Goal: Information Seeking & Learning: Learn about a topic

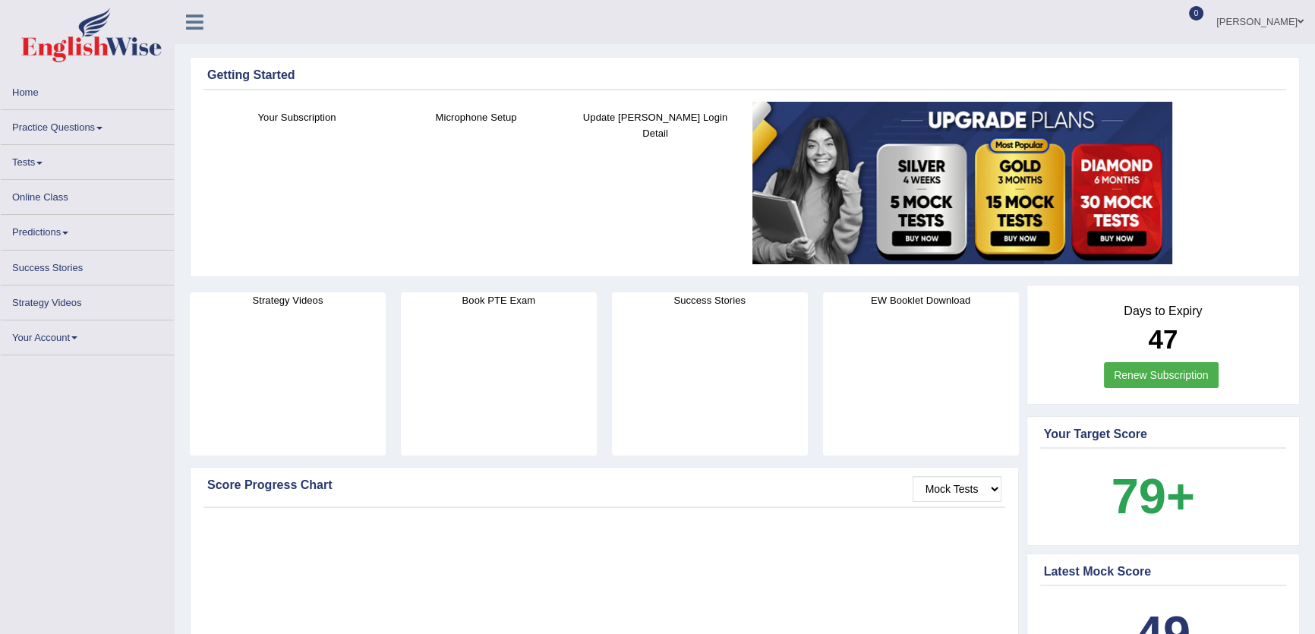
click at [1076, 111] on img at bounding box center [962, 183] width 420 height 162
click at [69, 134] on link "Practice Questions" at bounding box center [87, 125] width 173 height 30
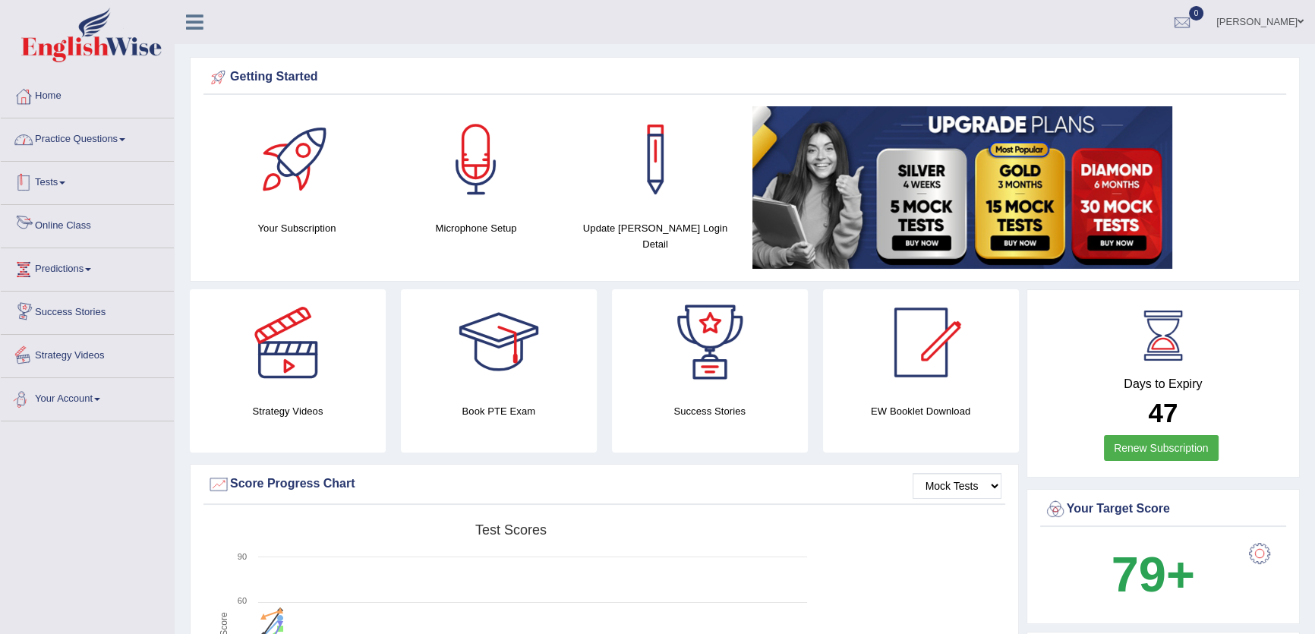
click at [118, 135] on link "Practice Questions" at bounding box center [87, 137] width 173 height 38
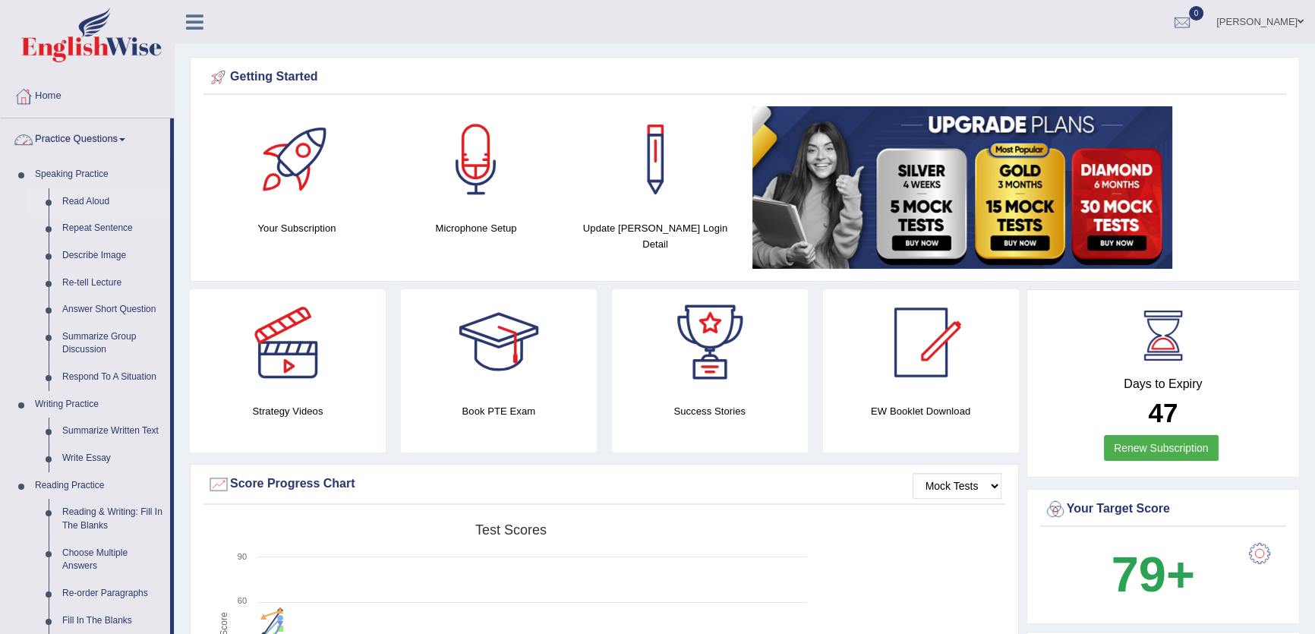
click at [85, 199] on link "Read Aloud" at bounding box center [112, 201] width 115 height 27
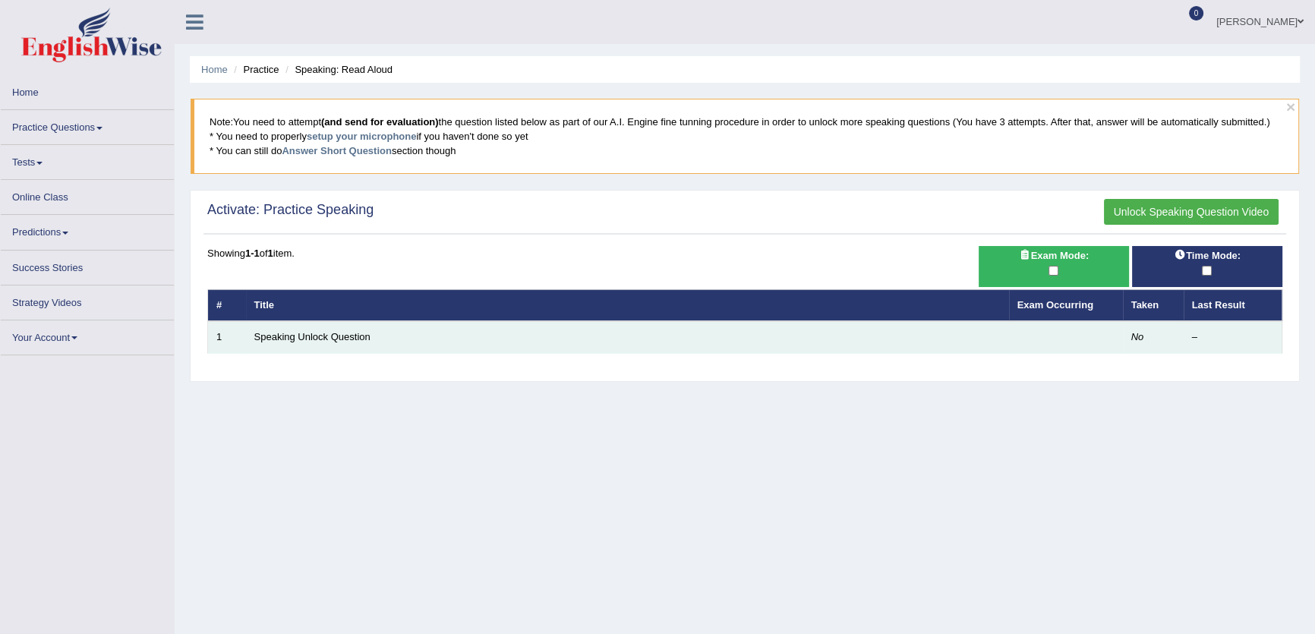
click at [308, 343] on td "Speaking Unlock Question" at bounding box center [627, 337] width 763 height 32
click at [319, 333] on link "Speaking Unlock Question" at bounding box center [312, 336] width 116 height 11
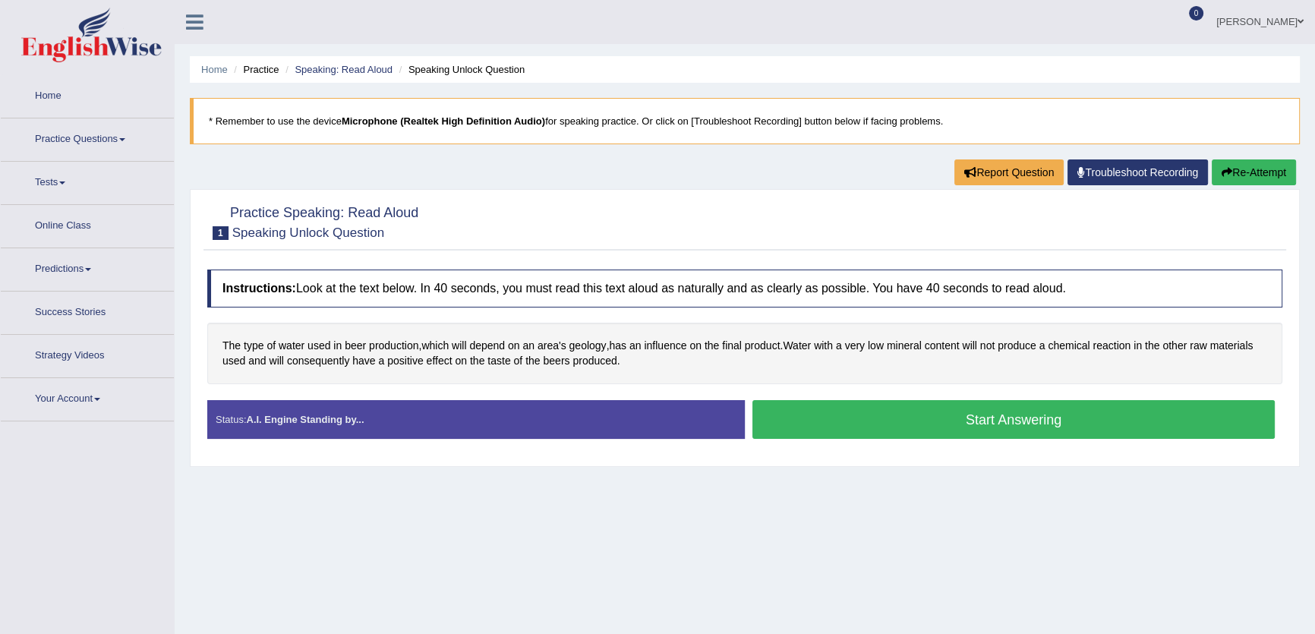
click at [935, 413] on button "Start Answering" at bounding box center [1013, 419] width 522 height 39
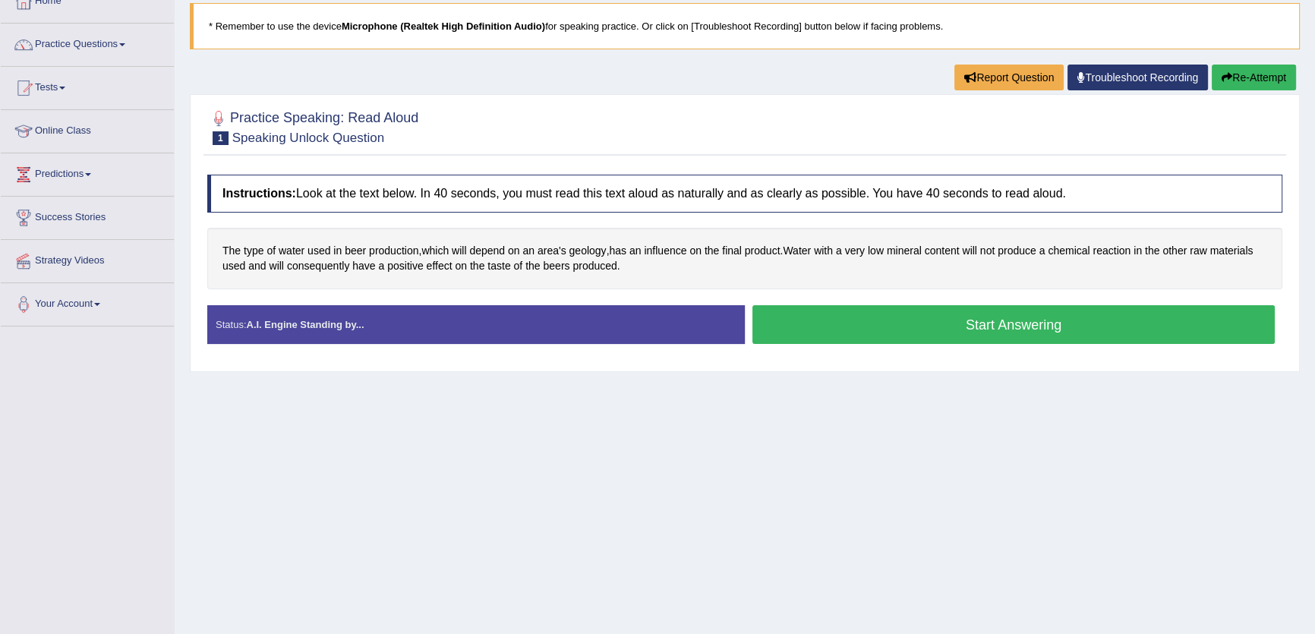
scroll to position [162, 0]
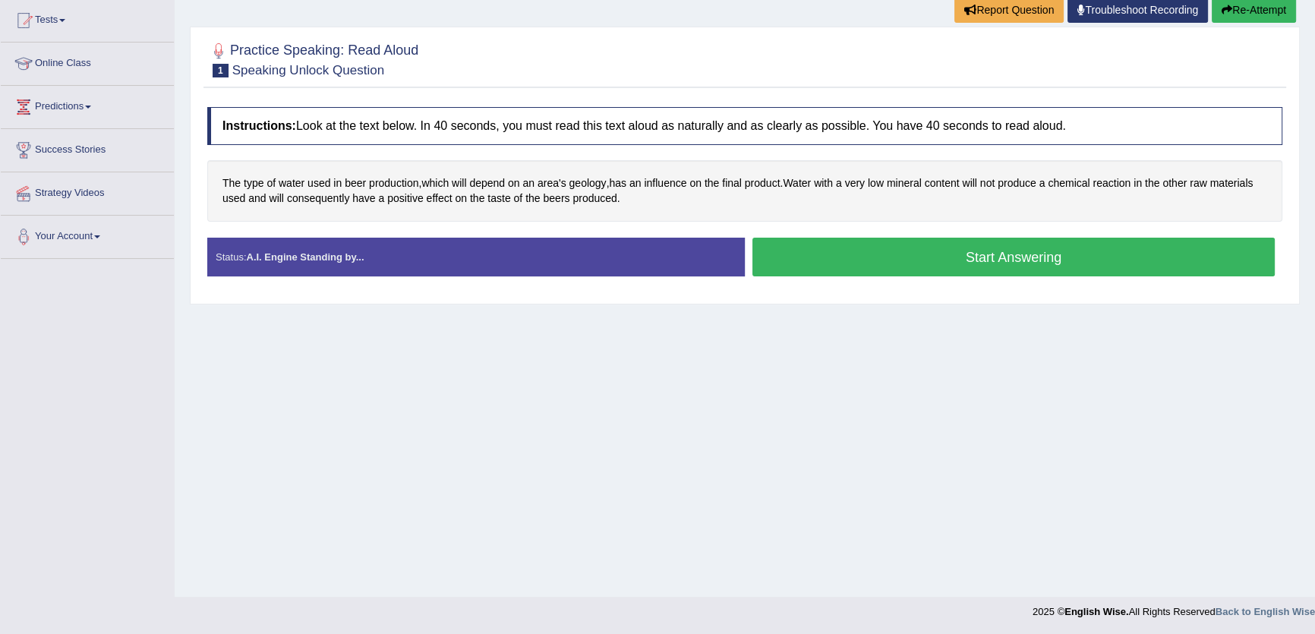
click at [1058, 234] on div "Instructions: Look at the text below. In 40 seconds, you must read this text al…" at bounding box center [744, 197] width 1083 height 197
click at [1043, 249] on button "Start Answering" at bounding box center [1013, 257] width 522 height 39
click at [1027, 245] on button "Start Answering" at bounding box center [1013, 257] width 522 height 39
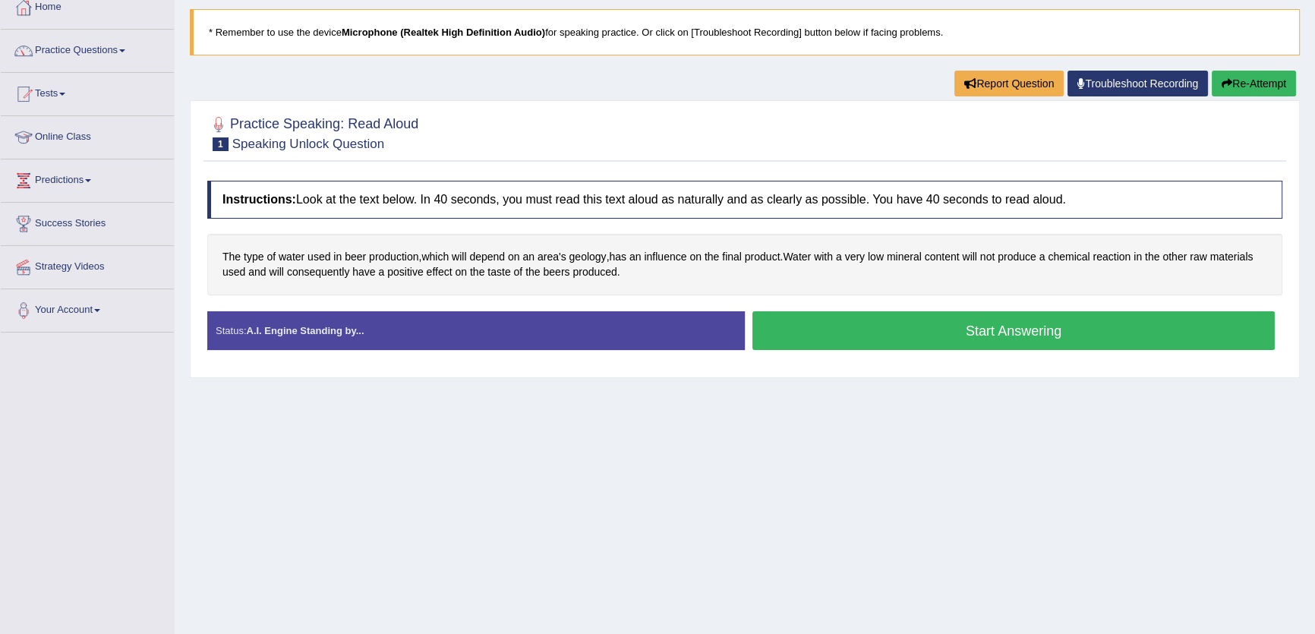
scroll to position [0, 0]
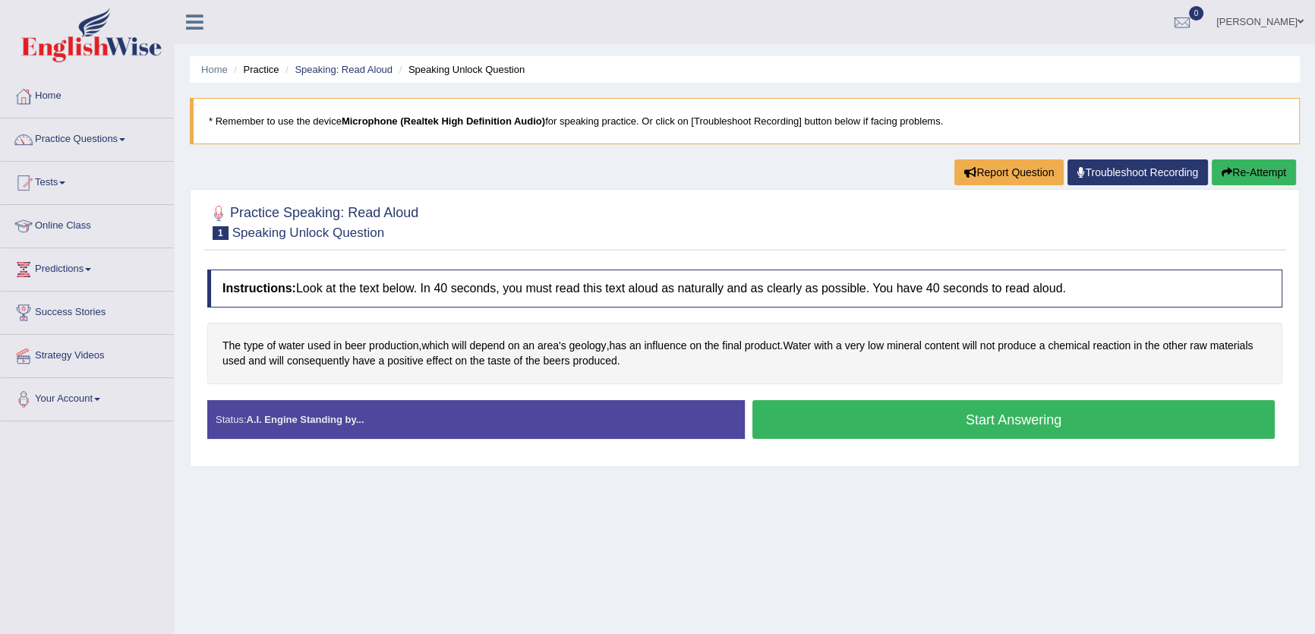
click at [925, 415] on button "Start Answering" at bounding box center [1013, 419] width 522 height 39
click at [839, 426] on button "Start Answering" at bounding box center [1013, 419] width 522 height 39
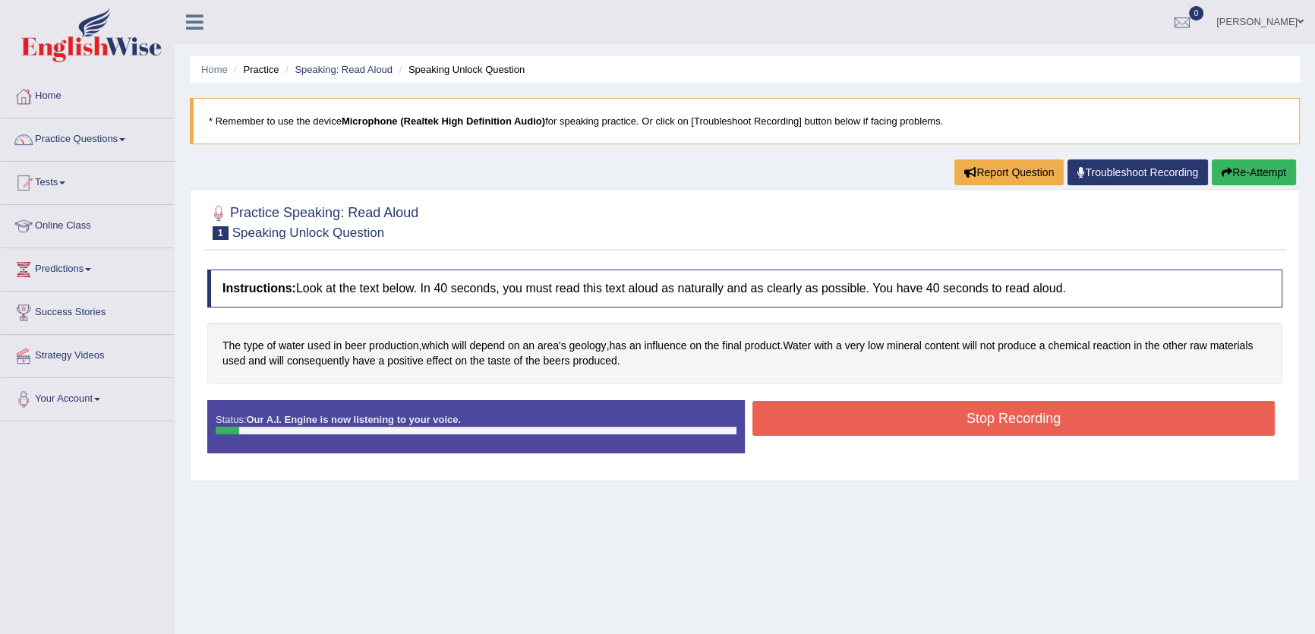
click at [839, 426] on button "Stop Recording" at bounding box center [1013, 418] width 522 height 35
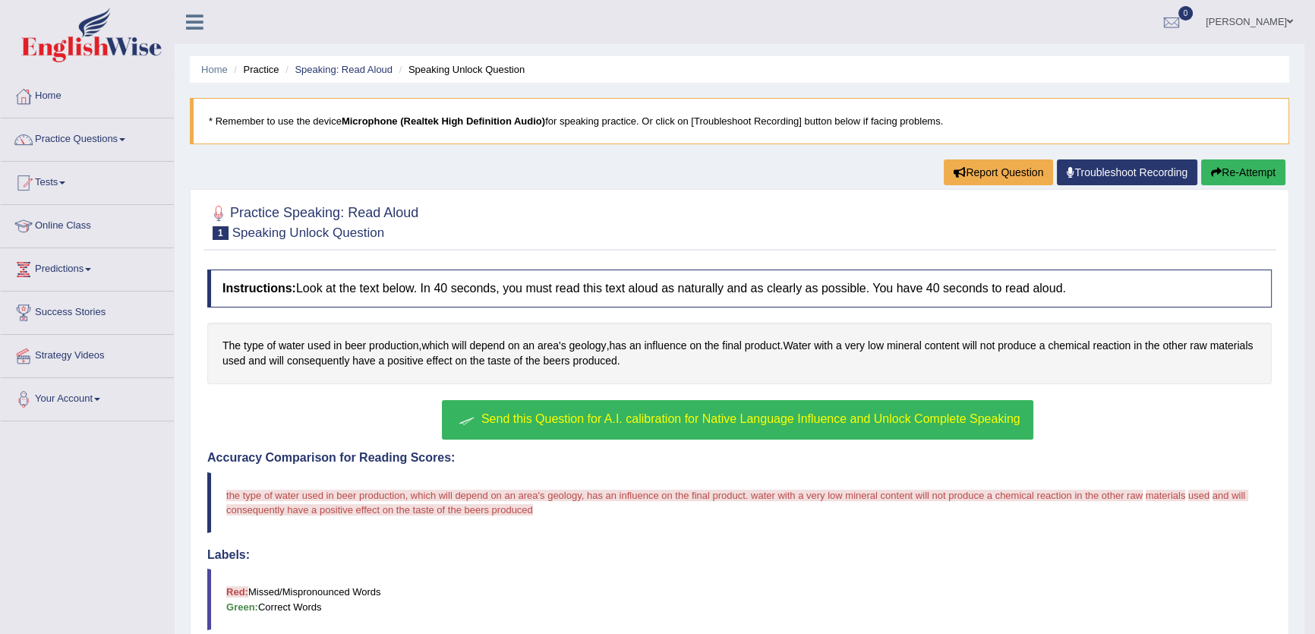
click at [839, 418] on span "Send this Question for A.I. calibration for Native Language Influence and Unloc…" at bounding box center [750, 418] width 539 height 13
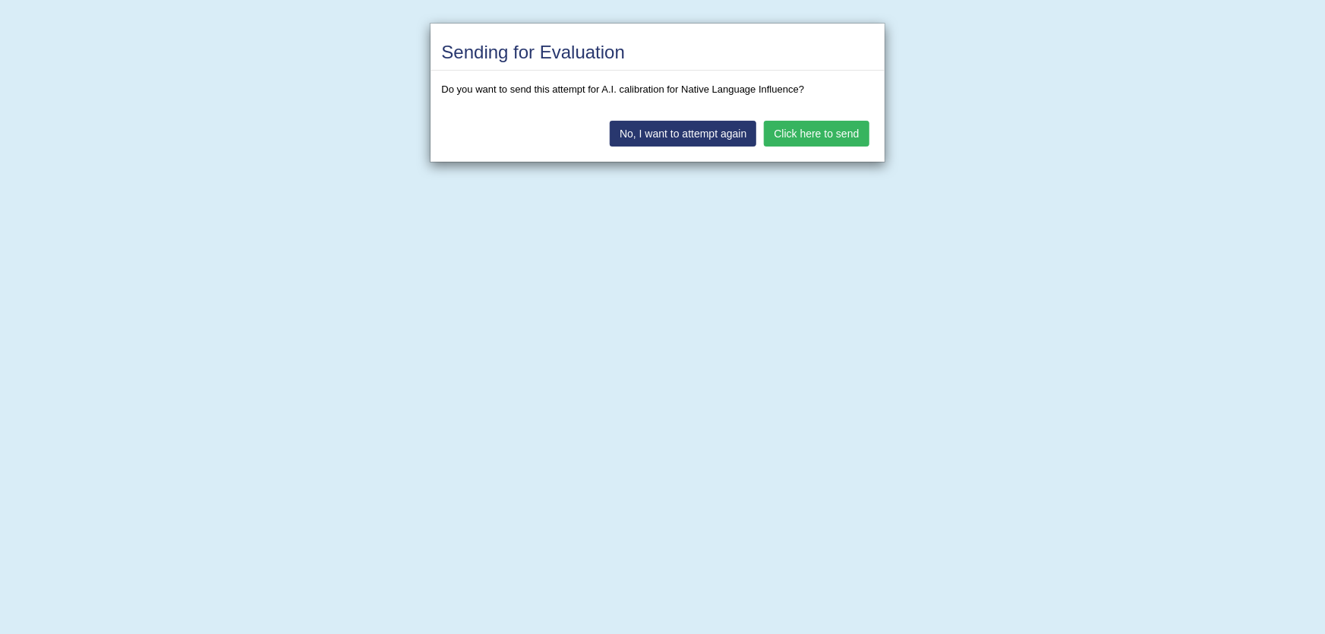
click at [843, 125] on button "Click here to send" at bounding box center [816, 134] width 105 height 26
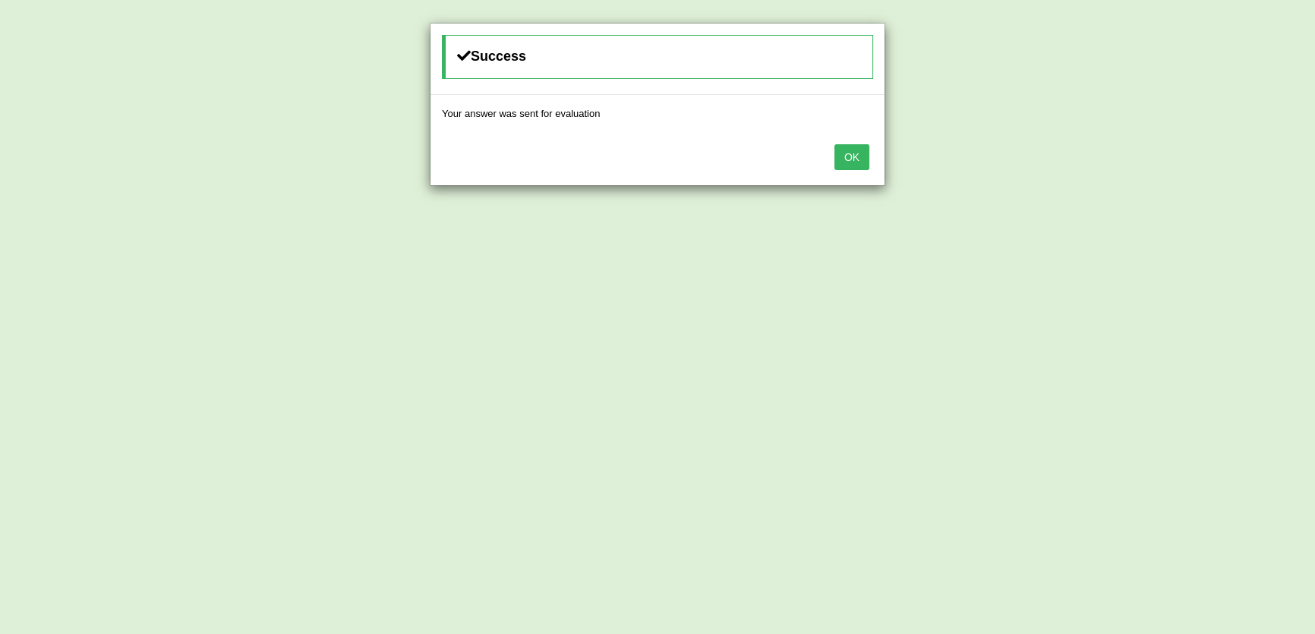
click at [844, 142] on div "OK" at bounding box center [657, 158] width 454 height 53
click at [844, 165] on button "OK" at bounding box center [851, 157] width 35 height 26
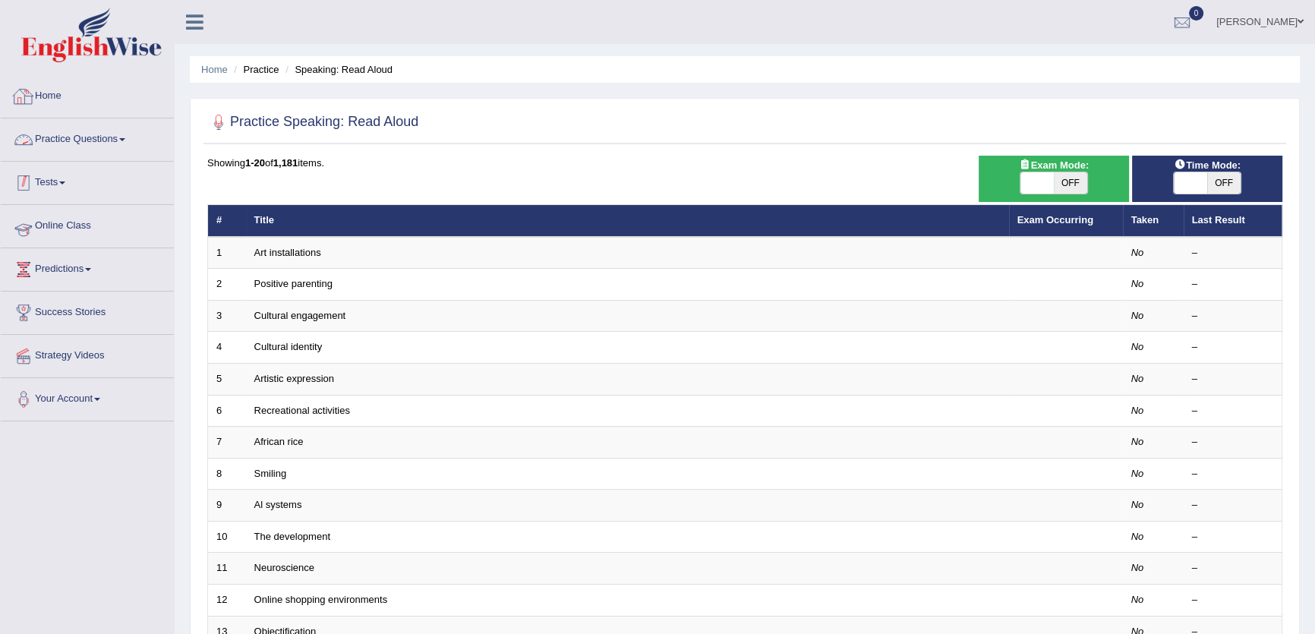
click at [44, 183] on link "Tests" at bounding box center [87, 181] width 173 height 38
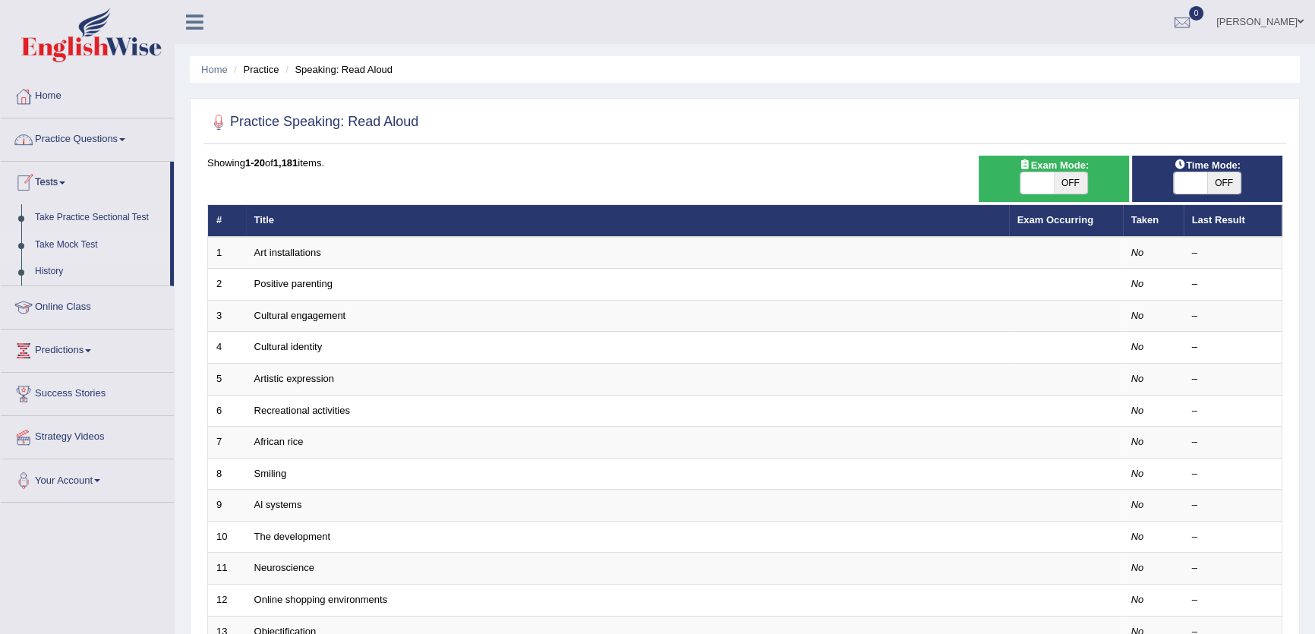
click at [53, 247] on link "Take Mock Test" at bounding box center [99, 245] width 142 height 27
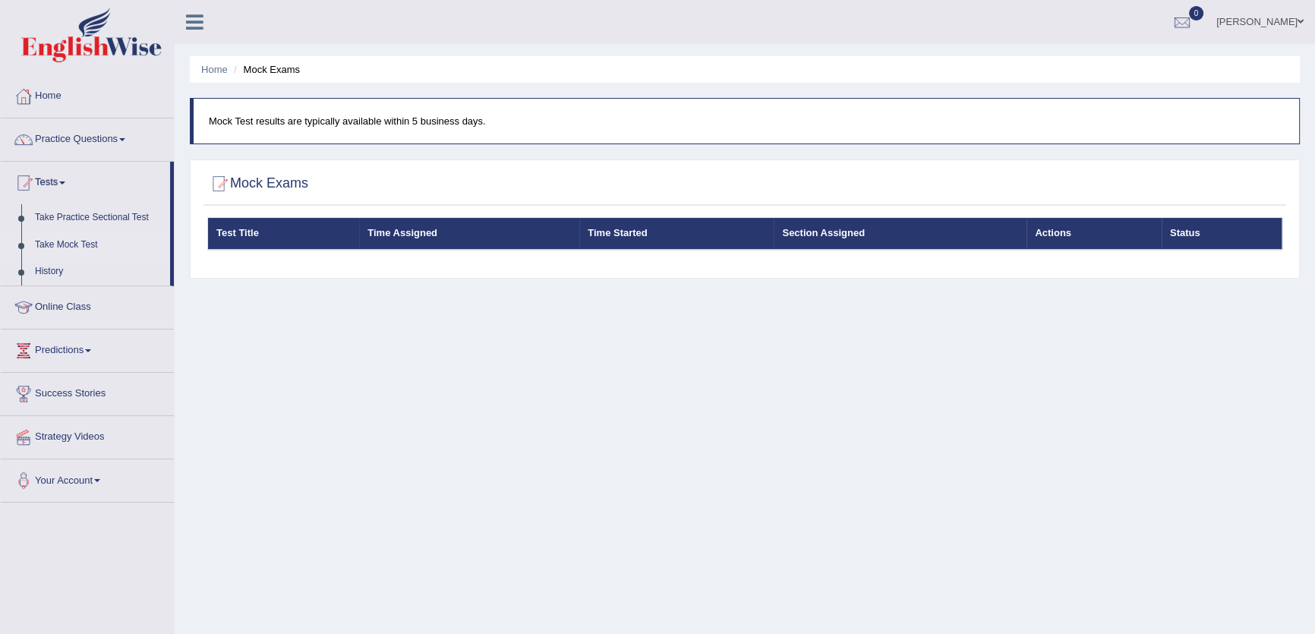
click at [54, 243] on link "Take Mock Test" at bounding box center [99, 245] width 142 height 27
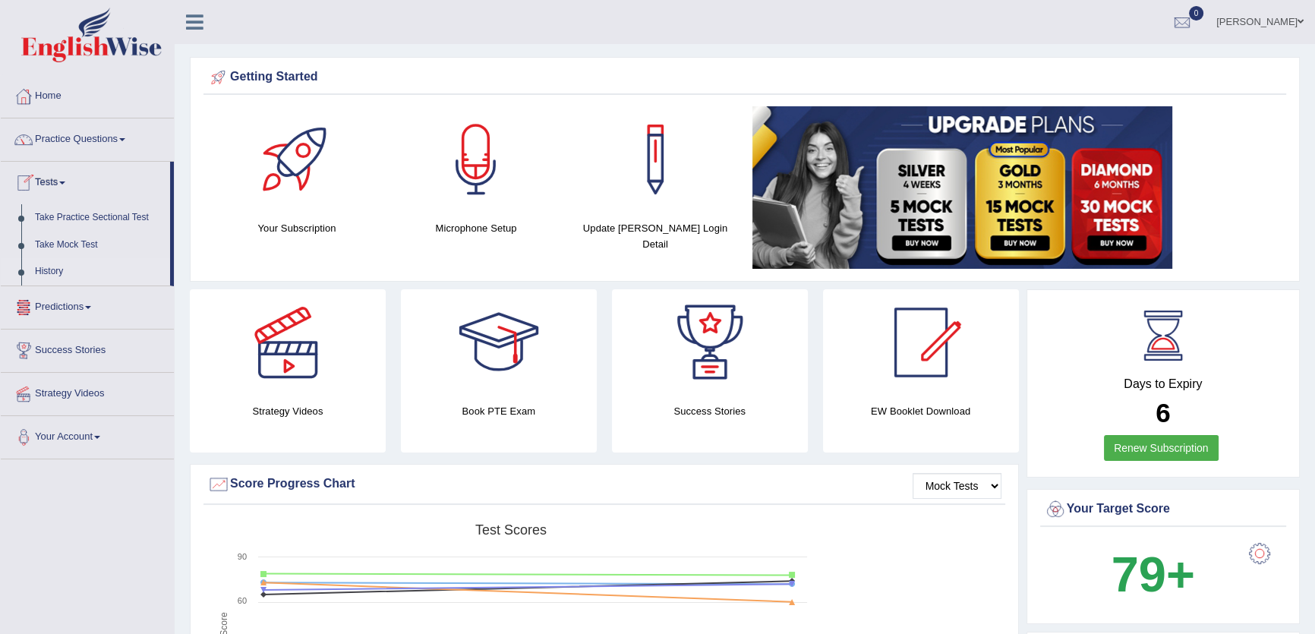
click at [33, 272] on link "History" at bounding box center [99, 271] width 142 height 27
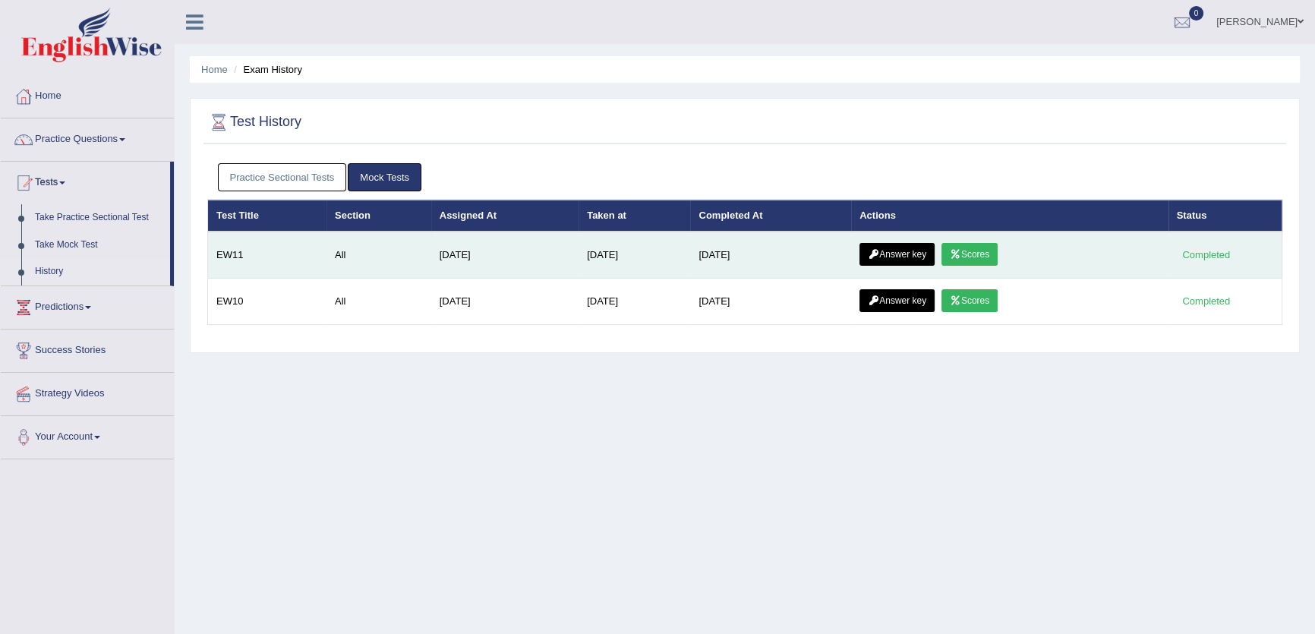
click at [964, 258] on link "Scores" at bounding box center [969, 254] width 56 height 23
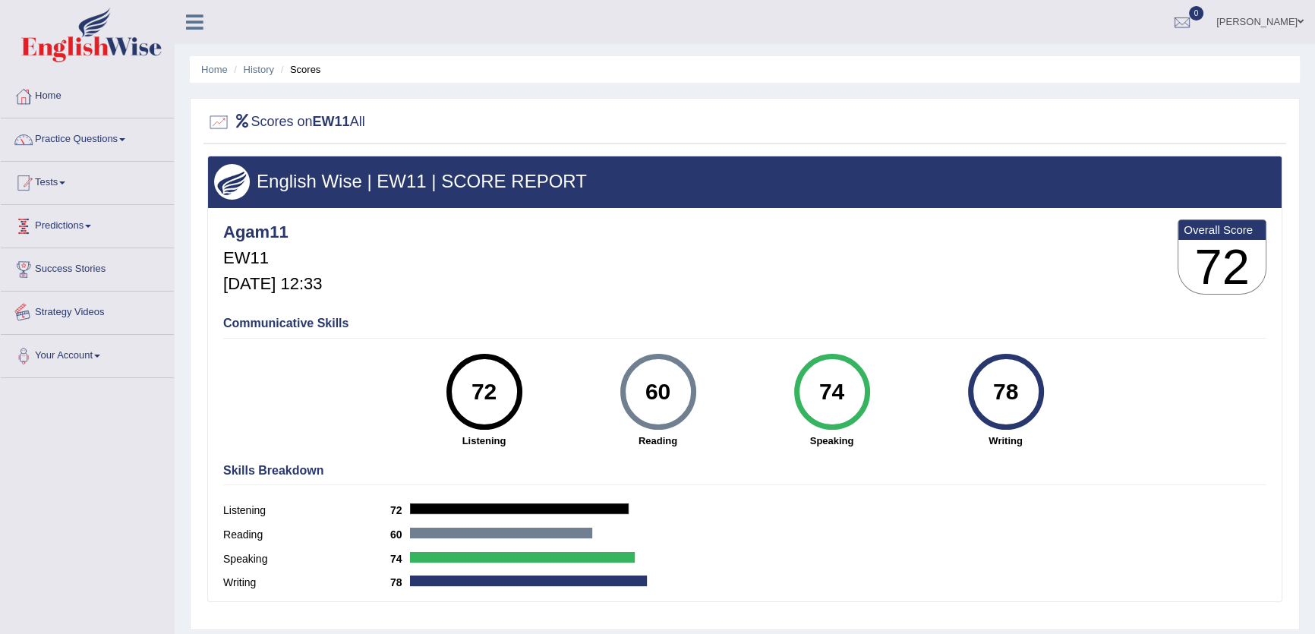
click at [45, 197] on link "Tests" at bounding box center [87, 181] width 173 height 38
click at [38, 267] on link "History" at bounding box center [99, 271] width 142 height 27
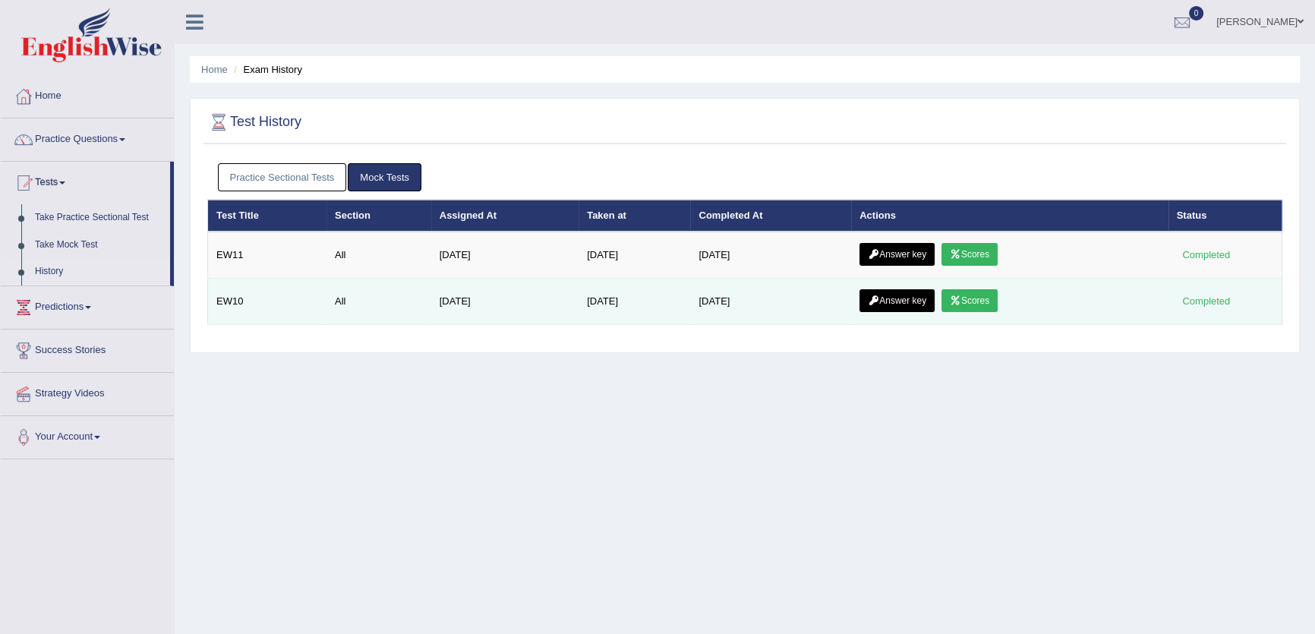
click at [961, 296] on icon at bounding box center [955, 300] width 11 height 9
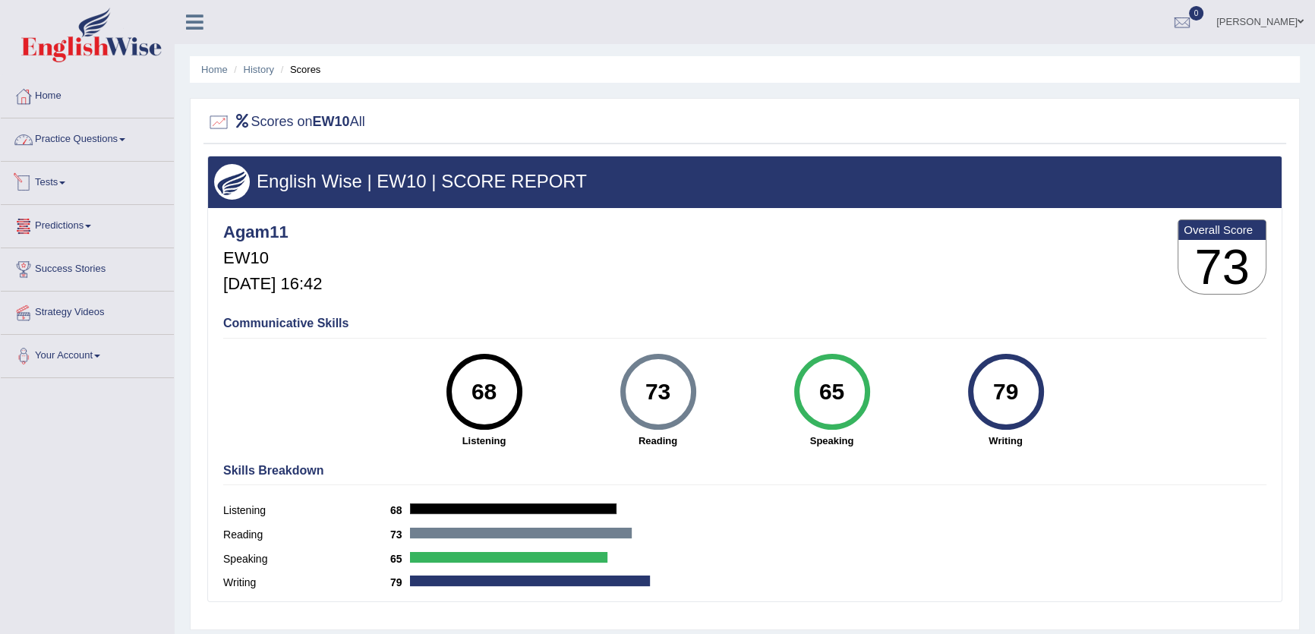
click at [61, 189] on link "Tests" at bounding box center [87, 181] width 173 height 38
click at [41, 273] on link "History" at bounding box center [99, 271] width 142 height 27
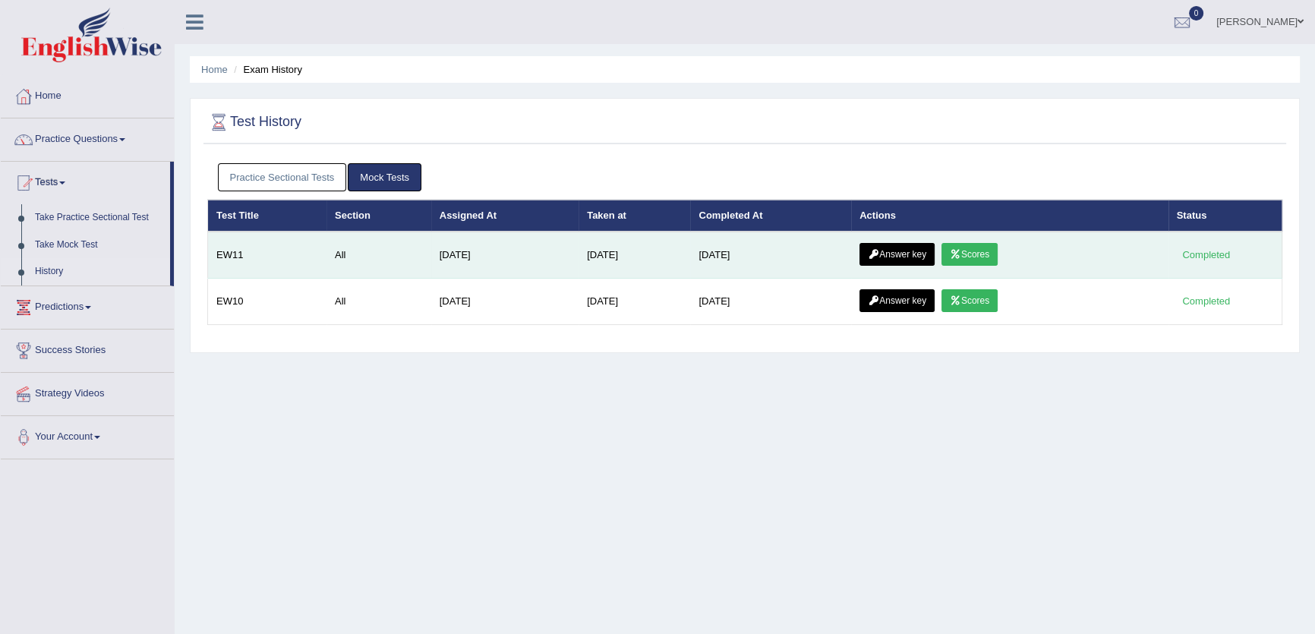
click at [957, 260] on link "Scores" at bounding box center [969, 254] width 56 height 23
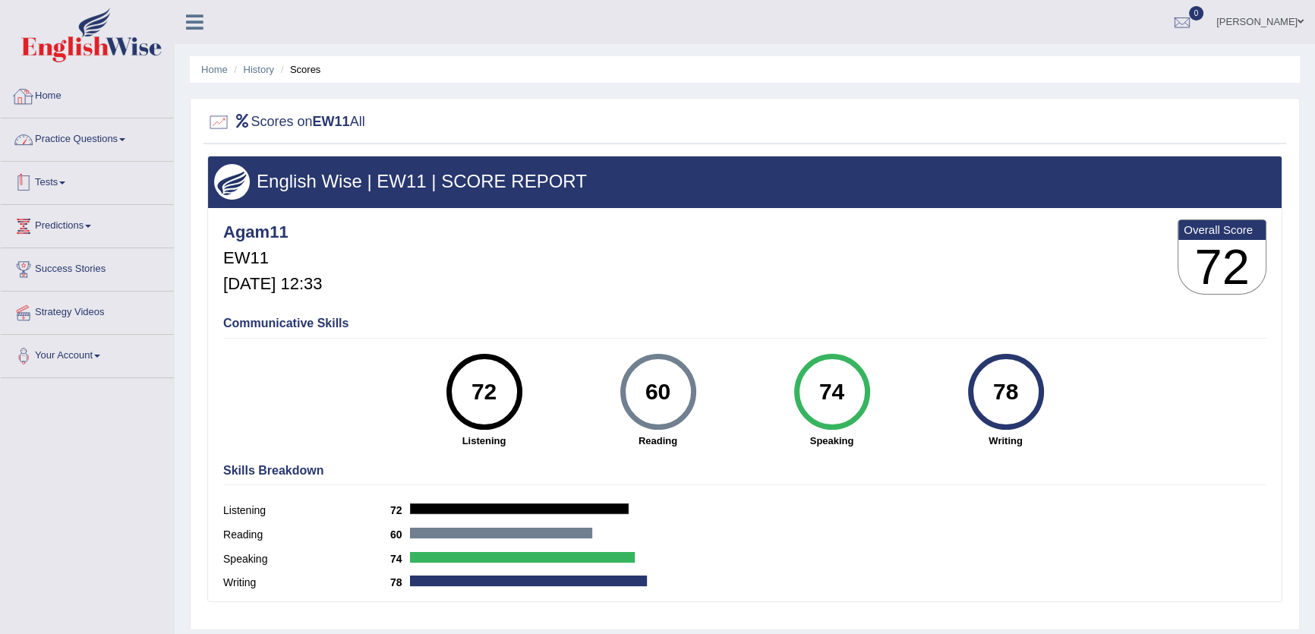
click at [72, 133] on link "Practice Questions" at bounding box center [87, 137] width 173 height 38
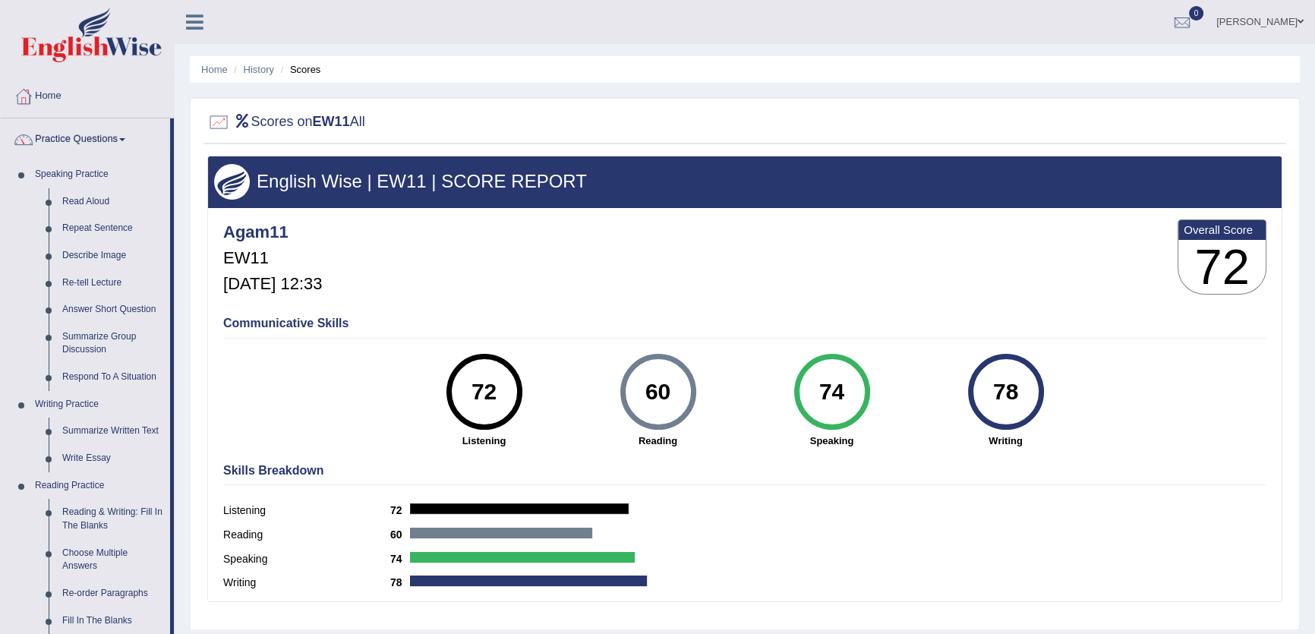
click at [72, 145] on link "Practice Questions" at bounding box center [85, 137] width 169 height 38
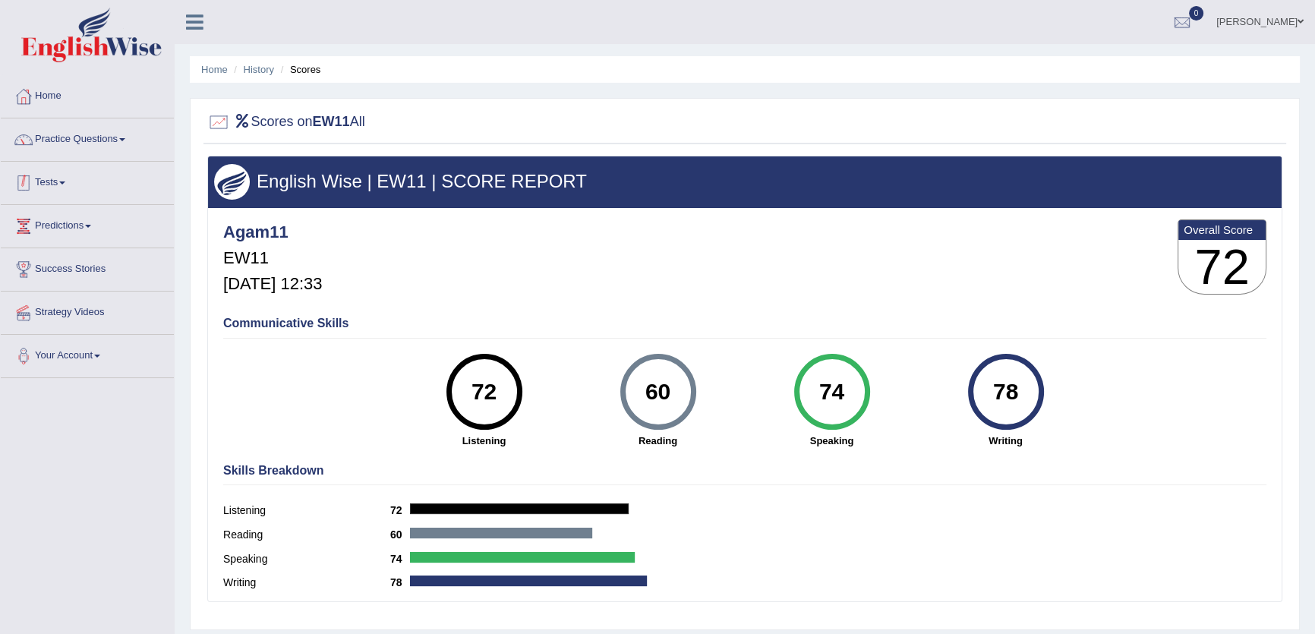
click at [68, 178] on link "Tests" at bounding box center [87, 181] width 173 height 38
click at [50, 276] on link "History" at bounding box center [99, 271] width 142 height 27
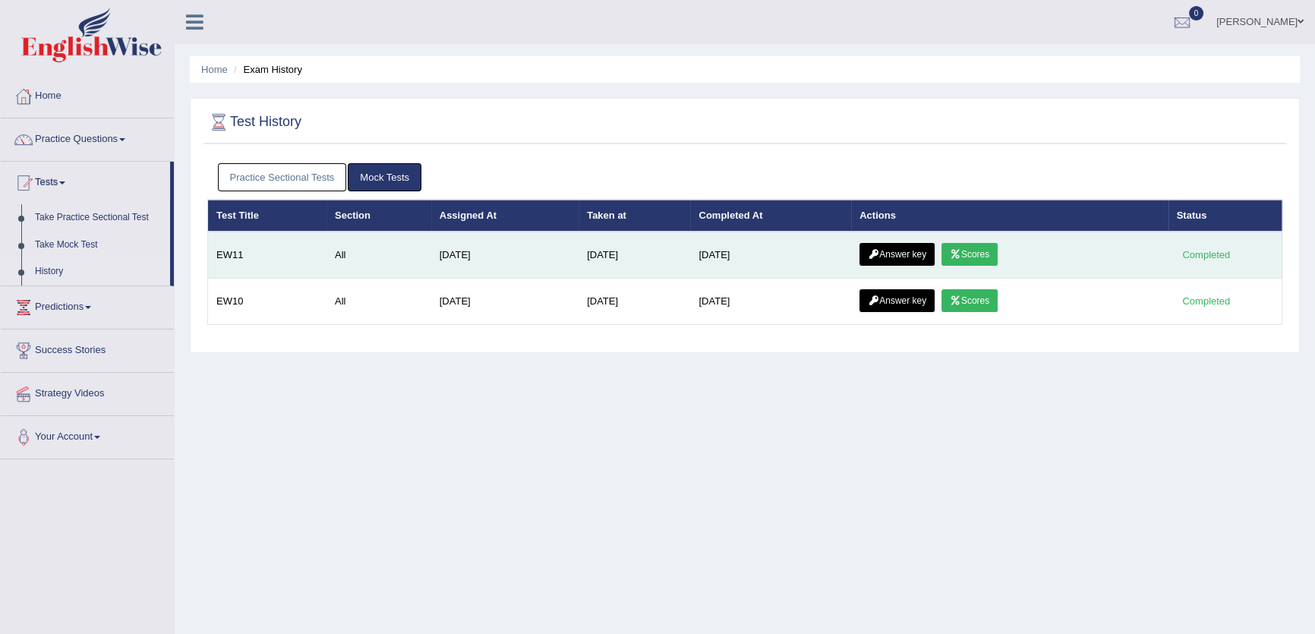
click at [902, 258] on link "Answer key" at bounding box center [896, 254] width 75 height 23
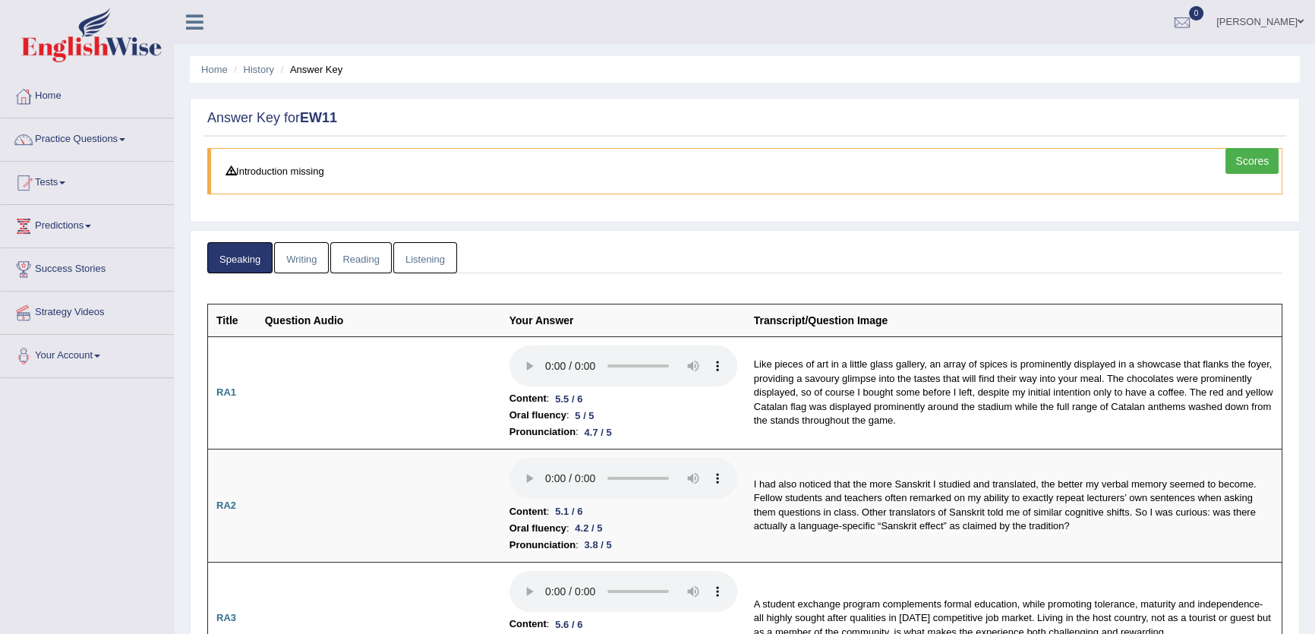
click at [307, 251] on link "Writing" at bounding box center [301, 257] width 55 height 31
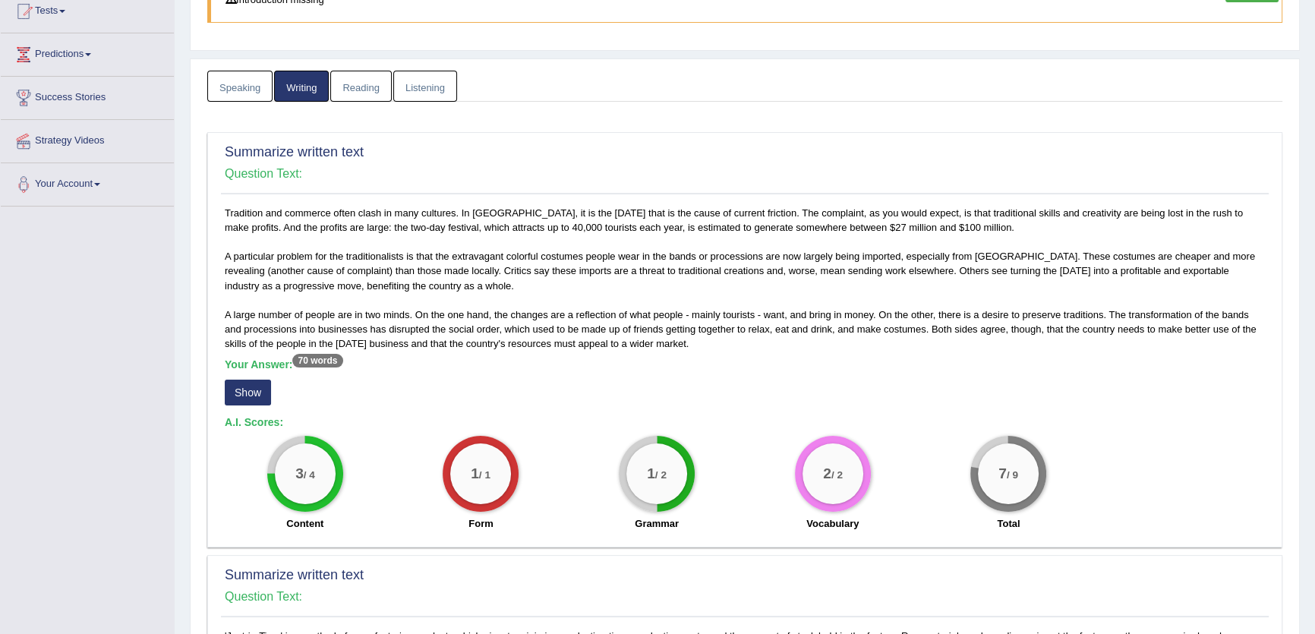
scroll to position [345, 0]
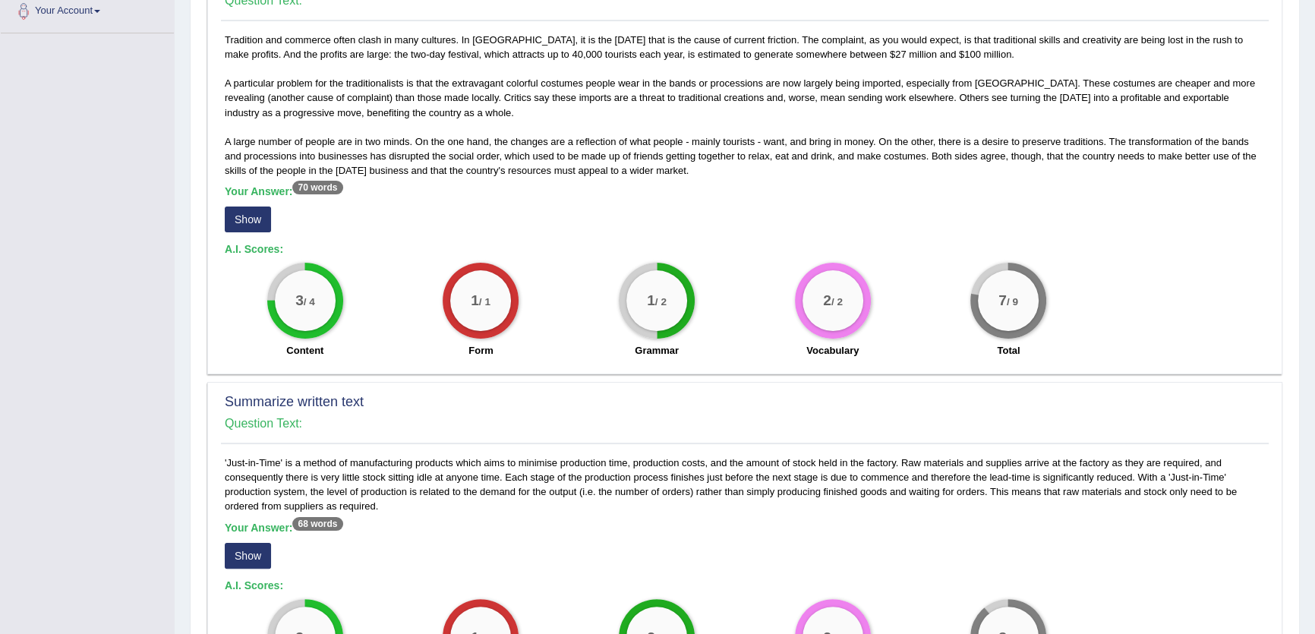
click at [258, 214] on button "Show" at bounding box center [248, 219] width 46 height 26
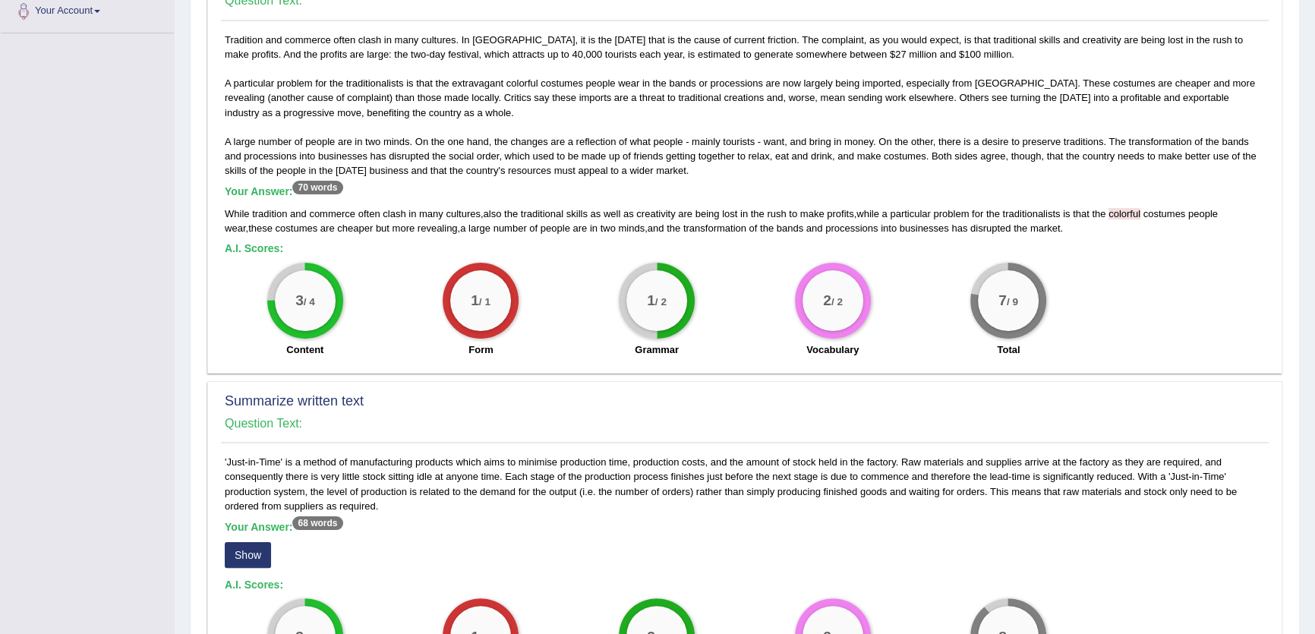
click at [244, 550] on button "Show" at bounding box center [248, 555] width 46 height 26
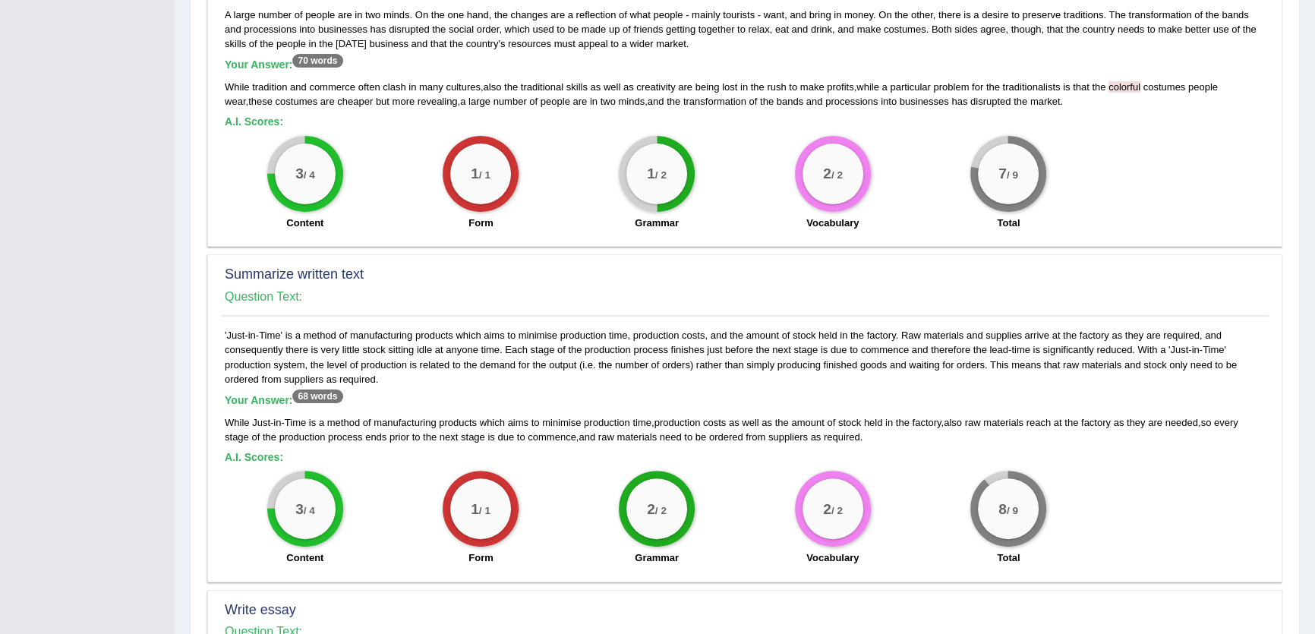
scroll to position [483, 0]
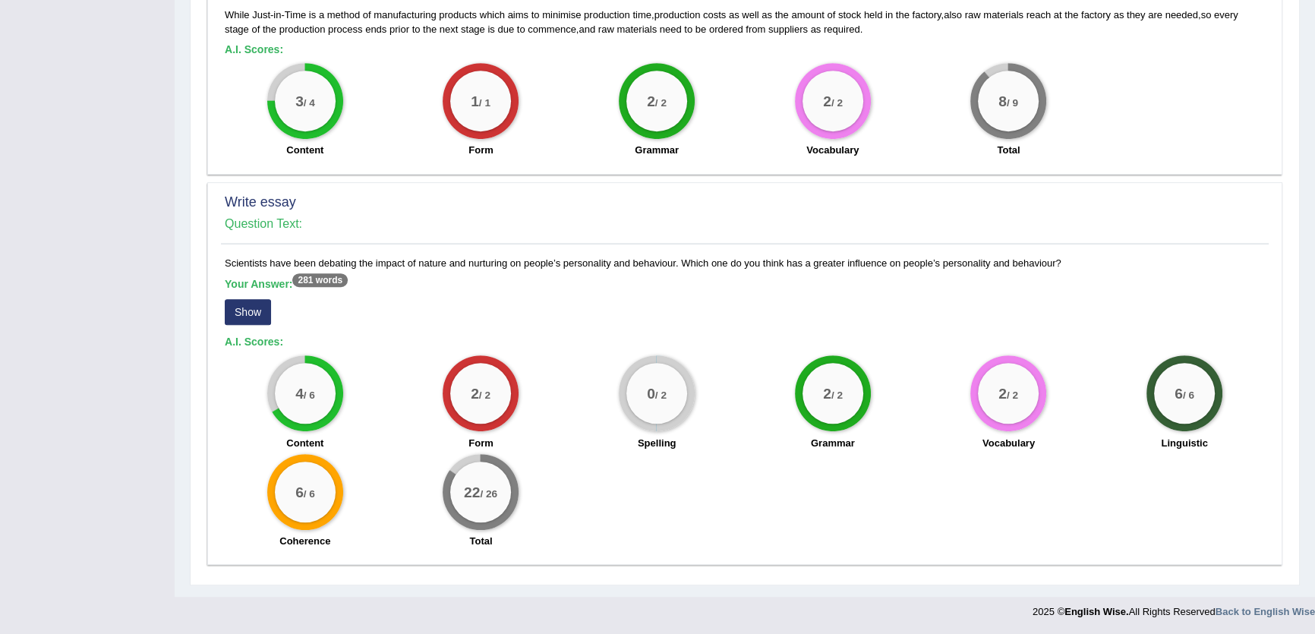
click at [232, 318] on button "Show" at bounding box center [248, 312] width 46 height 26
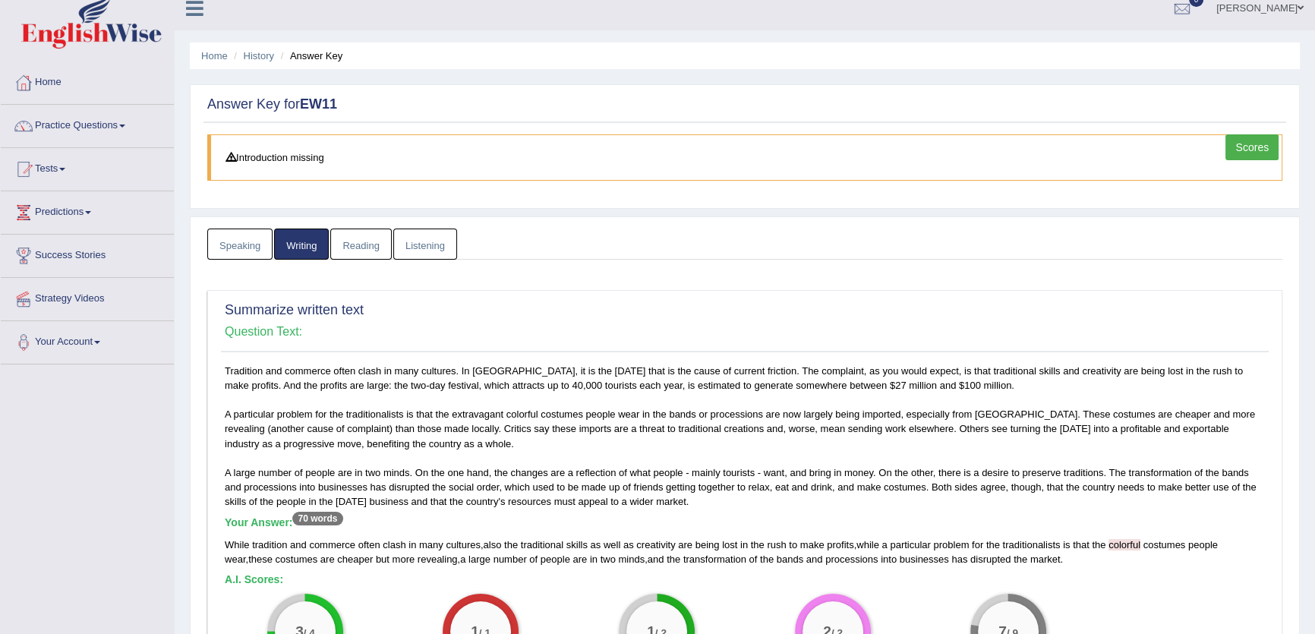
scroll to position [0, 0]
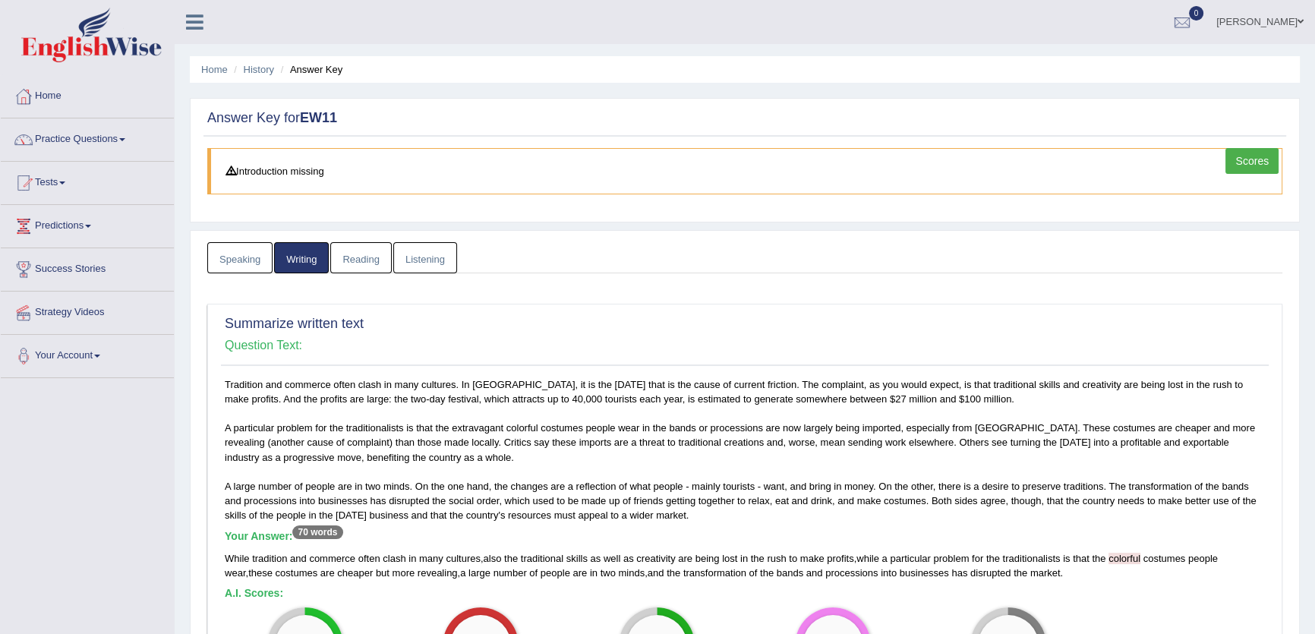
drag, startPoint x: 1218, startPoint y: 156, endPoint x: 1233, endPoint y: 163, distance: 16.7
click at [1221, 159] on blockquote "Introduction missing" at bounding box center [744, 171] width 1075 height 46
click at [1232, 159] on link "Scores" at bounding box center [1251, 161] width 53 height 26
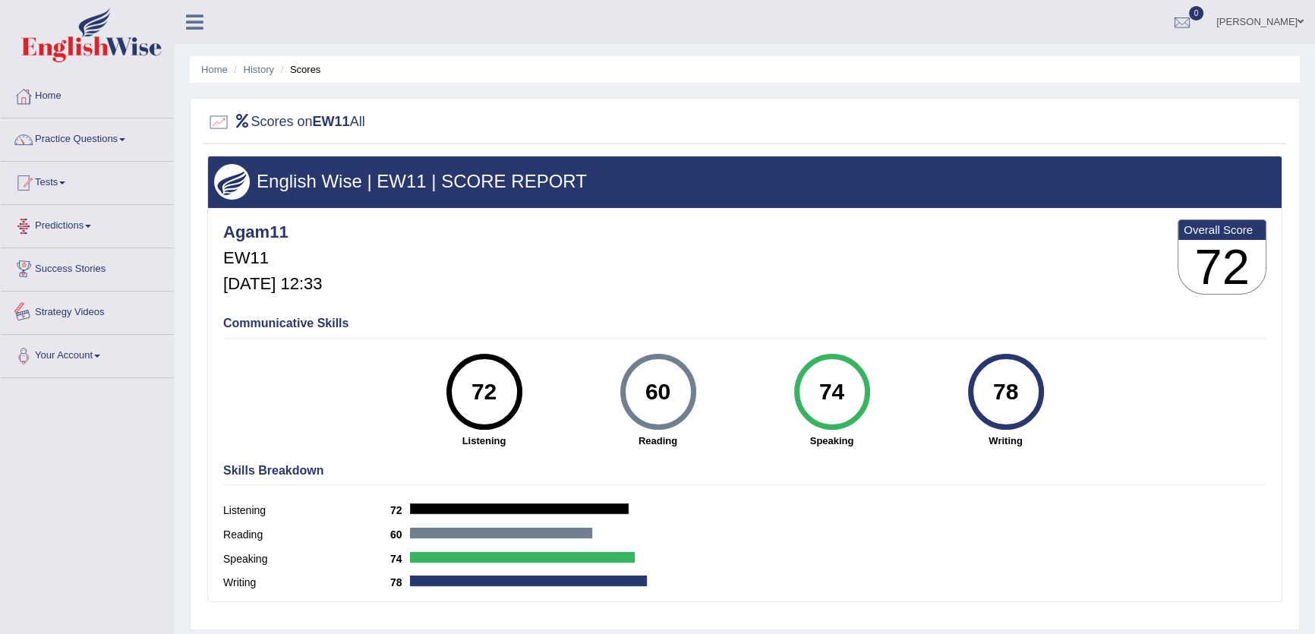
click at [69, 187] on link "Tests" at bounding box center [87, 181] width 173 height 38
click at [43, 266] on link "History" at bounding box center [99, 271] width 142 height 27
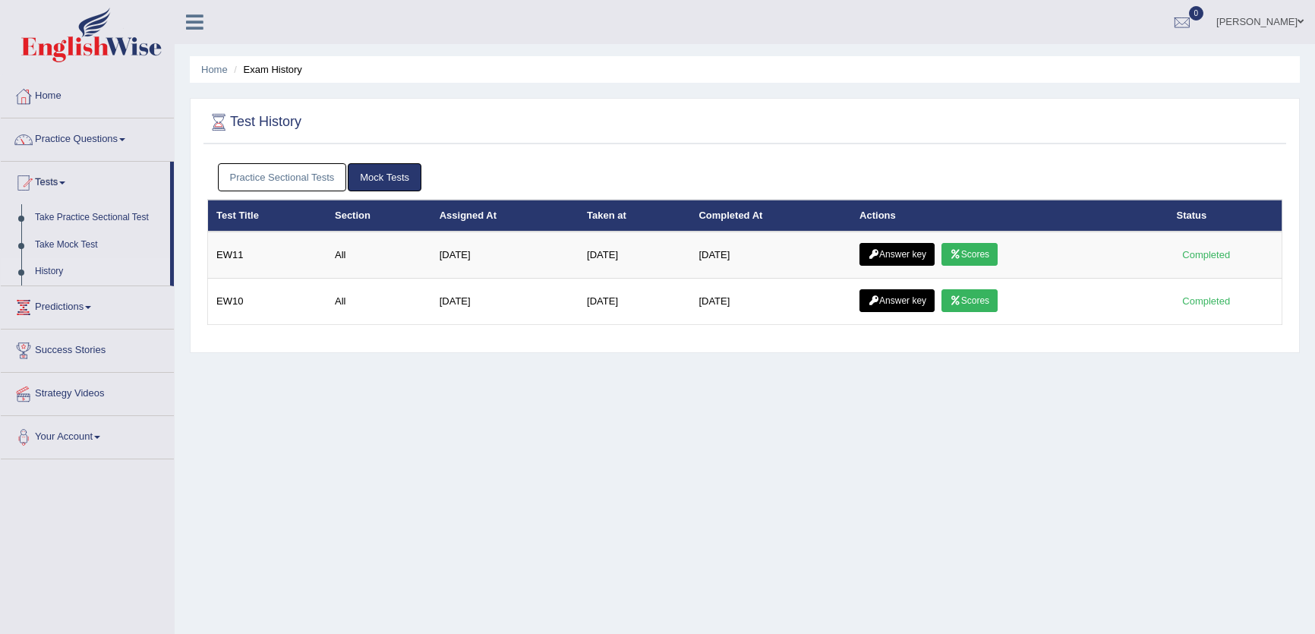
click at [977, 304] on link "Scores" at bounding box center [969, 300] width 56 height 23
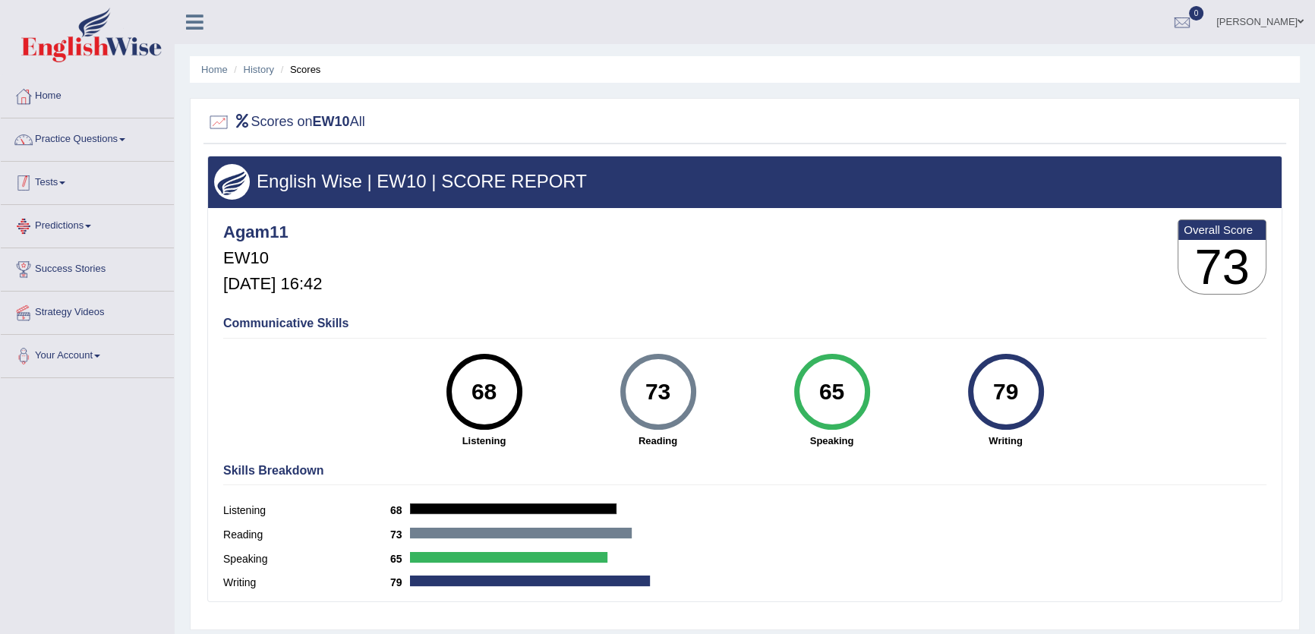
click at [63, 166] on link "Tests" at bounding box center [87, 181] width 173 height 38
click at [55, 274] on link "History" at bounding box center [99, 271] width 142 height 27
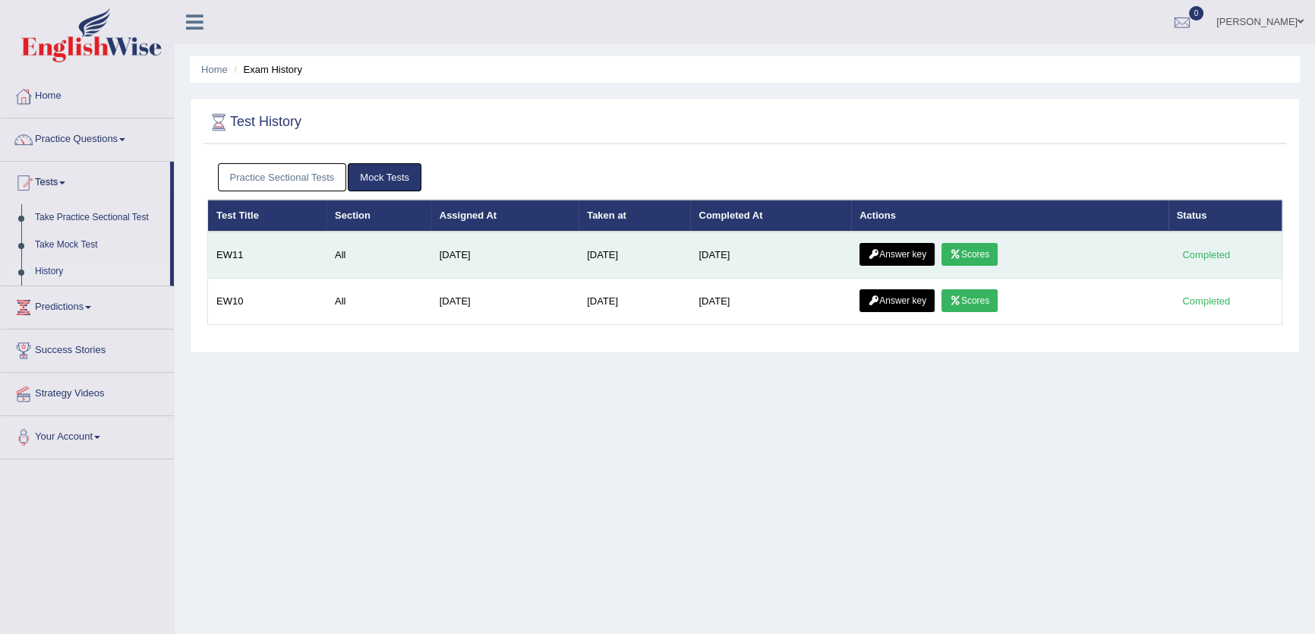
click at [934, 250] on link "Answer key" at bounding box center [896, 254] width 75 height 23
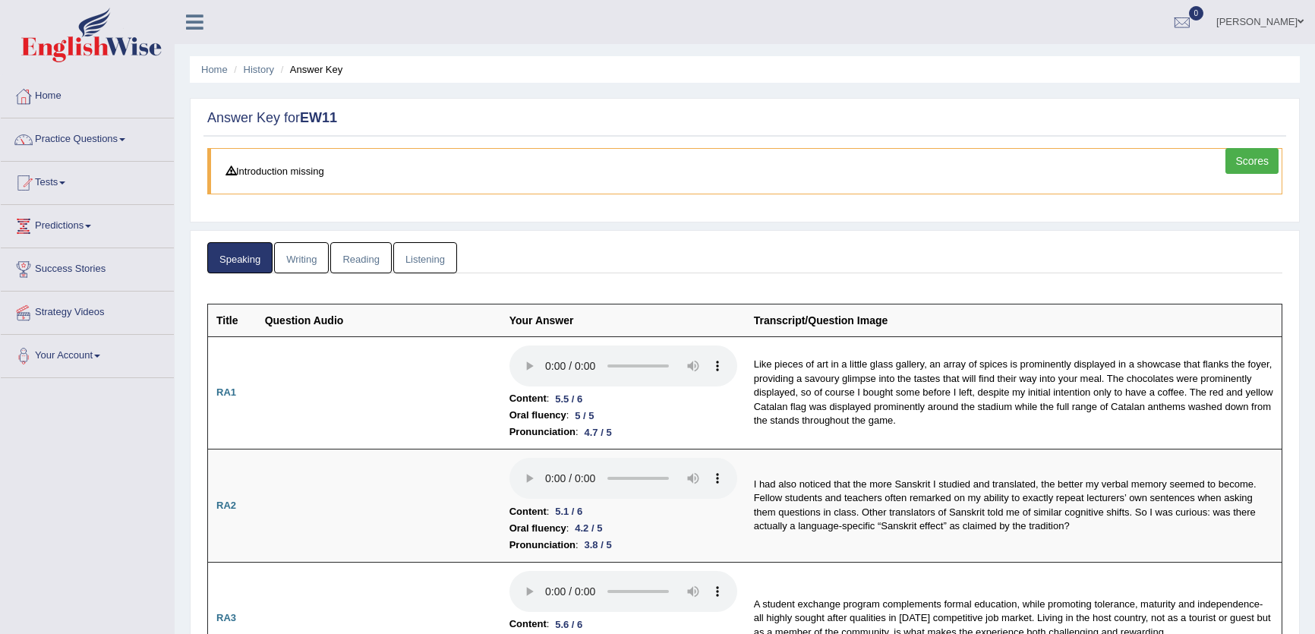
click at [371, 263] on link "Reading" at bounding box center [360, 257] width 61 height 31
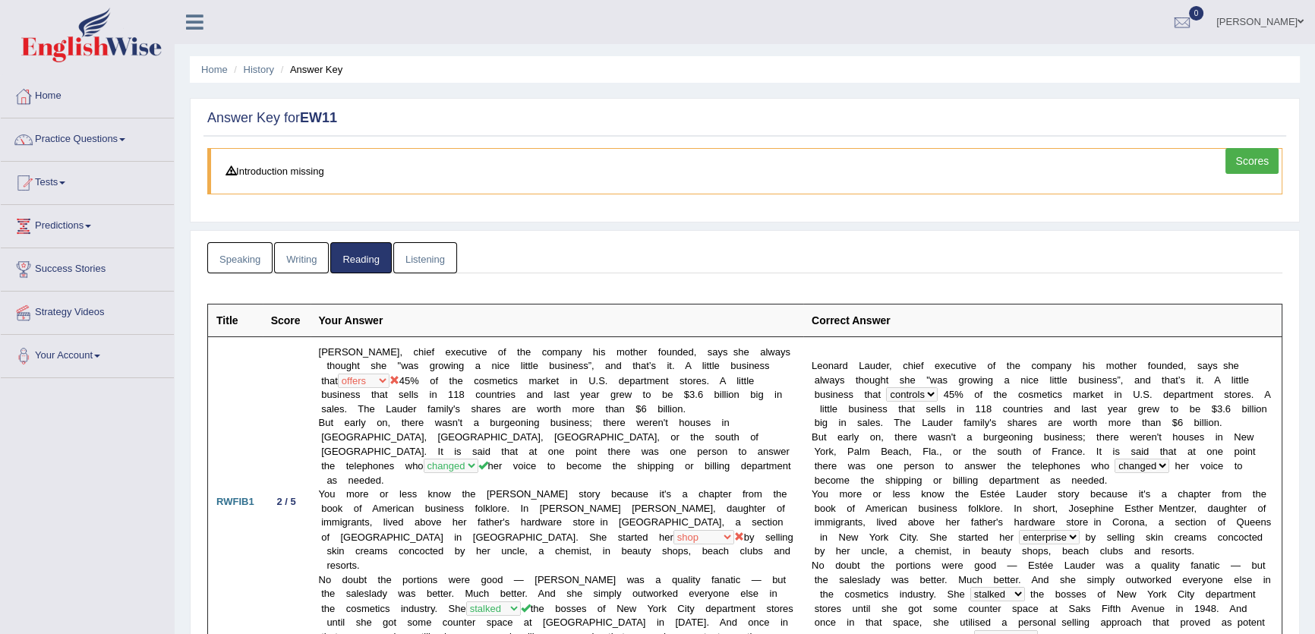
click at [416, 255] on link "Listening" at bounding box center [425, 257] width 64 height 31
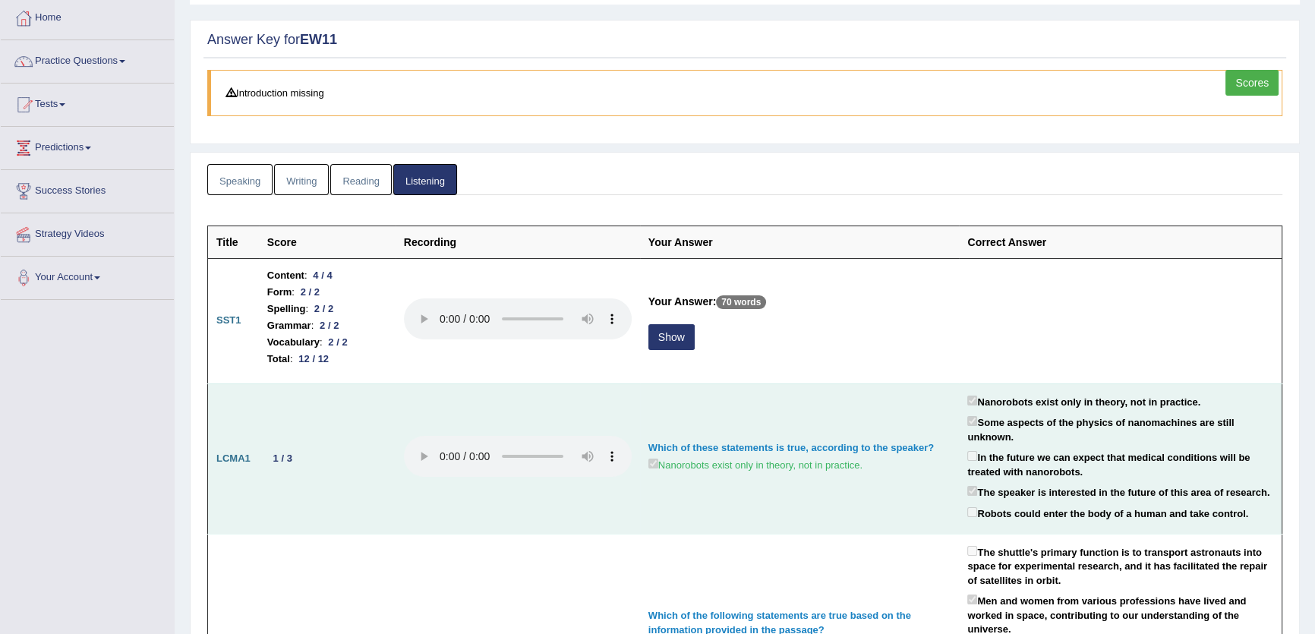
scroll to position [137, 0]
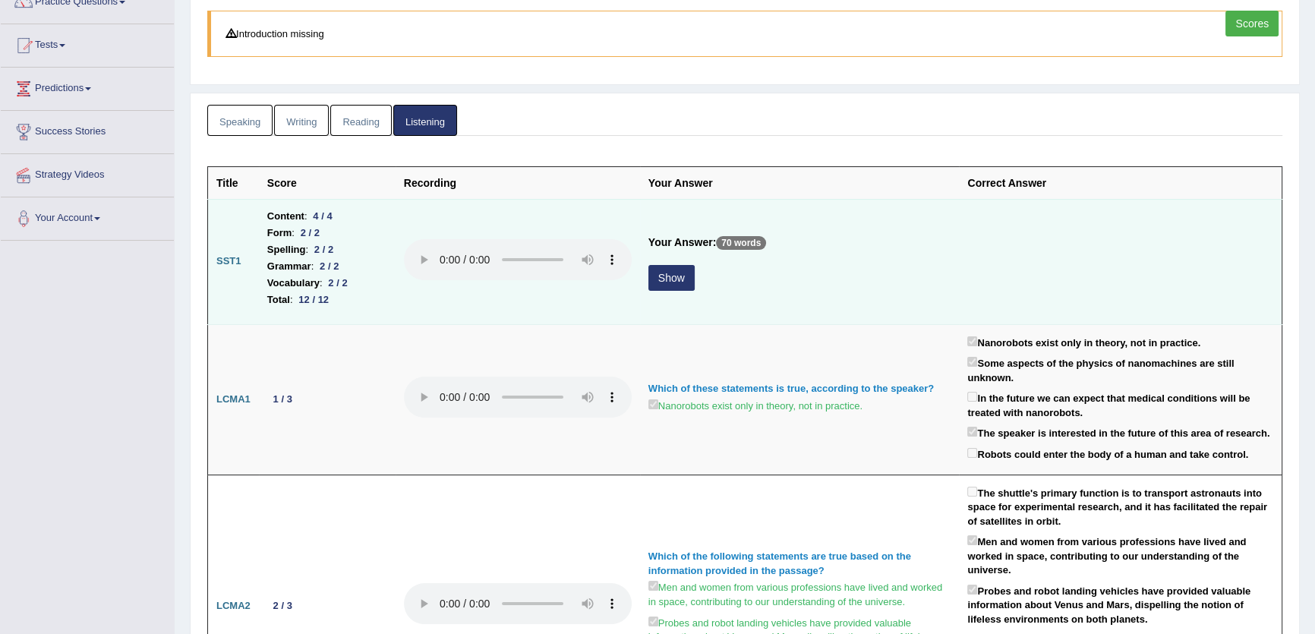
click at [683, 272] on button "Show" at bounding box center [671, 278] width 46 height 26
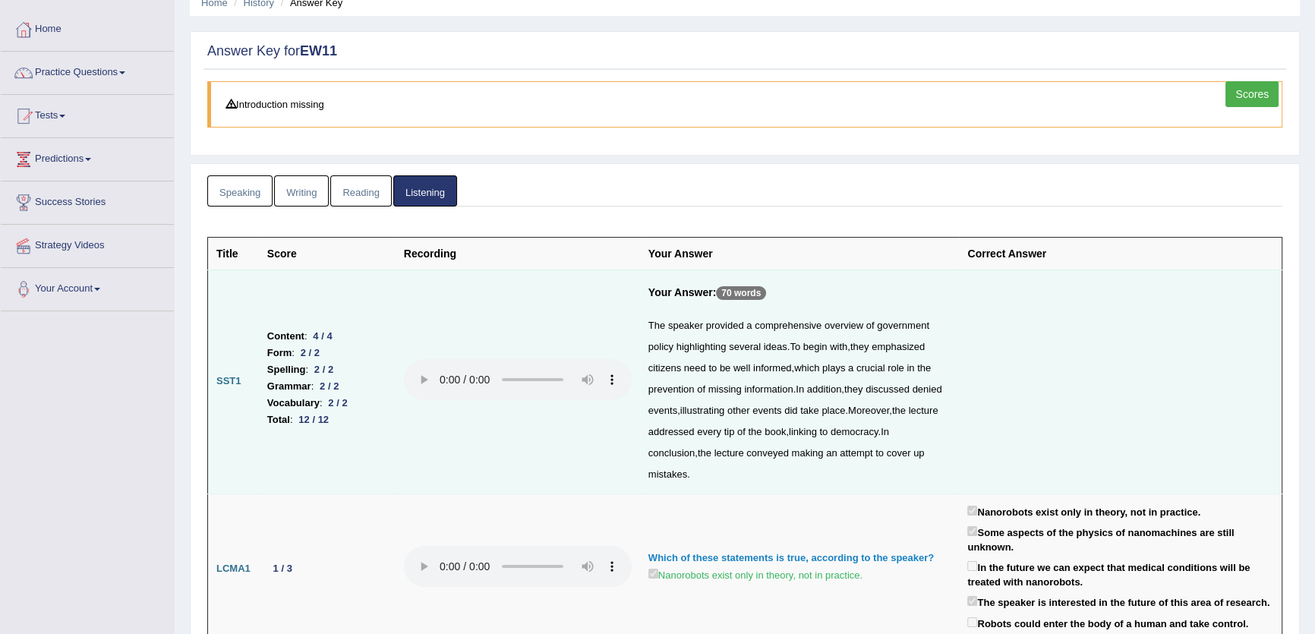
scroll to position [0, 0]
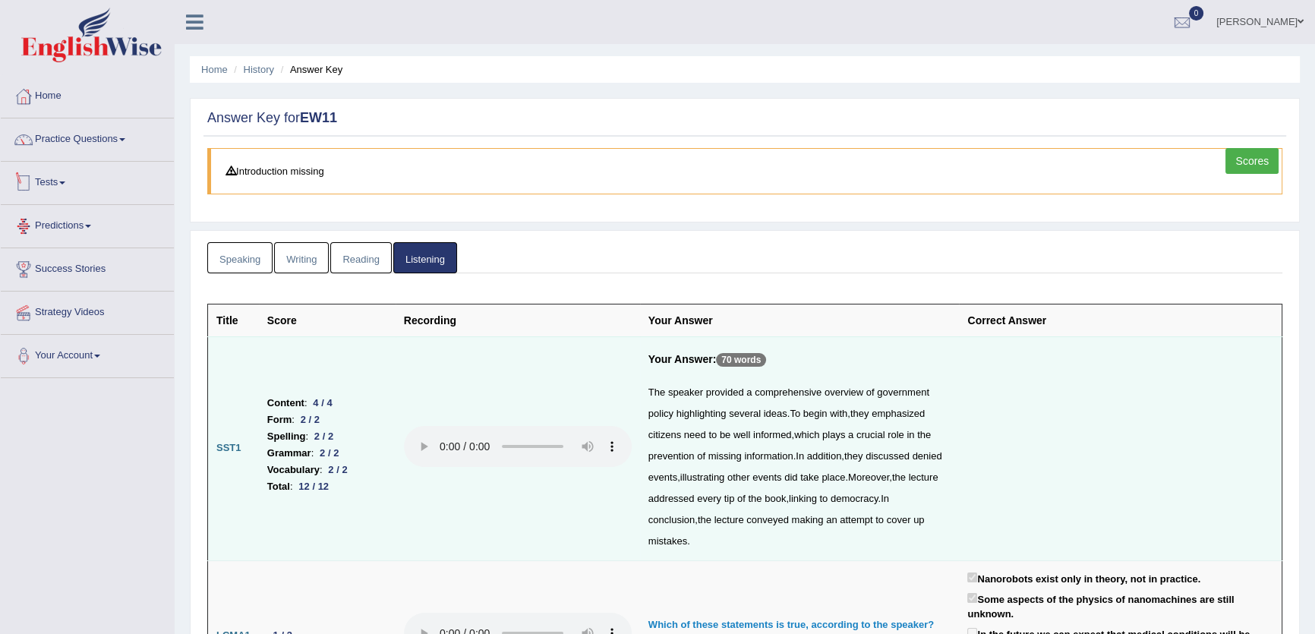
click at [57, 182] on link "Tests" at bounding box center [87, 181] width 173 height 38
drag, startPoint x: 48, startPoint y: 269, endPoint x: 57, endPoint y: 265, distance: 9.9
click at [48, 267] on link "History" at bounding box center [99, 271] width 142 height 27
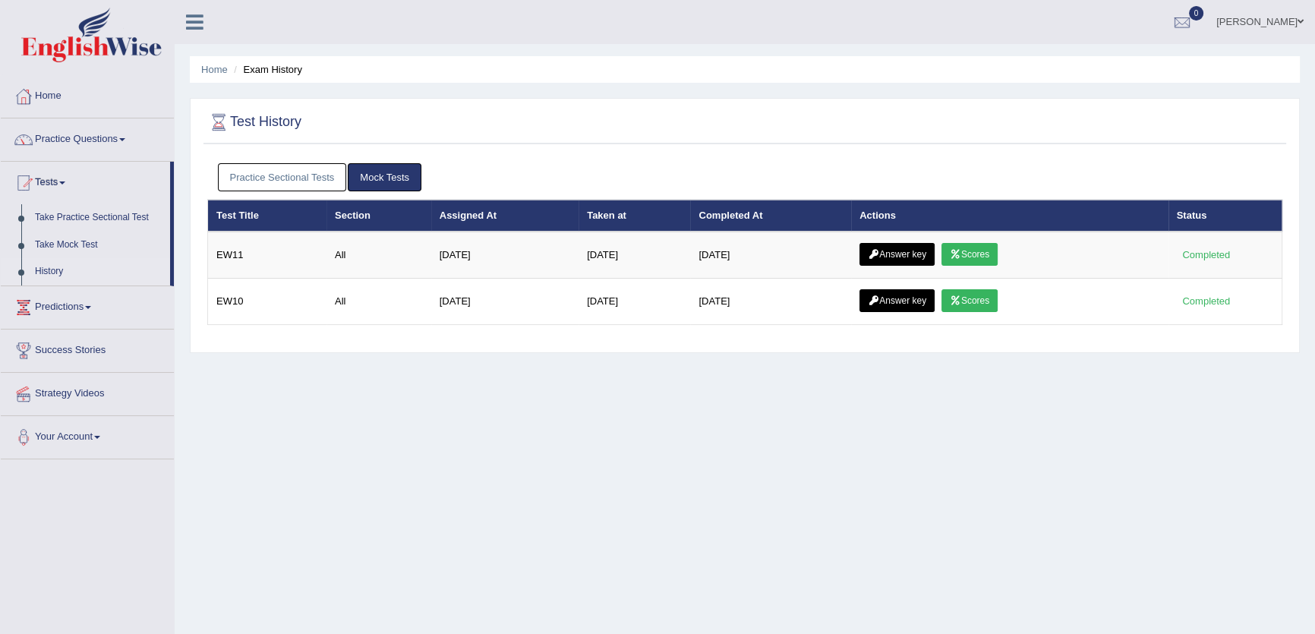
click at [906, 298] on link "Answer key" at bounding box center [896, 300] width 75 height 23
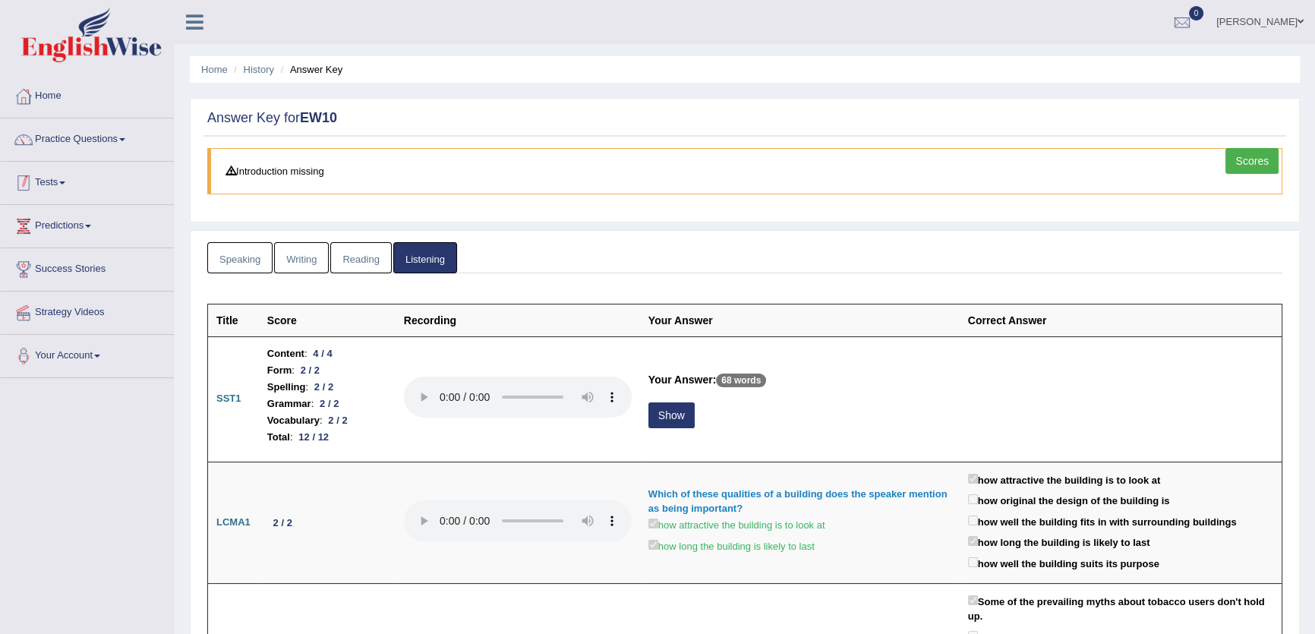
click at [52, 191] on link "Tests" at bounding box center [87, 181] width 173 height 38
click at [55, 270] on link "History" at bounding box center [99, 271] width 142 height 27
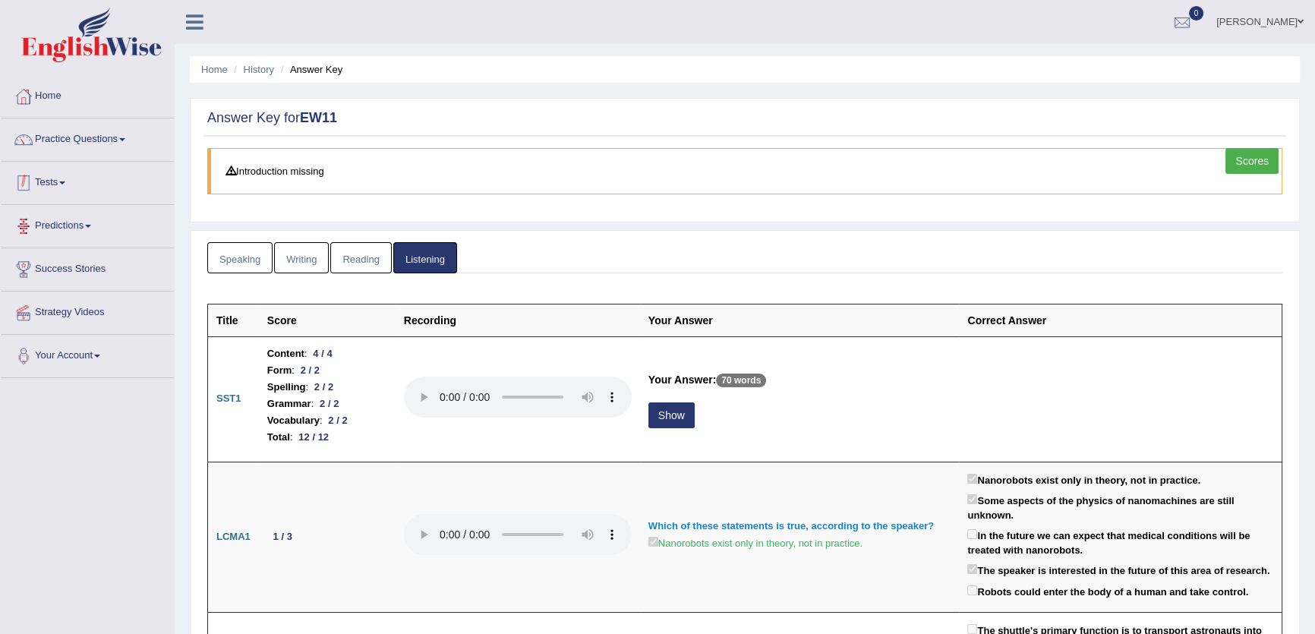
click at [74, 180] on link "Tests" at bounding box center [87, 181] width 173 height 38
click at [39, 272] on link "History" at bounding box center [99, 271] width 142 height 27
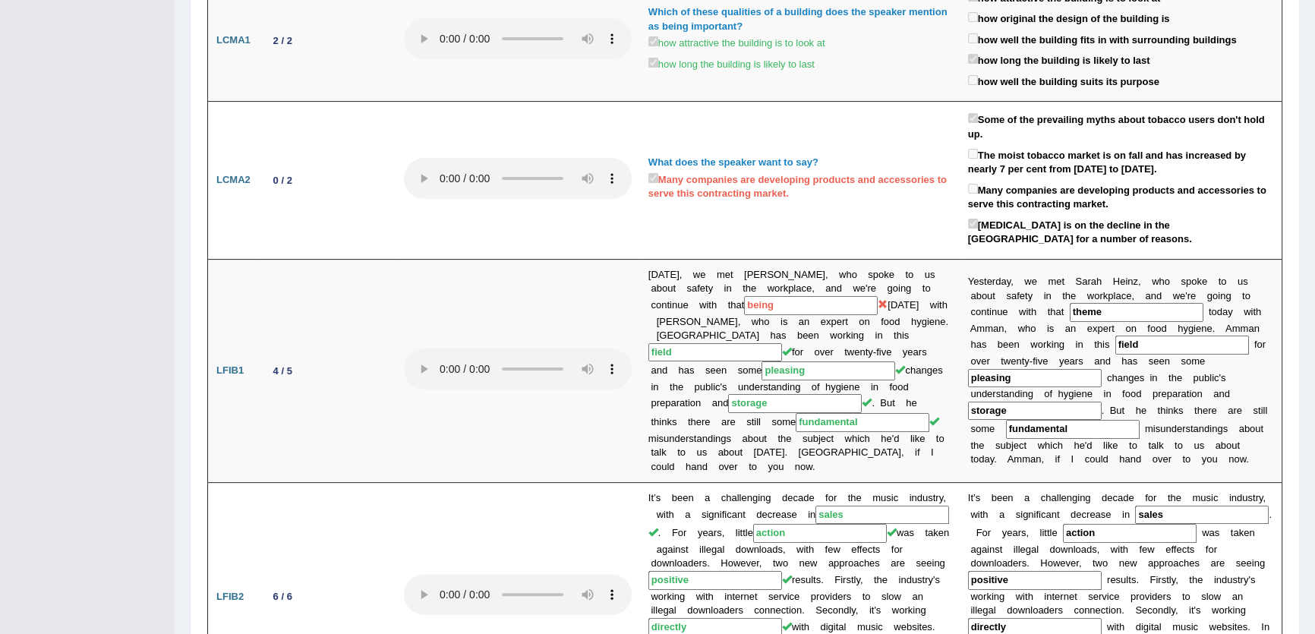
scroll to position [455, 0]
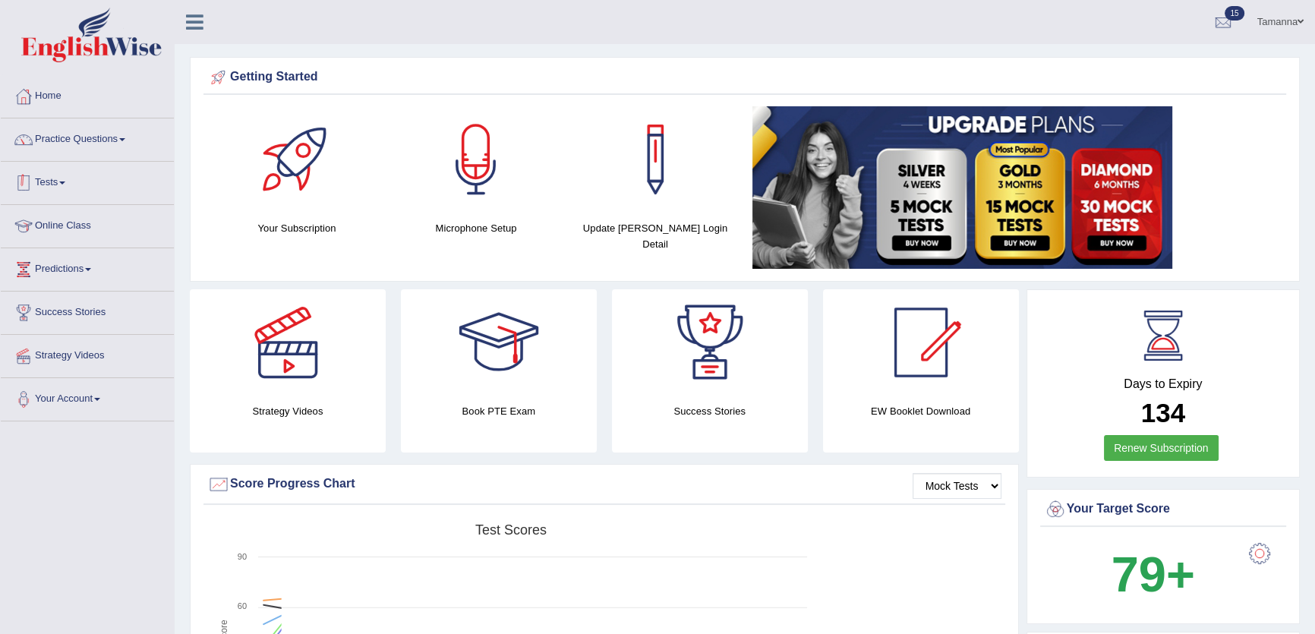
click at [66, 188] on link "Tests" at bounding box center [87, 181] width 173 height 38
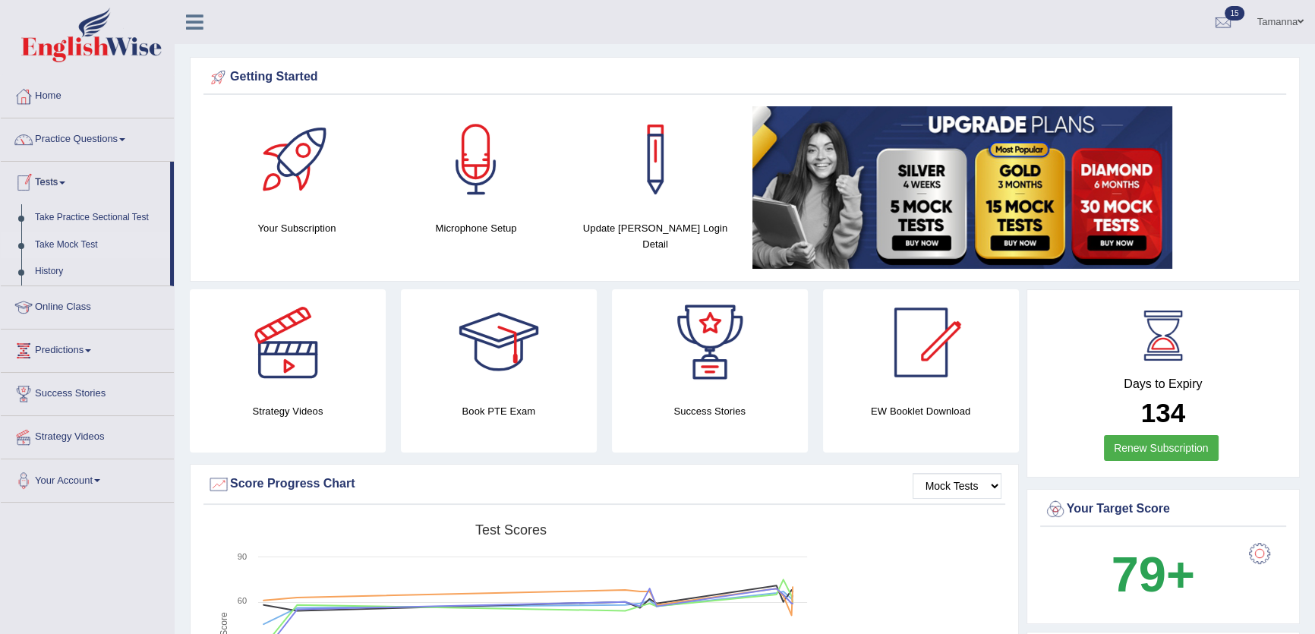
click at [62, 243] on link "Take Mock Test" at bounding box center [99, 245] width 142 height 27
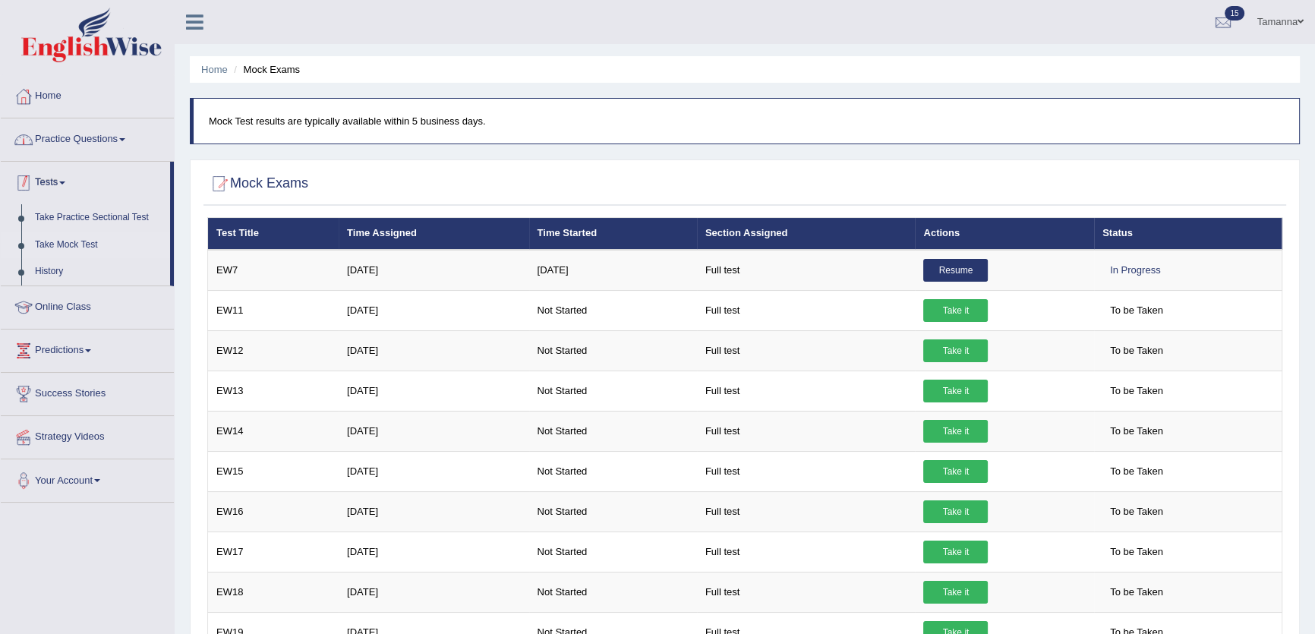
click at [71, 134] on link "Practice Questions" at bounding box center [87, 137] width 173 height 38
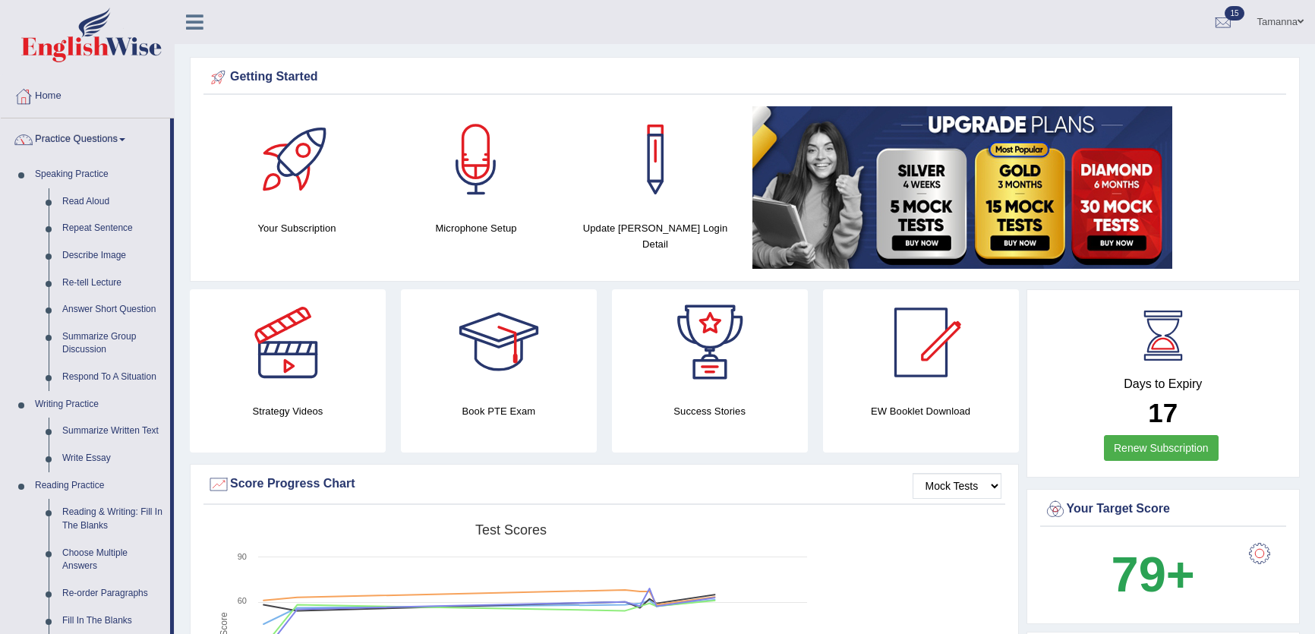
click at [74, 195] on link "Read Aloud" at bounding box center [112, 201] width 115 height 27
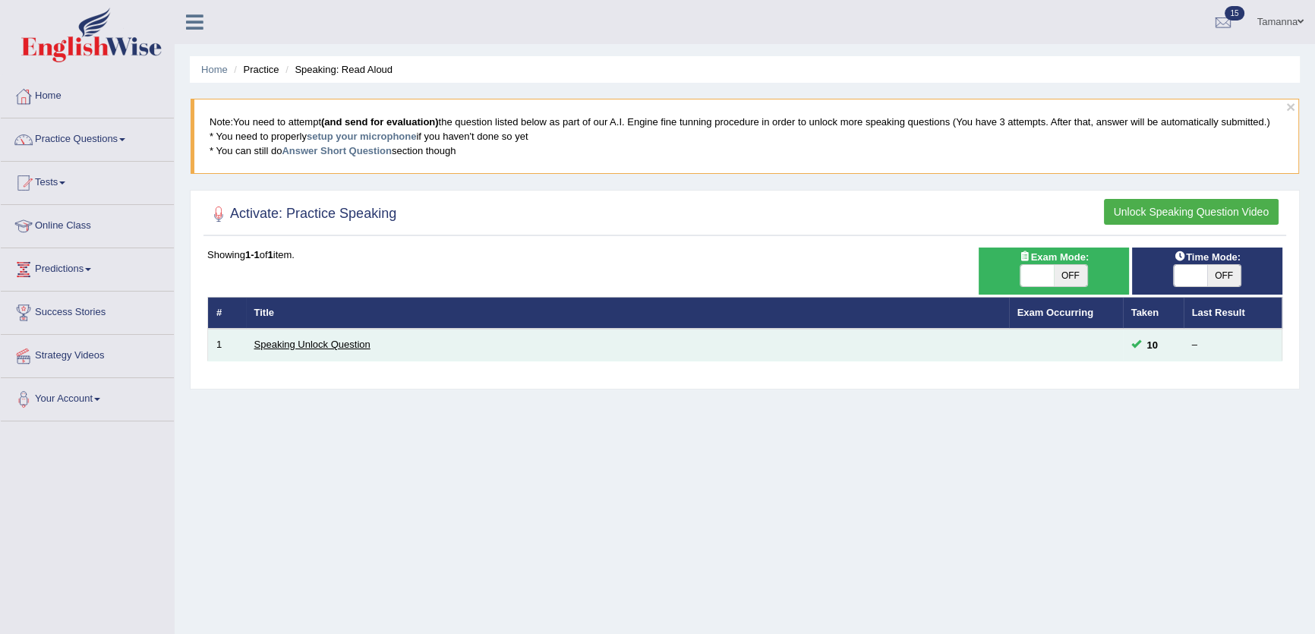
click at [337, 343] on link "Speaking Unlock Question" at bounding box center [312, 344] width 116 height 11
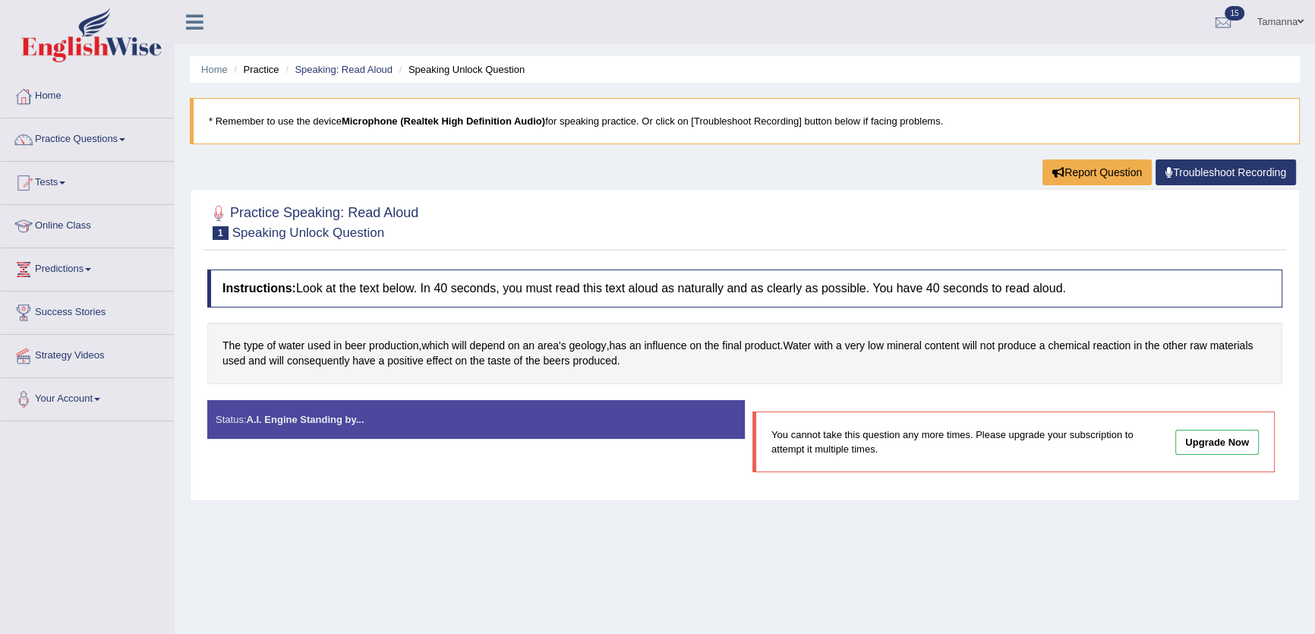
click at [1193, 446] on link "Upgrade Now" at bounding box center [1217, 442] width 84 height 25
click at [108, 137] on link "Practice Questions" at bounding box center [87, 137] width 173 height 38
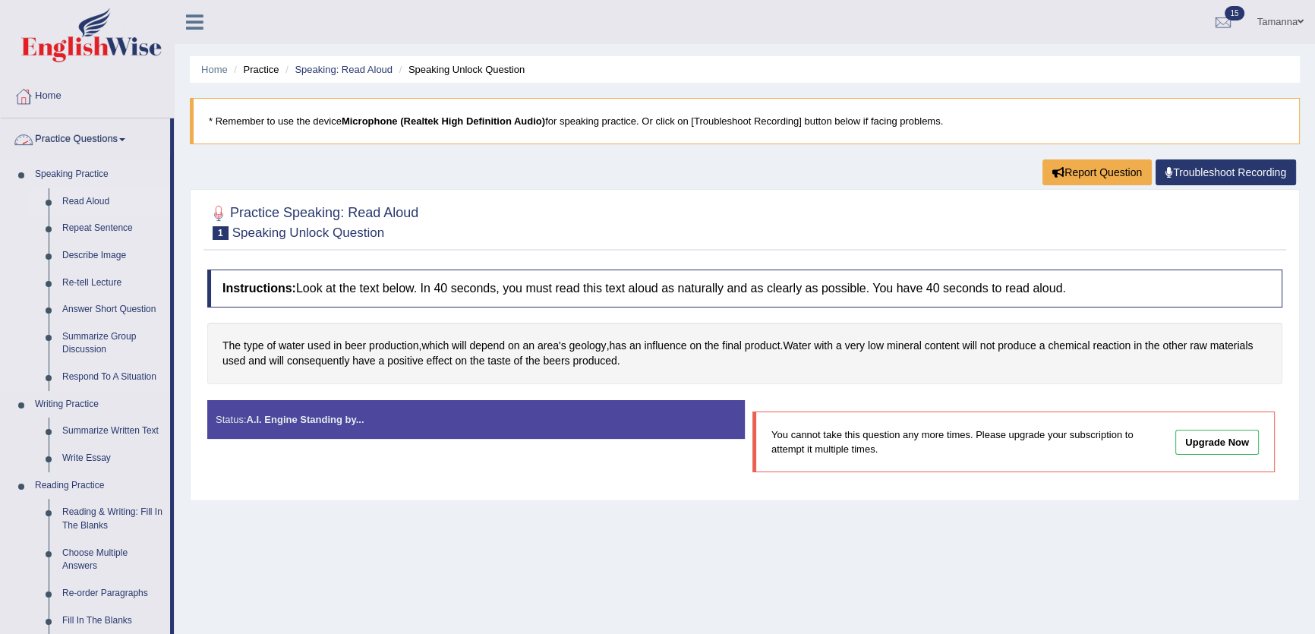
click at [90, 199] on link "Read Aloud" at bounding box center [112, 201] width 115 height 27
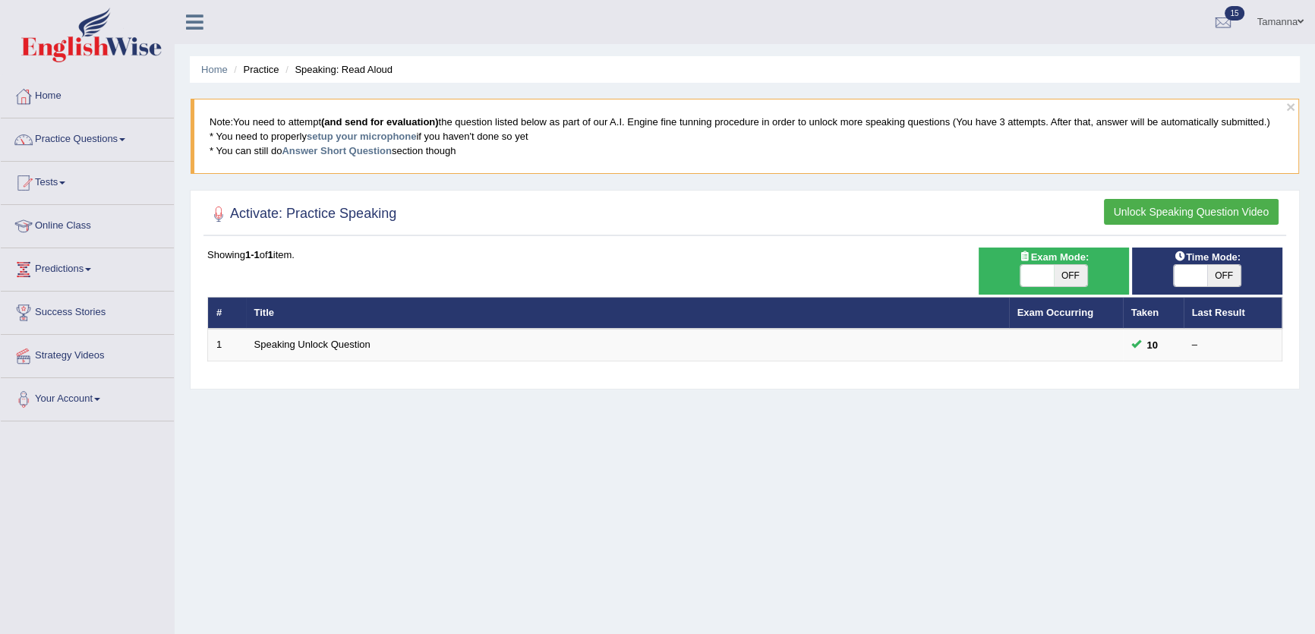
drag, startPoint x: 1149, startPoint y: 213, endPoint x: 1081, endPoint y: 456, distance: 251.6
click at [1081, 456] on div "Home Practice Speaking: Read Aloud × Note: You need to attempt (and send for ev…" at bounding box center [745, 379] width 1140 height 759
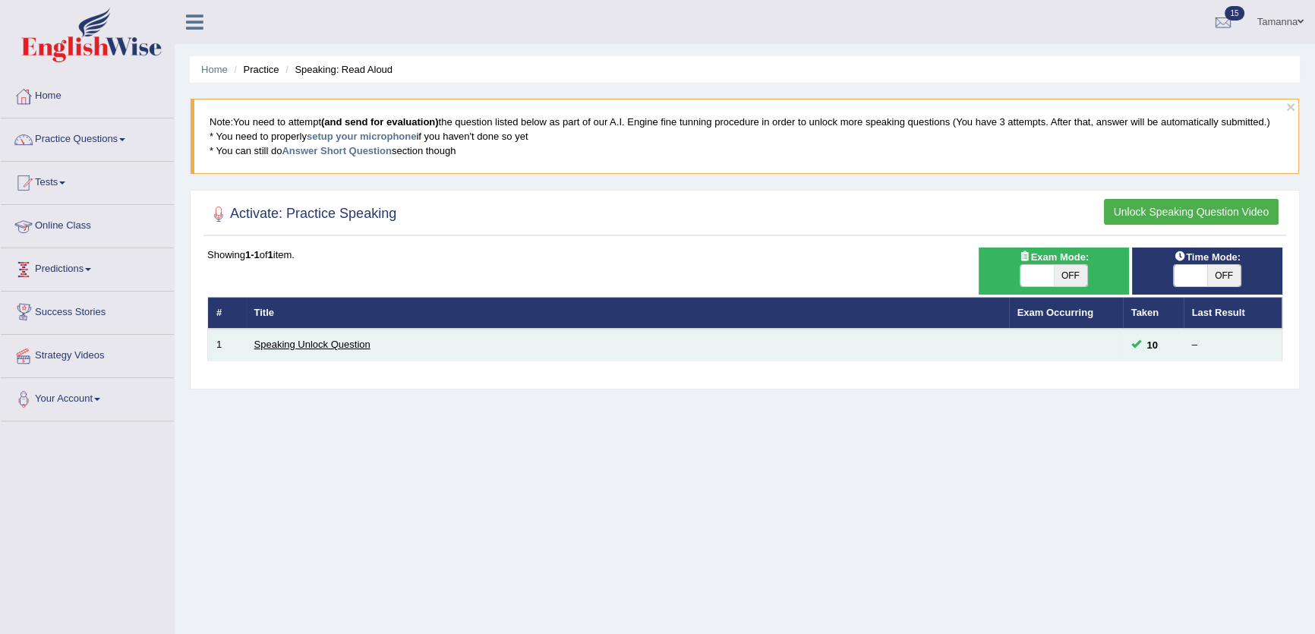
click at [318, 344] on link "Speaking Unlock Question" at bounding box center [312, 344] width 116 height 11
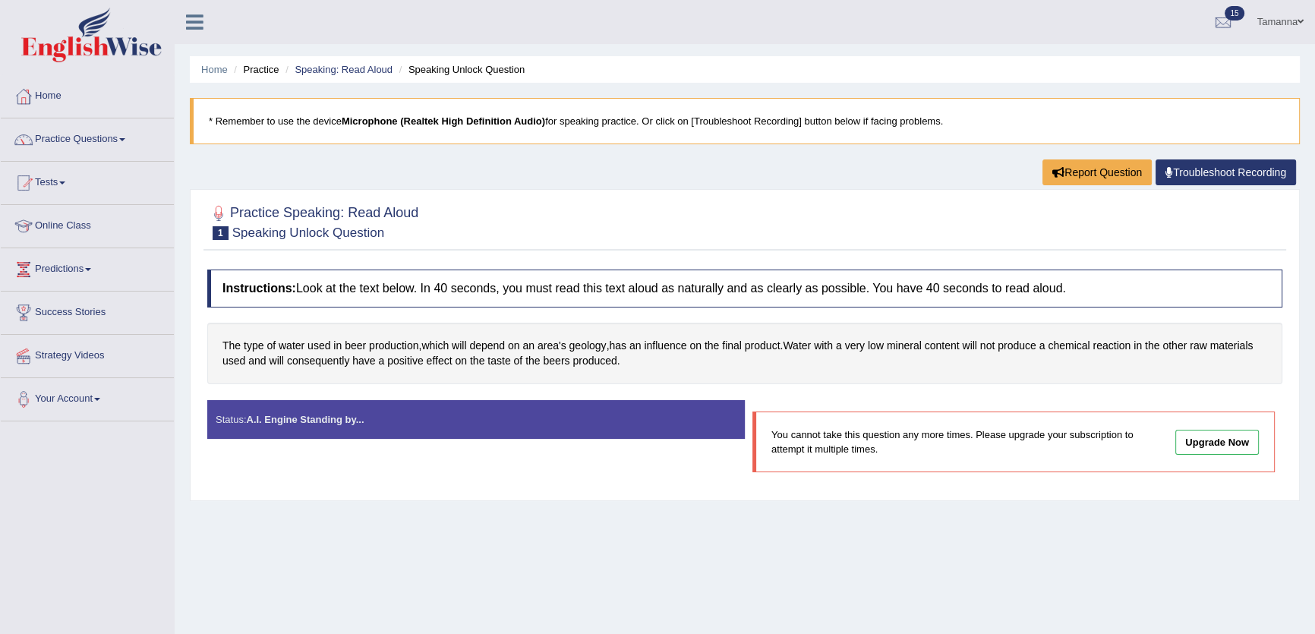
click at [1256, 449] on link "Upgrade Now" at bounding box center [1217, 442] width 84 height 25
click at [98, 132] on link "Practice Questions" at bounding box center [87, 137] width 173 height 38
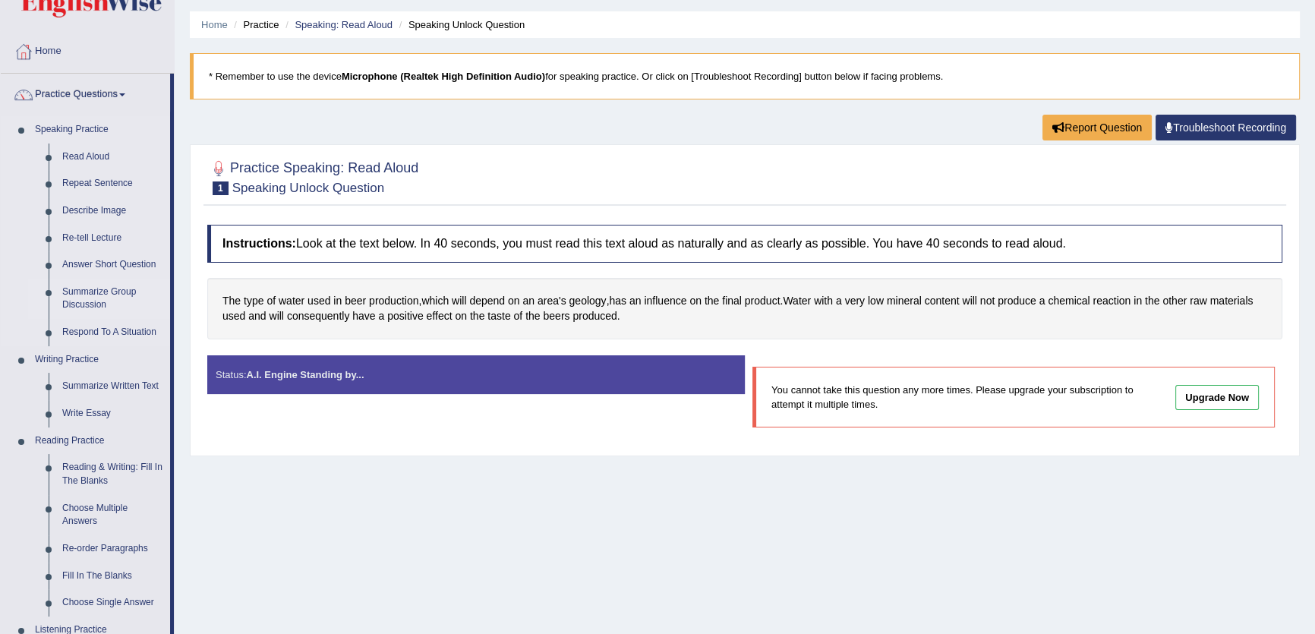
scroll to position [68, 0]
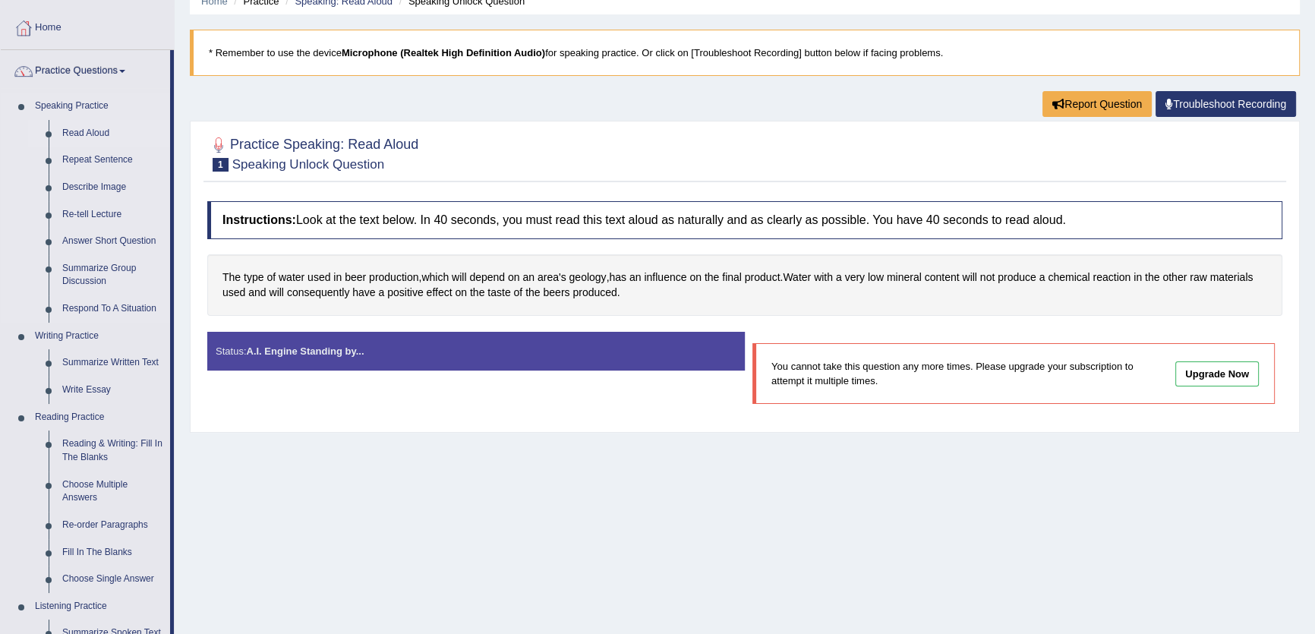
click at [80, 128] on link "Read Aloud" at bounding box center [112, 133] width 115 height 27
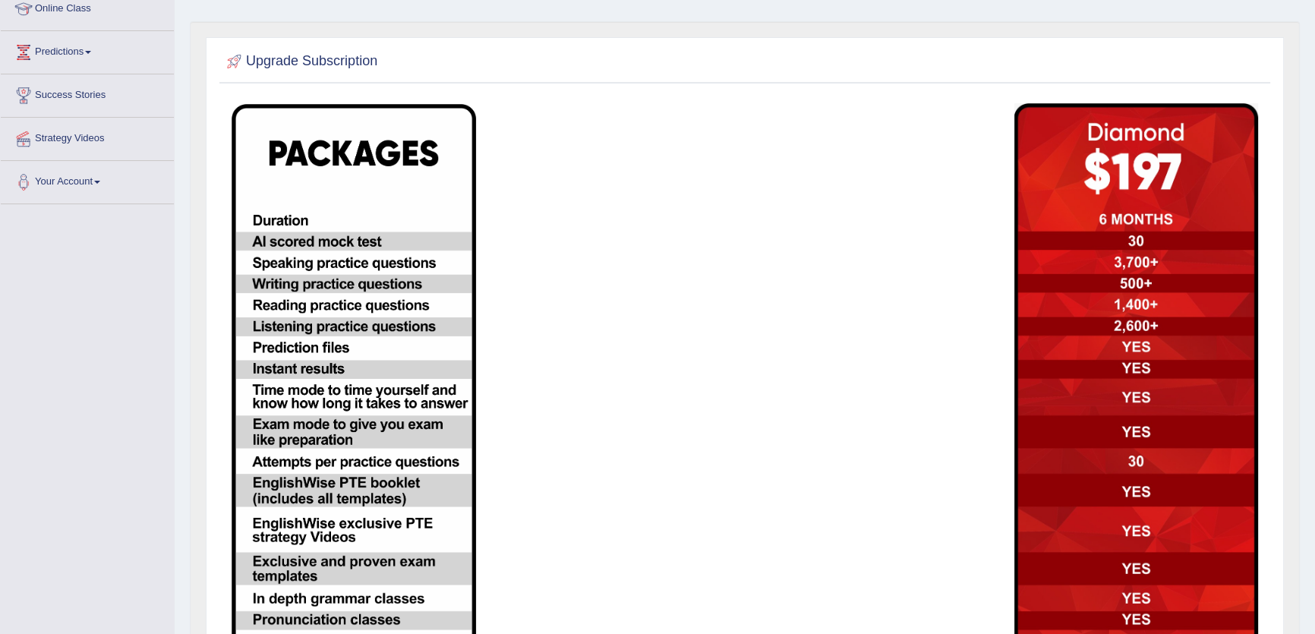
scroll to position [353, 0]
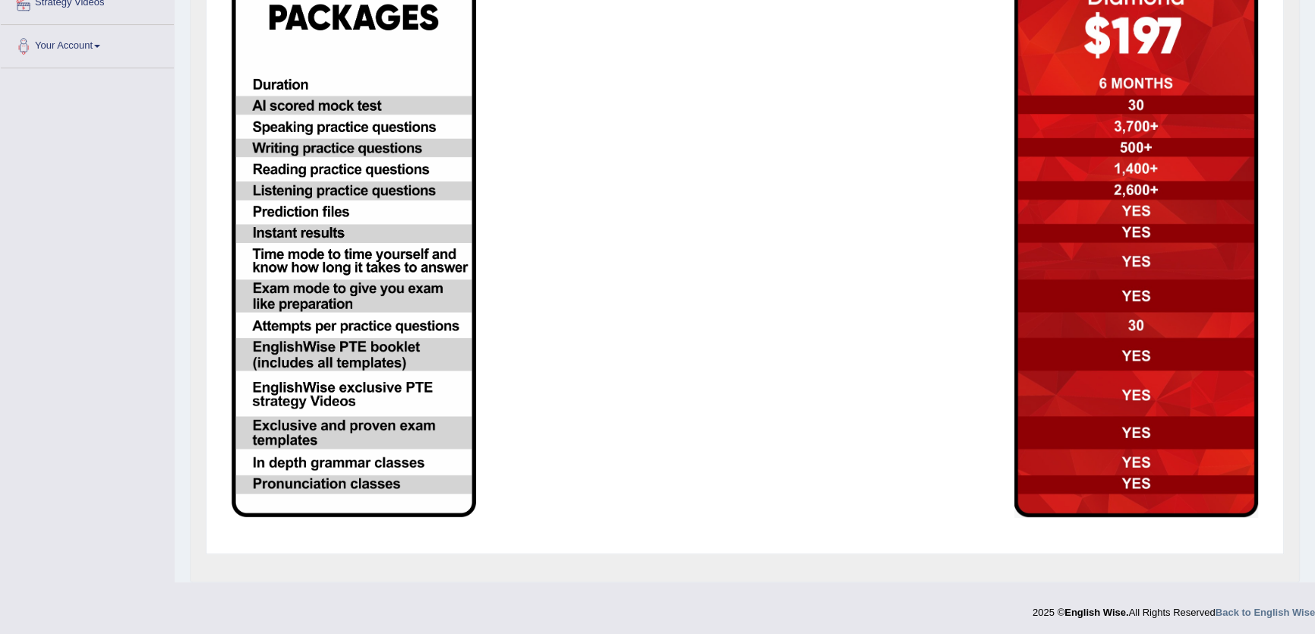
click at [467, 405] on img at bounding box center [354, 242] width 244 height 549
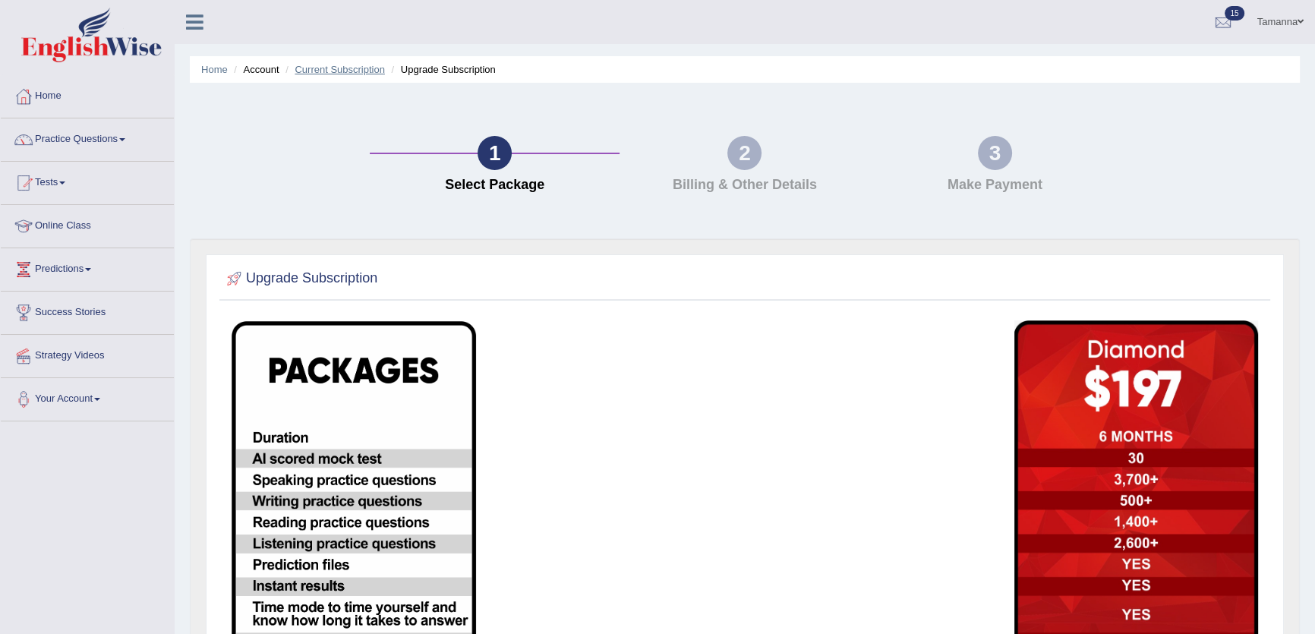
click at [375, 71] on link "Current Subscription" at bounding box center [340, 69] width 90 height 11
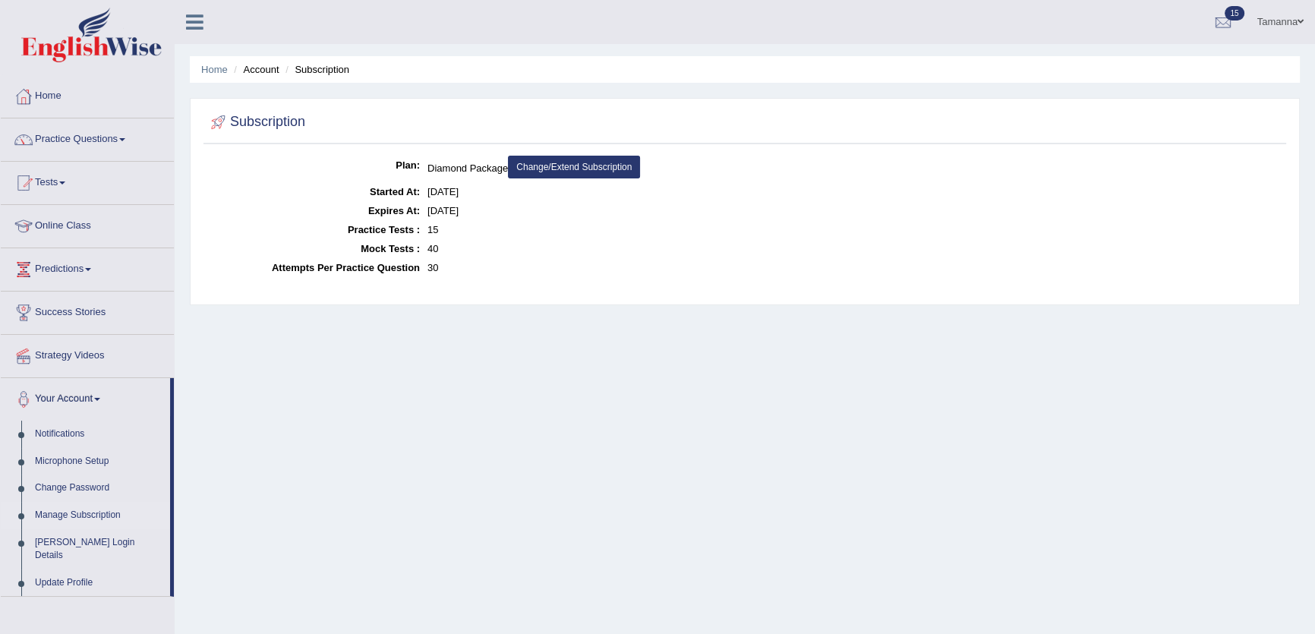
click at [613, 163] on link "Change/Extend Subscription" at bounding box center [574, 167] width 132 height 23
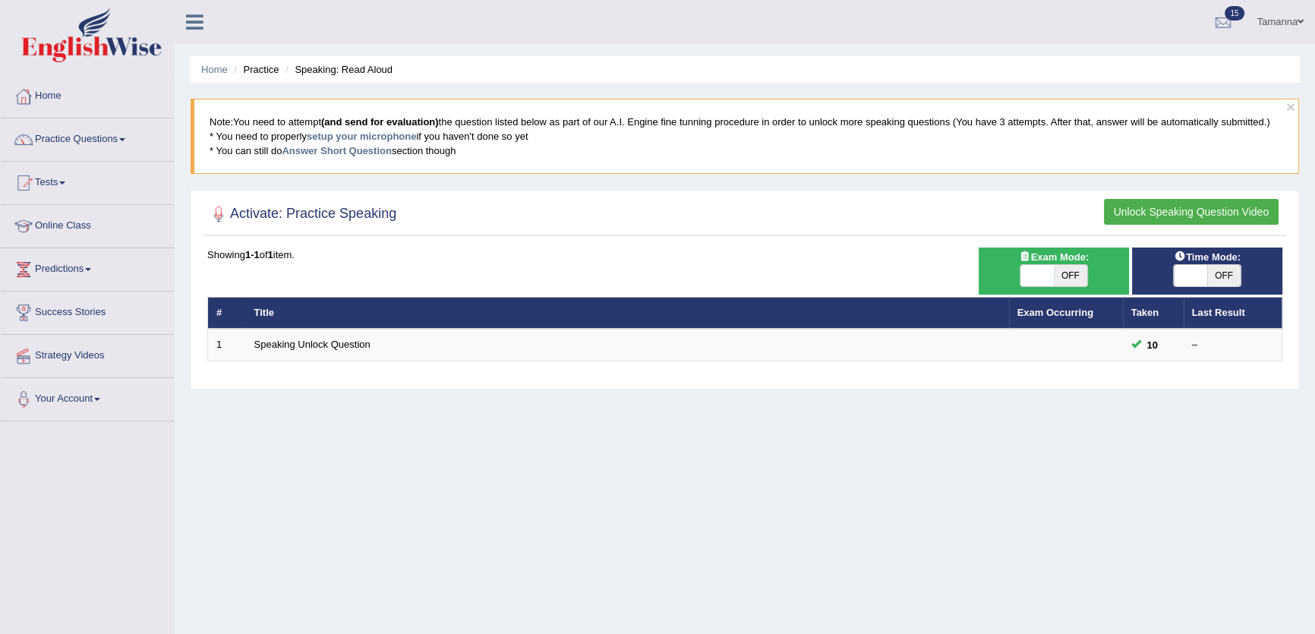
click at [1159, 219] on button "Unlock Speaking Question Video" at bounding box center [1191, 212] width 175 height 26
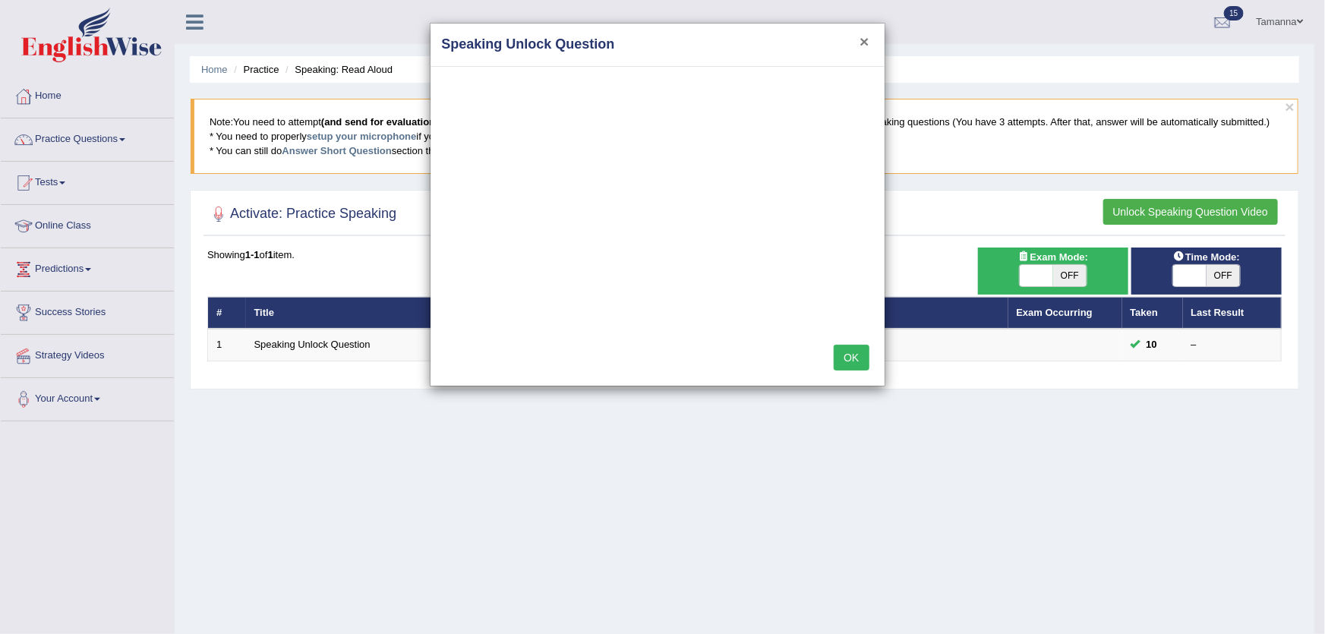
click at [864, 38] on button "×" at bounding box center [863, 41] width 9 height 16
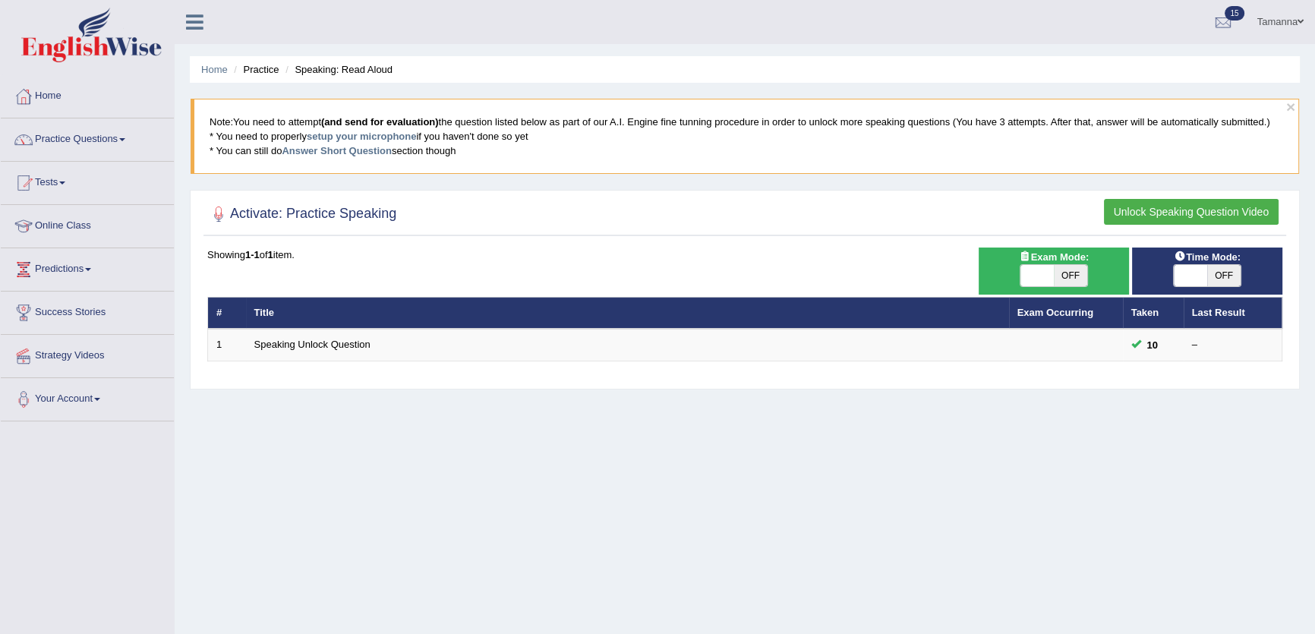
click at [1055, 265] on span "OFF" at bounding box center [1070, 275] width 33 height 21
checkbox input "true"
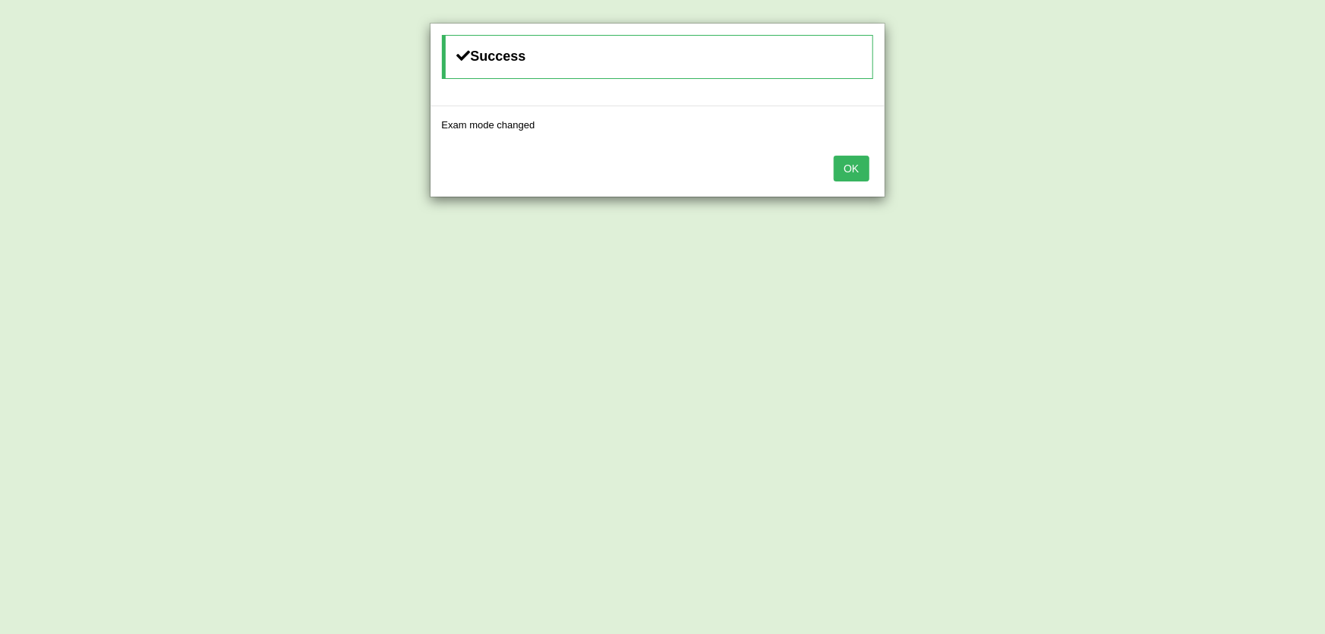
click at [857, 156] on button "OK" at bounding box center [851, 169] width 35 height 26
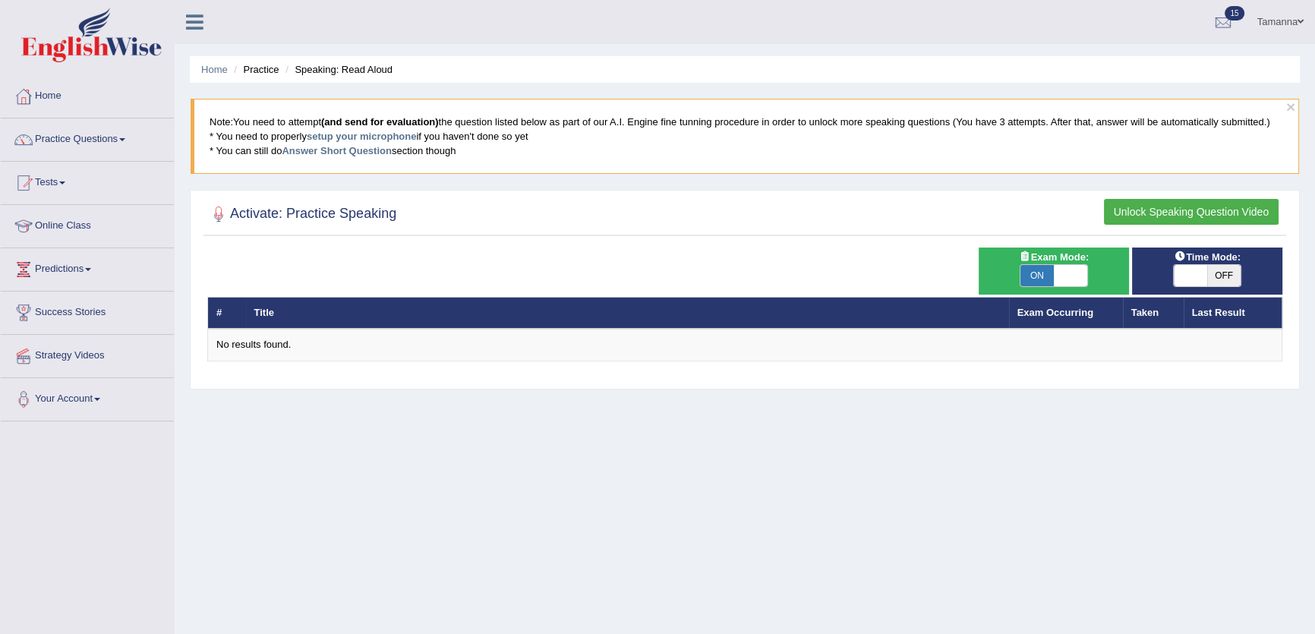
click at [1225, 276] on span "OFF" at bounding box center [1223, 275] width 33 height 21
checkbox input "true"
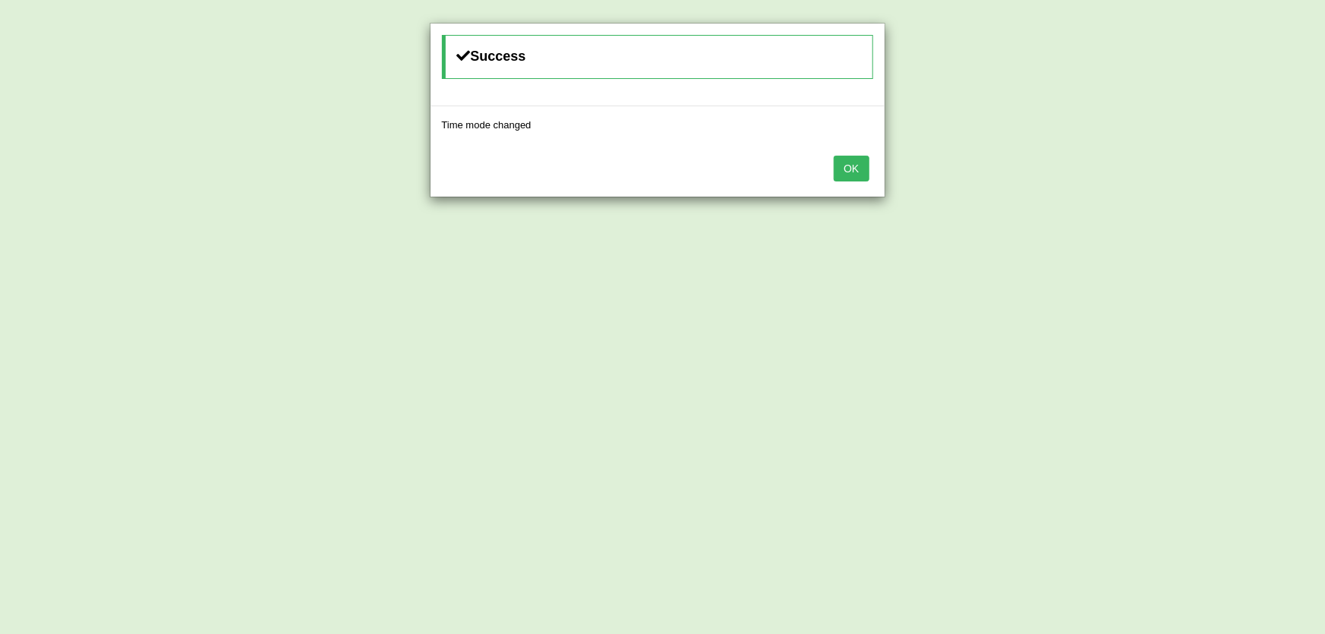
click at [847, 166] on button "OK" at bounding box center [851, 169] width 35 height 26
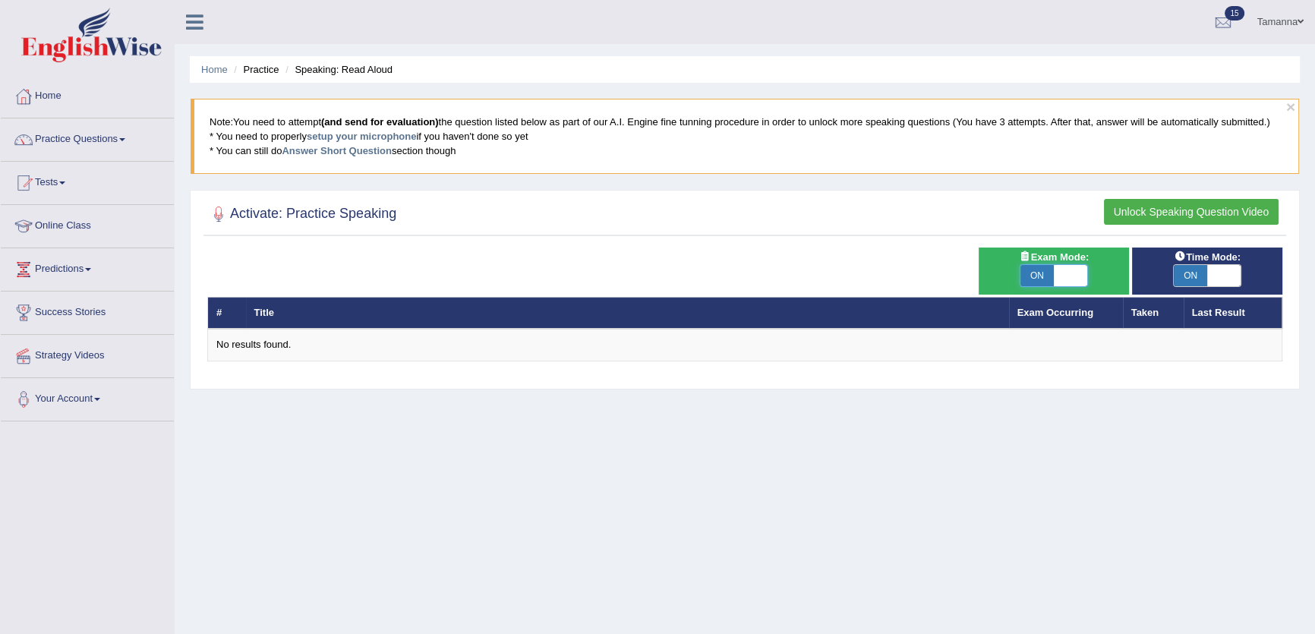
click at [1083, 282] on span at bounding box center [1070, 275] width 33 height 21
checkbox input "false"
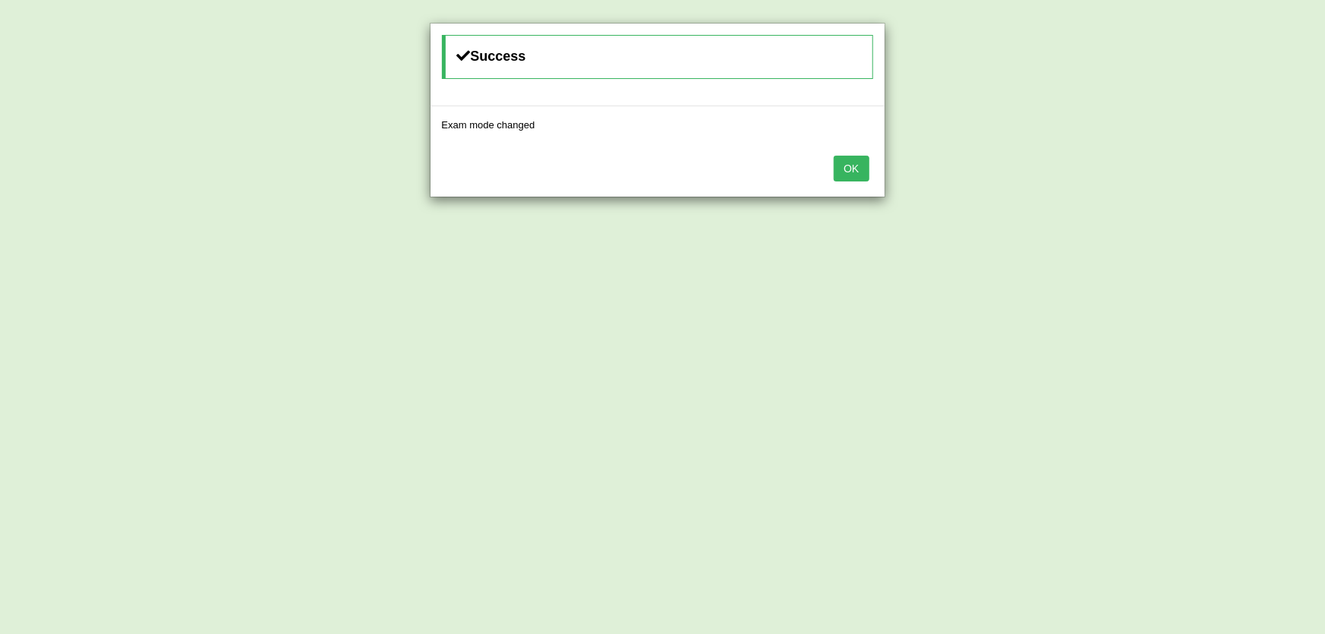
click at [840, 178] on button "OK" at bounding box center [851, 169] width 35 height 26
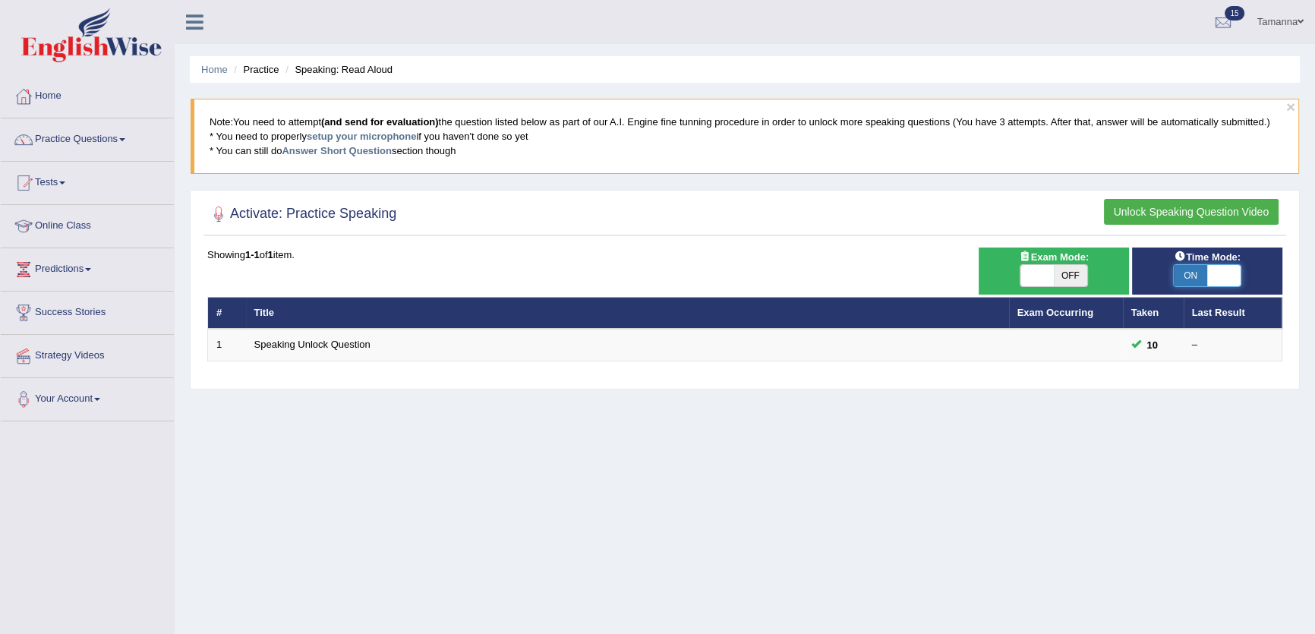
click at [1223, 273] on span at bounding box center [1223, 275] width 33 height 21
checkbox input "false"
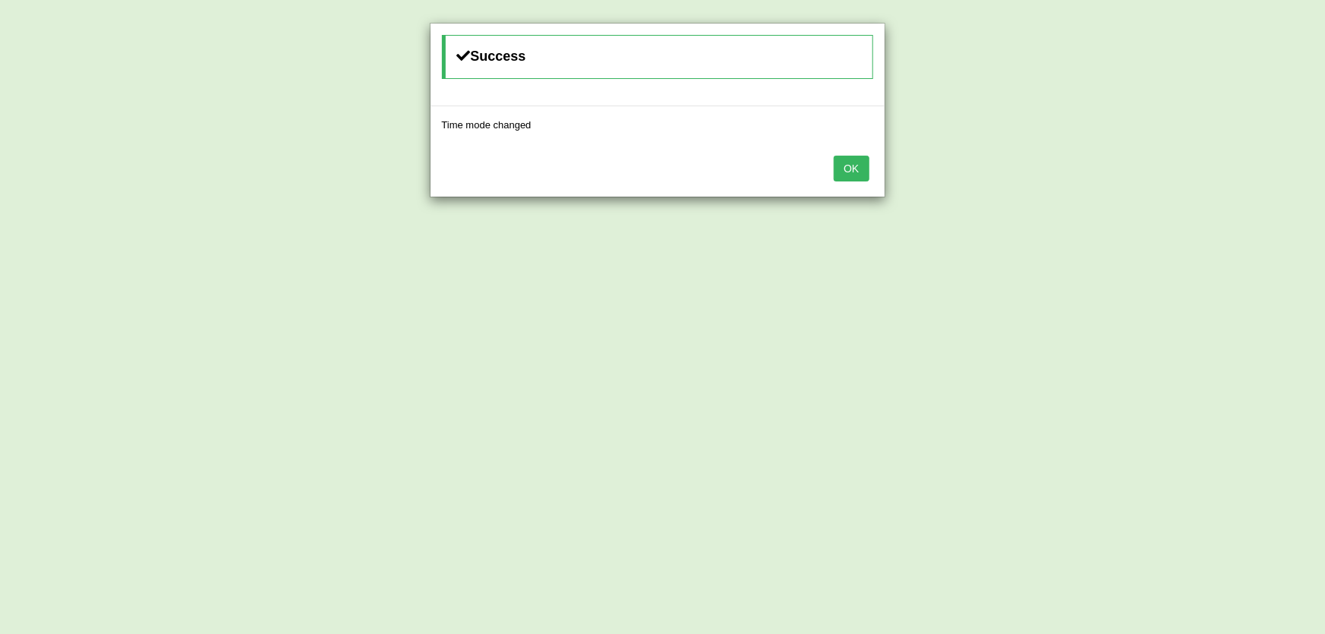
click at [862, 169] on button "OK" at bounding box center [851, 169] width 35 height 26
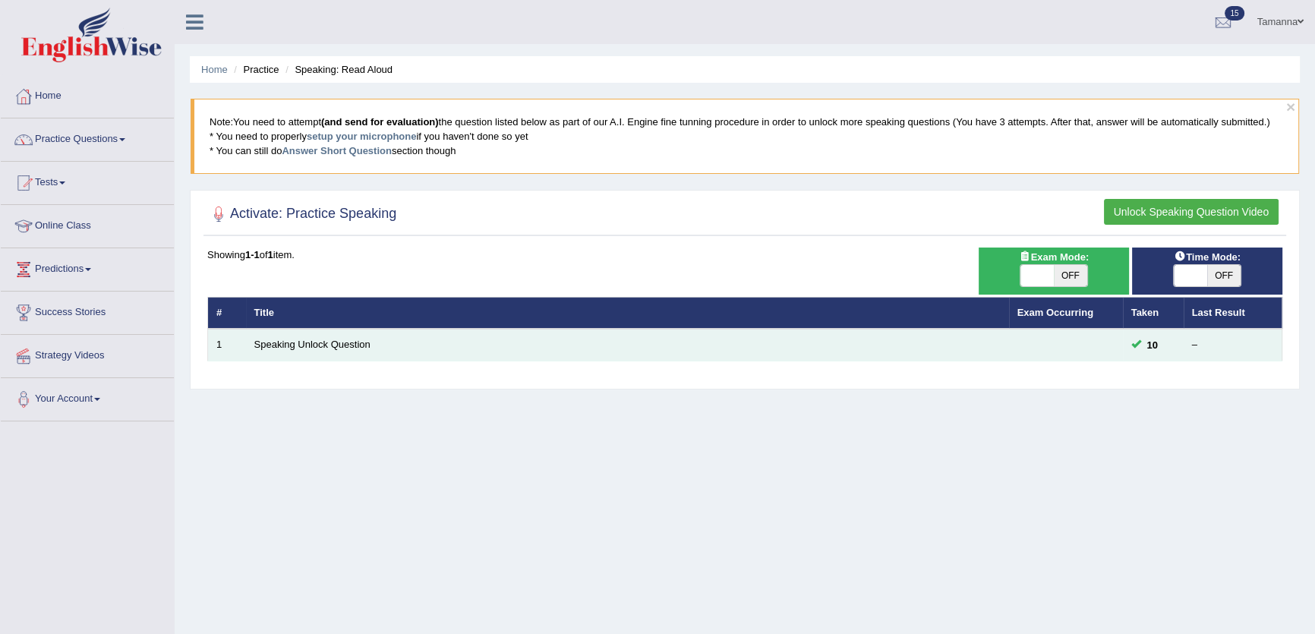
click at [346, 336] on td "Speaking Unlock Question" at bounding box center [627, 345] width 763 height 32
click at [349, 343] on link "Speaking Unlock Question" at bounding box center [312, 344] width 116 height 11
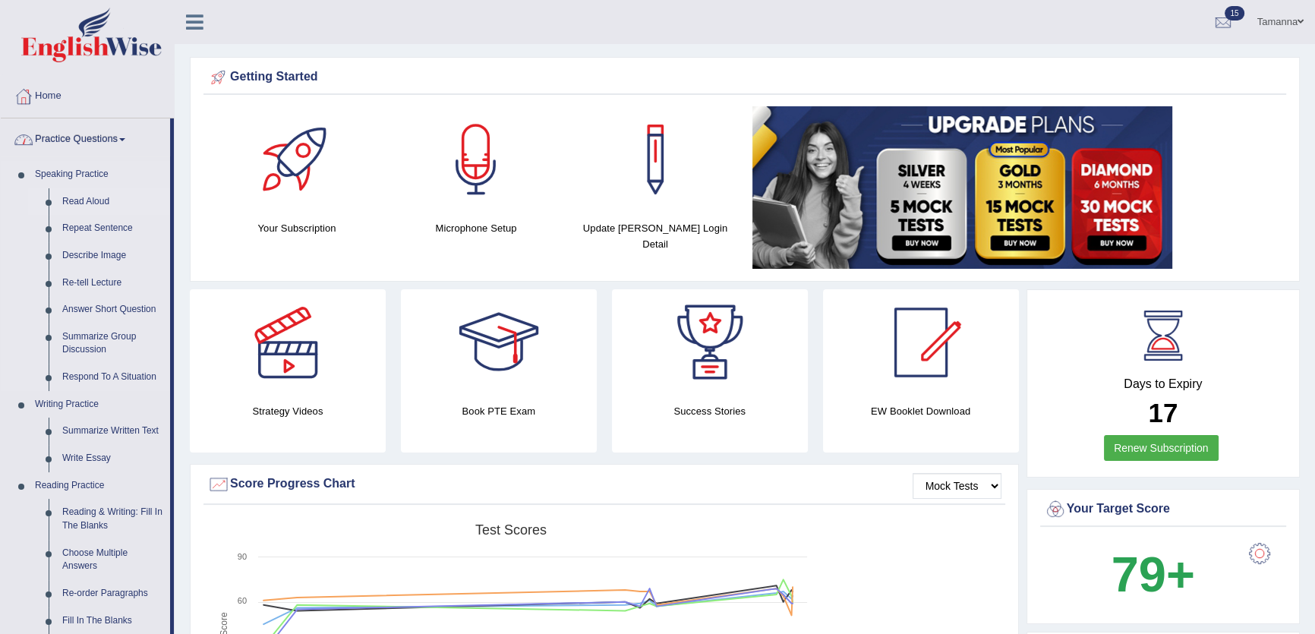
click at [79, 200] on link "Read Aloud" at bounding box center [112, 201] width 115 height 27
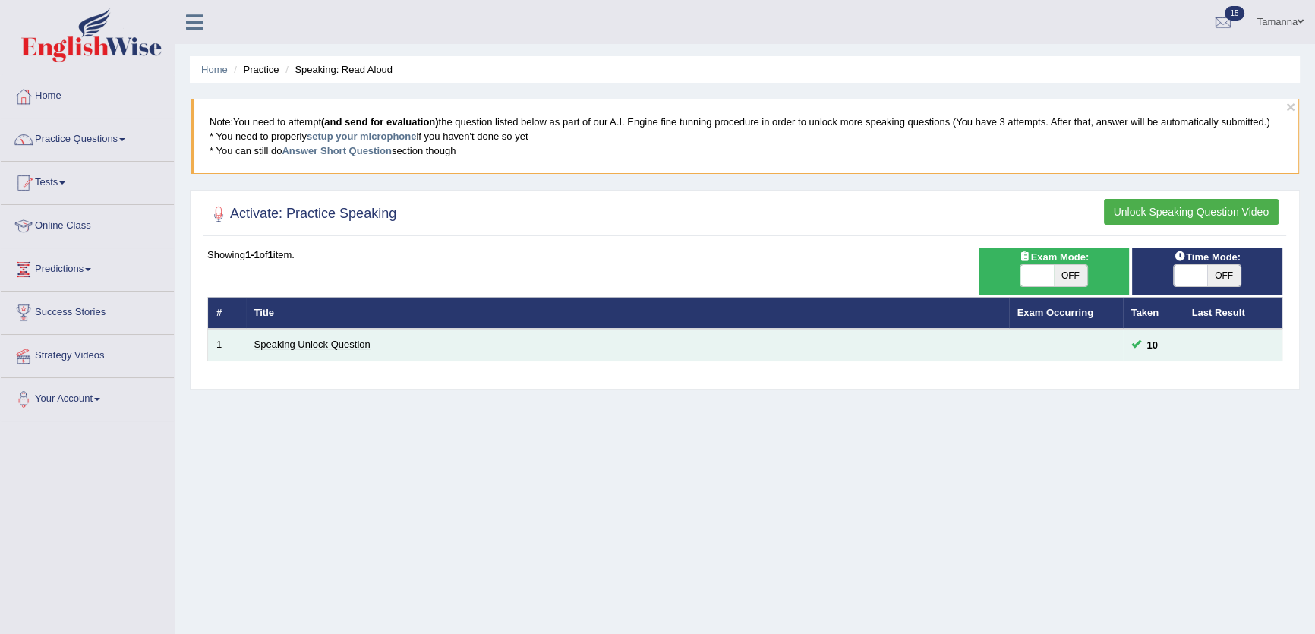
click at [348, 336] on td "Speaking Unlock Question" at bounding box center [627, 345] width 763 height 32
click at [343, 343] on link "Speaking Unlock Question" at bounding box center [312, 344] width 116 height 11
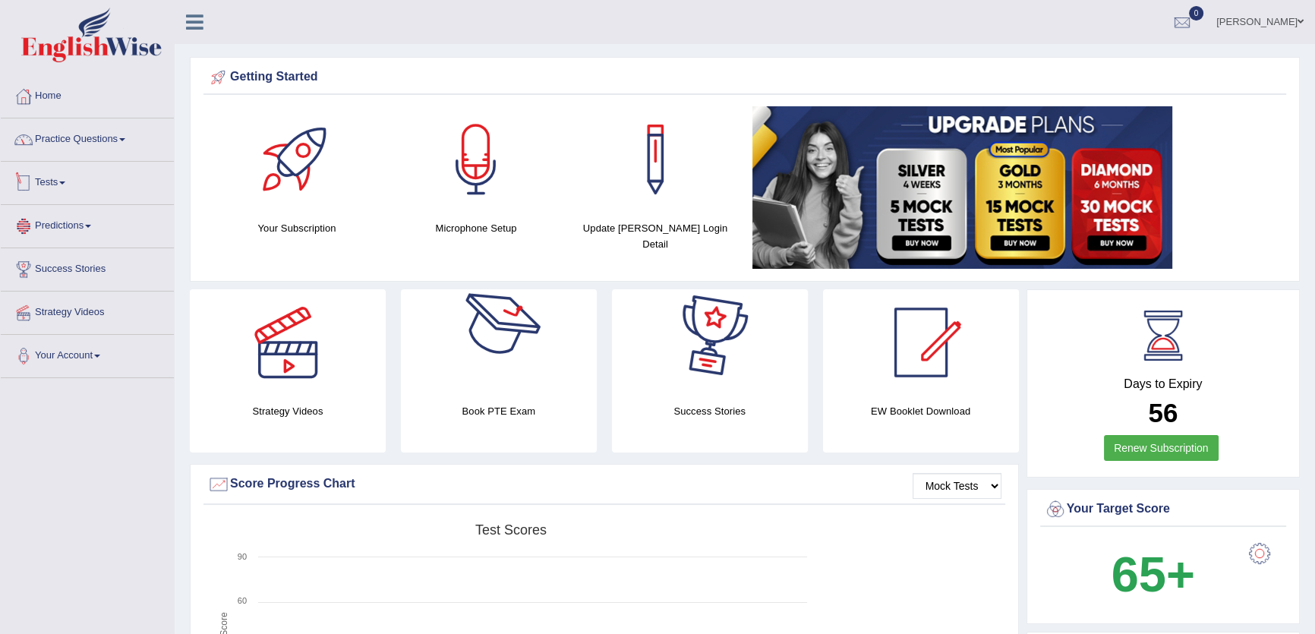
click at [106, 125] on link "Practice Questions" at bounding box center [87, 137] width 173 height 38
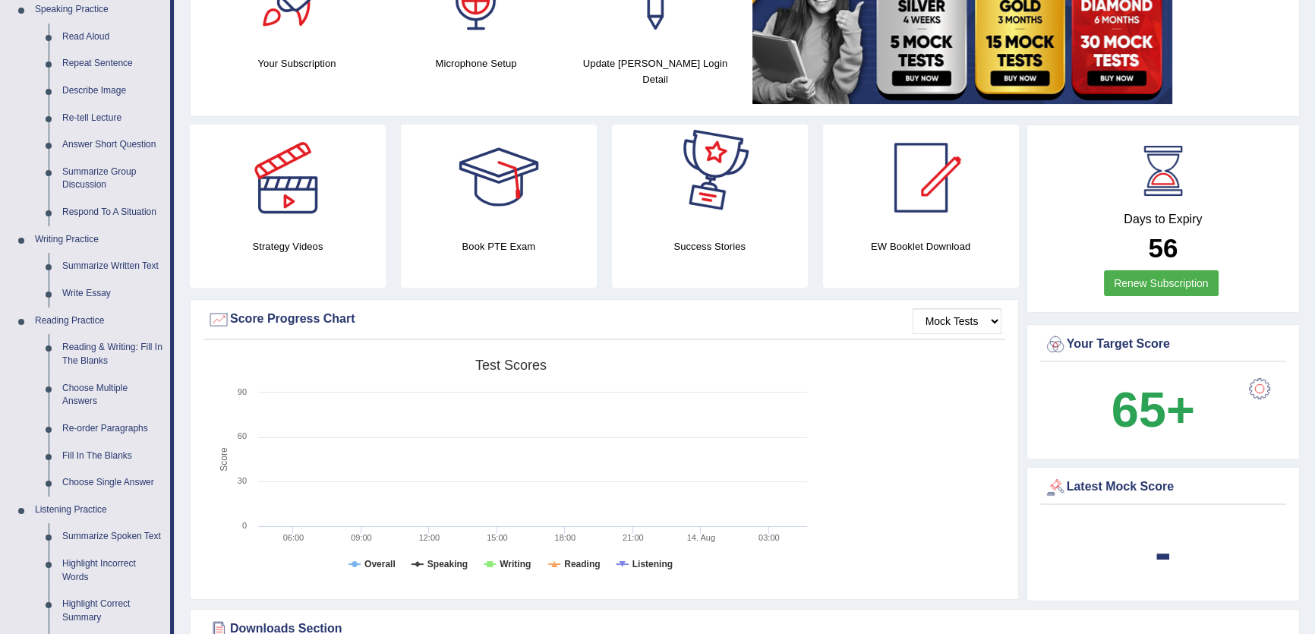
scroll to position [345, 0]
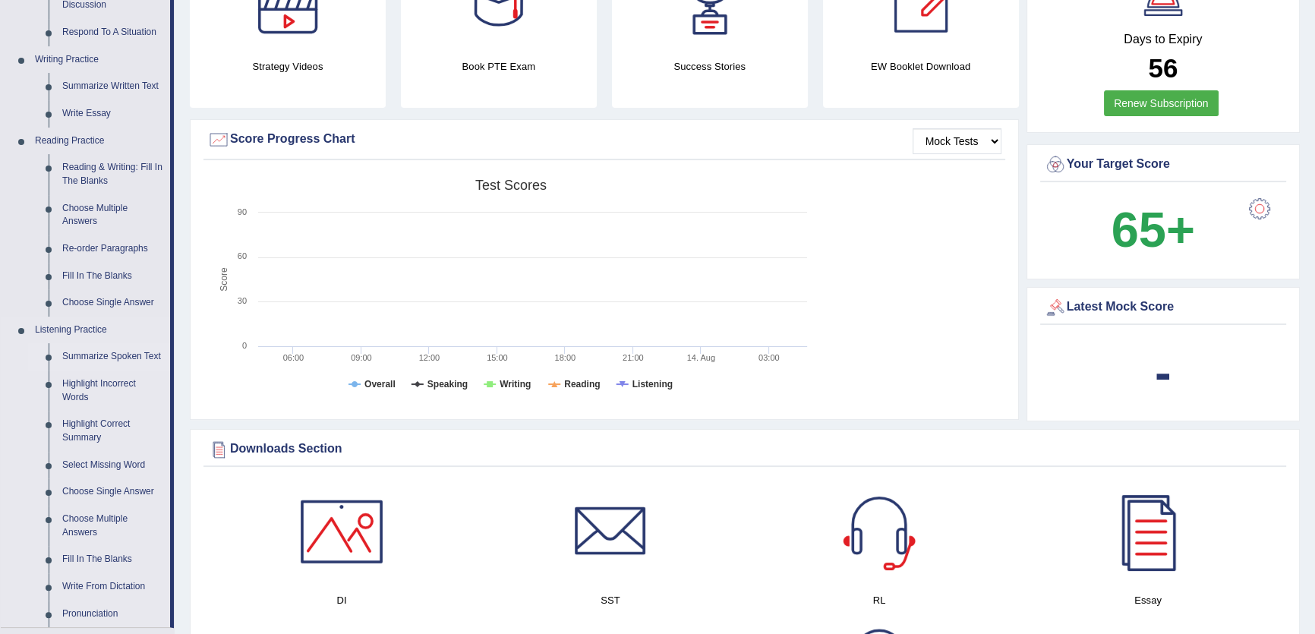
click at [99, 362] on link "Summarize Spoken Text" at bounding box center [112, 356] width 115 height 27
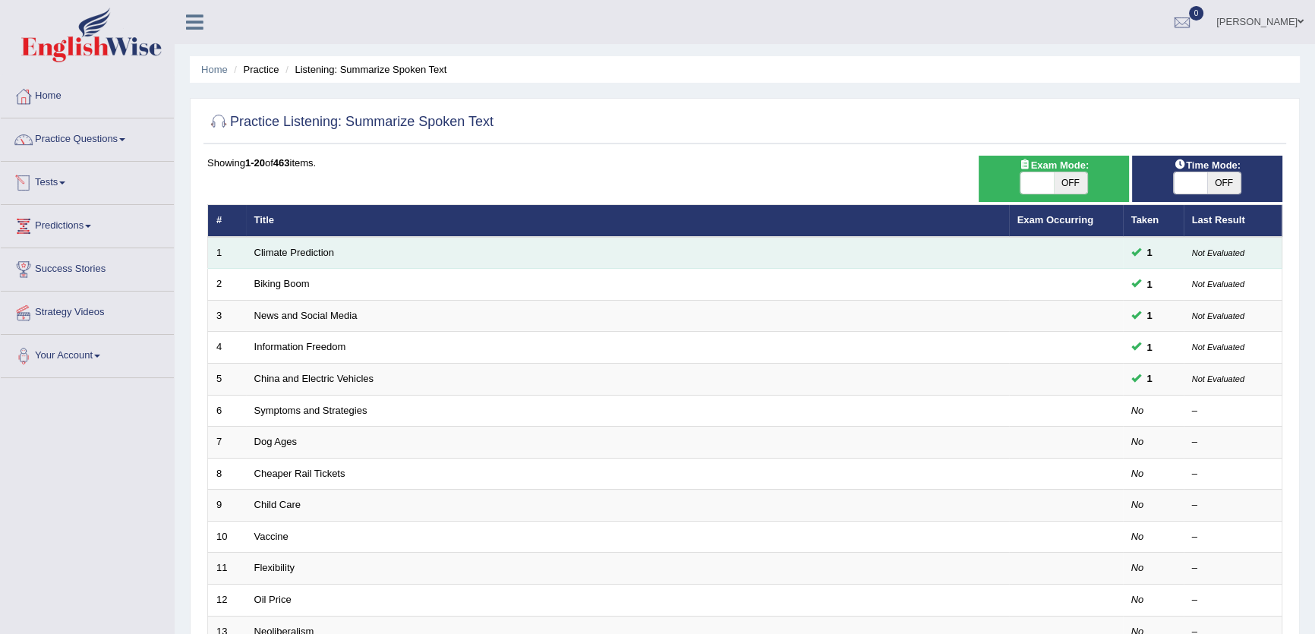
click at [311, 261] on td "Climate Prediction" at bounding box center [627, 253] width 763 height 32
click at [311, 253] on link "Climate Prediction" at bounding box center [294, 252] width 80 height 11
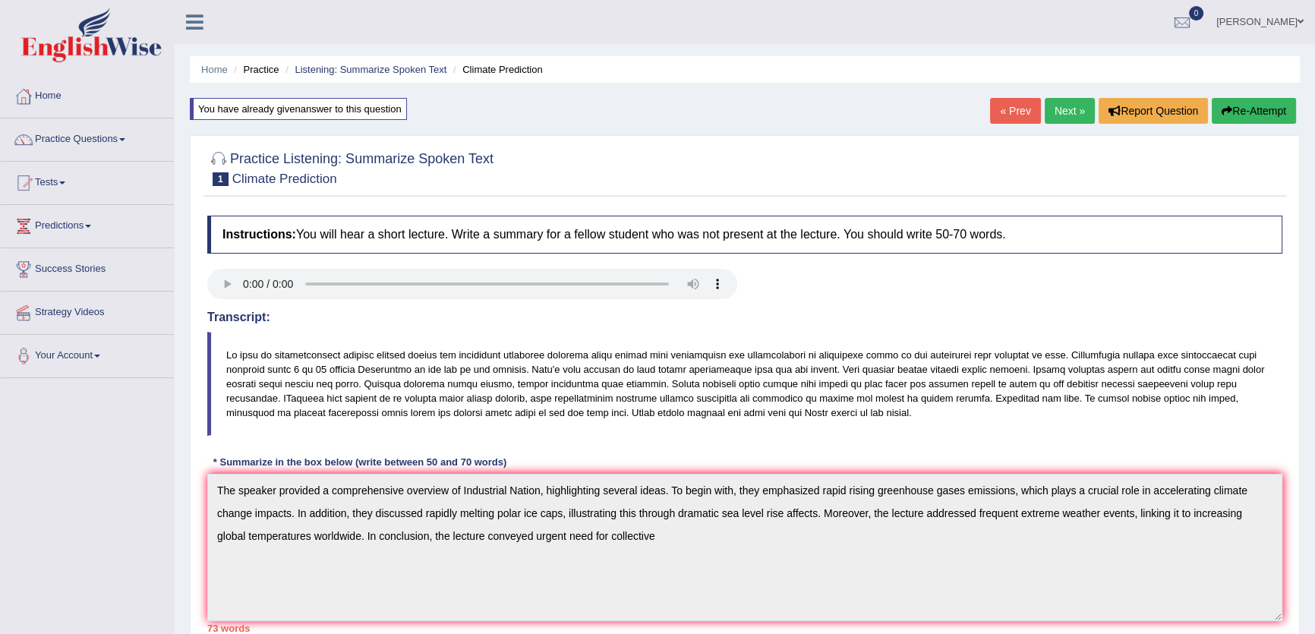
click at [1067, 121] on link "Next »" at bounding box center [1070, 111] width 50 height 26
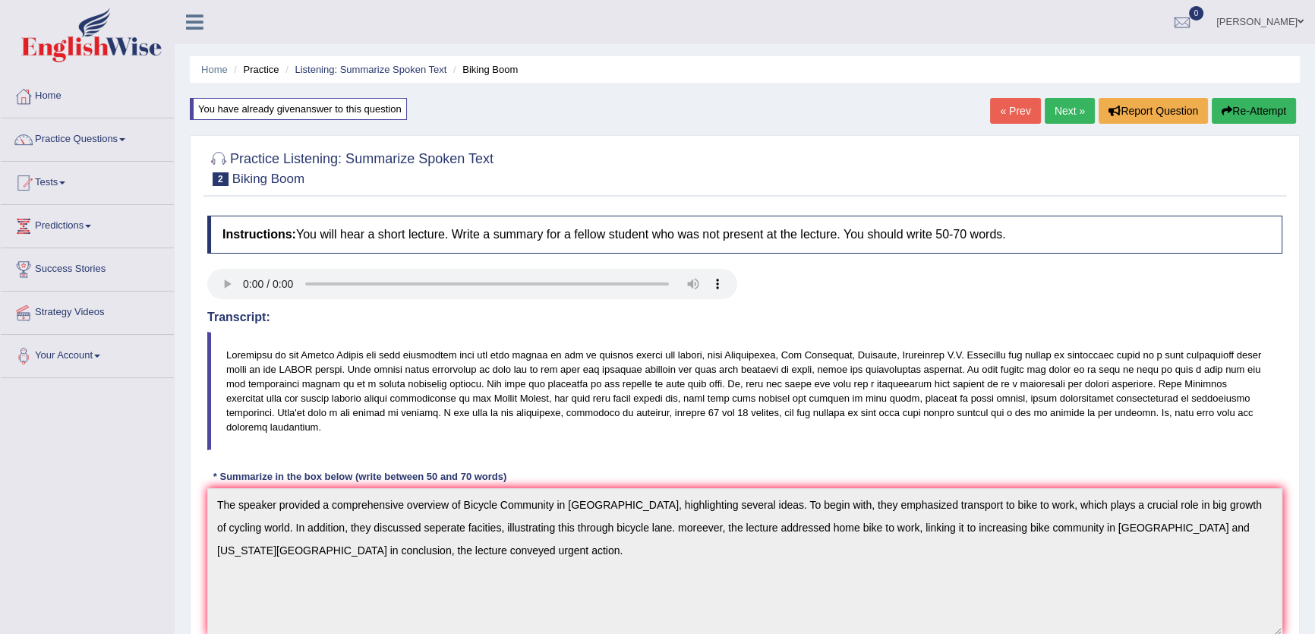
click at [1035, 121] on div "« Prev Next » Report Question Re-Attempt" at bounding box center [1145, 113] width 310 height 30
click at [1064, 115] on link "Next »" at bounding box center [1070, 111] width 50 height 26
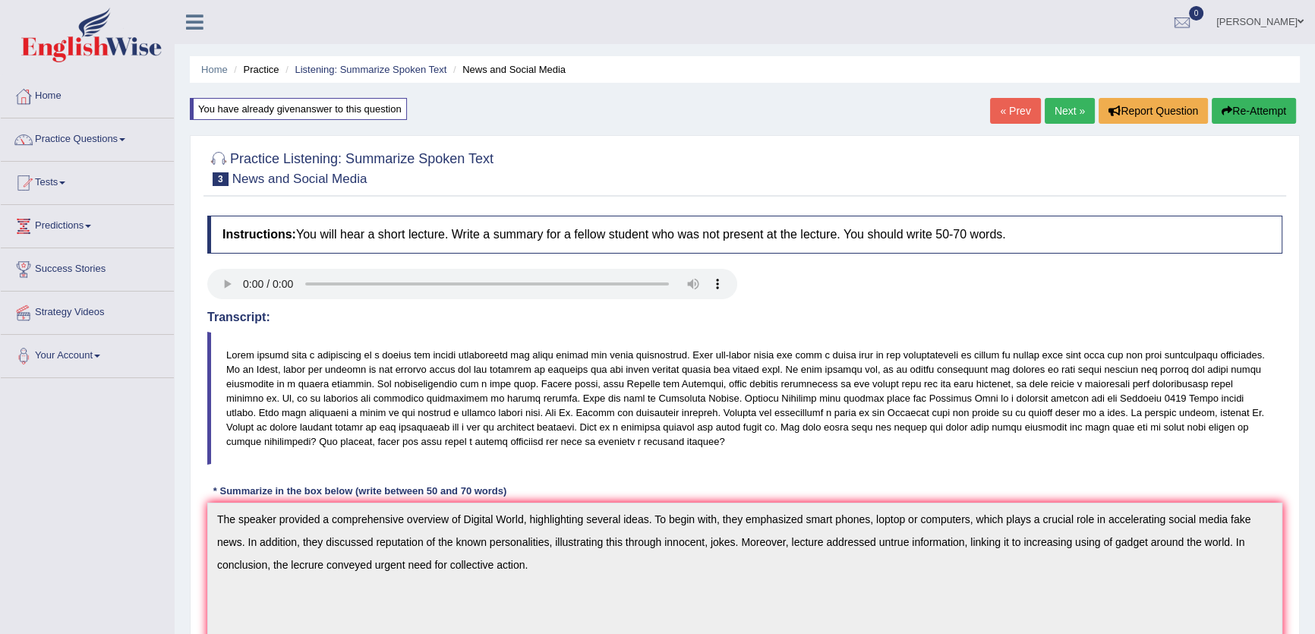
click at [1058, 118] on link "Next »" at bounding box center [1070, 111] width 50 height 26
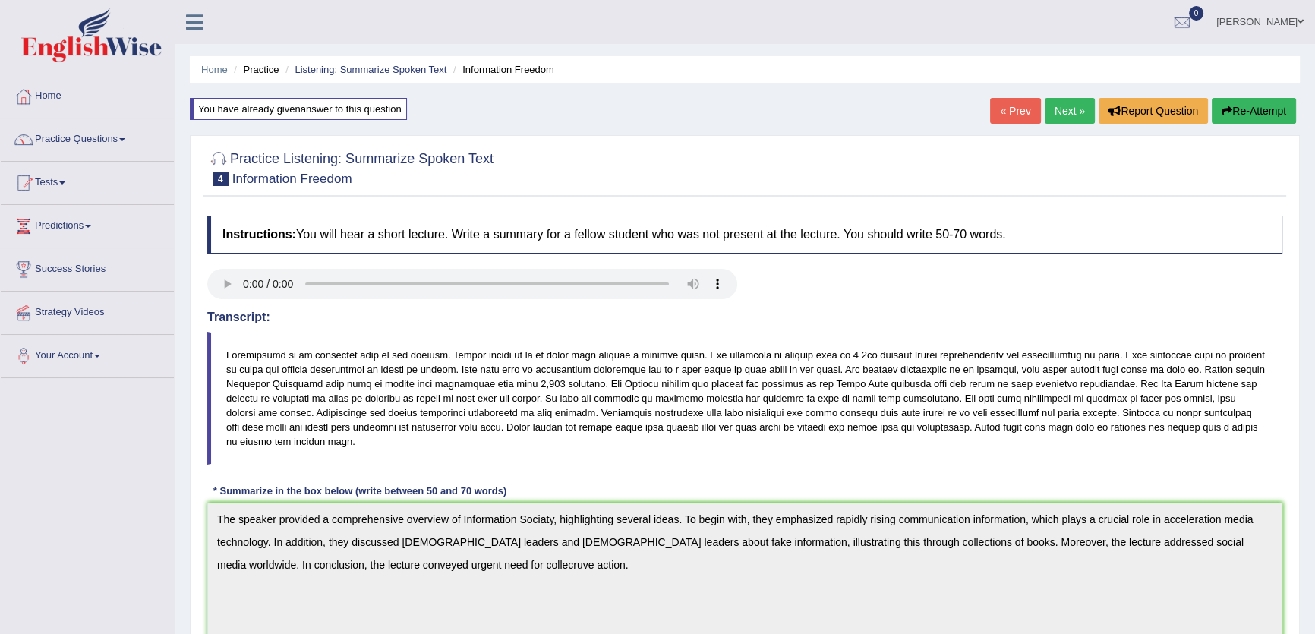
click at [1068, 116] on link "Next »" at bounding box center [1070, 111] width 50 height 26
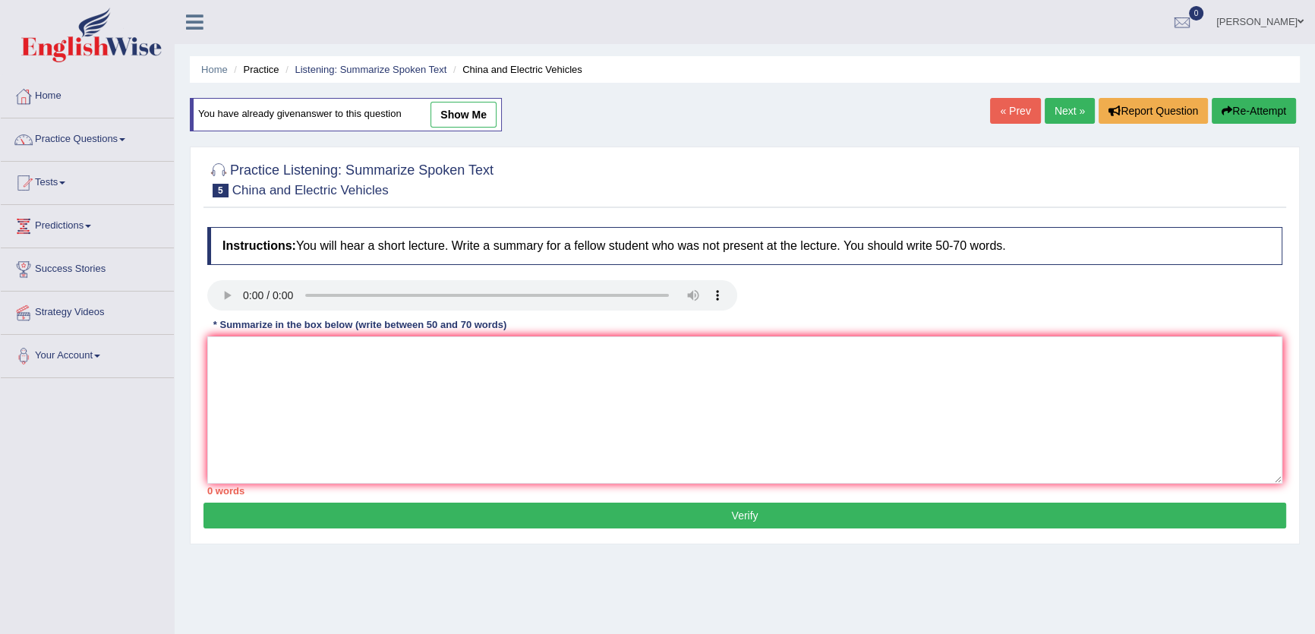
click at [459, 115] on link "show me" at bounding box center [463, 115] width 66 height 26
type textarea "The speaker provided a comprehensive overview of Global Electric Vehicle, highl…"
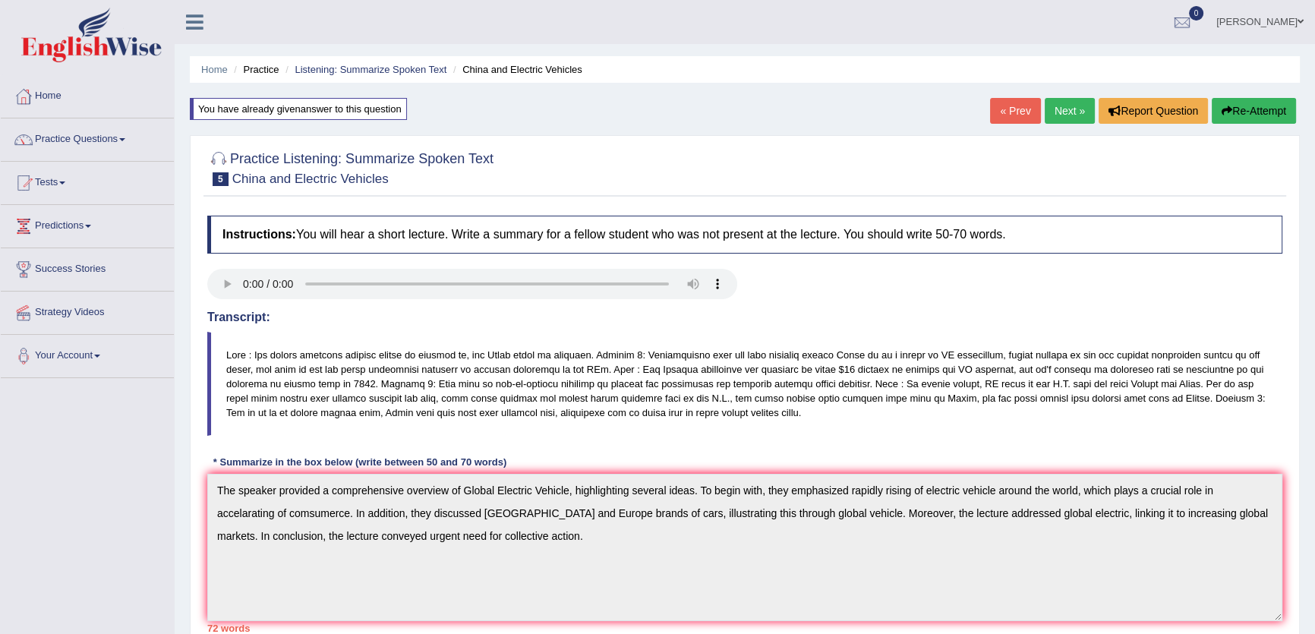
click at [1073, 113] on link "Next »" at bounding box center [1070, 111] width 50 height 26
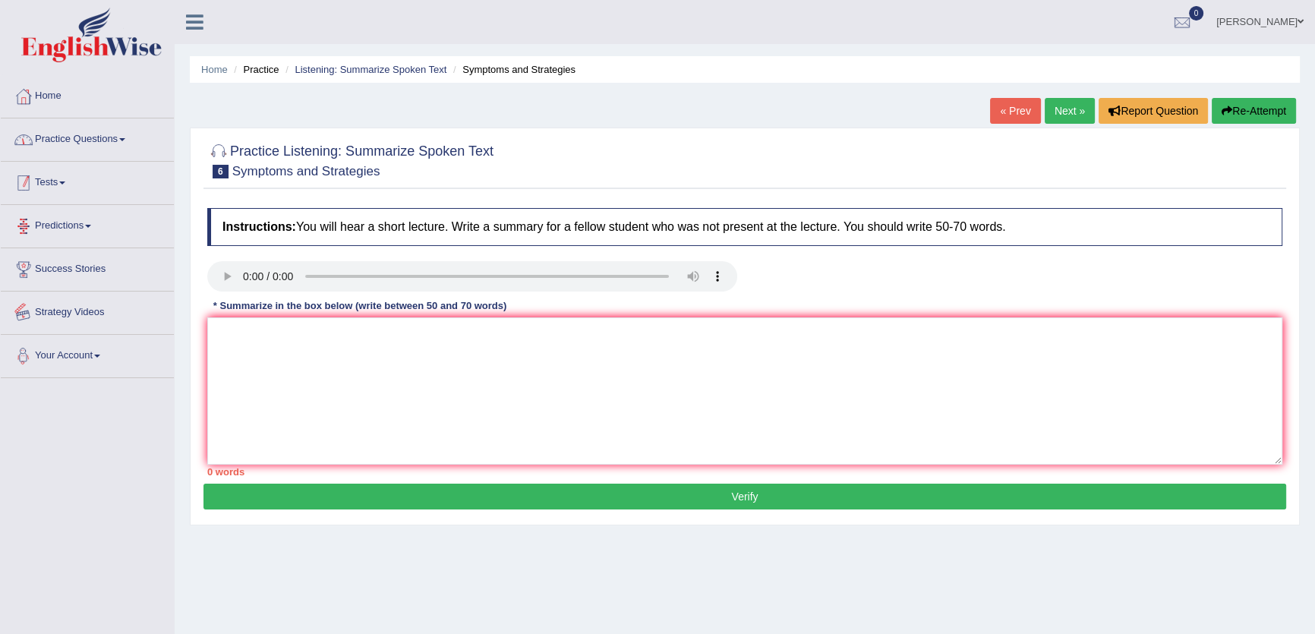
click at [92, 138] on link "Practice Questions" at bounding box center [87, 137] width 173 height 38
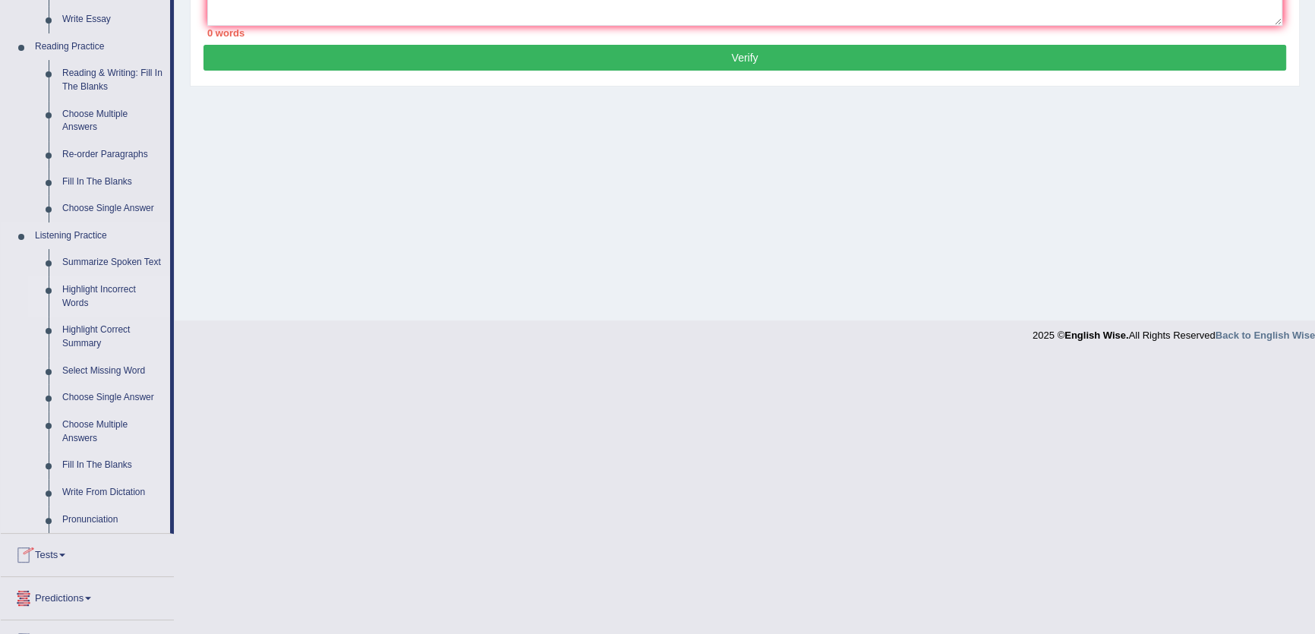
click at [91, 300] on link "Highlight Incorrect Words" at bounding box center [112, 296] width 115 height 40
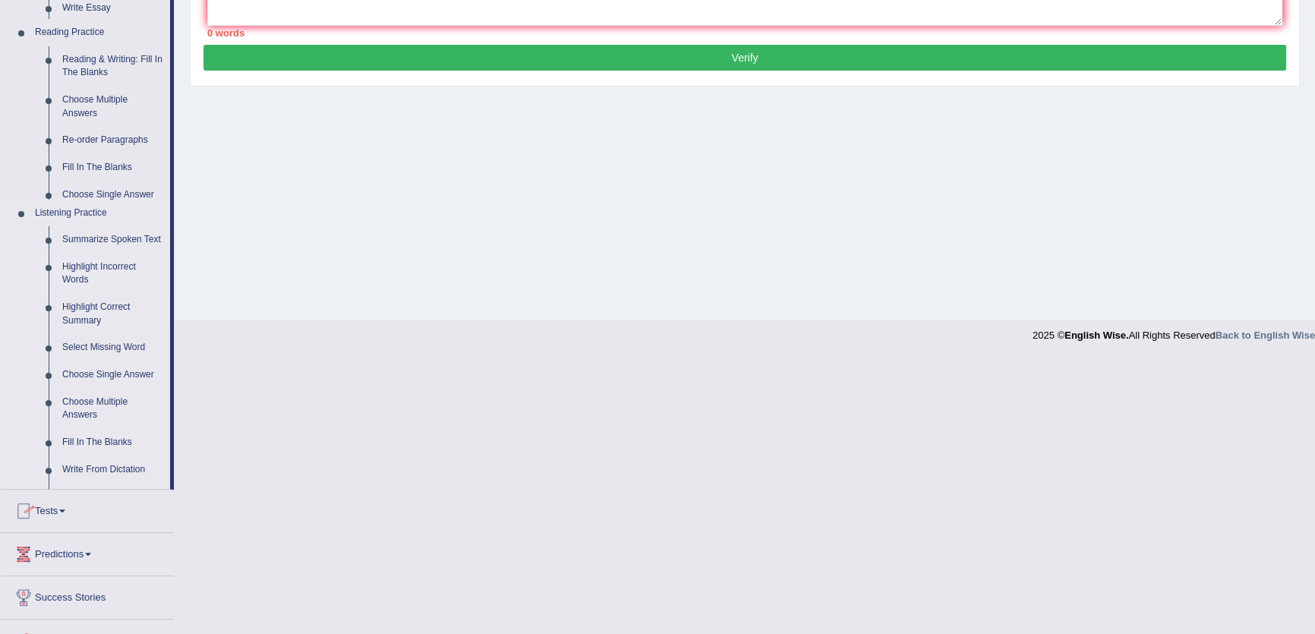
scroll to position [411, 0]
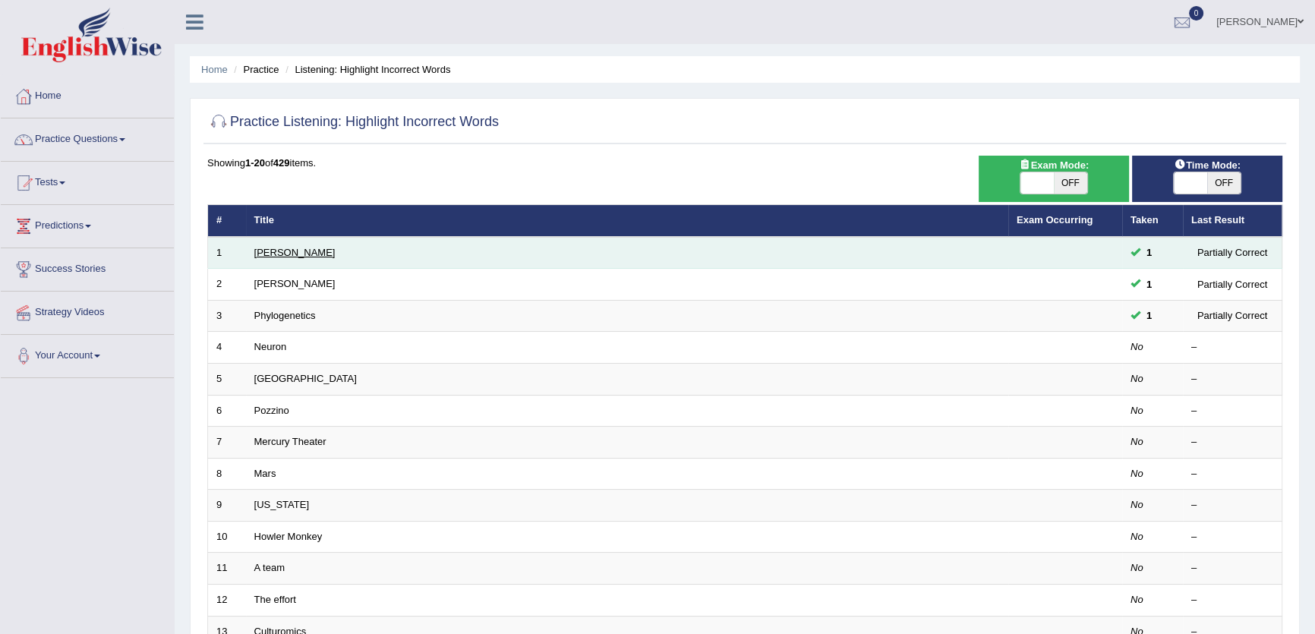
click at [272, 254] on link "[PERSON_NAME]" at bounding box center [294, 252] width 81 height 11
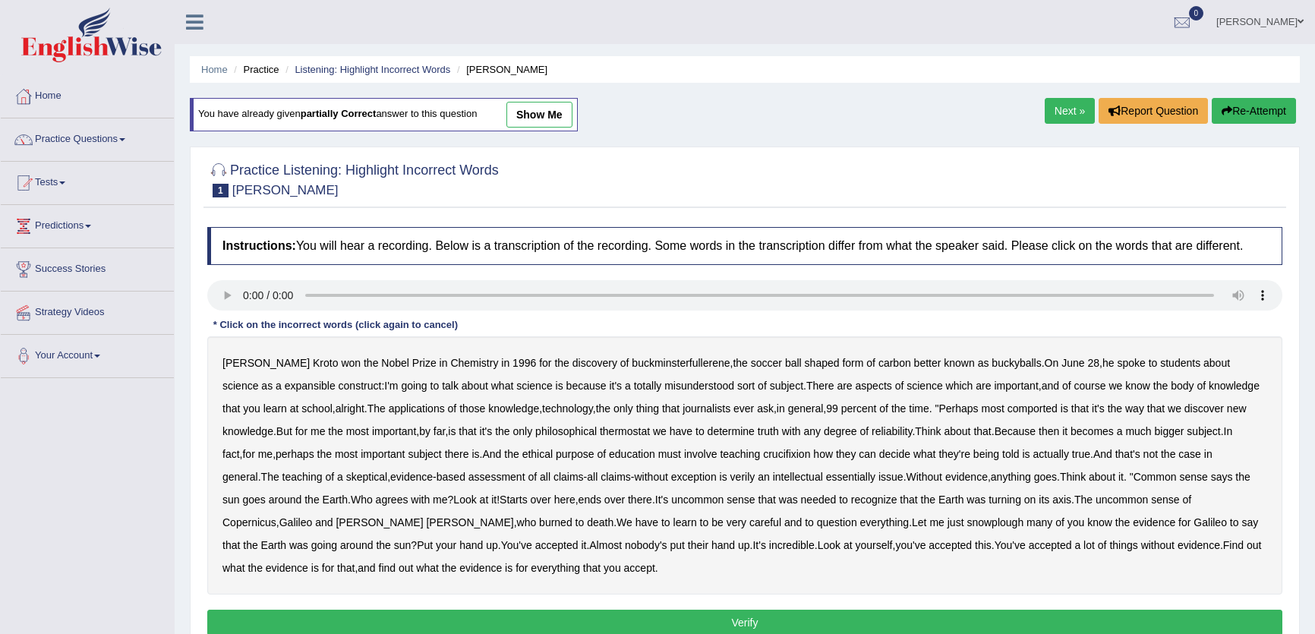
click at [564, 107] on link "show me" at bounding box center [539, 115] width 66 height 26
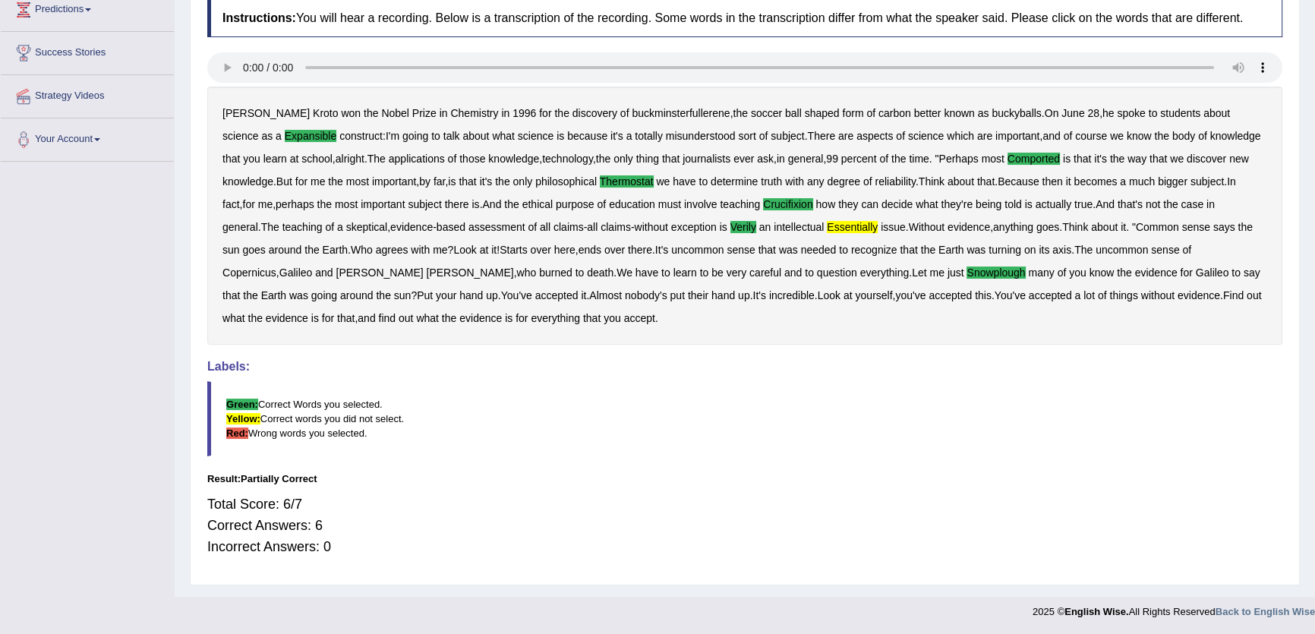
scroll to position [9, 0]
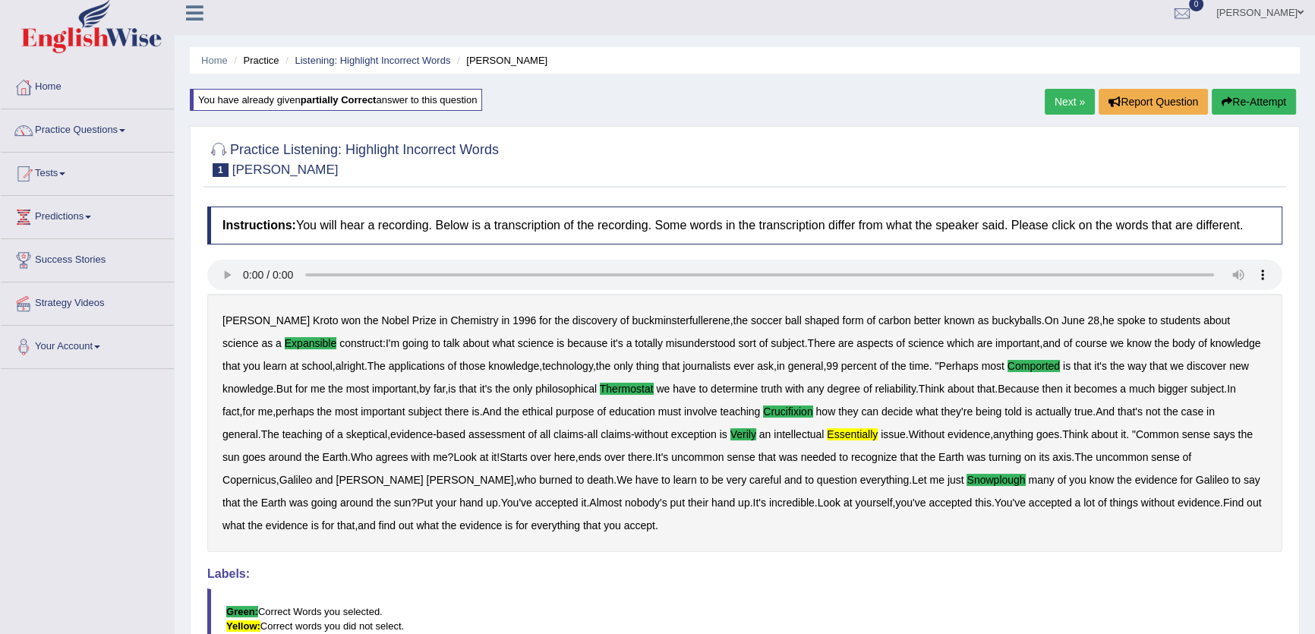
click at [1070, 102] on link "Next »" at bounding box center [1070, 102] width 50 height 26
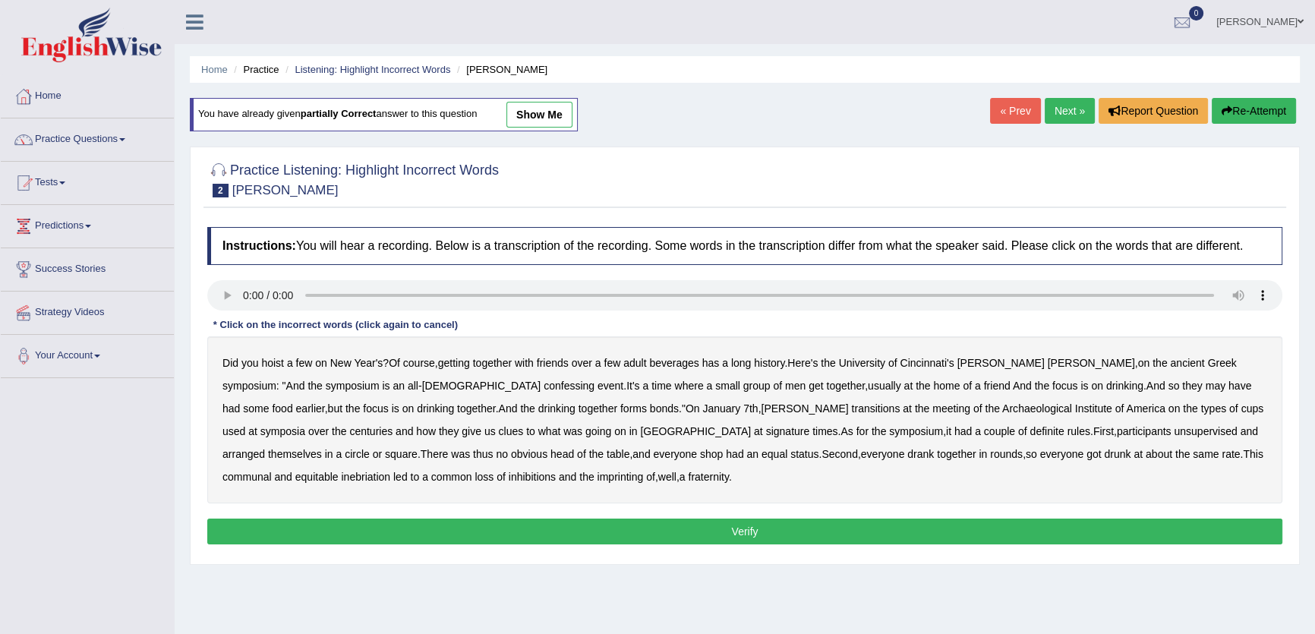
click at [569, 125] on link "show me" at bounding box center [539, 115] width 66 height 26
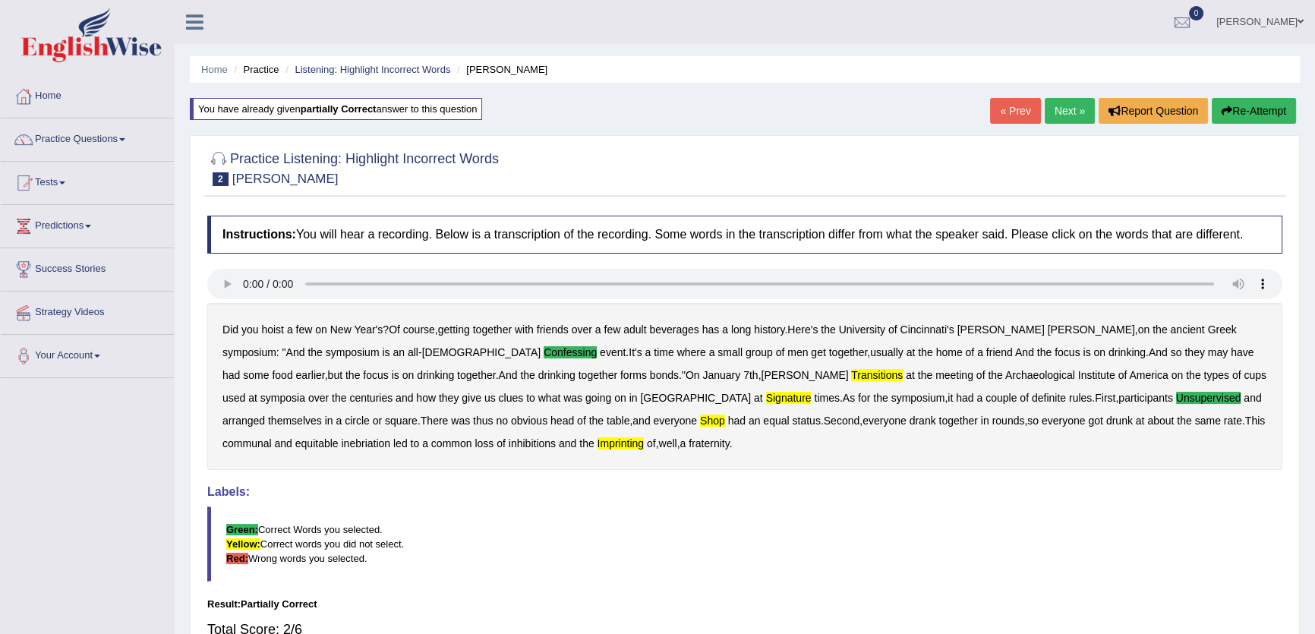
click at [1059, 106] on link "Next »" at bounding box center [1070, 111] width 50 height 26
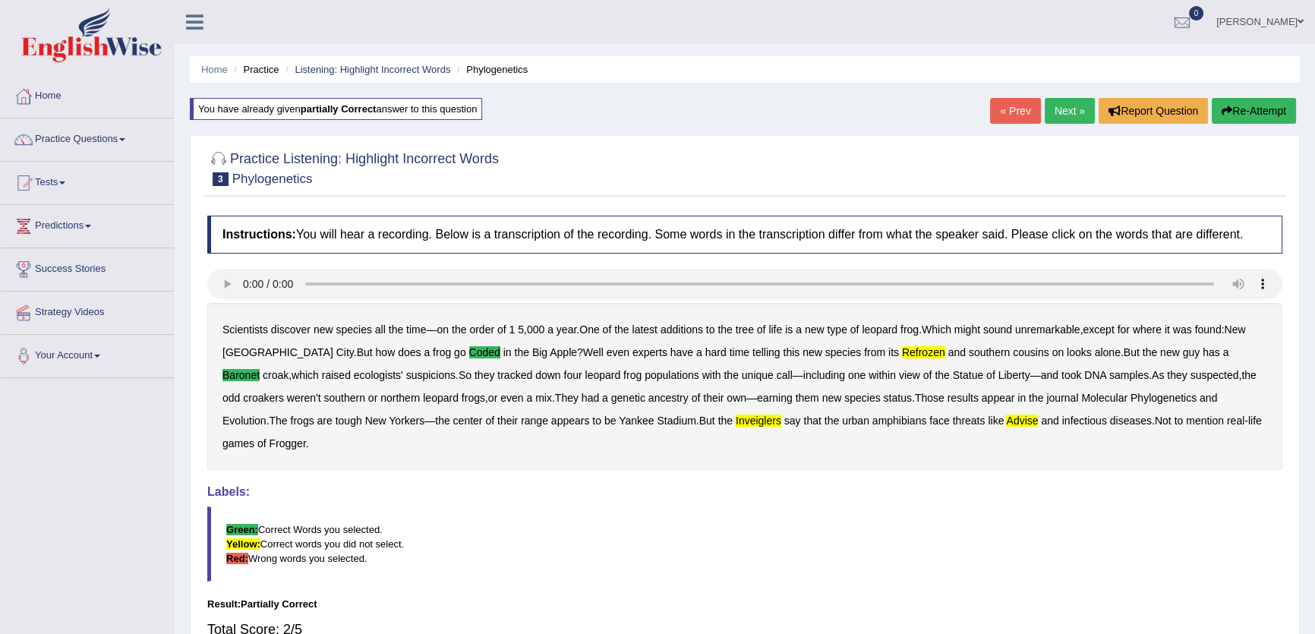
click at [1057, 121] on link "Next »" at bounding box center [1070, 111] width 50 height 26
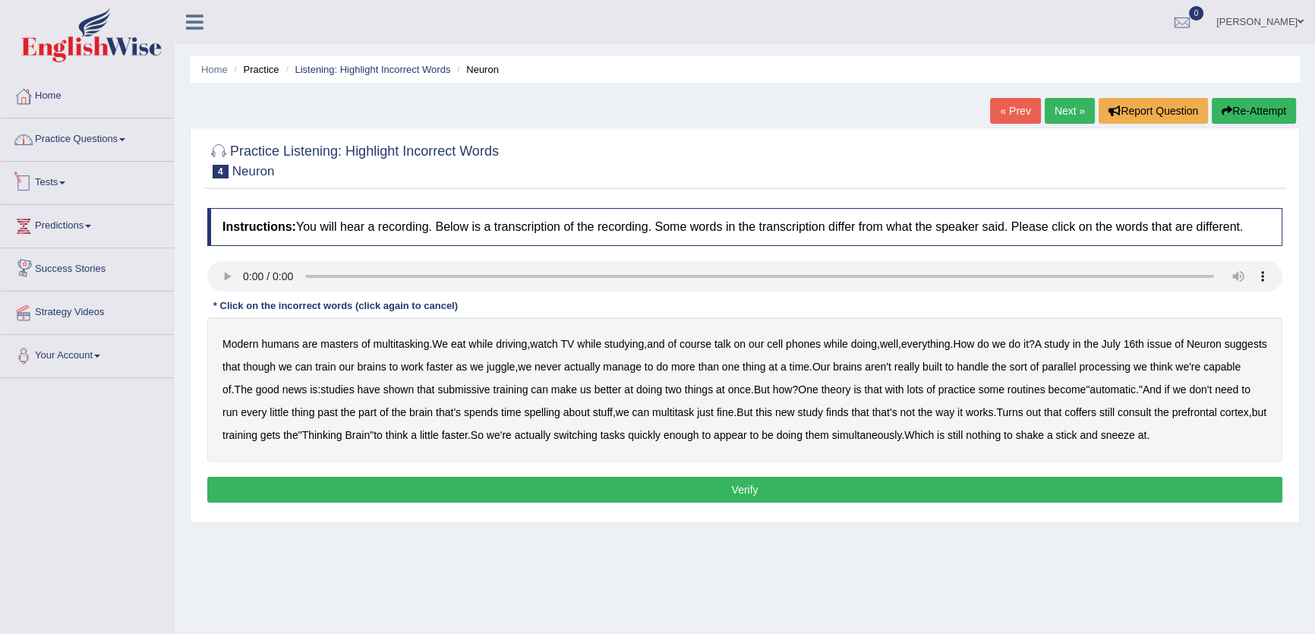
click at [106, 140] on link "Practice Questions" at bounding box center [87, 137] width 173 height 38
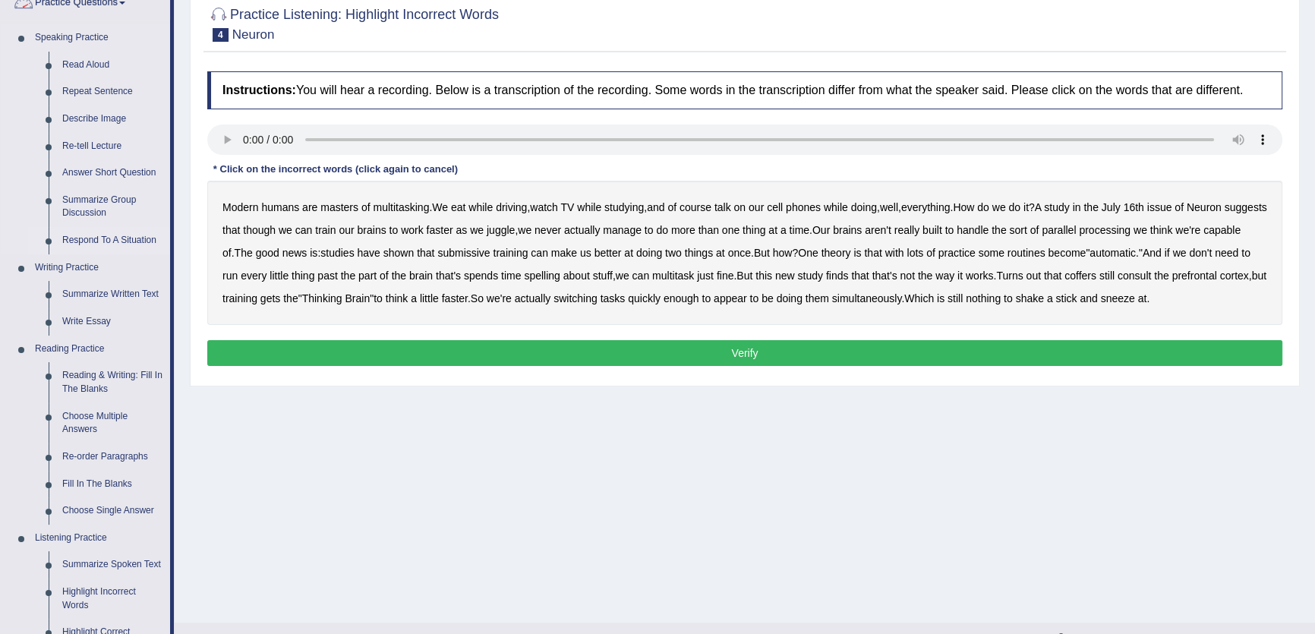
scroll to position [414, 0]
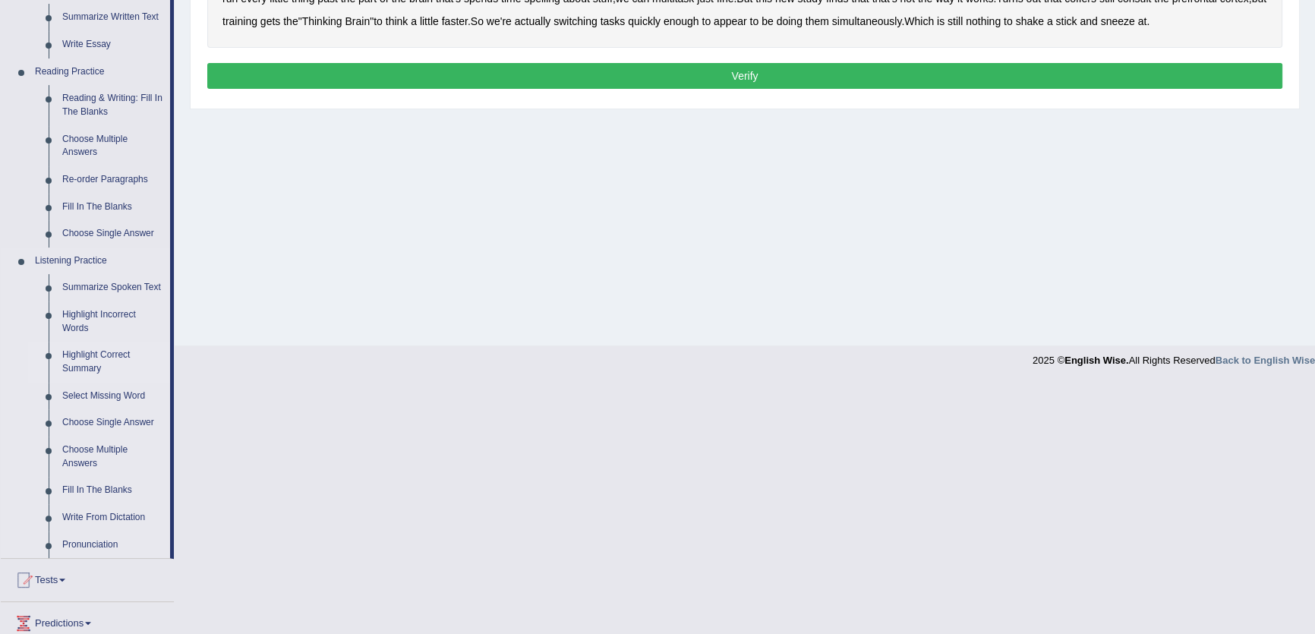
click at [70, 363] on link "Highlight Correct Summary" at bounding box center [112, 362] width 115 height 40
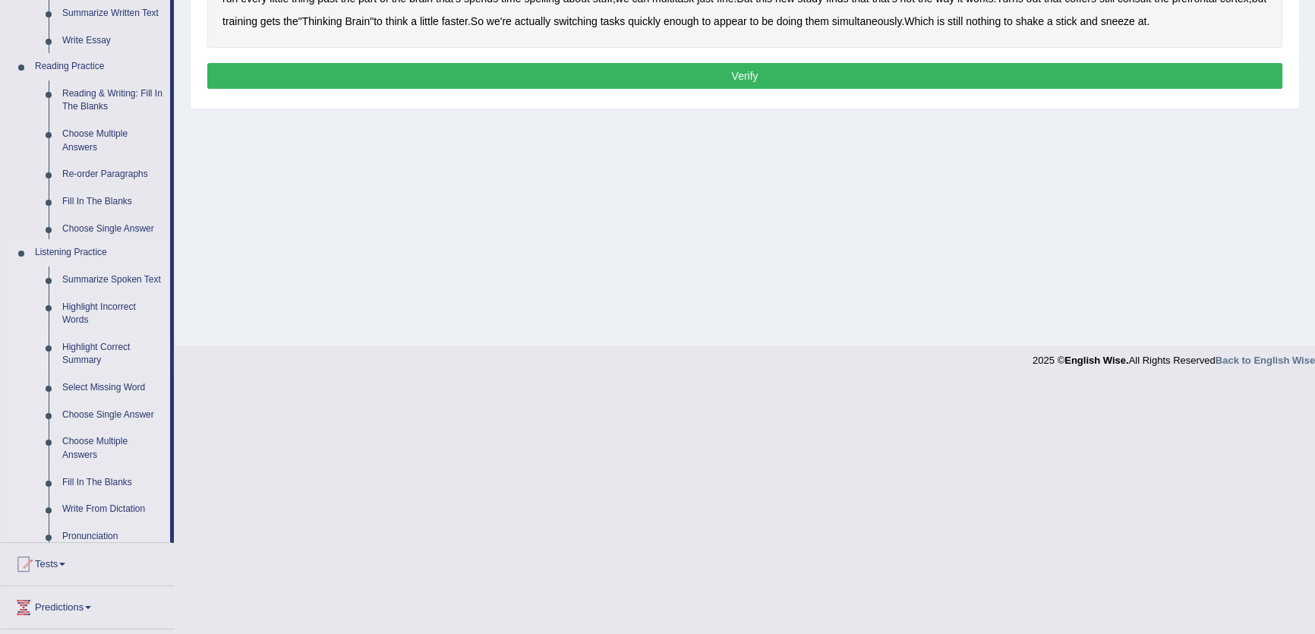
scroll to position [162, 0]
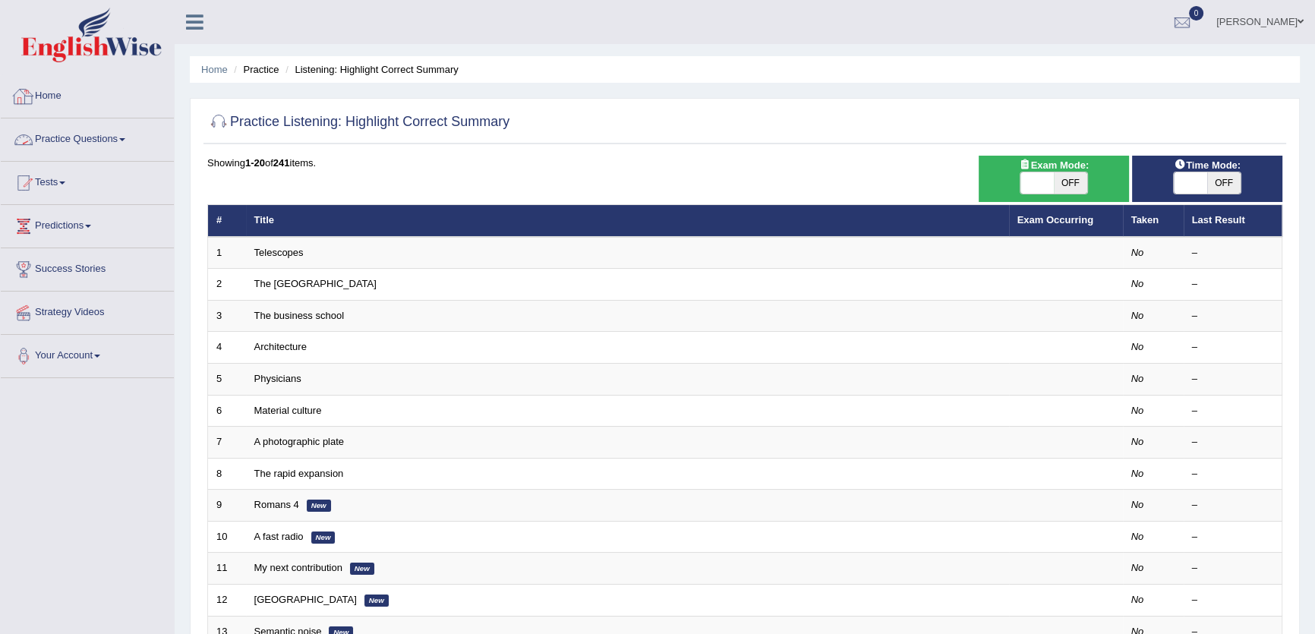
click at [115, 137] on link "Practice Questions" at bounding box center [87, 137] width 173 height 38
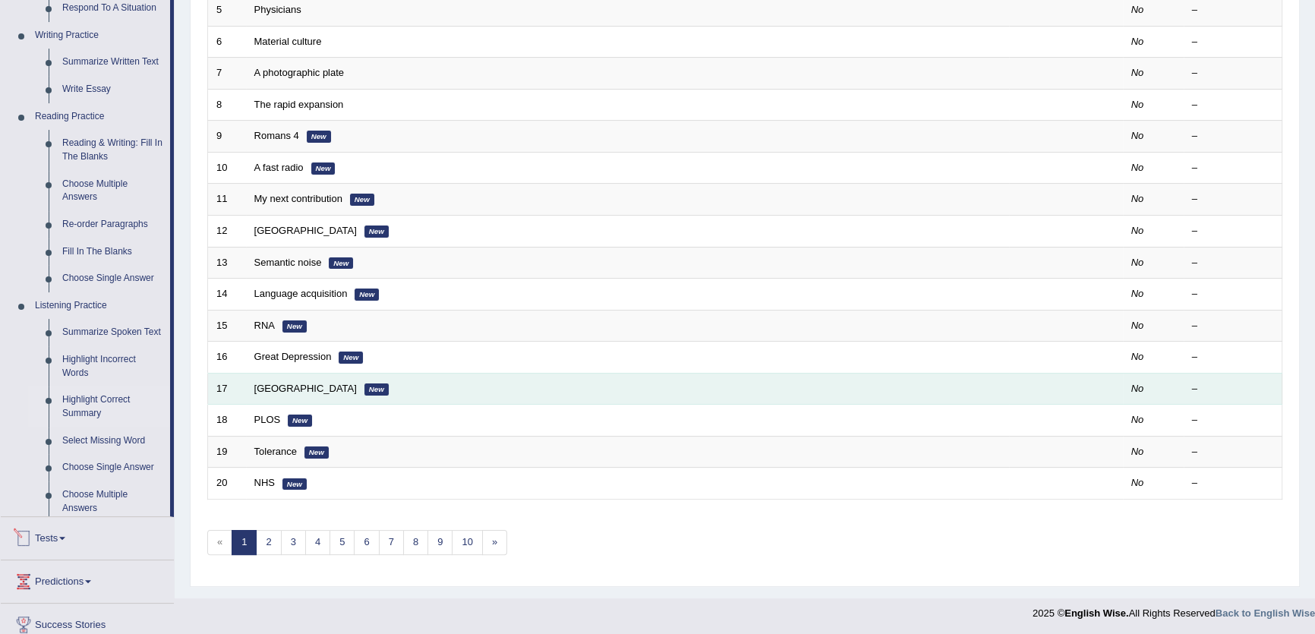
scroll to position [554, 0]
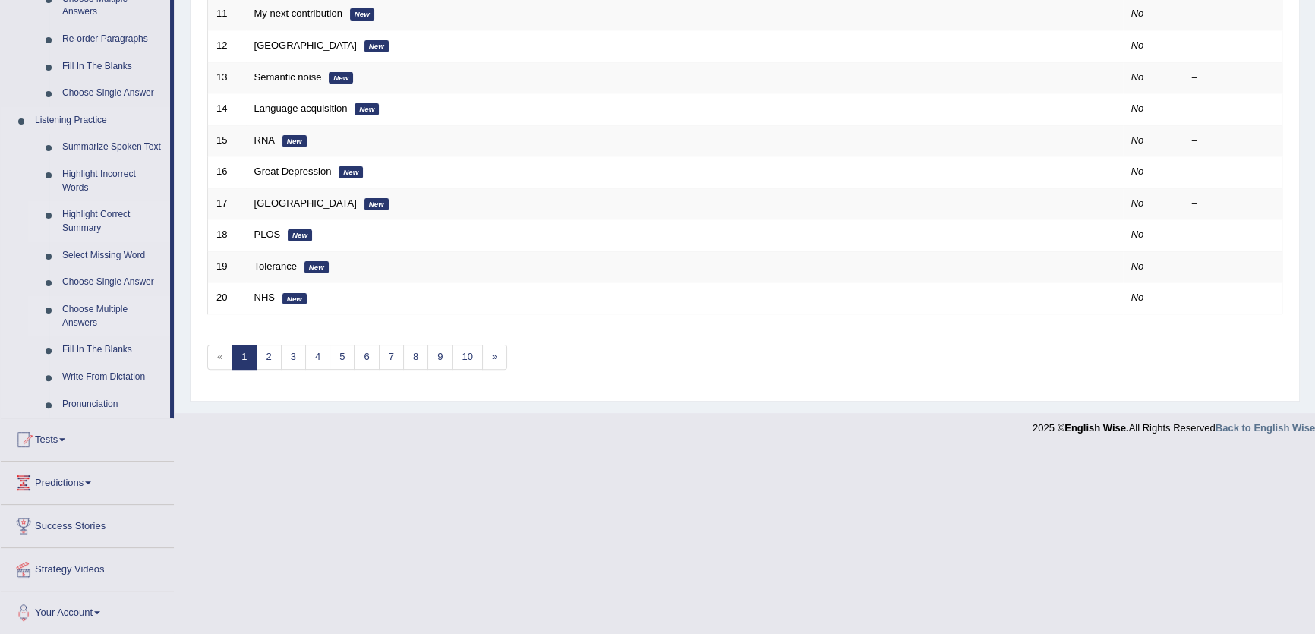
click at [89, 326] on link "Choose Multiple Answers" at bounding box center [112, 316] width 115 height 40
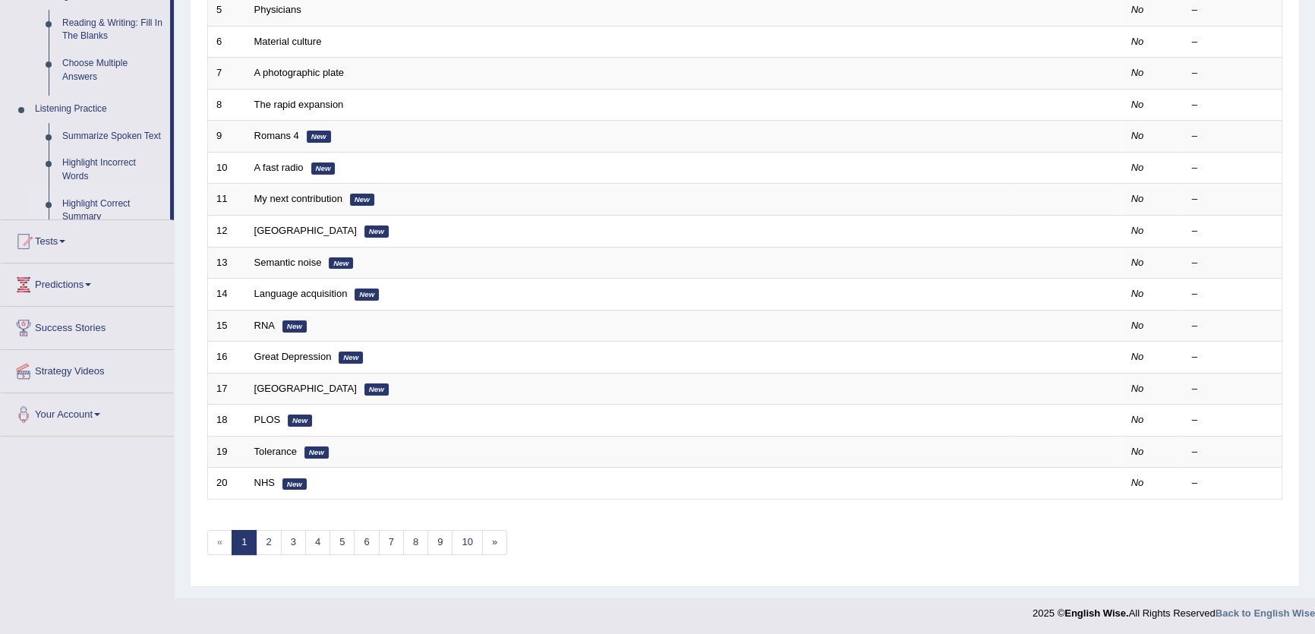
scroll to position [186, 0]
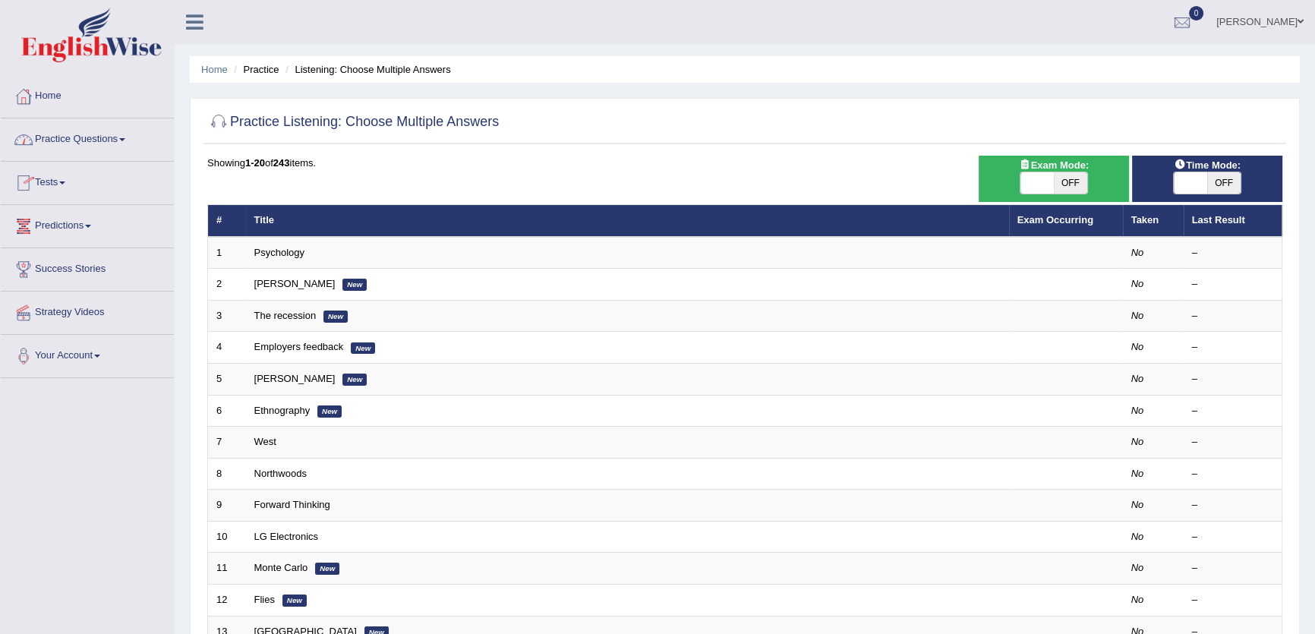
click at [112, 218] on link "Predictions" at bounding box center [87, 224] width 173 height 38
click at [99, 143] on link "Practice Questions" at bounding box center [87, 137] width 173 height 38
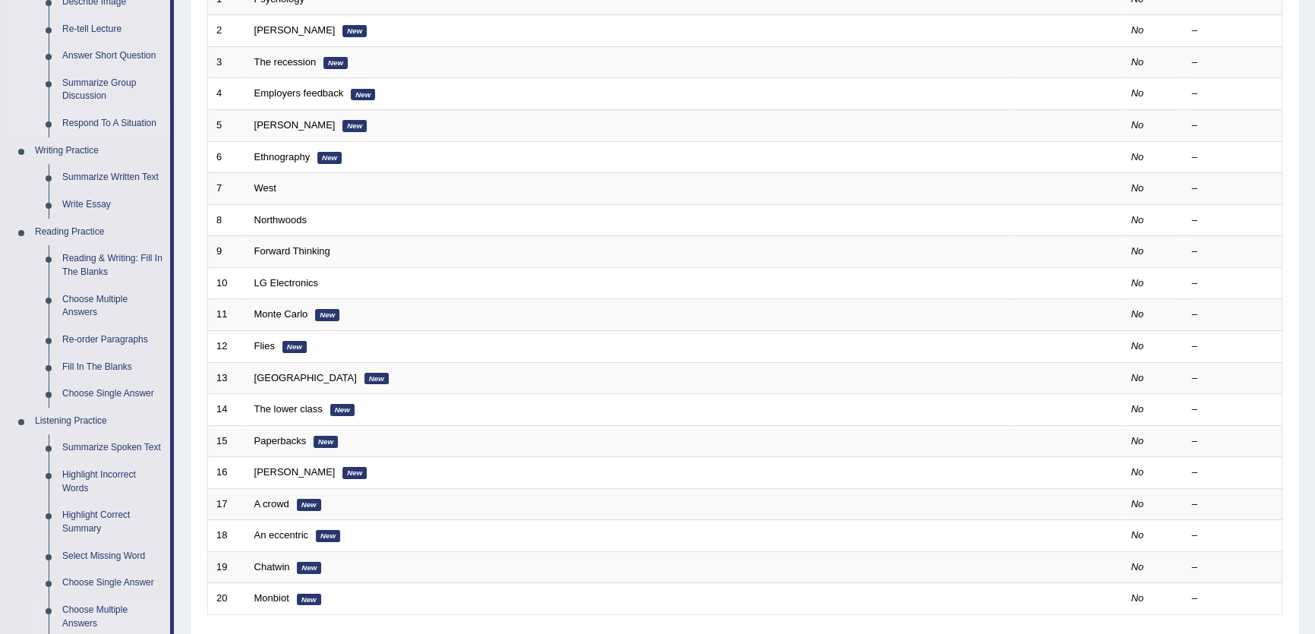
scroll to position [414, 0]
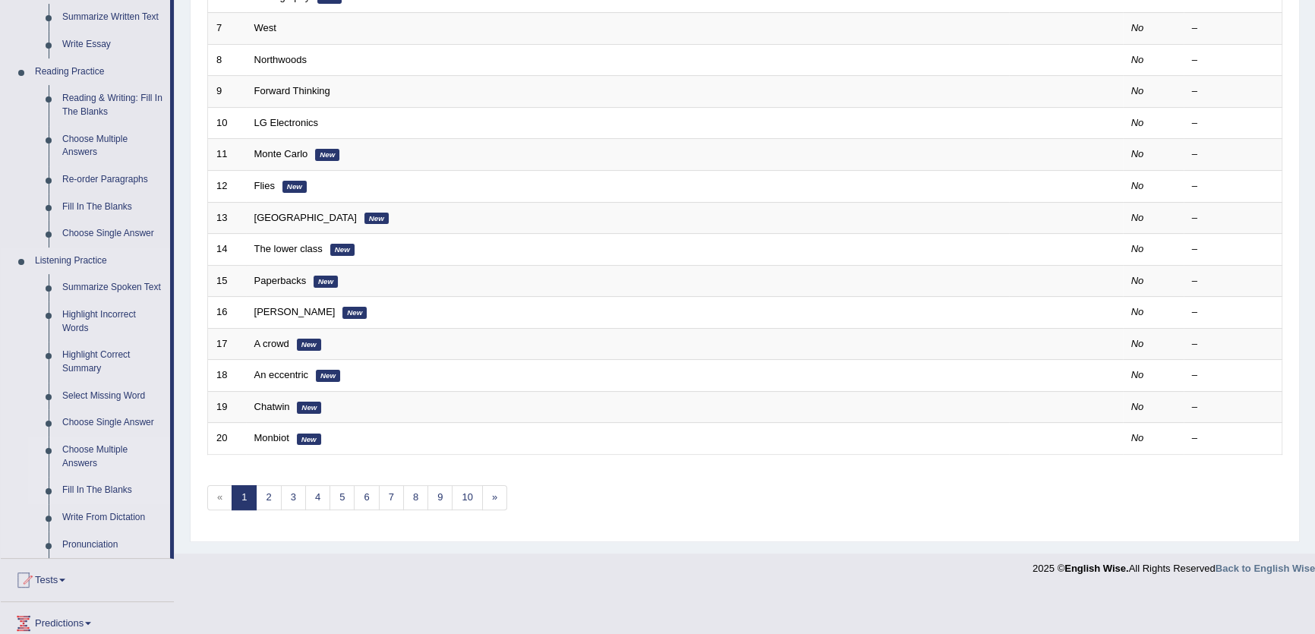
click at [93, 487] on link "Fill In The Blanks" at bounding box center [112, 490] width 115 height 27
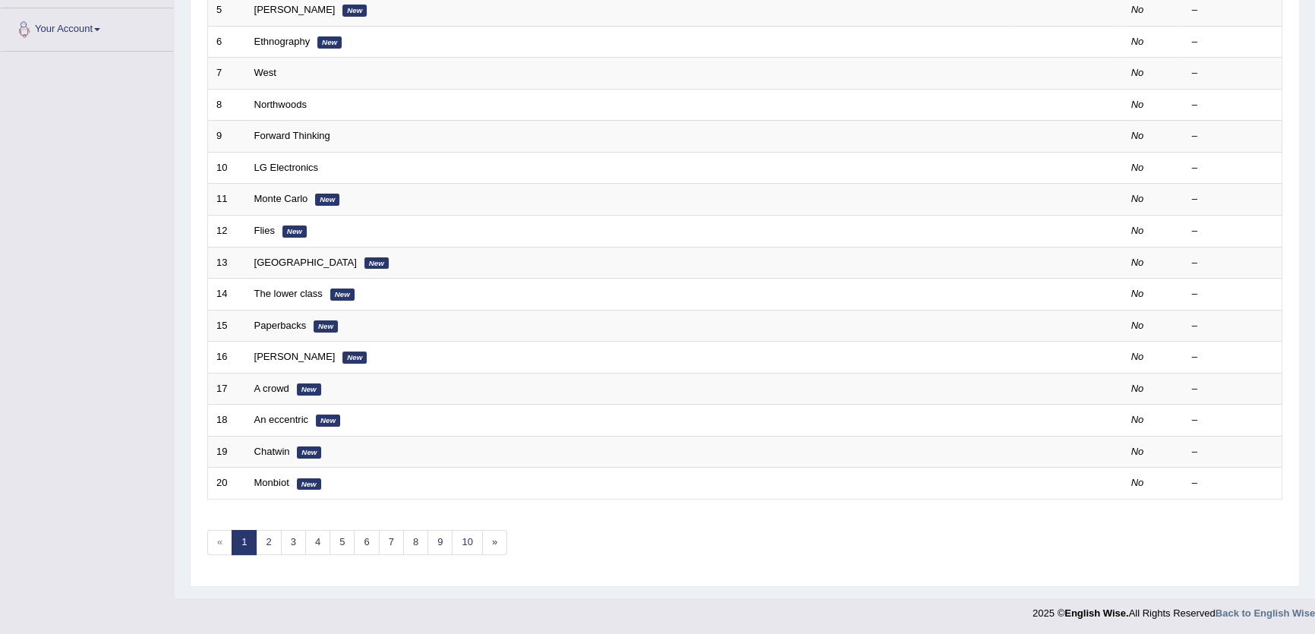
scroll to position [188, 0]
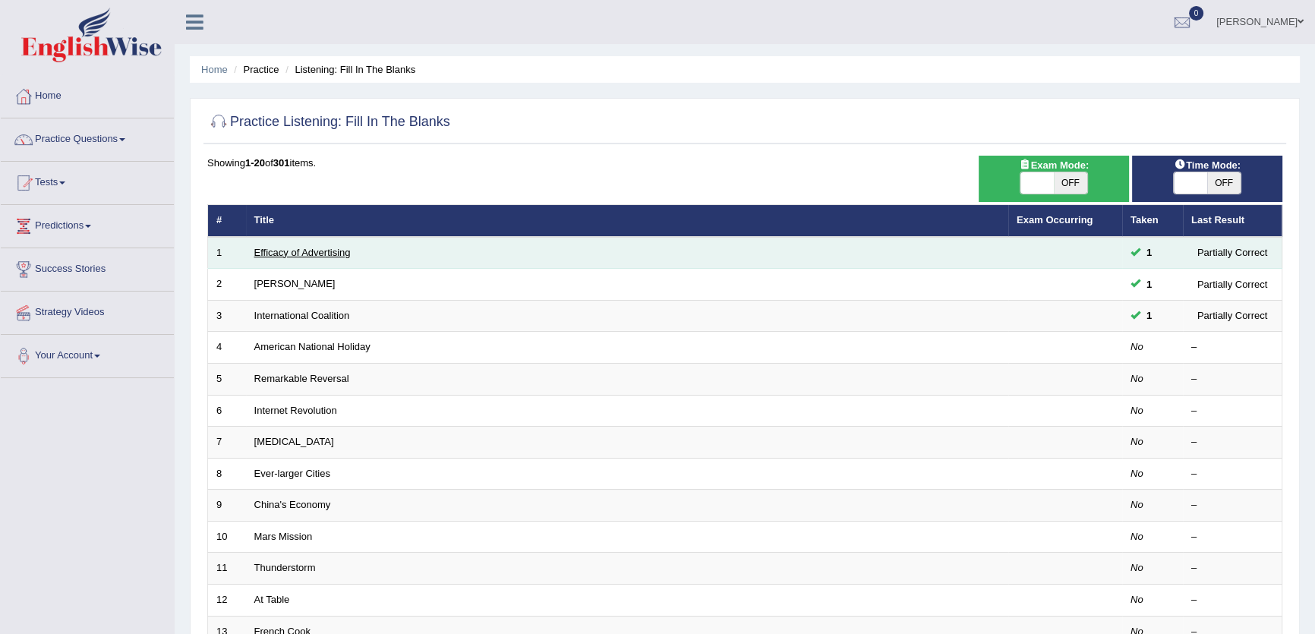
click at [339, 251] on link "Efficacy of Advertising" at bounding box center [302, 252] width 96 height 11
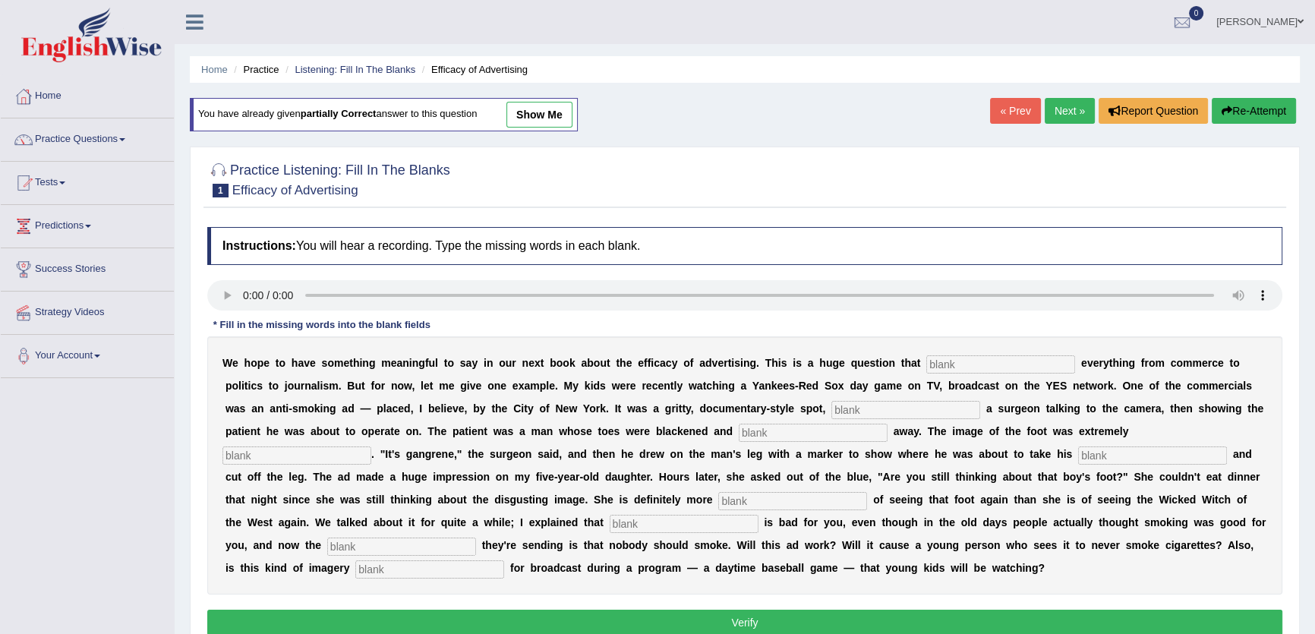
click at [566, 111] on link "show me" at bounding box center [539, 115] width 66 height 26
type input "question"
type input "featuring"
type input "running"
type input "hox"
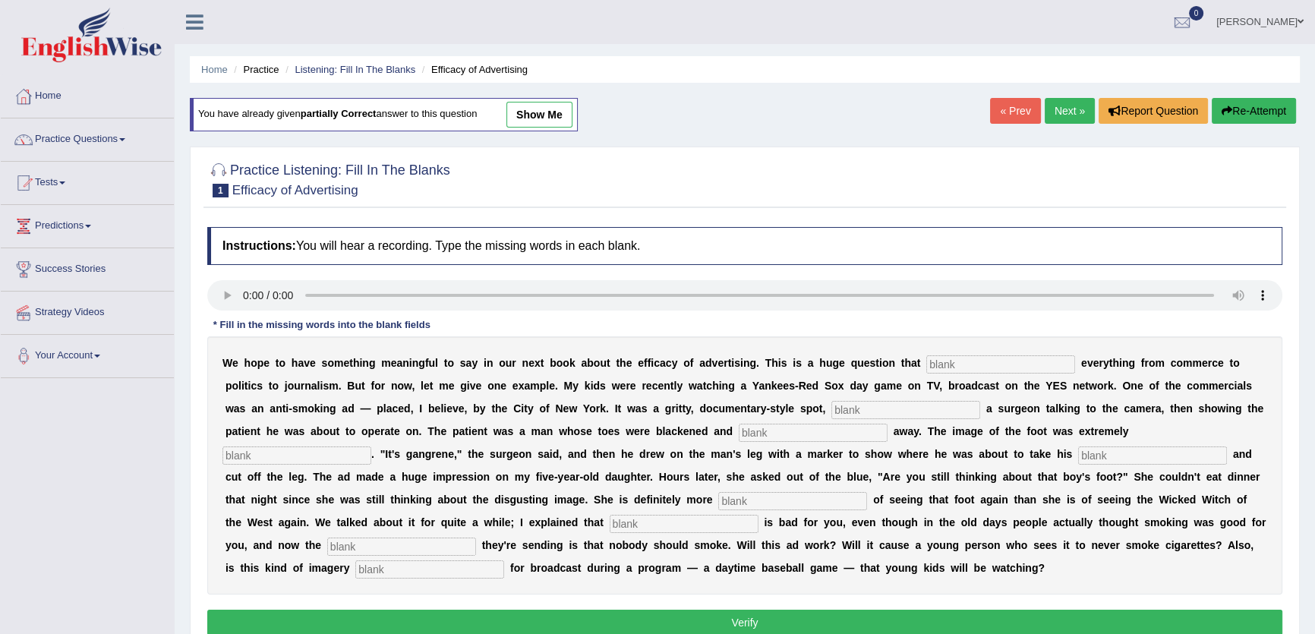
type input "scared"
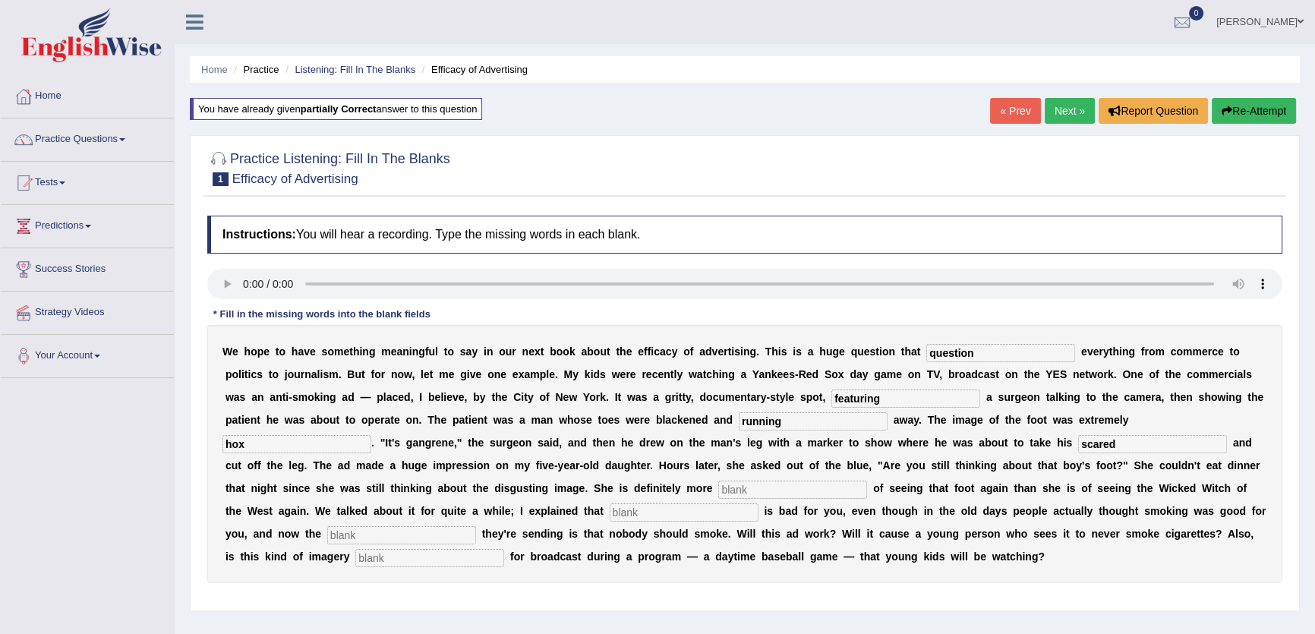
click at [1067, 108] on link "Next »" at bounding box center [1070, 111] width 50 height 26
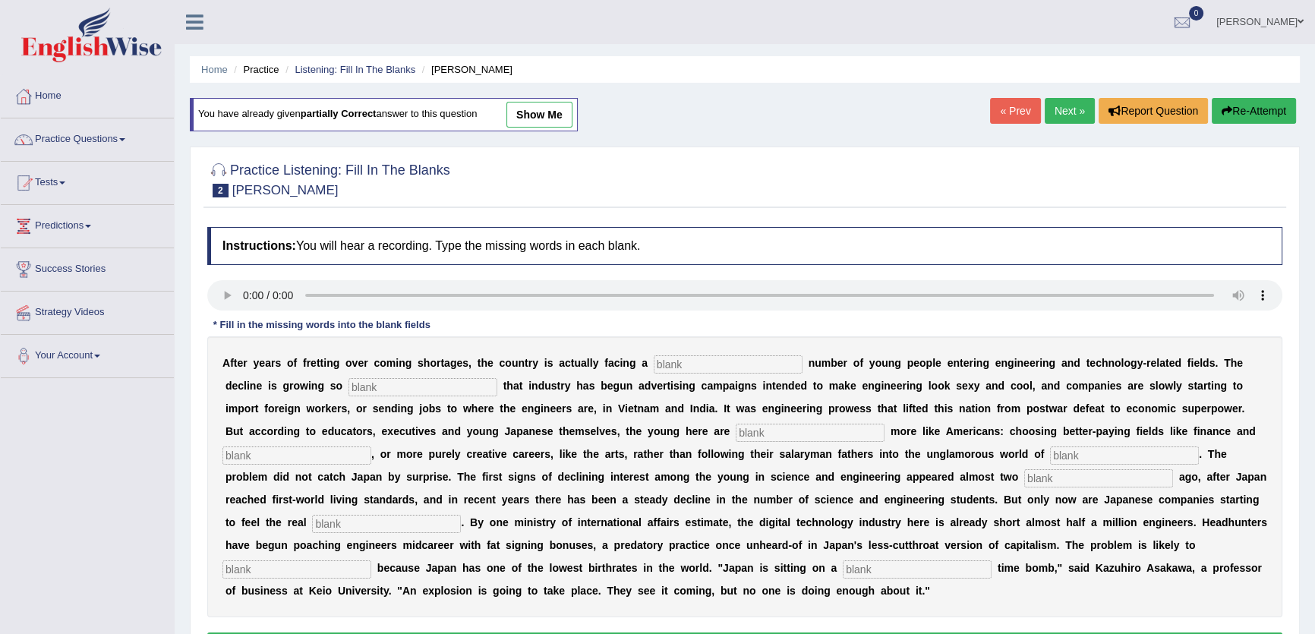
click at [564, 114] on link "show me" at bounding box center [539, 115] width 66 height 26
type input "drastic"
type input "decades"
type input "pench"
type input "demograhpic"
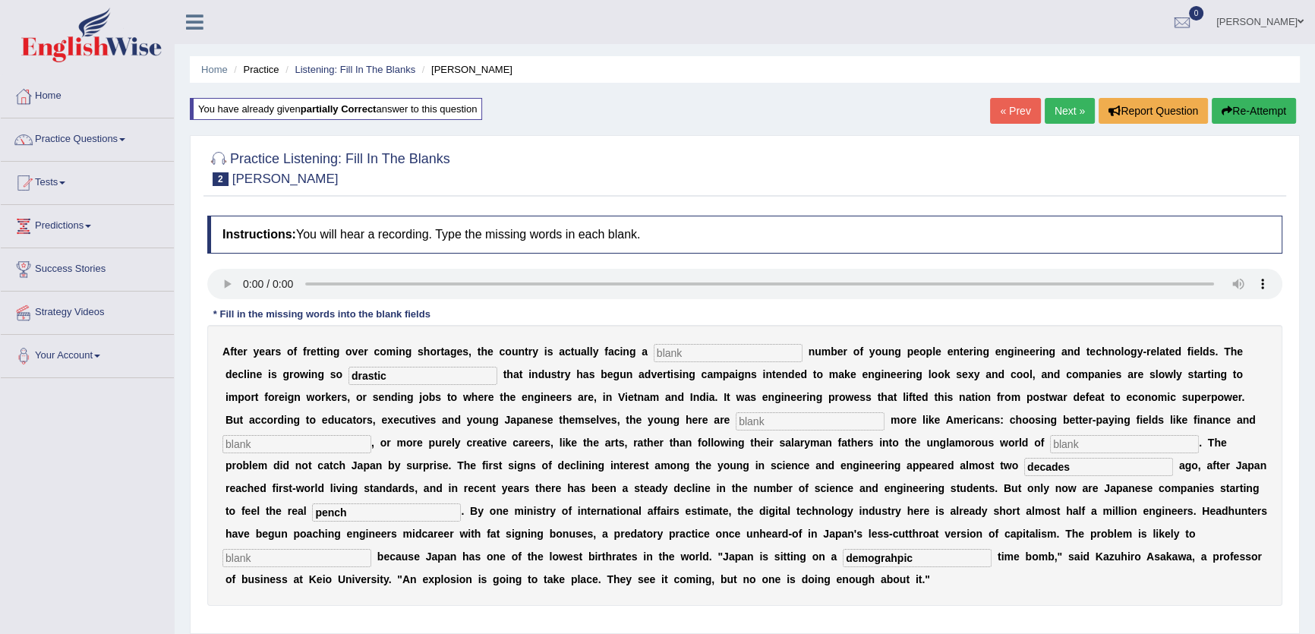
click at [1045, 118] on link "Next »" at bounding box center [1070, 111] width 50 height 26
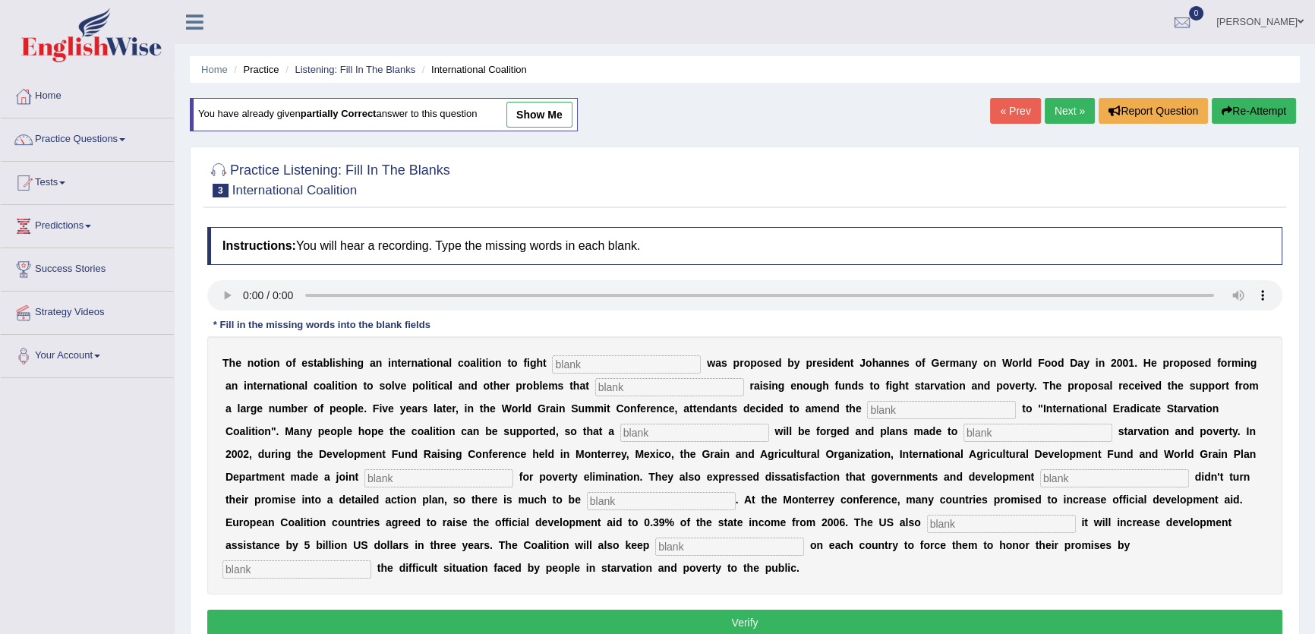
click at [531, 122] on link "show me" at bounding box center [539, 115] width 66 height 26
type input "[MEDICAL_DATA]"
type input "abstrac"
type input "manifest"
type input "resolution"
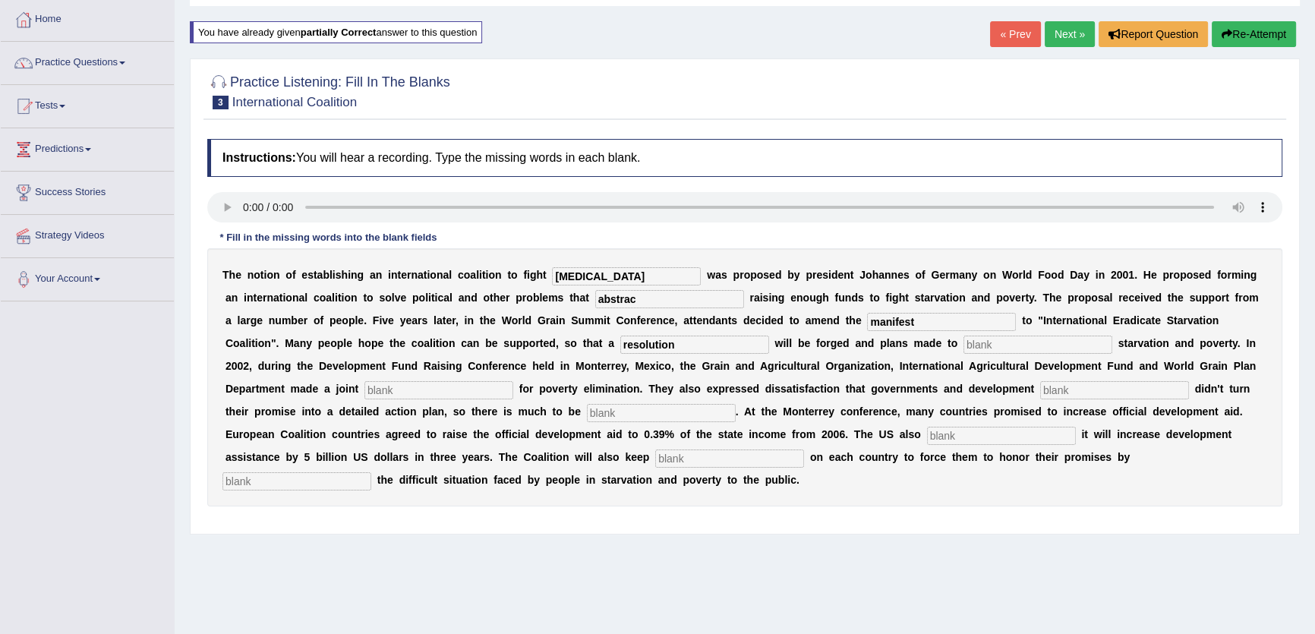
scroll to position [162, 0]
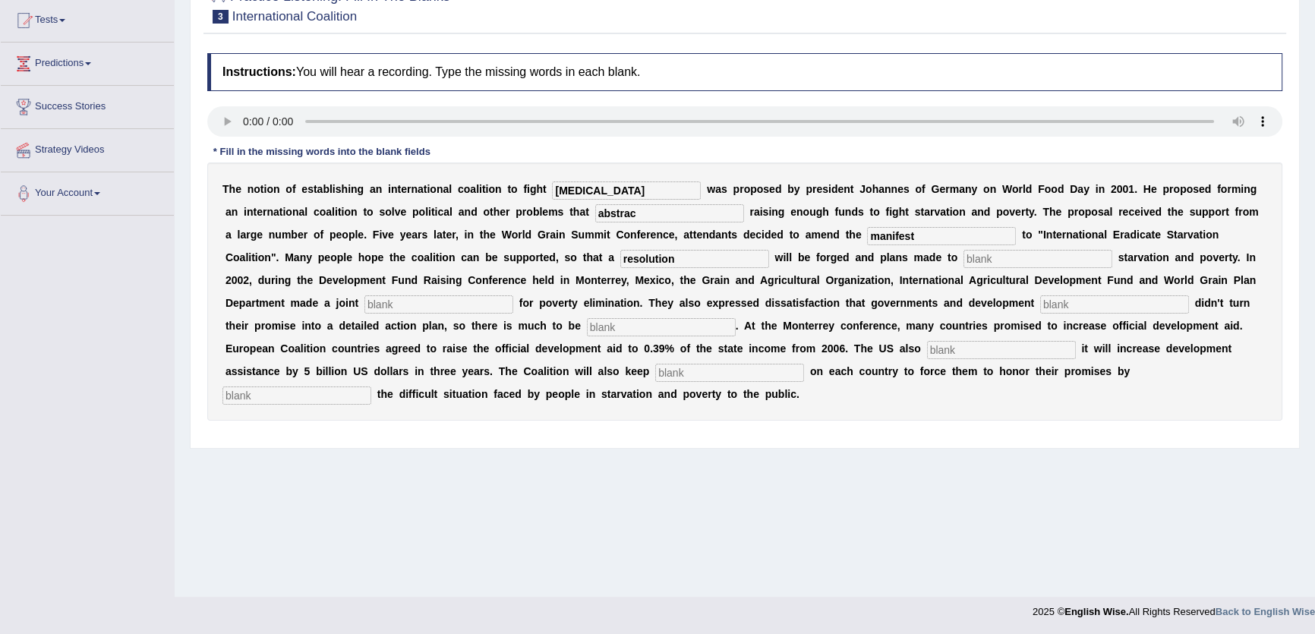
drag, startPoint x: 910, startPoint y: 517, endPoint x: 876, endPoint y: 560, distance: 54.7
click at [876, 560] on div "Home Practice Listening: Fill In The Blanks International Coalition You have al…" at bounding box center [745, 217] width 1140 height 759
click at [882, 560] on div "Home Practice Listening: Fill In The Blanks International Coalition You have al…" at bounding box center [745, 217] width 1140 height 759
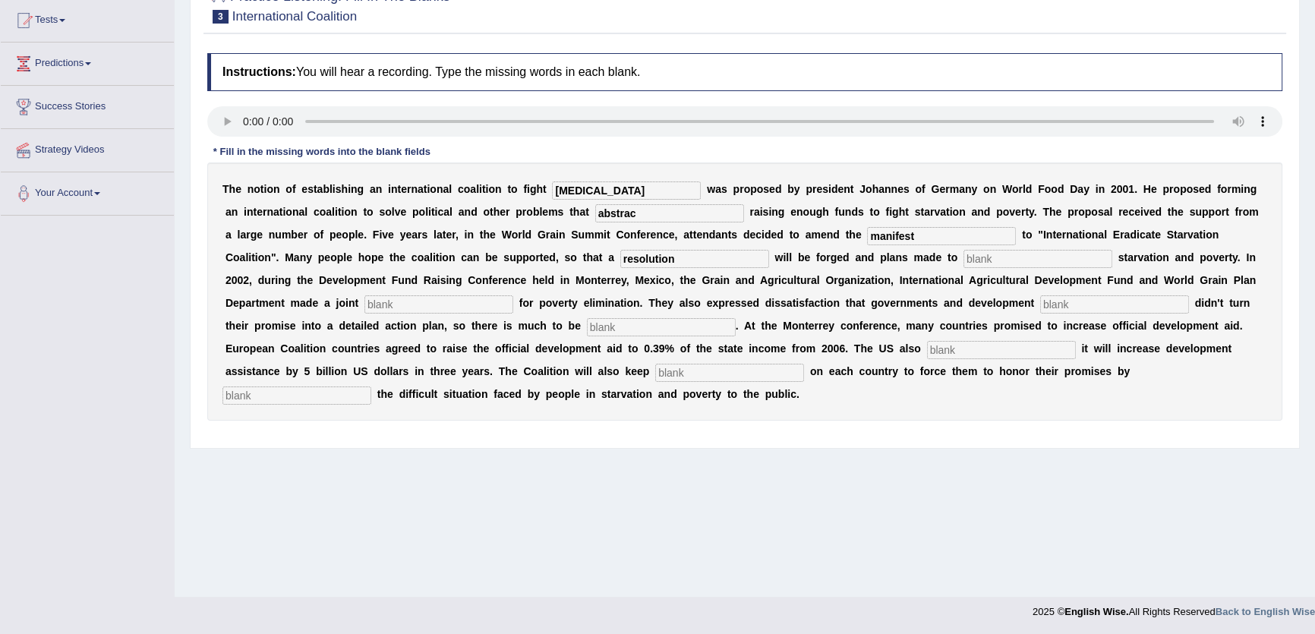
click at [882, 560] on div "Home Practice Listening: Fill In The Blanks International Coalition You have al…" at bounding box center [745, 217] width 1140 height 759
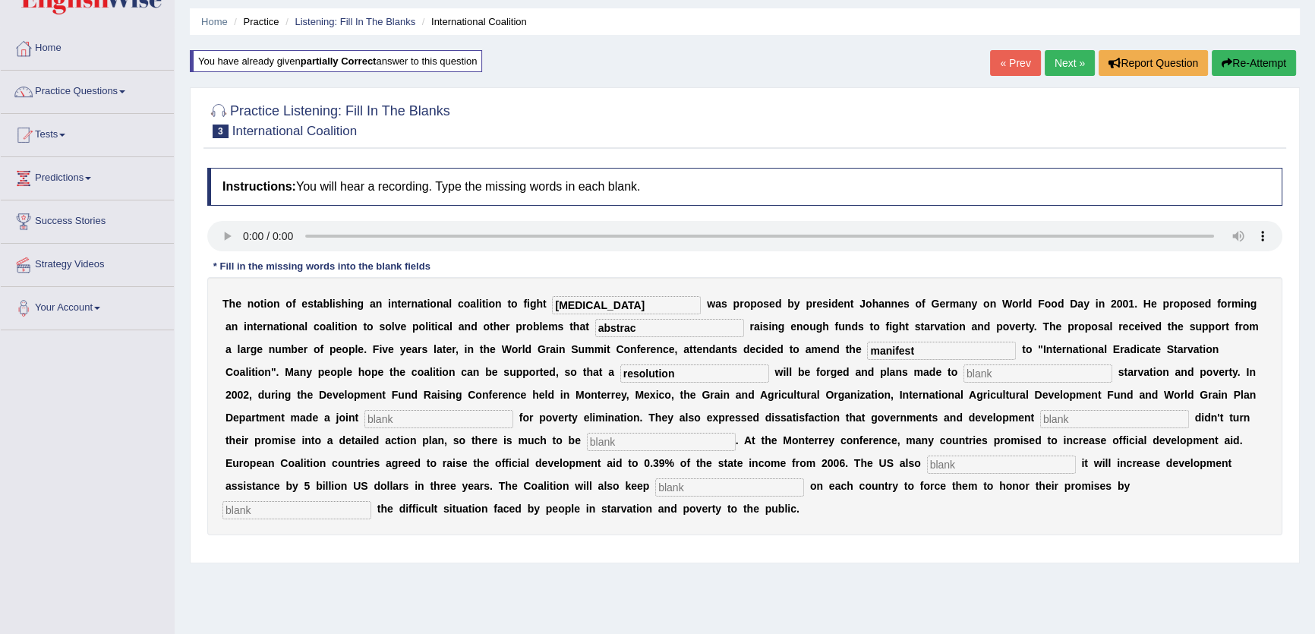
scroll to position [0, 0]
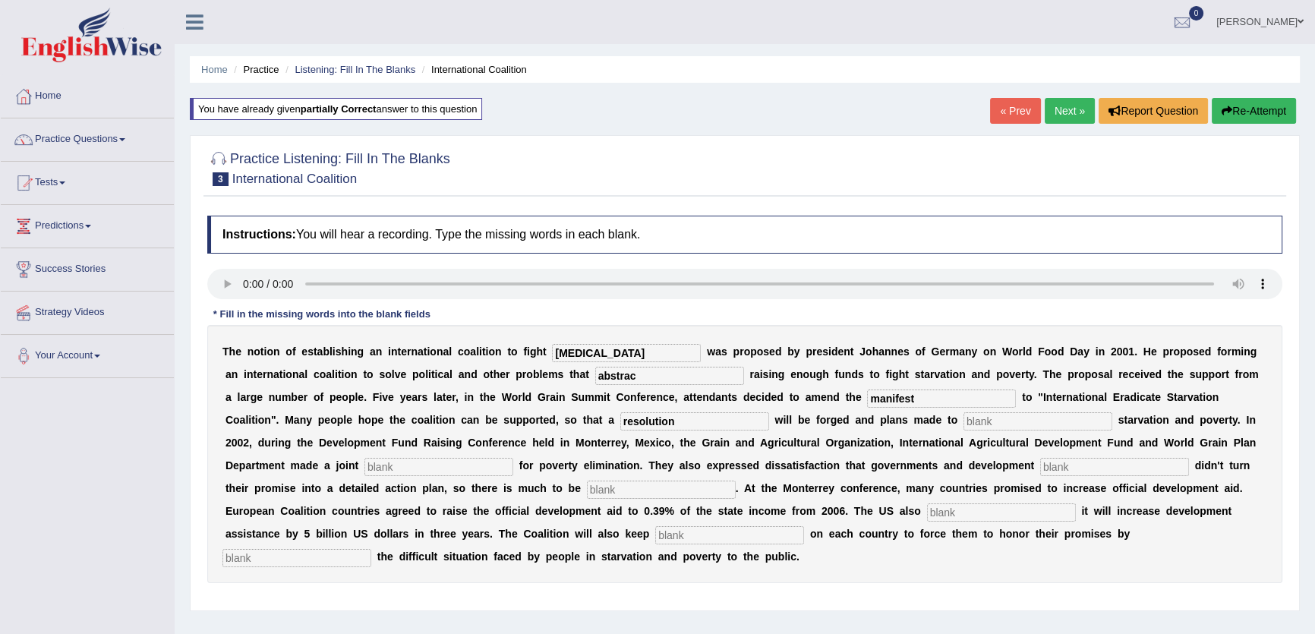
click at [992, 86] on div "Home Practice Listening: Fill In The Blanks International Coalition You have al…" at bounding box center [745, 379] width 1140 height 759
click at [1006, 114] on link "« Prev" at bounding box center [1015, 111] width 50 height 26
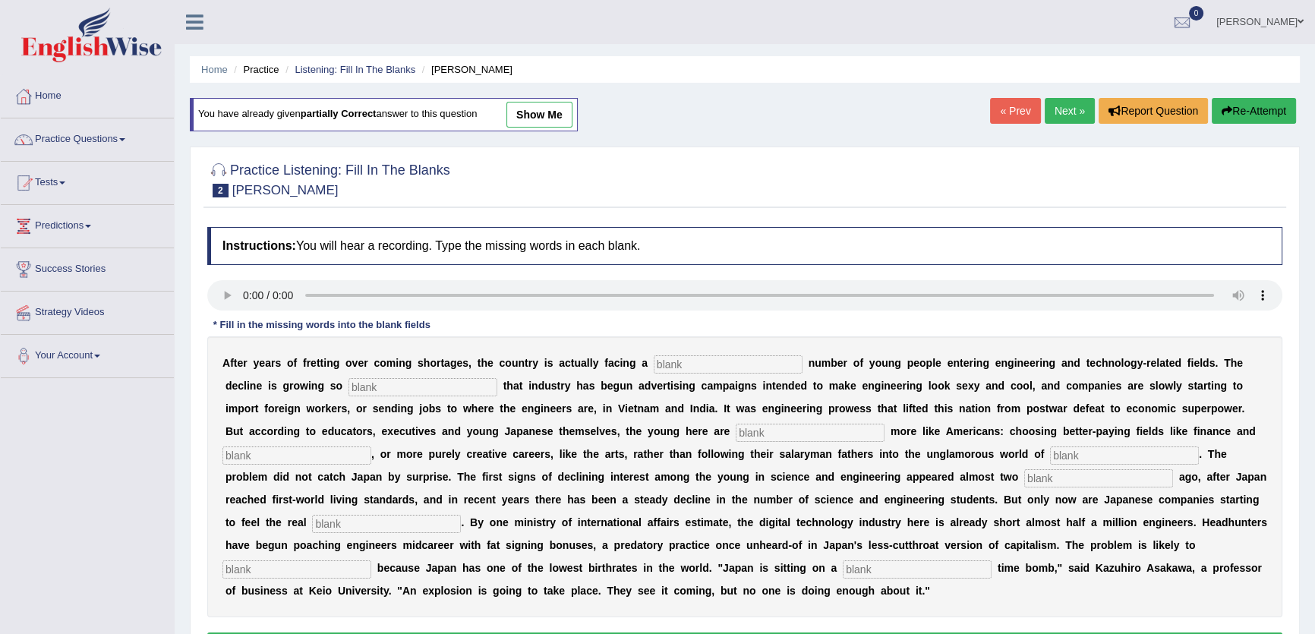
click at [548, 115] on link "show me" at bounding box center [539, 115] width 66 height 26
type input "drastic"
type input "decades"
type input "pench"
type input "demograhpic"
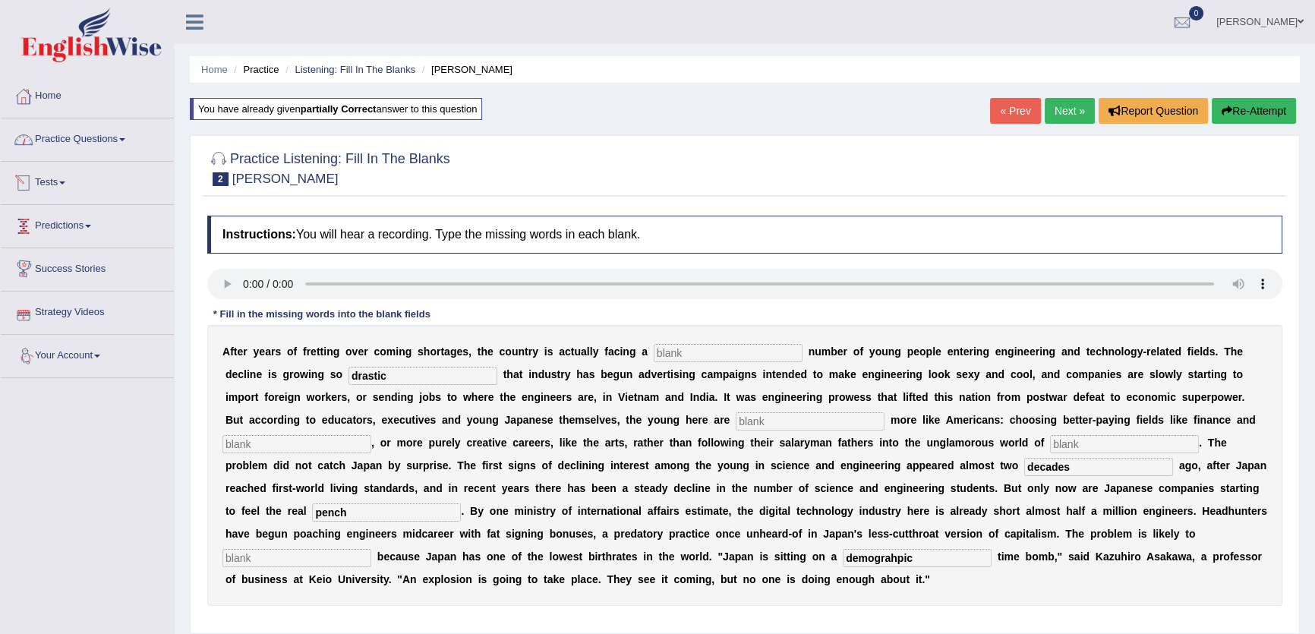
click at [112, 143] on link "Practice Questions" at bounding box center [87, 137] width 173 height 38
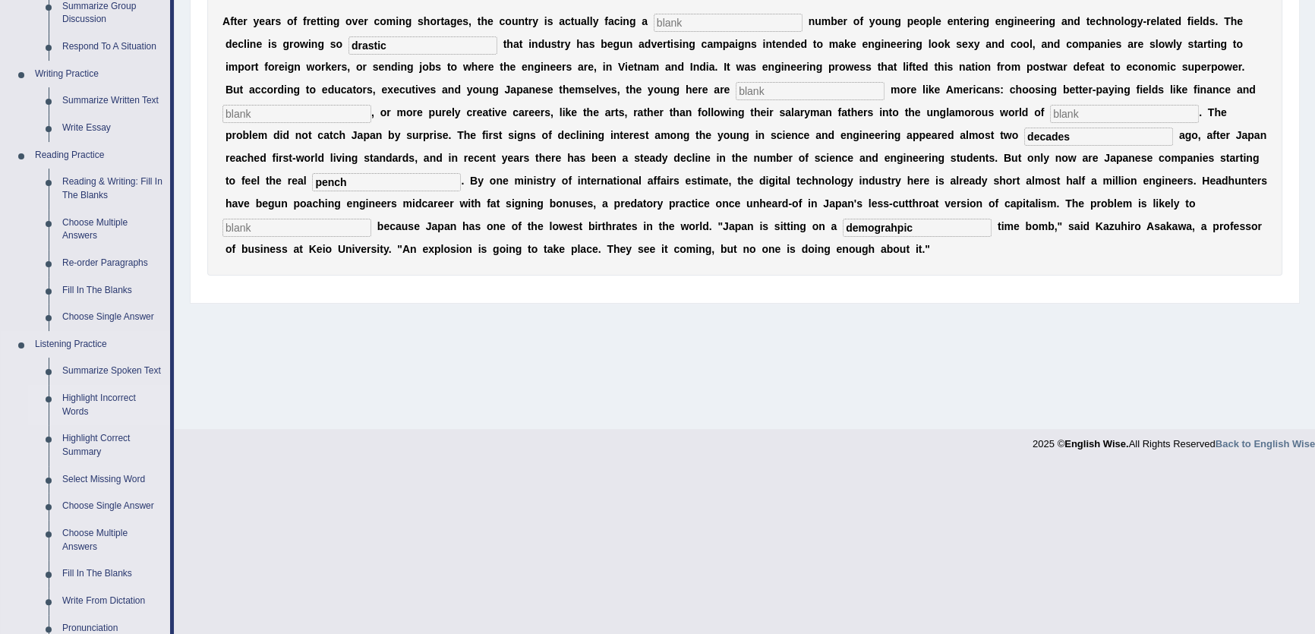
scroll to position [552, 0]
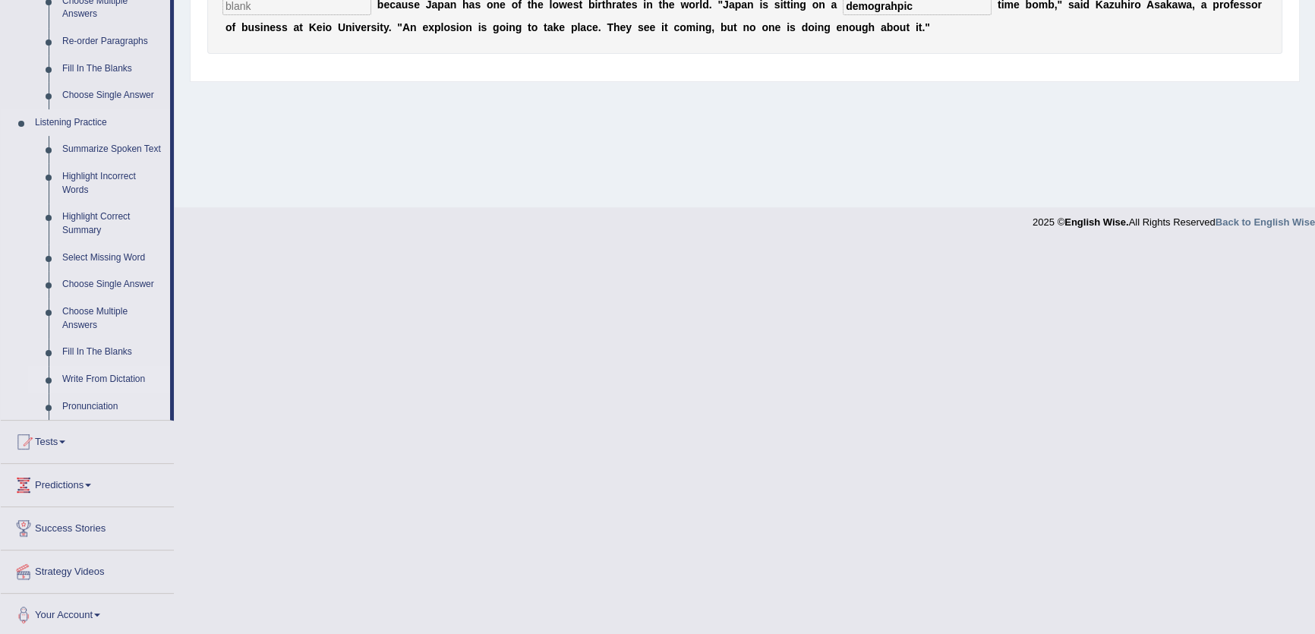
click at [105, 371] on link "Write From Dictation" at bounding box center [112, 379] width 115 height 27
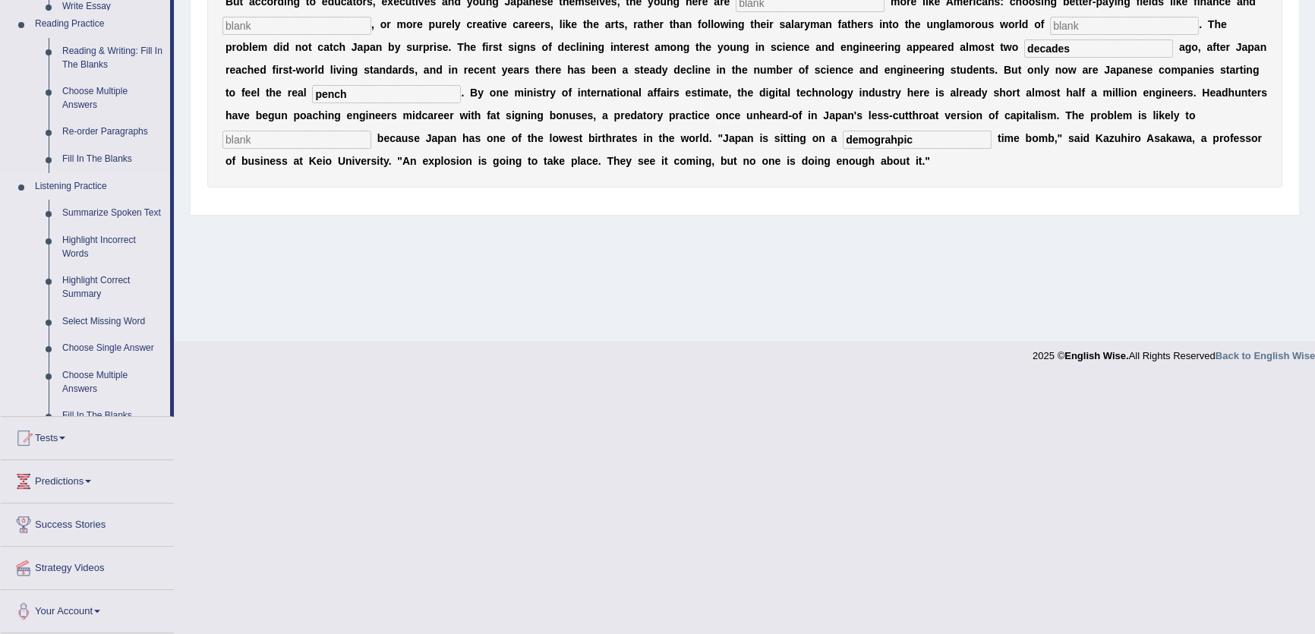
scroll to position [162, 0]
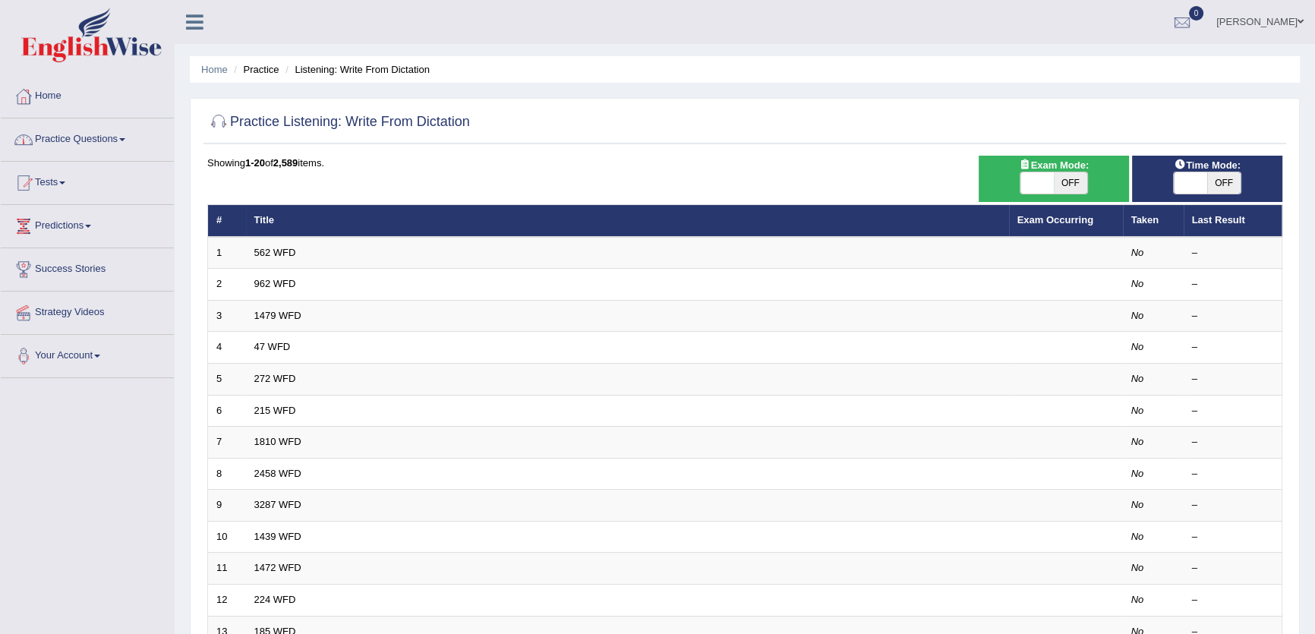
click at [106, 139] on link "Practice Questions" at bounding box center [87, 137] width 173 height 38
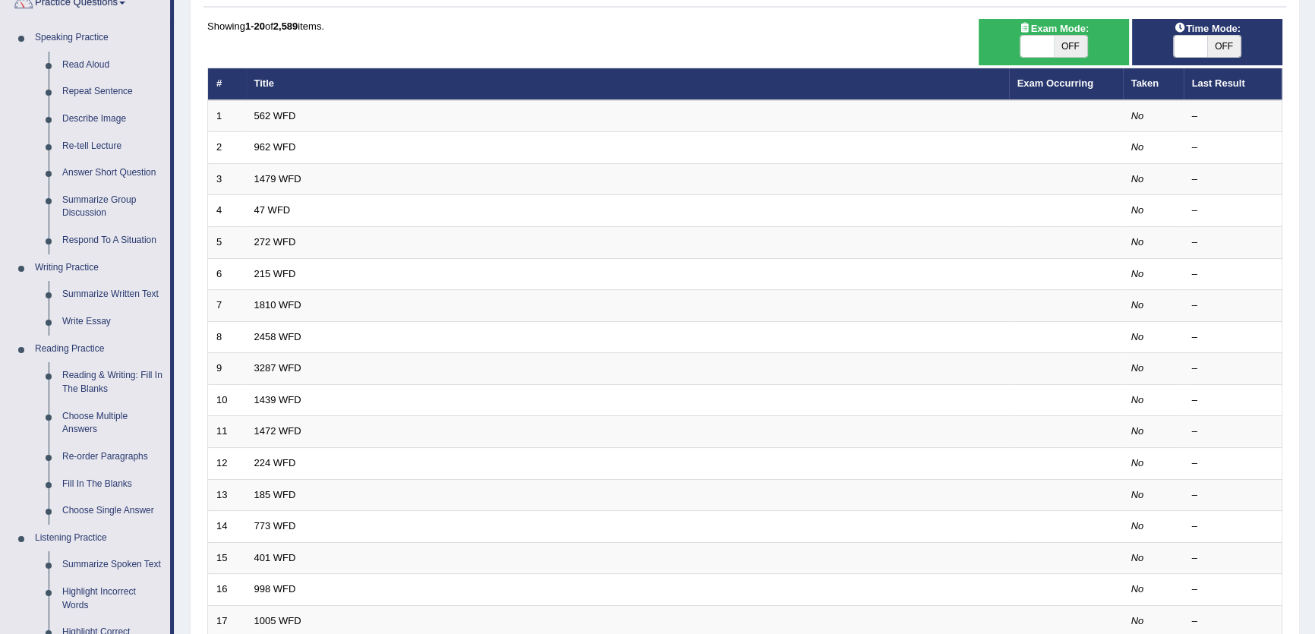
scroll to position [68, 0]
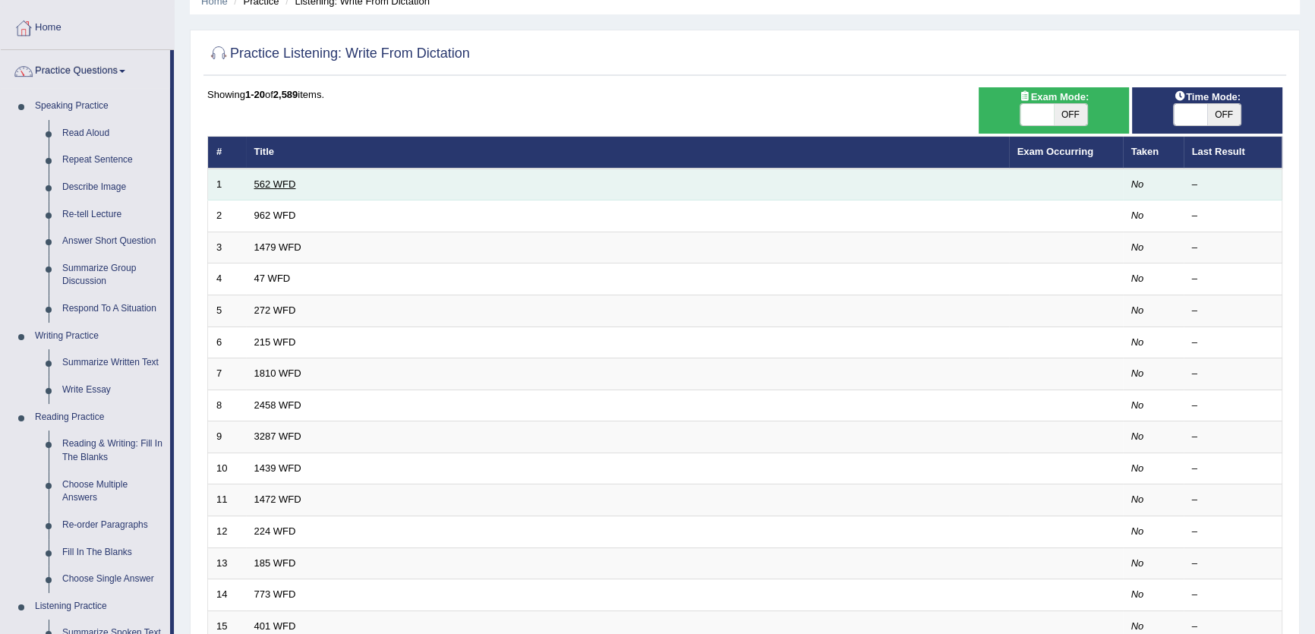
click at [279, 181] on link "562 WFD" at bounding box center [275, 183] width 42 height 11
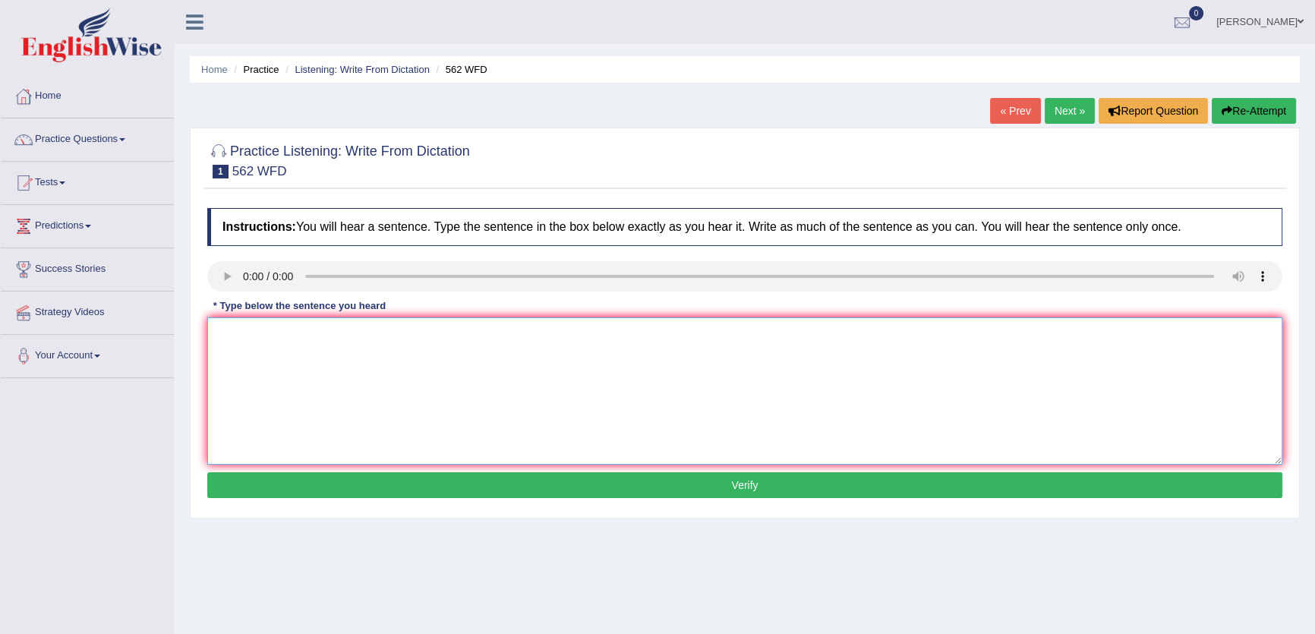
click at [705, 370] on textarea at bounding box center [744, 390] width 1075 height 147
type textarea "jyj"
click at [767, 480] on button "Verify" at bounding box center [744, 485] width 1075 height 26
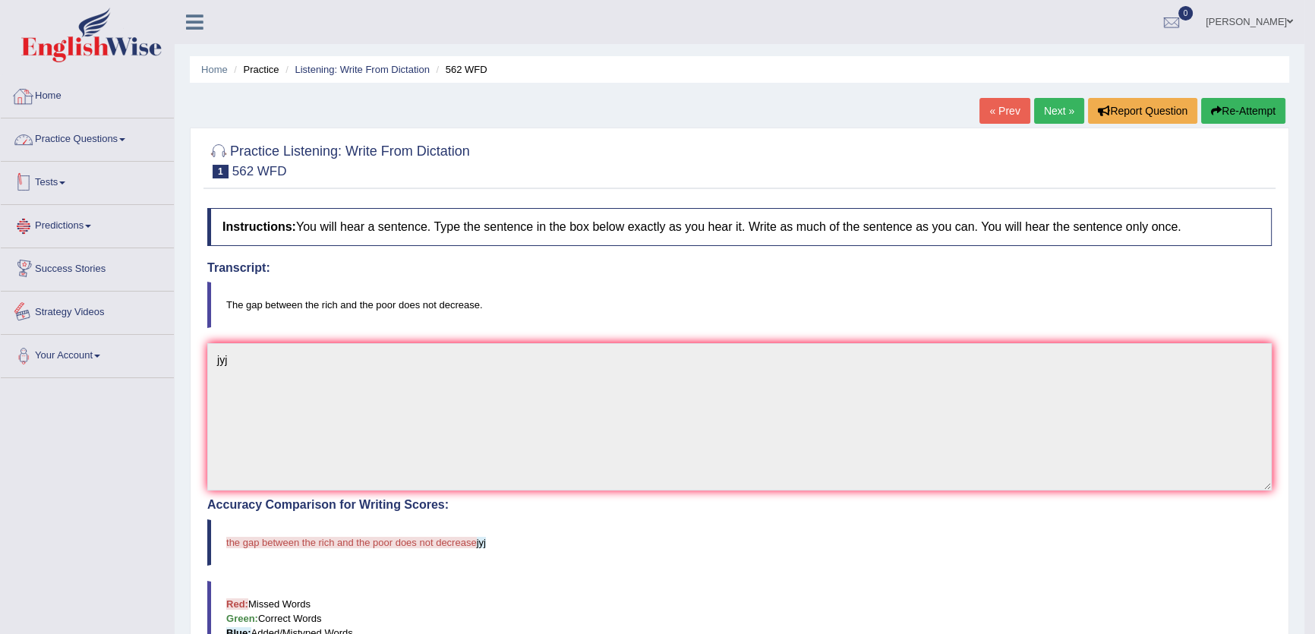
click at [85, 125] on link "Practice Questions" at bounding box center [87, 137] width 173 height 38
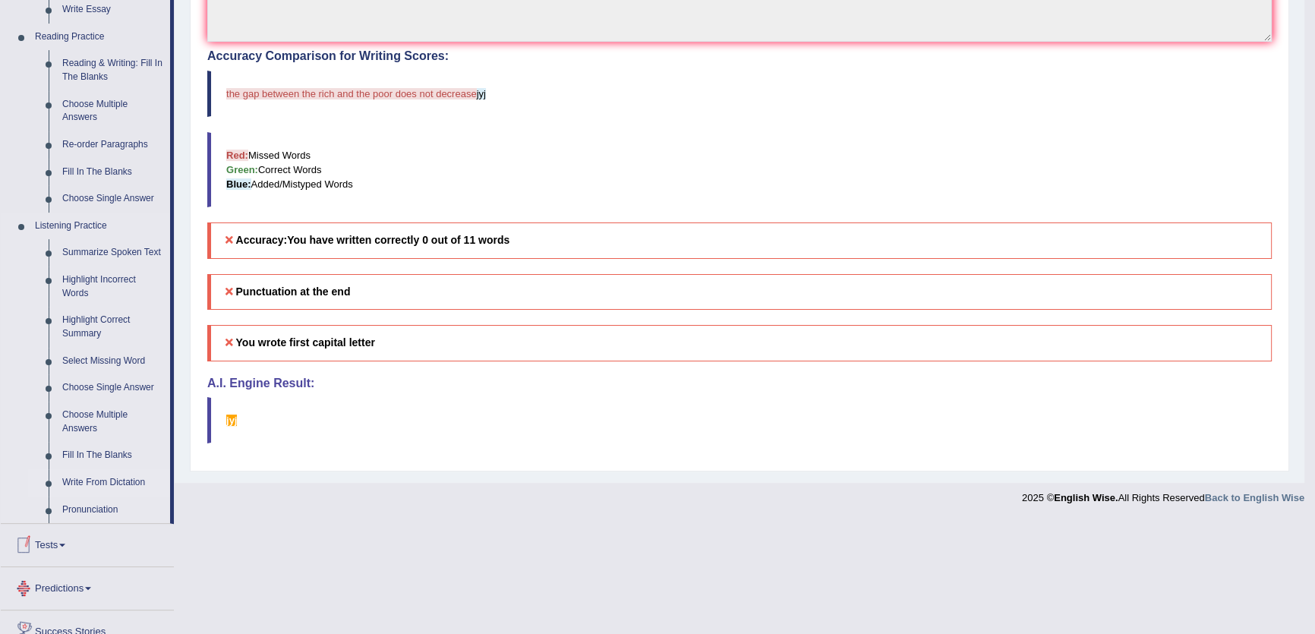
scroll to position [552, 0]
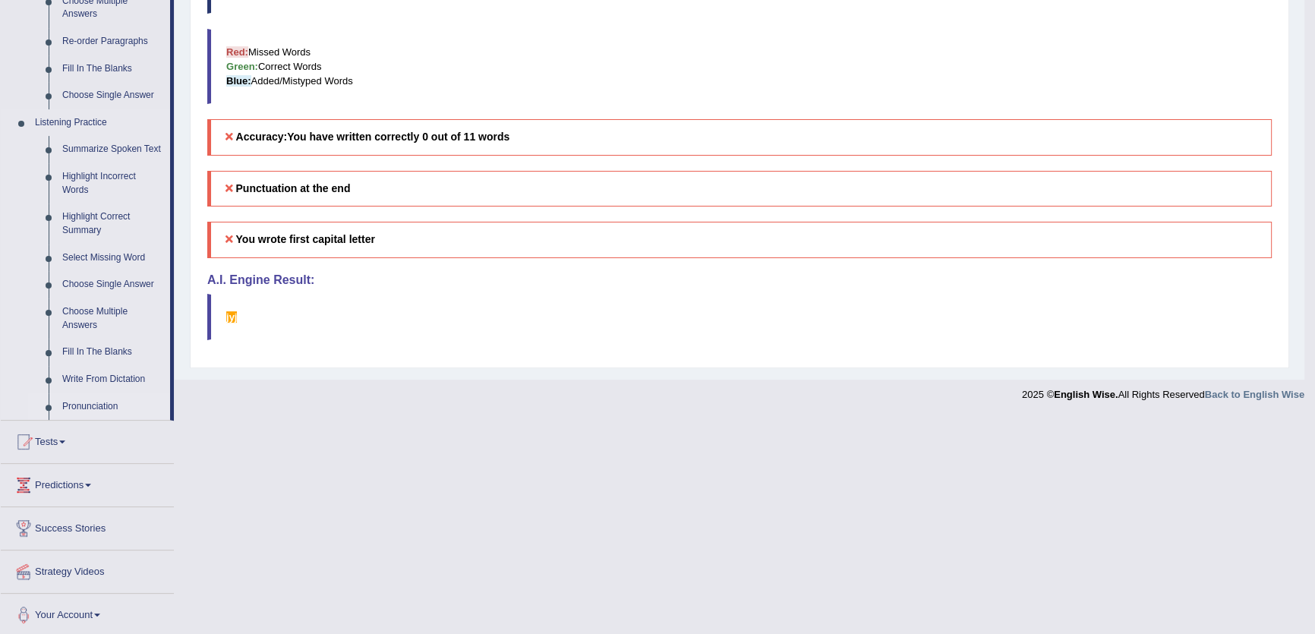
click at [97, 404] on link "Pronunciation" at bounding box center [112, 406] width 115 height 27
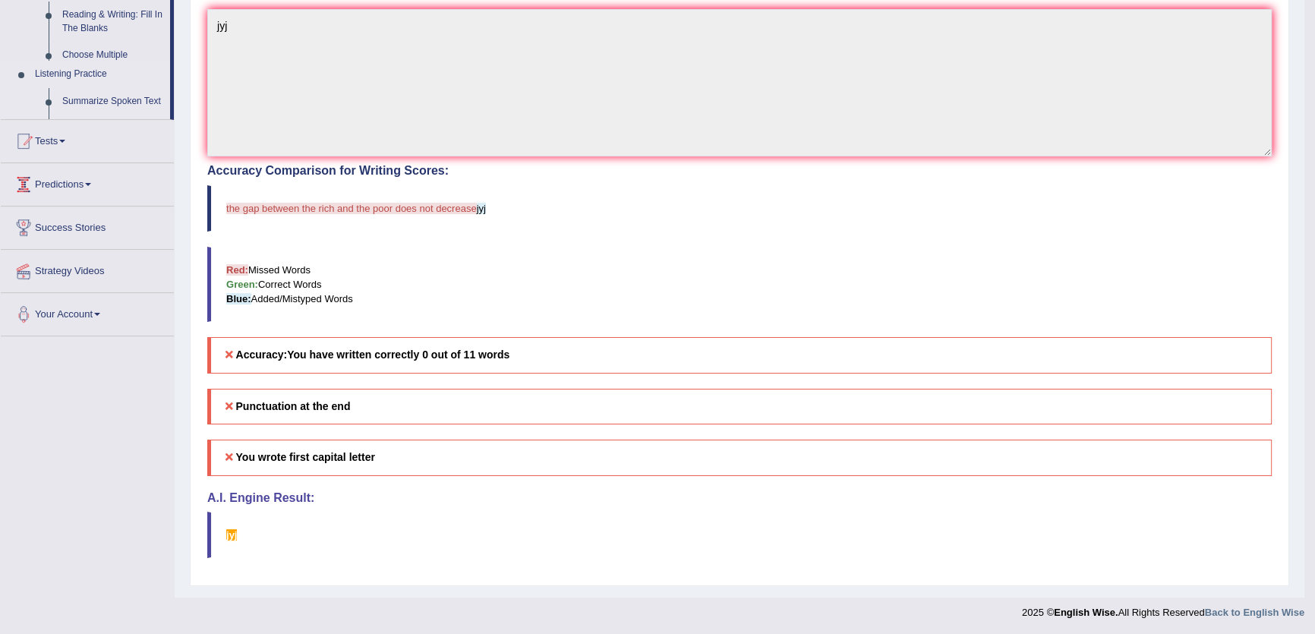
scroll to position [184, 0]
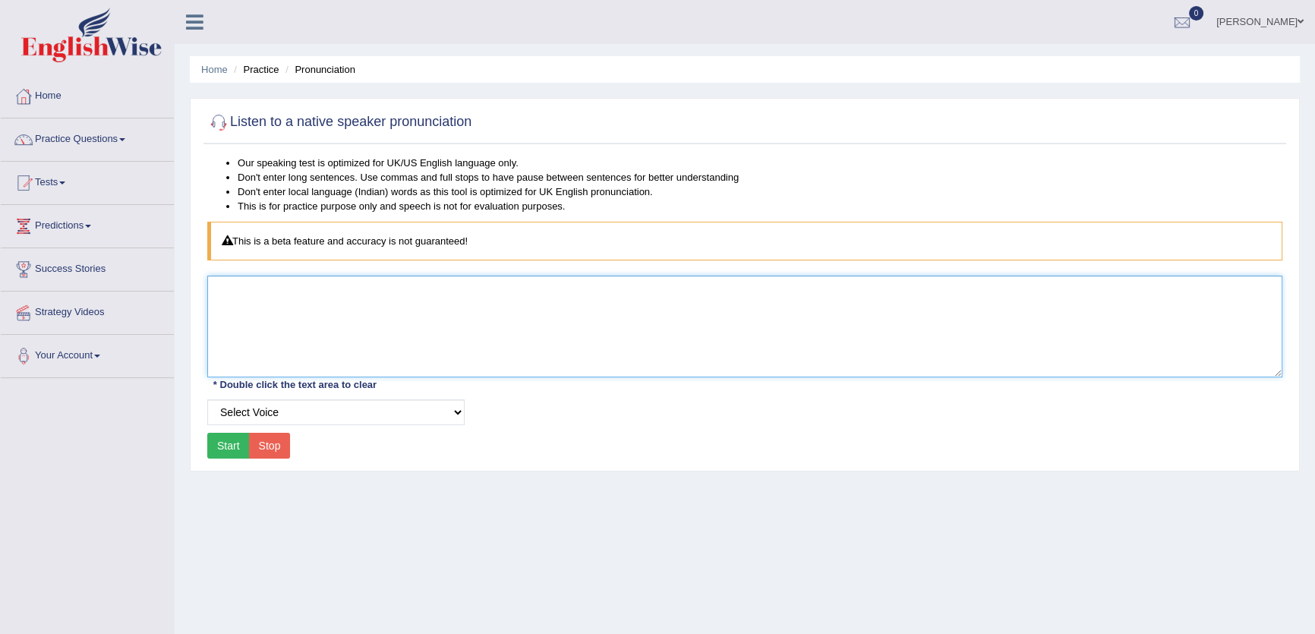
click at [451, 304] on textarea at bounding box center [744, 327] width 1075 height 102
type textarea "cat"
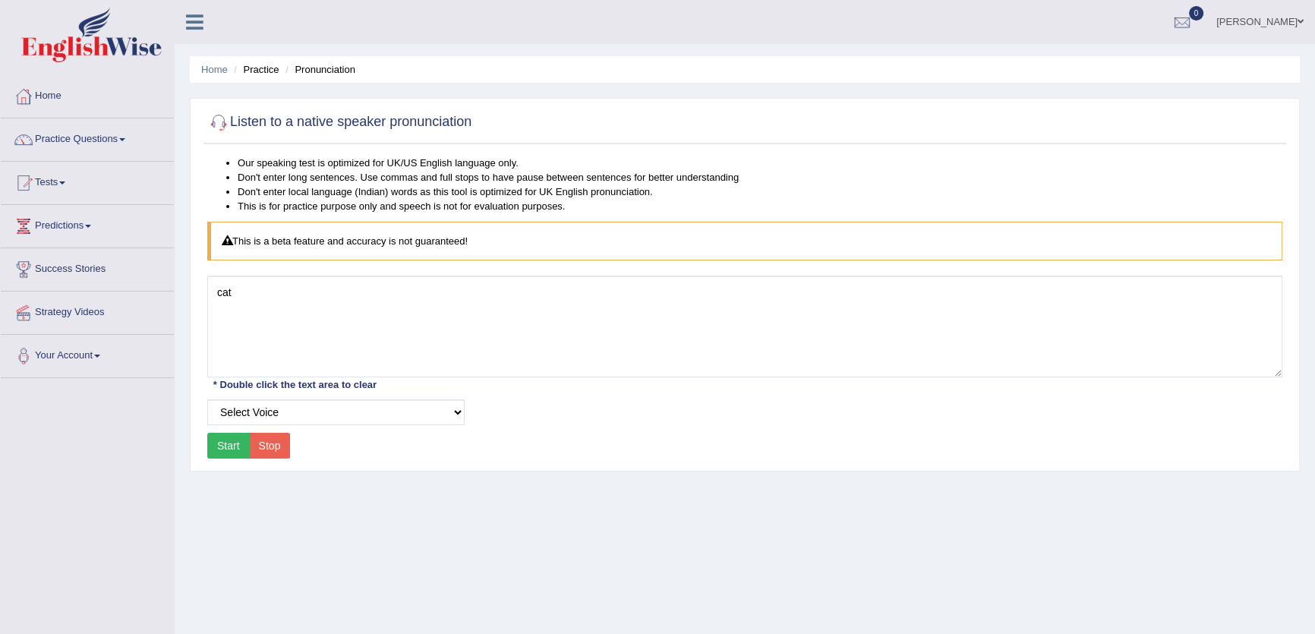
click at [232, 448] on button "Start" at bounding box center [228, 446] width 43 height 26
click at [109, 137] on link "Practice Questions" at bounding box center [87, 137] width 173 height 38
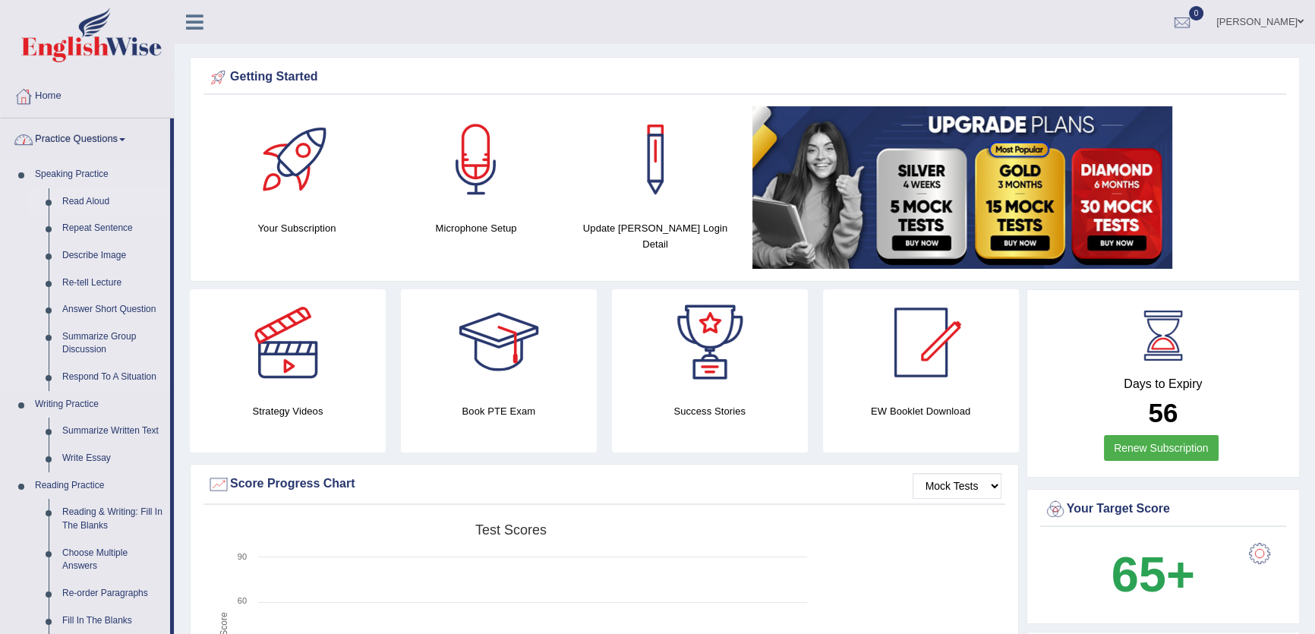
click at [98, 197] on link "Read Aloud" at bounding box center [112, 201] width 115 height 27
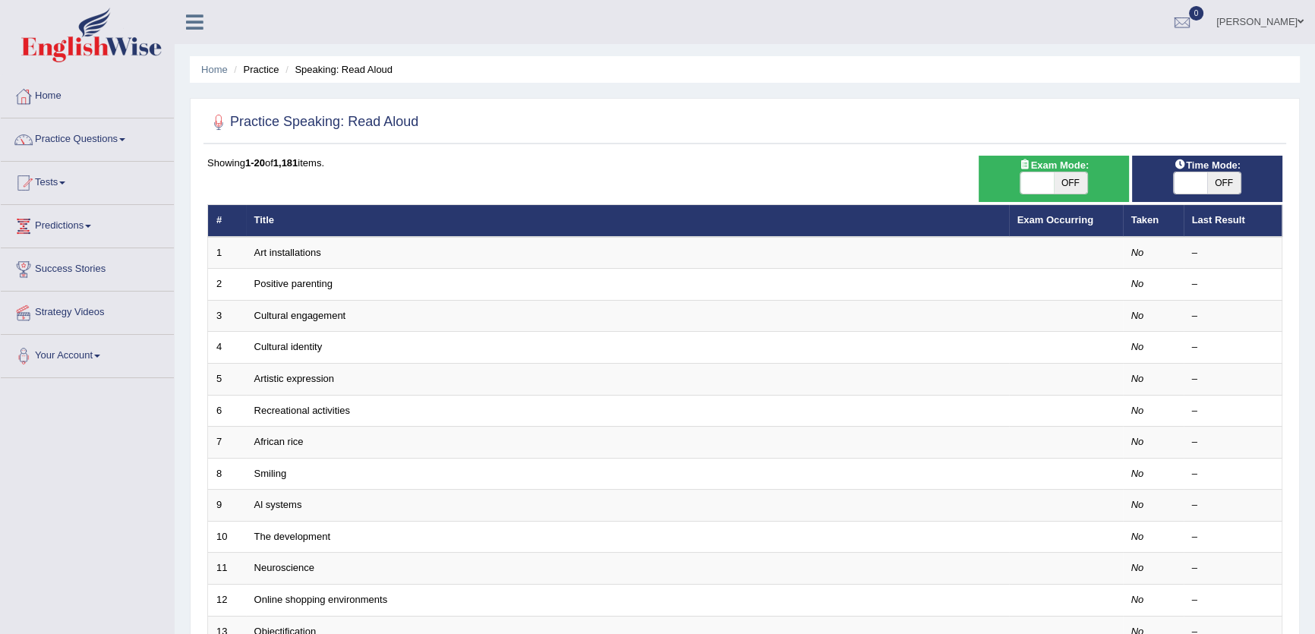
click at [1058, 184] on span "OFF" at bounding box center [1070, 182] width 33 height 21
checkbox input "true"
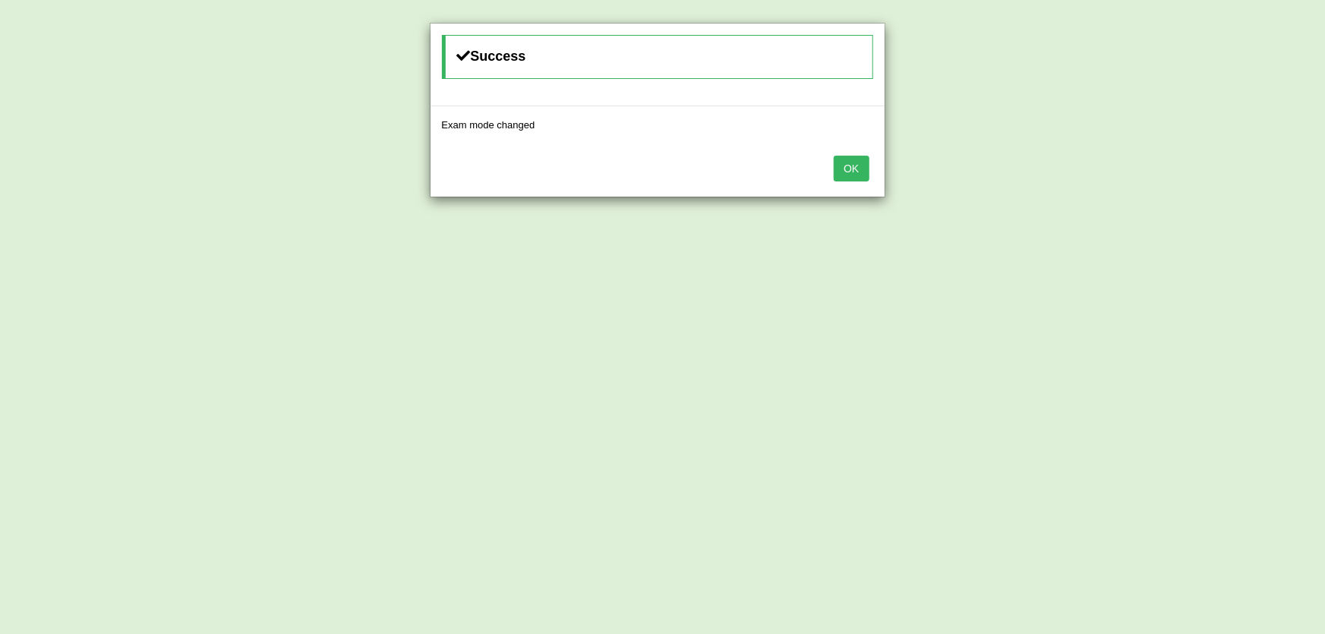
drag, startPoint x: 857, startPoint y: 171, endPoint x: 1017, endPoint y: 184, distance: 160.0
click at [858, 171] on button "OK" at bounding box center [851, 169] width 35 height 26
click at [848, 171] on button "OK" at bounding box center [851, 169] width 35 height 26
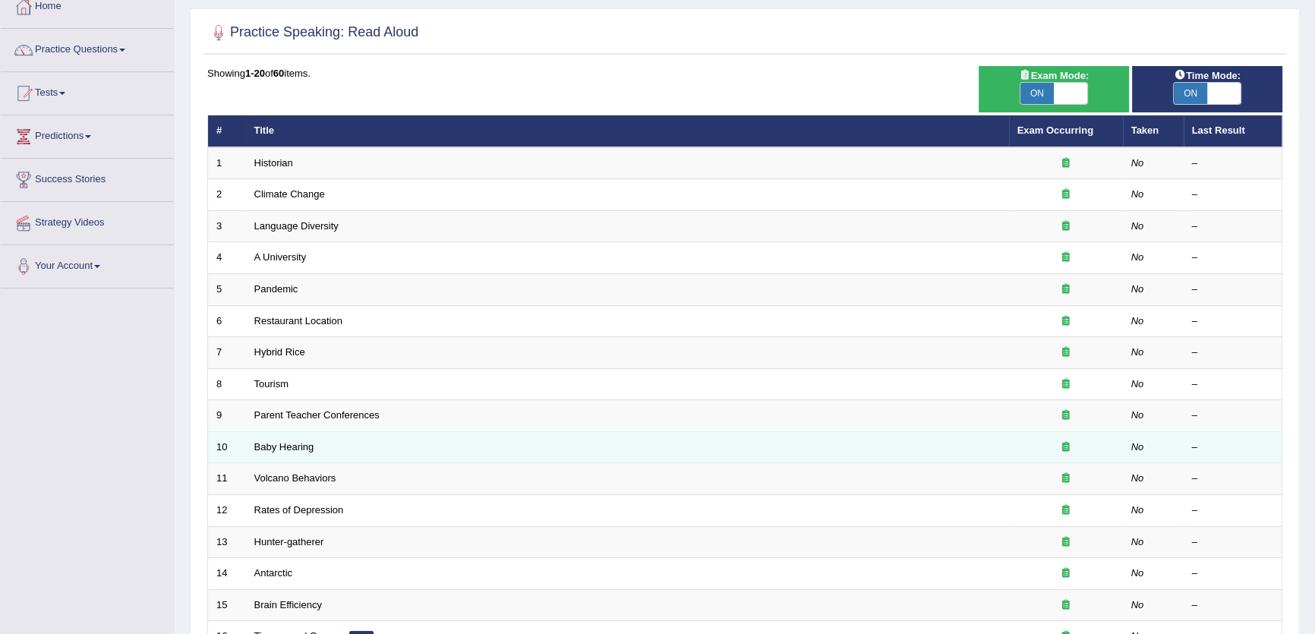
scroll to position [276, 0]
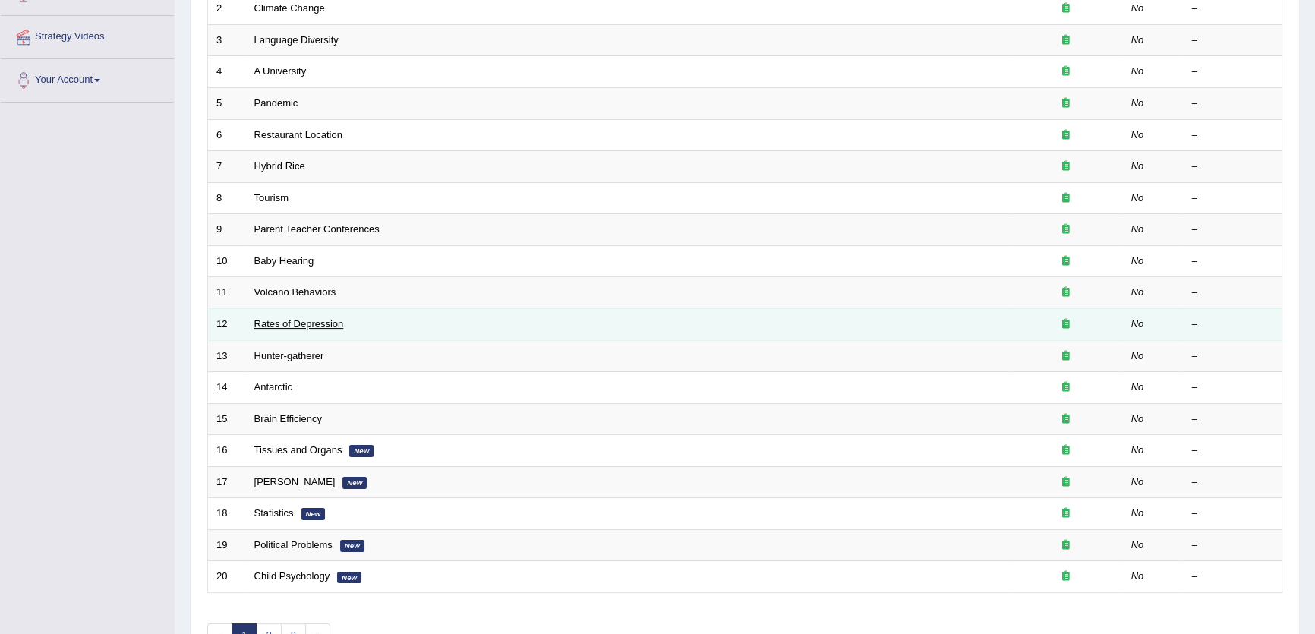
click at [276, 326] on link "Rates of Depression" at bounding box center [299, 323] width 90 height 11
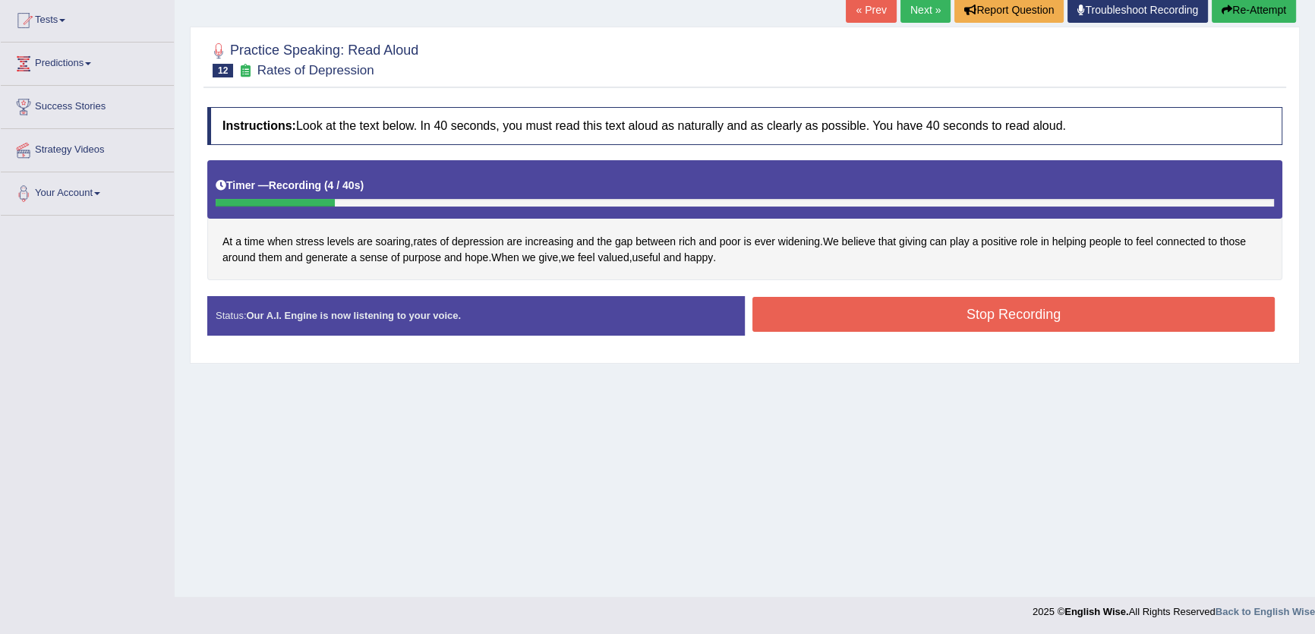
click at [1267, 15] on button "Re-Attempt" at bounding box center [1254, 10] width 84 height 26
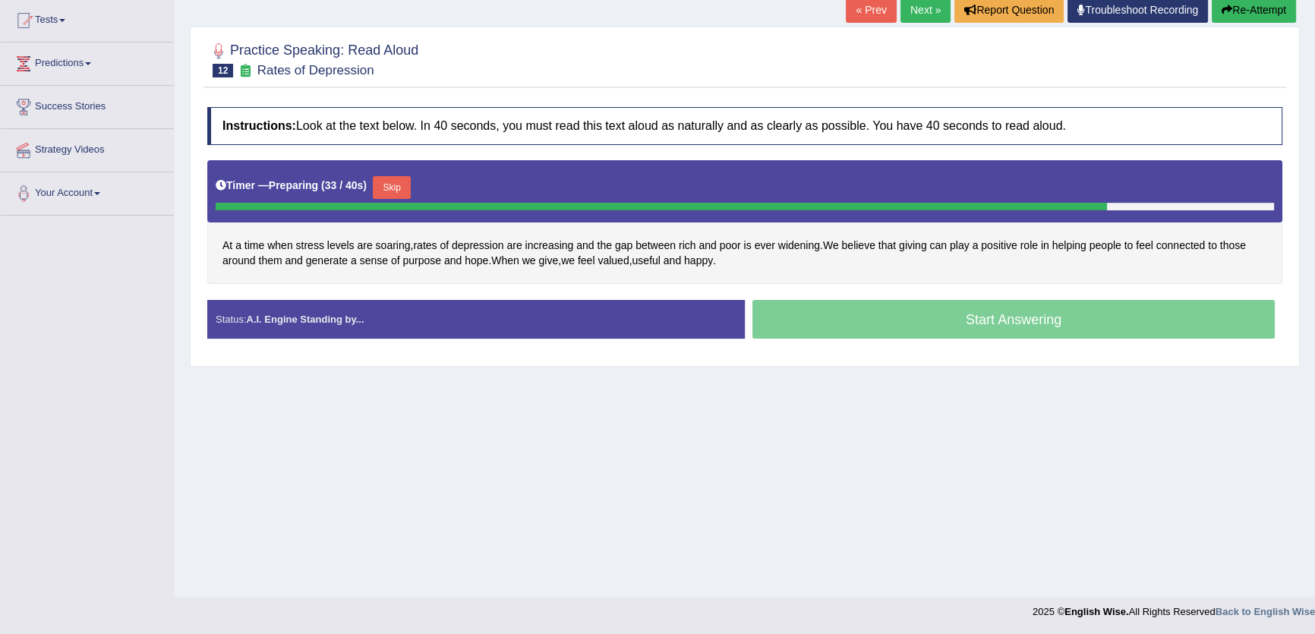
click at [405, 188] on button "Skip" at bounding box center [392, 187] width 38 height 23
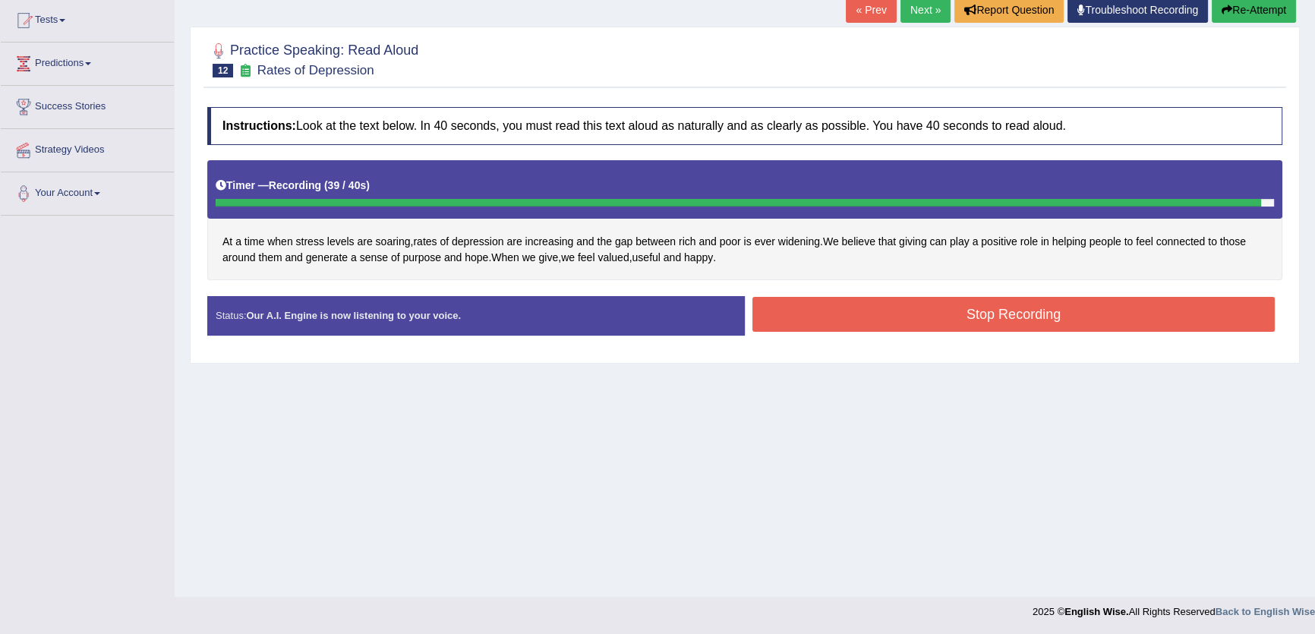
click at [932, 10] on link "Next »" at bounding box center [925, 10] width 50 height 26
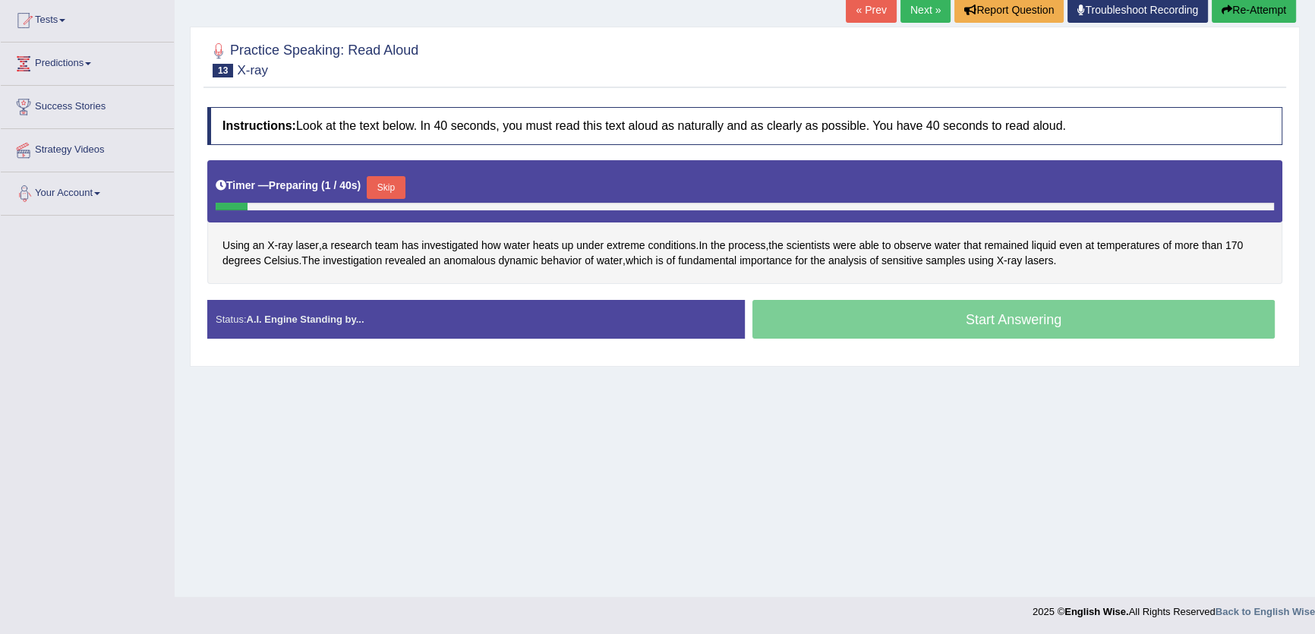
click at [833, 17] on div "Home Practice Speaking: Read Aloud X-ray * Remember to use the device Microphon…" at bounding box center [745, 217] width 1140 height 759
click at [847, 15] on link "« Prev" at bounding box center [871, 10] width 50 height 26
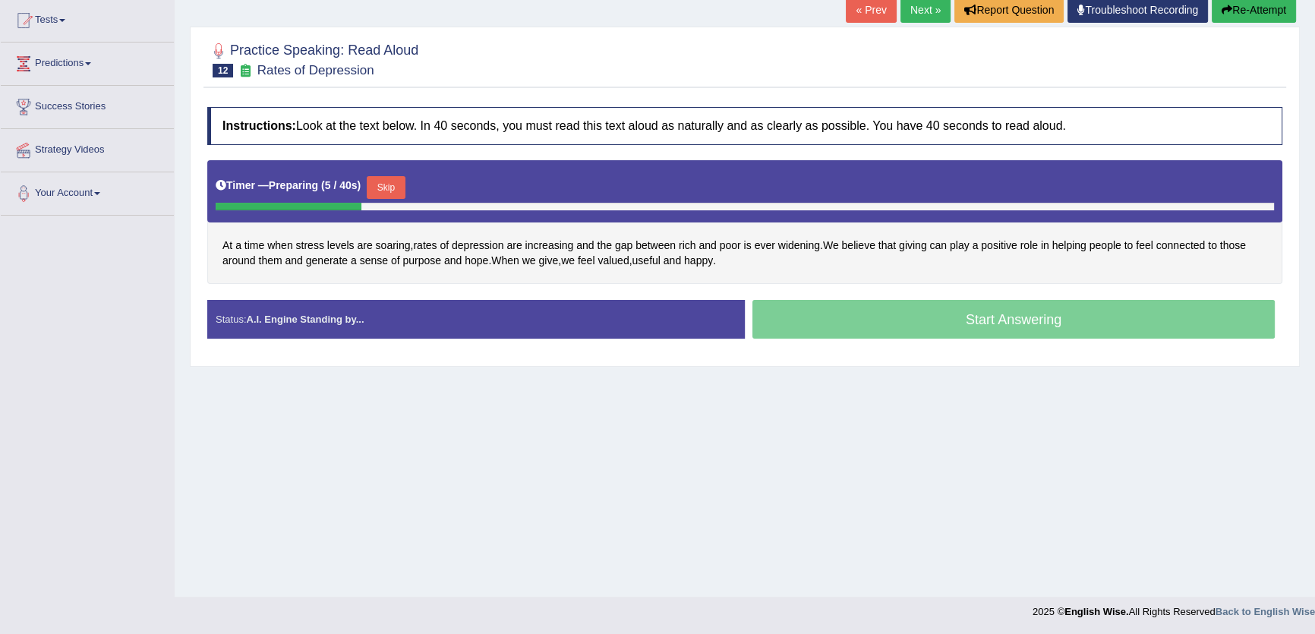
click at [400, 186] on button "Skip" at bounding box center [386, 187] width 38 height 23
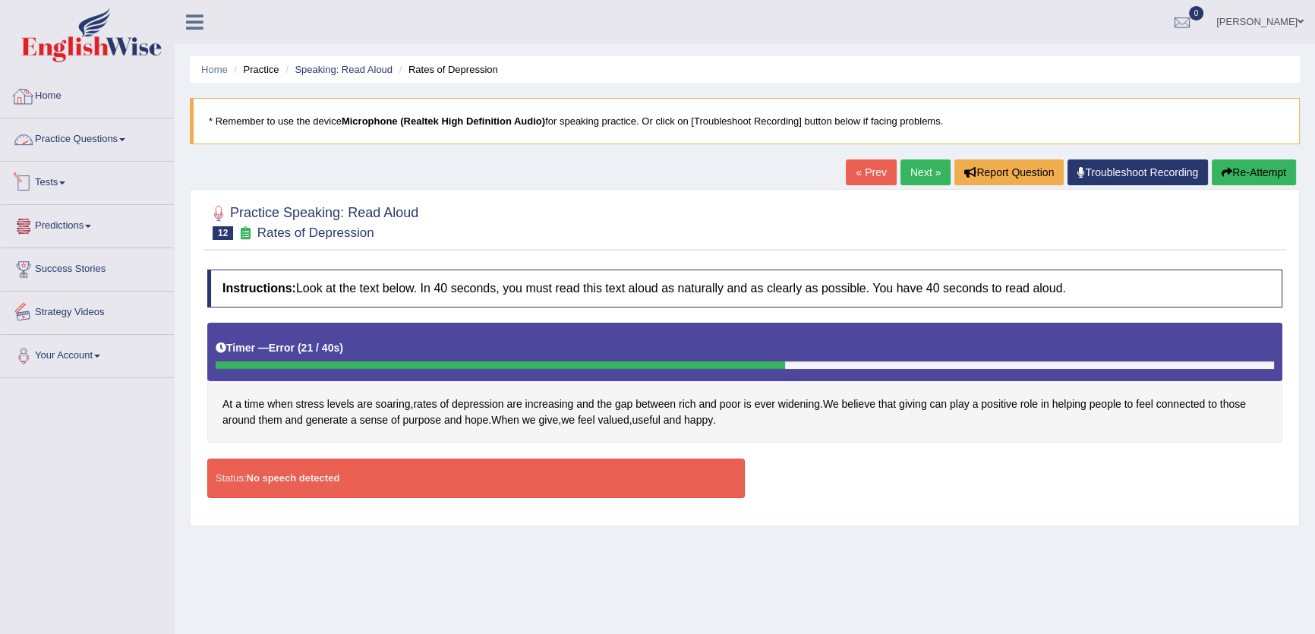
click at [61, 187] on link "Tests" at bounding box center [87, 181] width 173 height 38
drag, startPoint x: 77, startPoint y: 243, endPoint x: 81, endPoint y: 261, distance: 18.6
click at [77, 243] on link "Take Mock Test" at bounding box center [99, 245] width 142 height 27
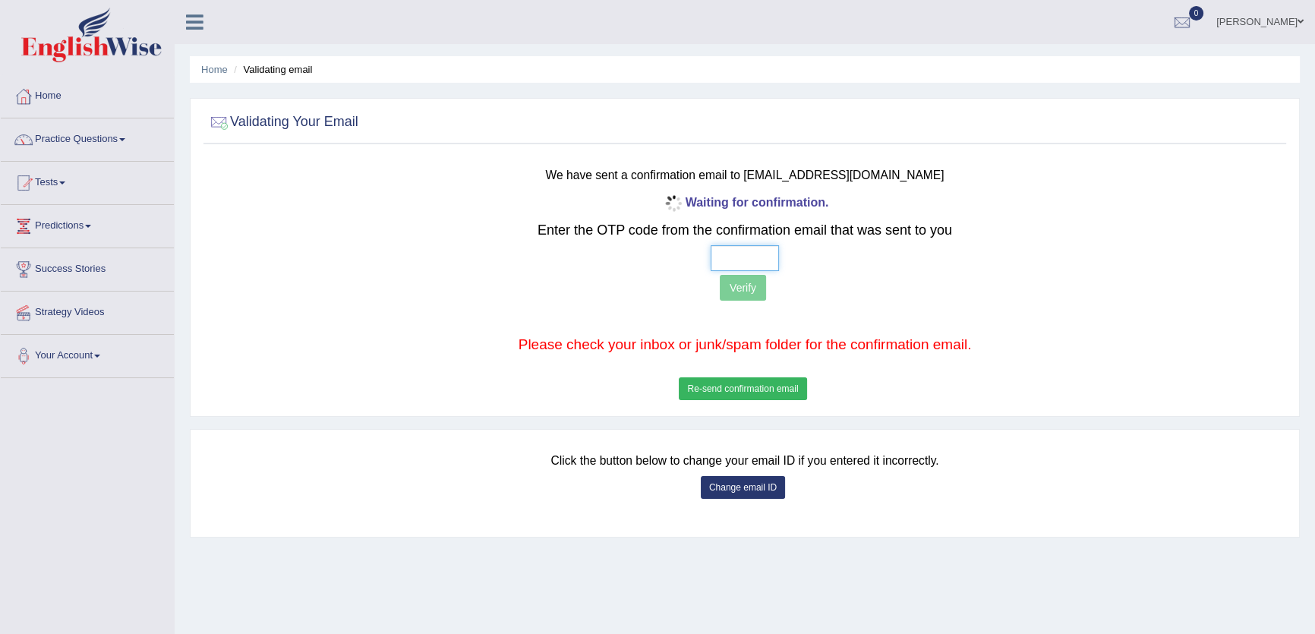
click at [736, 250] on input "text" at bounding box center [745, 258] width 68 height 26
click at [718, 259] on input "text" at bounding box center [745, 258] width 68 height 26
drag, startPoint x: 739, startPoint y: 376, endPoint x: 736, endPoint y: 385, distance: 9.4
click at [737, 383] on div "Waiting for confirmation. Enter the OTP code from the confirmation email that w…" at bounding box center [745, 297] width 894 height 213
click at [736, 385] on button "Re-send confirmation email" at bounding box center [743, 388] width 128 height 23
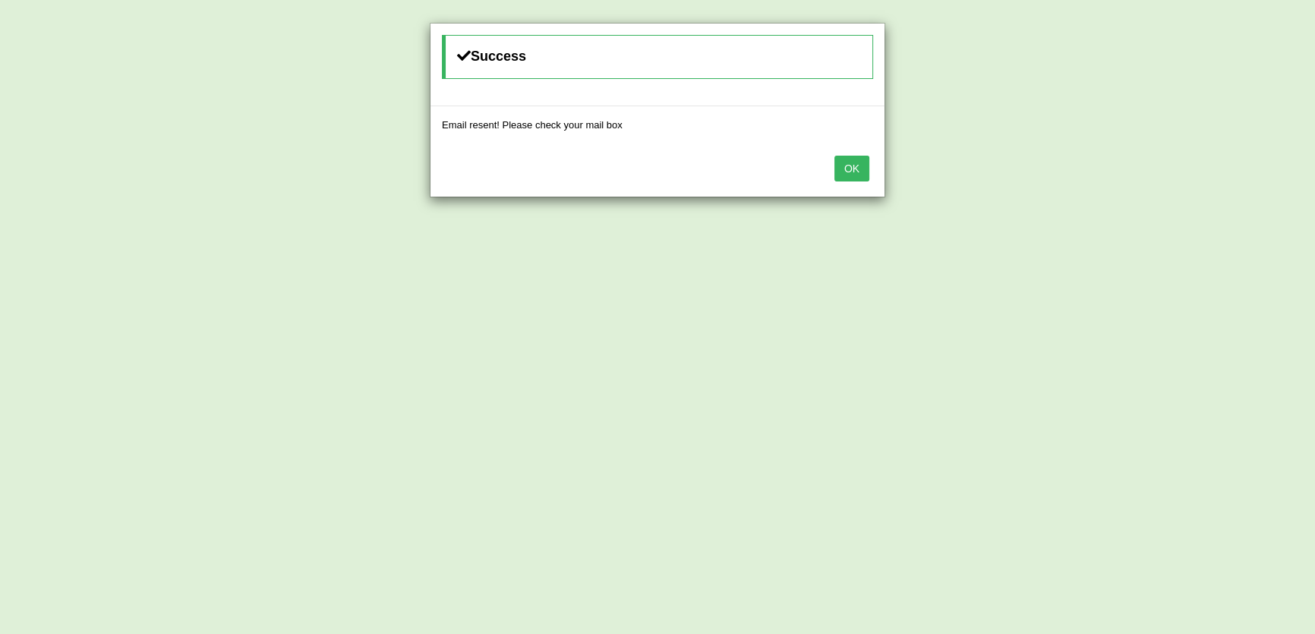
click at [854, 165] on button "OK" at bounding box center [851, 169] width 35 height 26
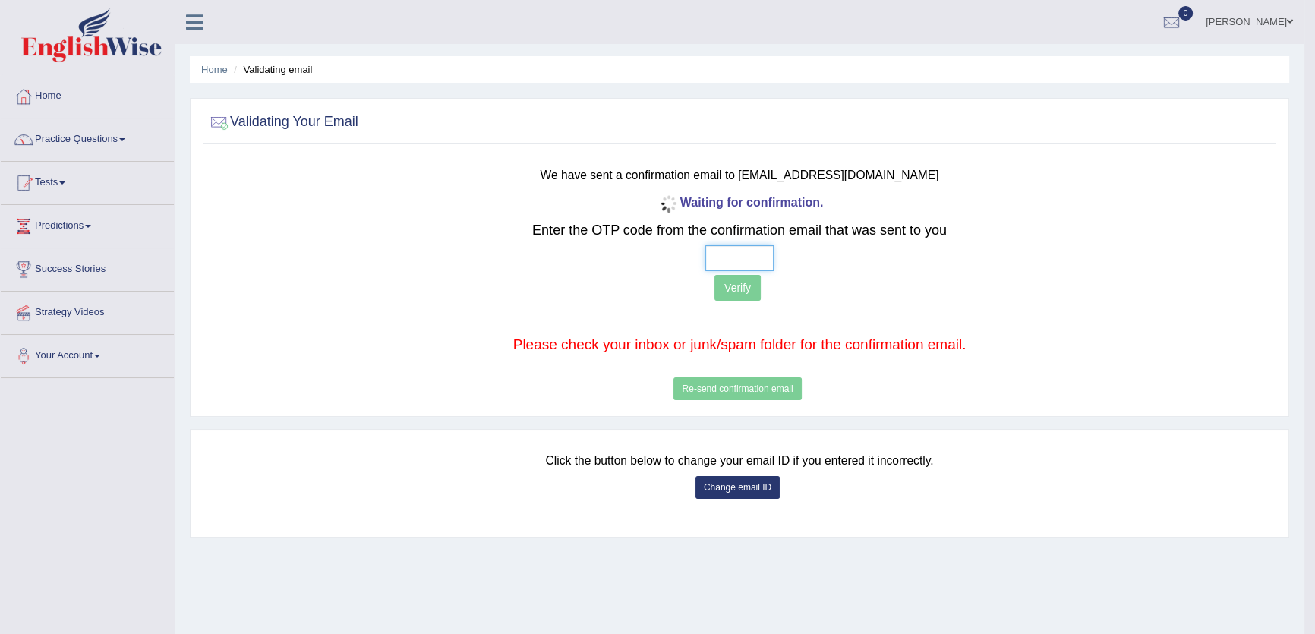
click at [714, 255] on input "text" at bounding box center [739, 258] width 68 height 26
click at [733, 256] on input "8 4 1 3" at bounding box center [739, 258] width 68 height 26
type input "8 7 1 3"
click at [755, 276] on button "Verify" at bounding box center [737, 288] width 46 height 26
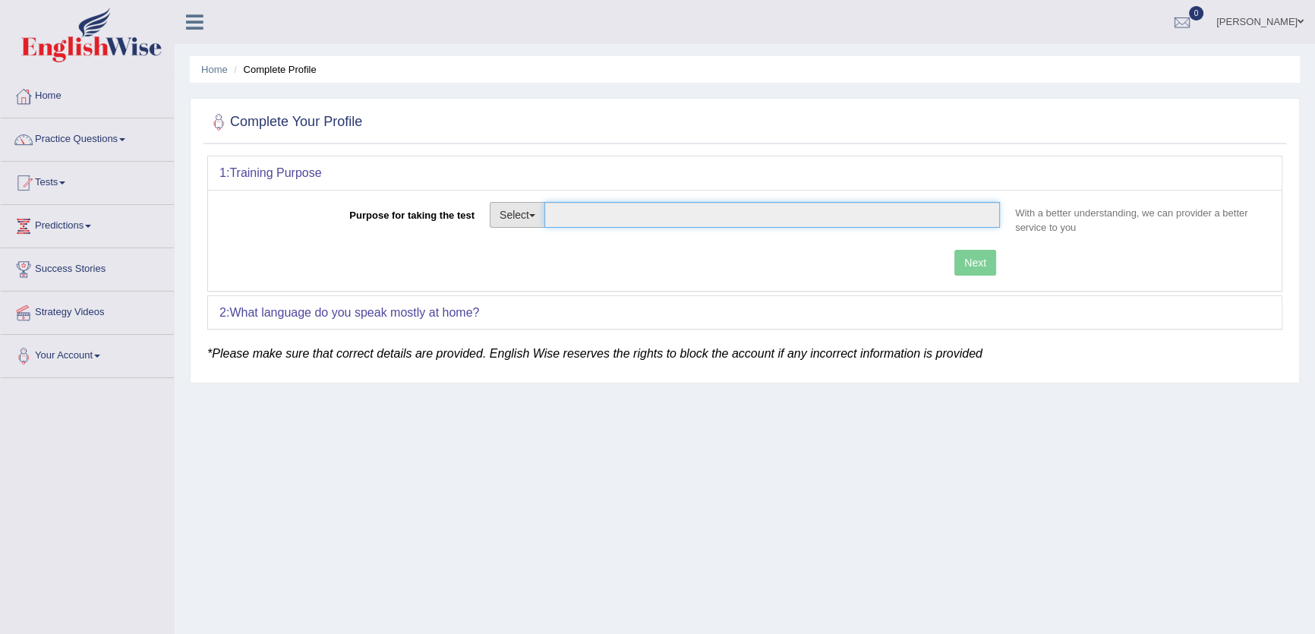
drag, startPoint x: 551, startPoint y: 217, endPoint x: 509, endPoint y: 219, distance: 42.5
click at [517, 219] on div "Select Student Visa Permanent Residency Nursing Other" at bounding box center [745, 217] width 510 height 30
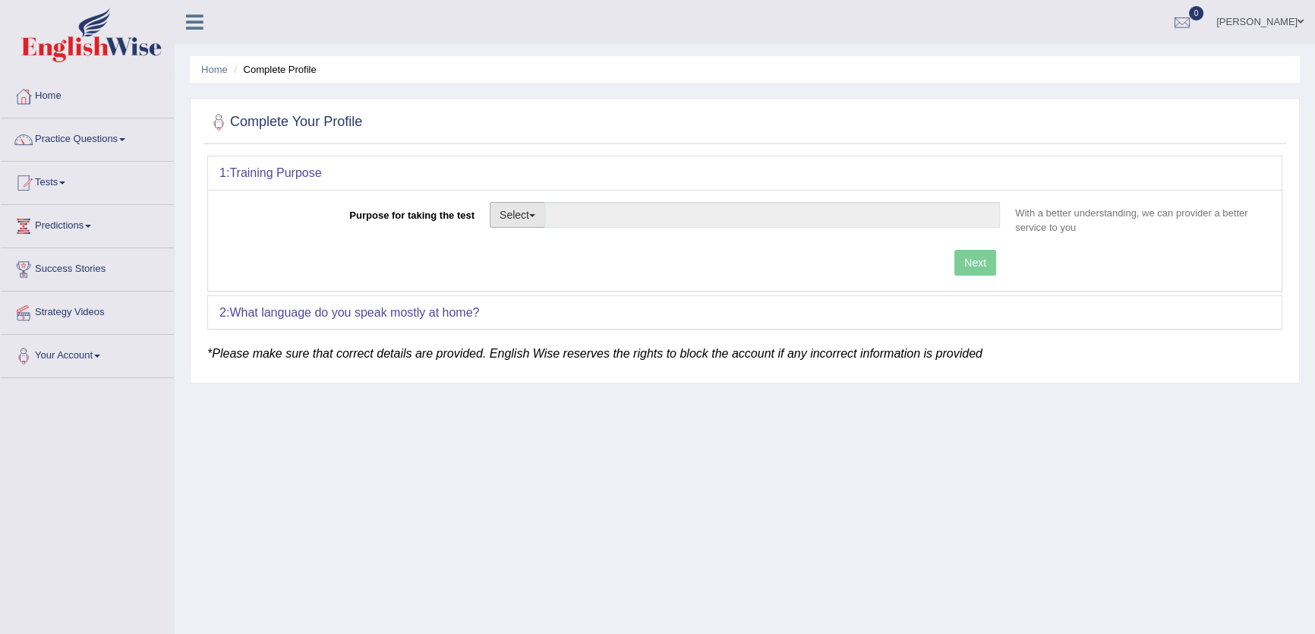
click at [509, 219] on button "Select" at bounding box center [517, 215] width 55 height 26
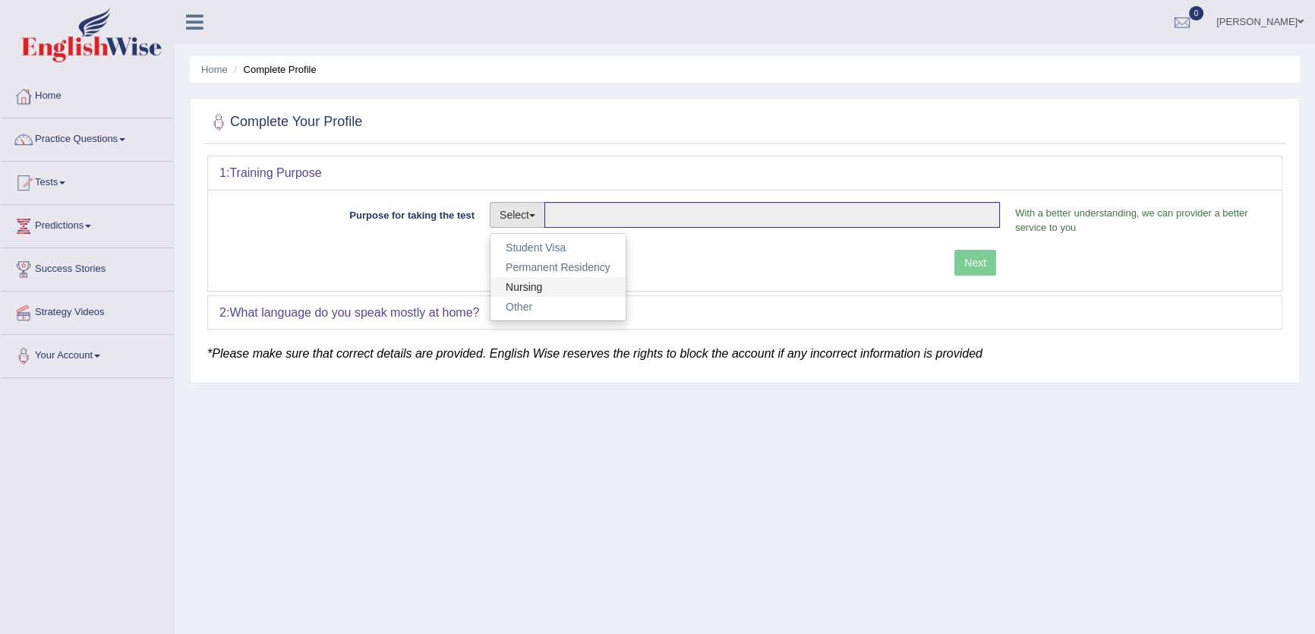
click at [538, 282] on link "Nursing" at bounding box center [557, 287] width 135 height 20
type input "Nursing"
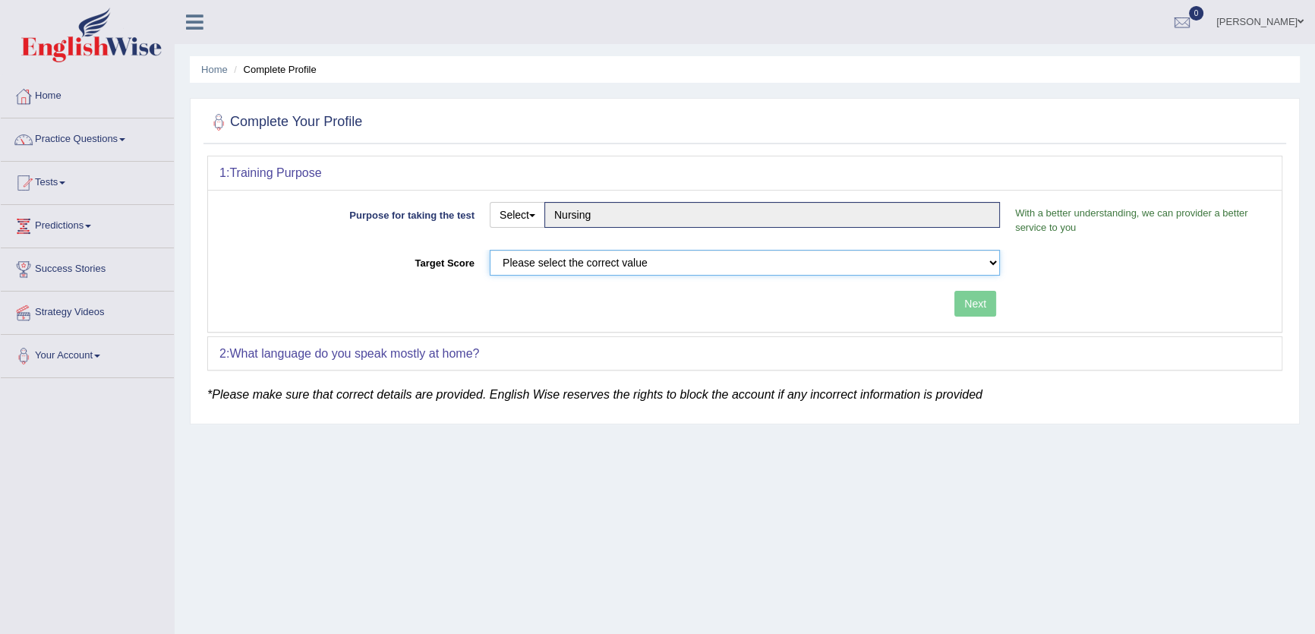
click at [604, 274] on select "Please select the correct value 50 (6 bands) 58 (6.5 bands) 65 (7 bands) 79 (8 …" at bounding box center [745, 263] width 510 height 26
select select "58"
click at [490, 250] on select "Please select the correct value 50 (6 bands) 58 (6.5 bands) 65 (7 bands) 79 (8 …" at bounding box center [745, 263] width 510 height 26
click at [964, 309] on button "Next" at bounding box center [975, 304] width 42 height 26
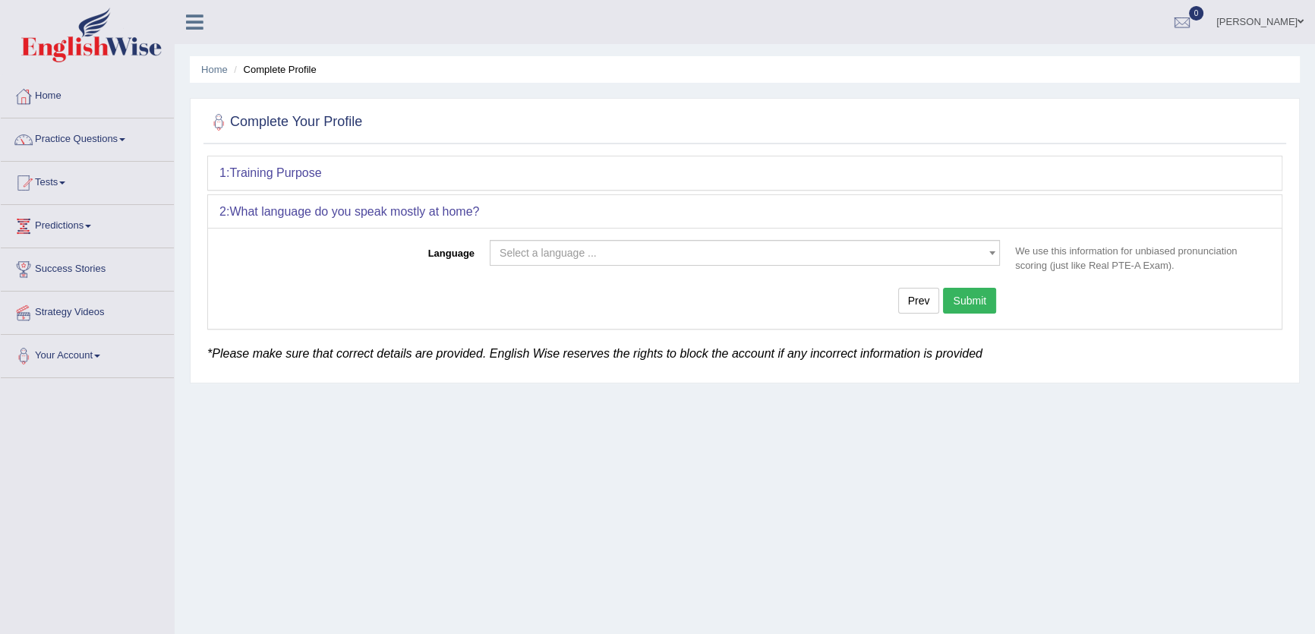
drag, startPoint x: 689, startPoint y: 230, endPoint x: 682, endPoint y: 251, distance: 21.9
click at [688, 234] on div "Language Select a language ... Afrikaans Albanian Amharic Arabic Armenian Ashan…" at bounding box center [744, 278] width 1073 height 101
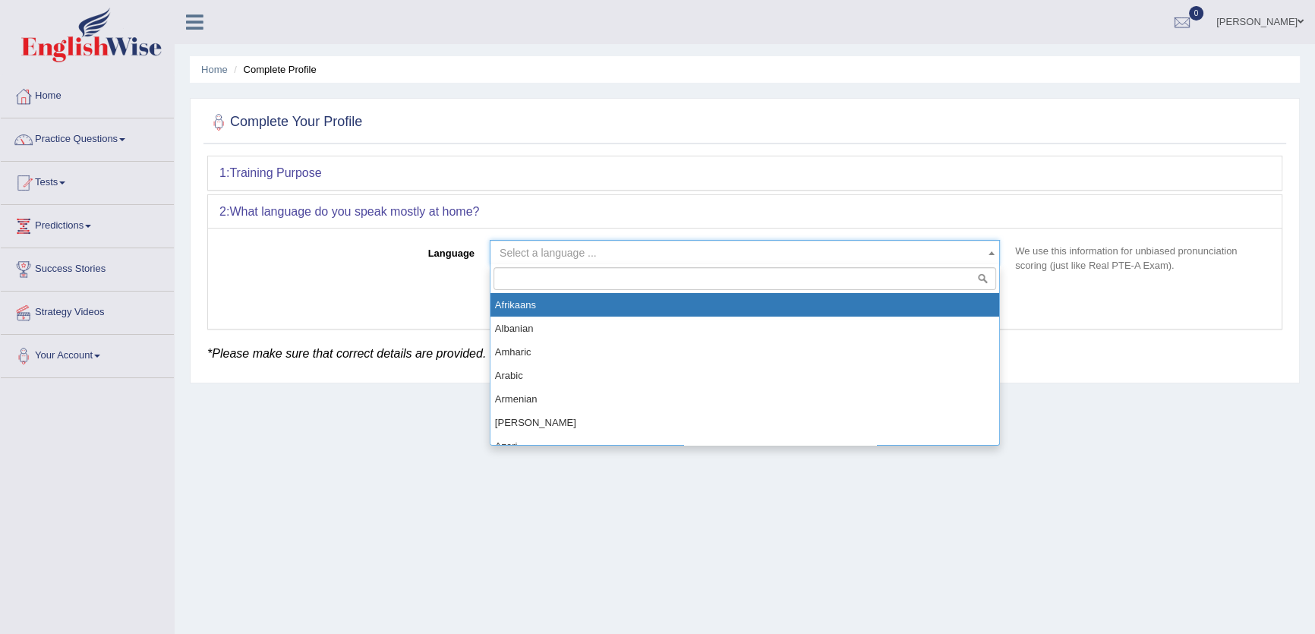
click at [682, 251] on span "Select a language ..." at bounding box center [740, 252] width 481 height 15
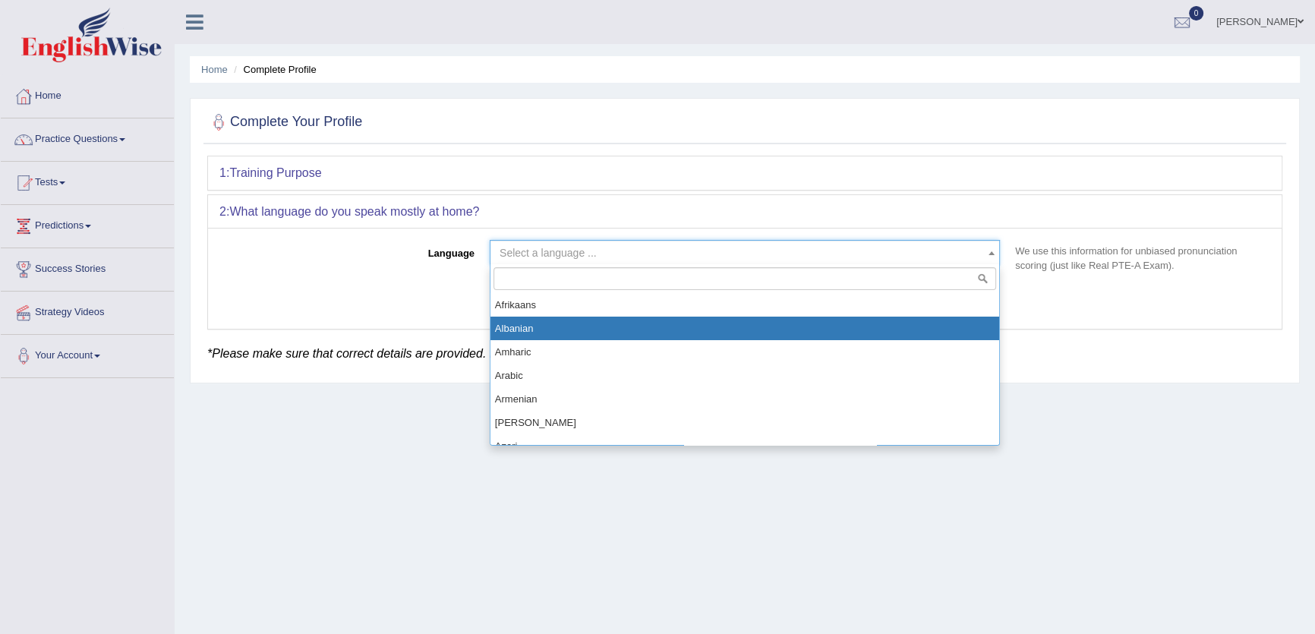
select select "Albanian"
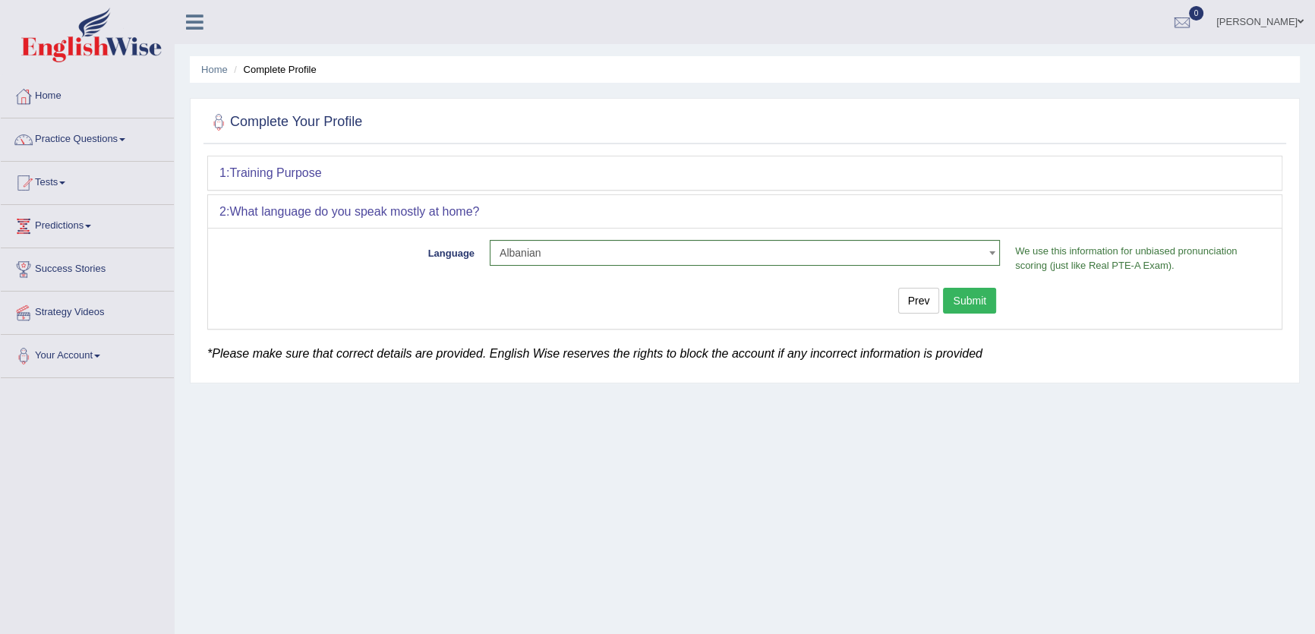
click at [973, 309] on button "Submit" at bounding box center [969, 301] width 53 height 26
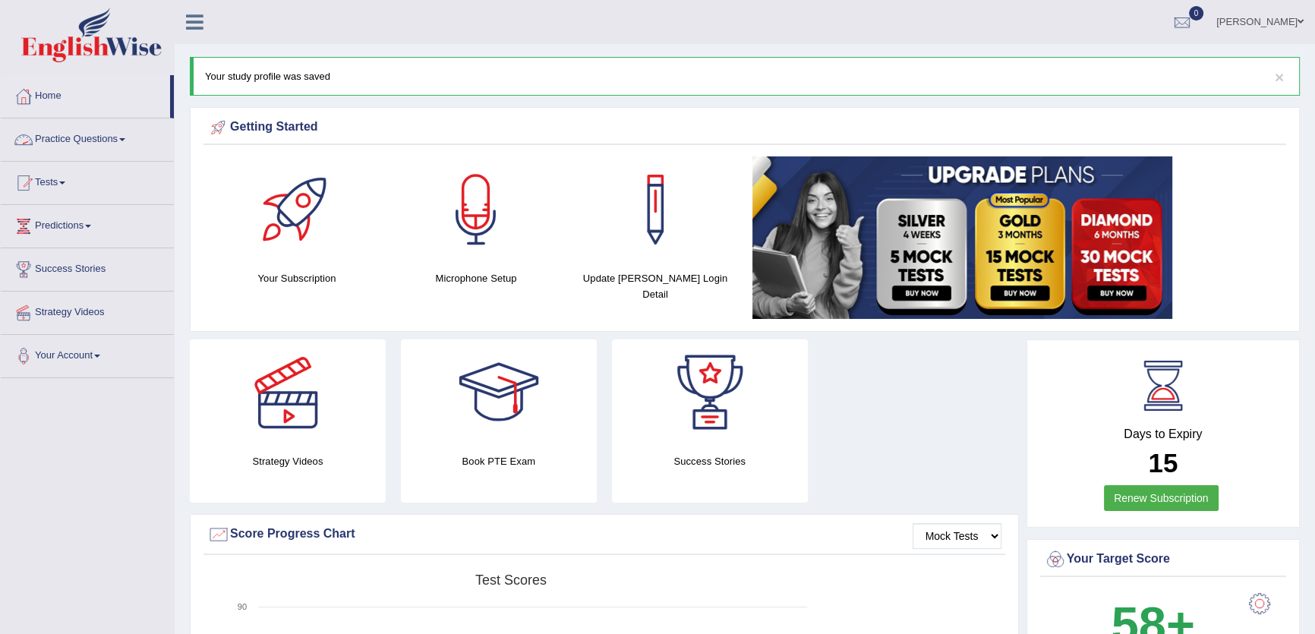
click at [105, 142] on link "Practice Questions" at bounding box center [87, 137] width 173 height 38
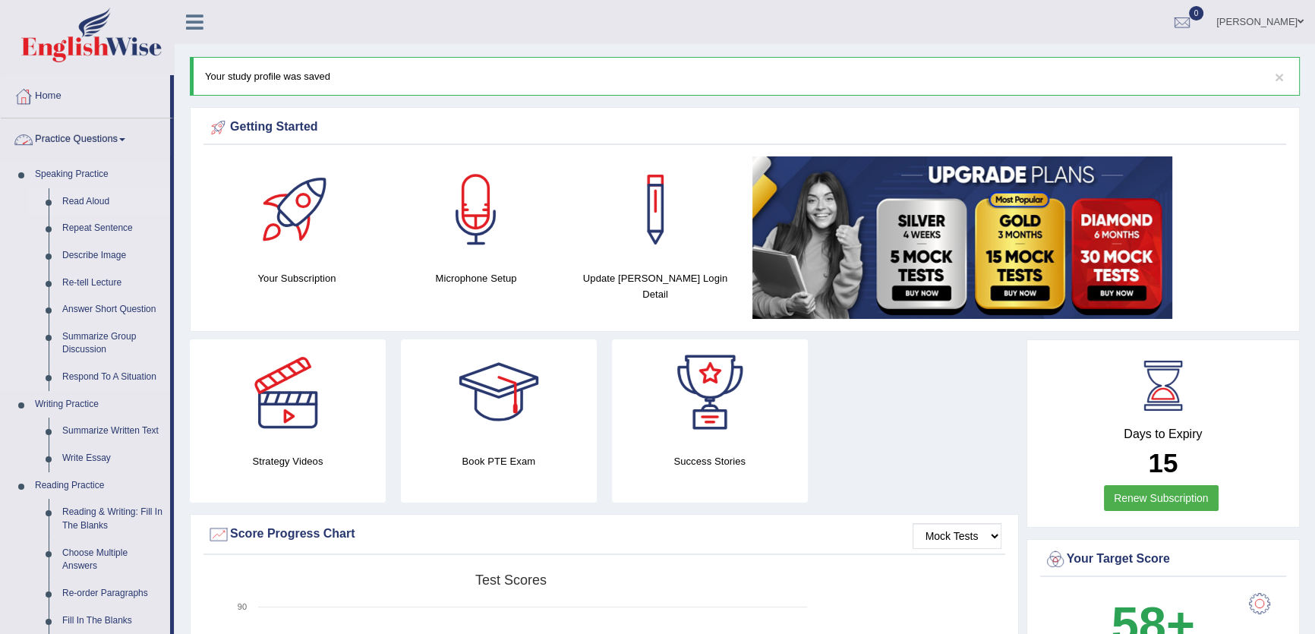
click at [90, 194] on link "Read Aloud" at bounding box center [112, 201] width 115 height 27
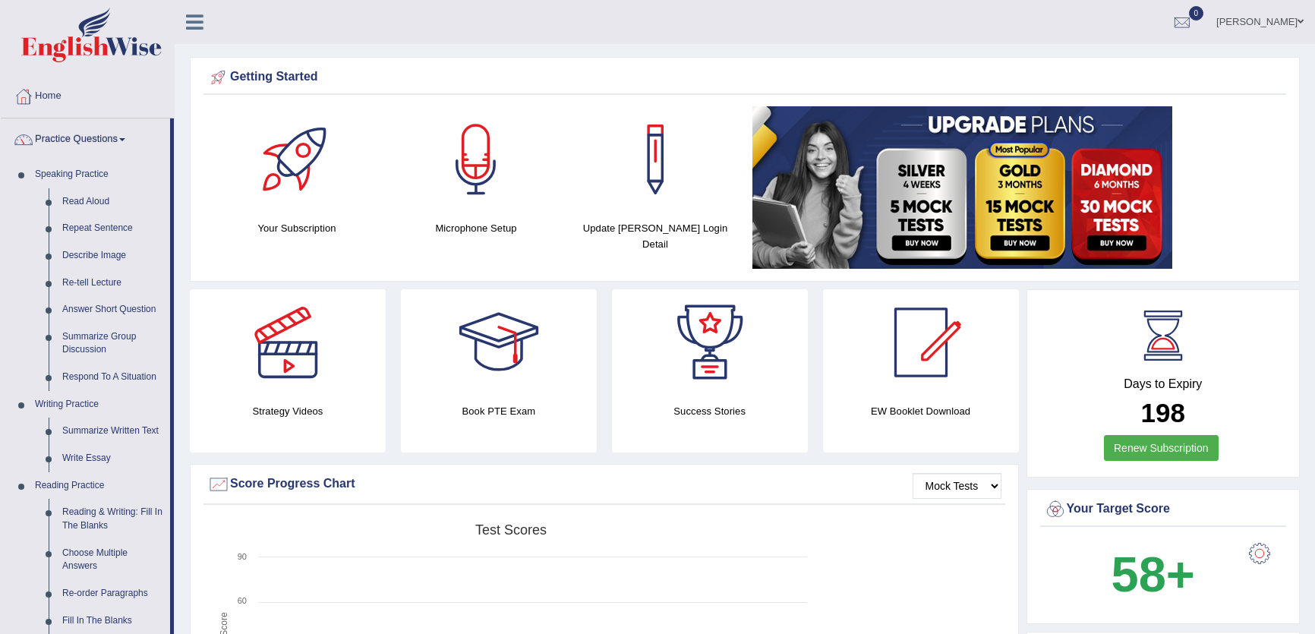
click at [92, 201] on link "Read Aloud" at bounding box center [112, 201] width 115 height 27
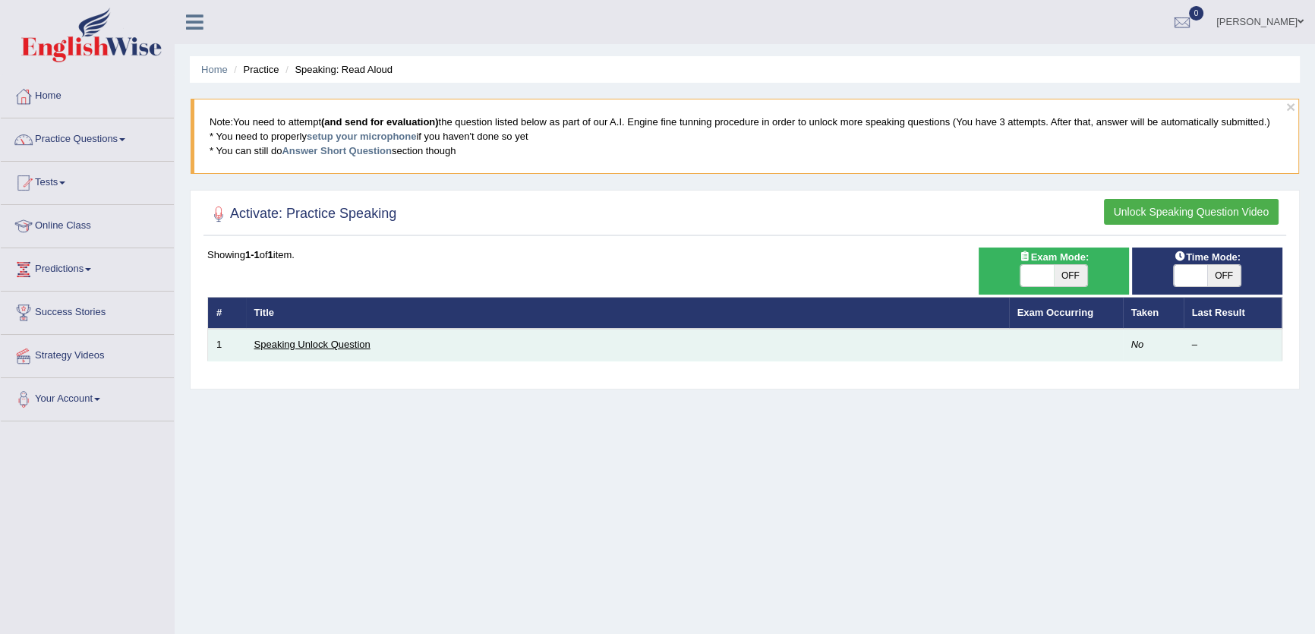
click at [341, 345] on link "Speaking Unlock Question" at bounding box center [312, 344] width 116 height 11
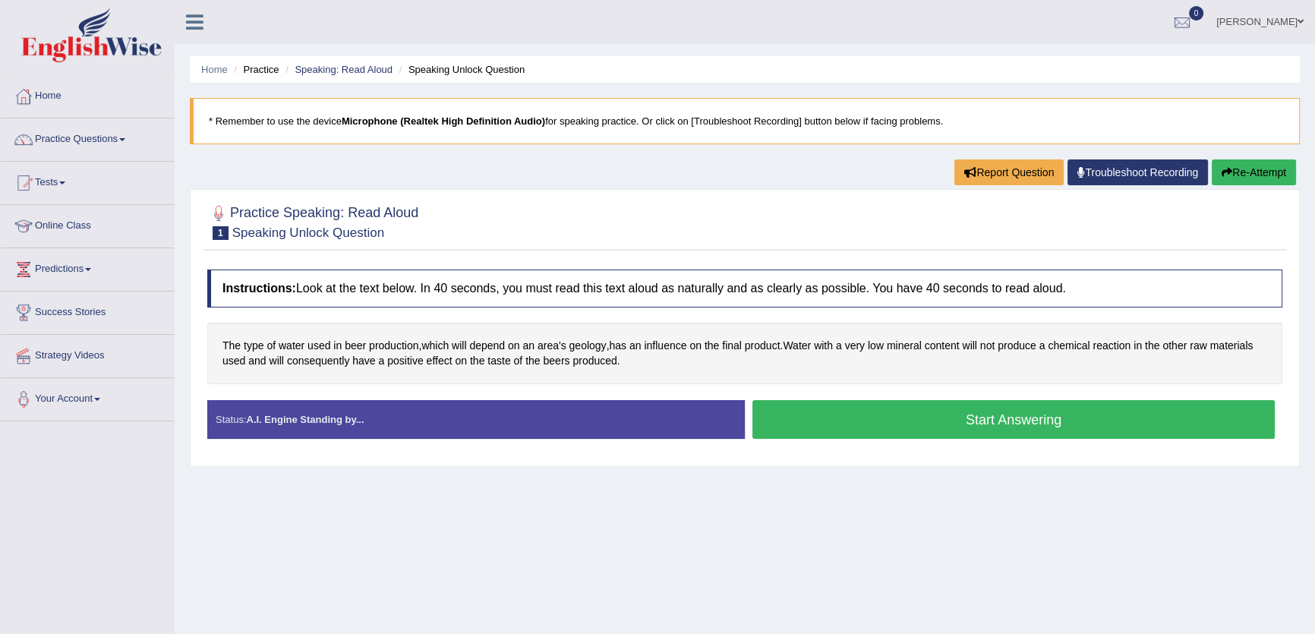
click at [1053, 412] on button "Start Answering" at bounding box center [1013, 419] width 522 height 39
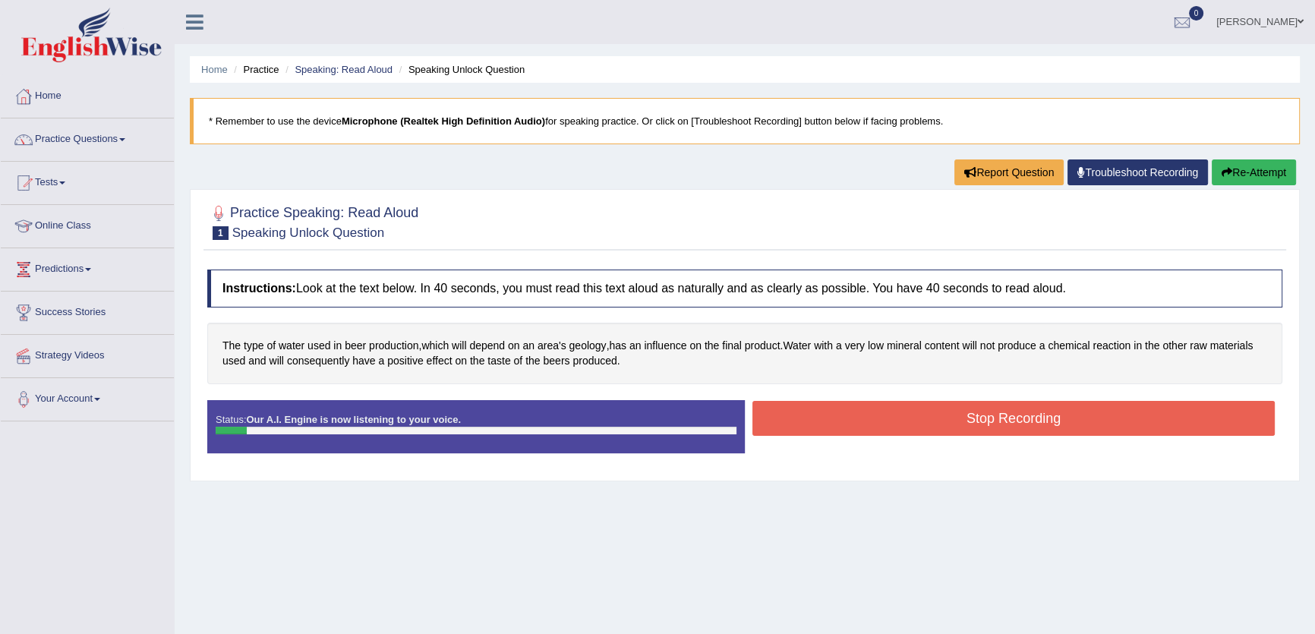
click at [1053, 412] on button "Stop Recording" at bounding box center [1013, 418] width 522 height 35
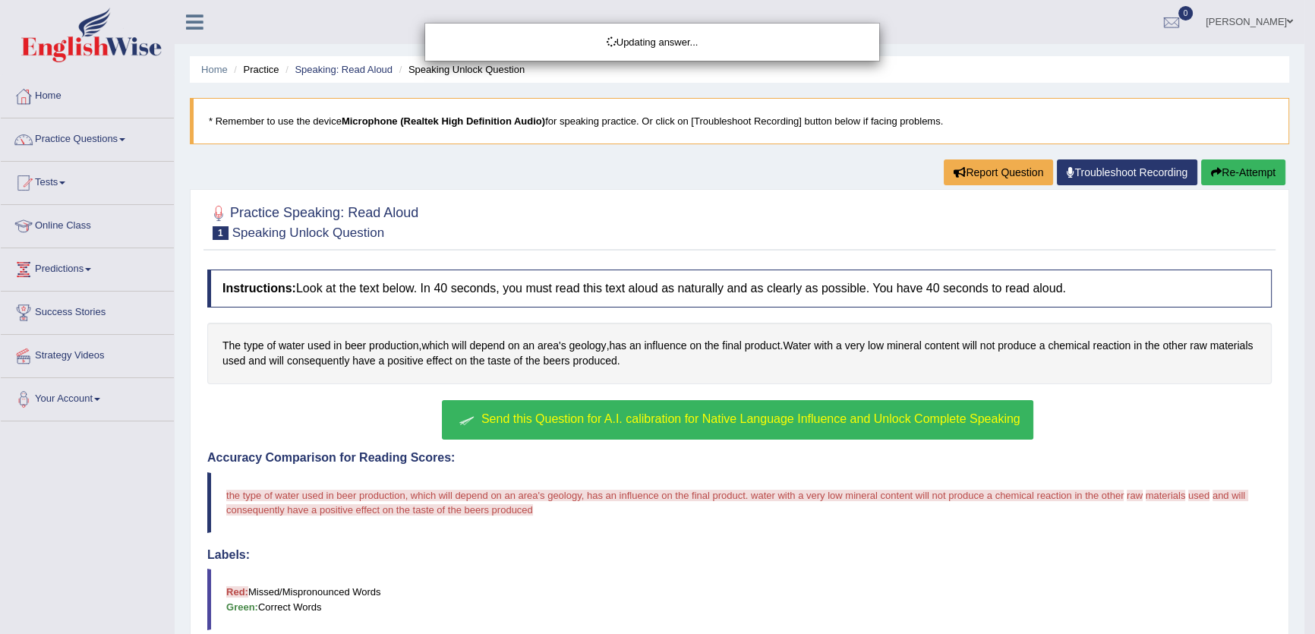
click at [758, 425] on button "Send this Question for A.I. calibration for Native Language Influence and Unloc…" at bounding box center [737, 419] width 591 height 39
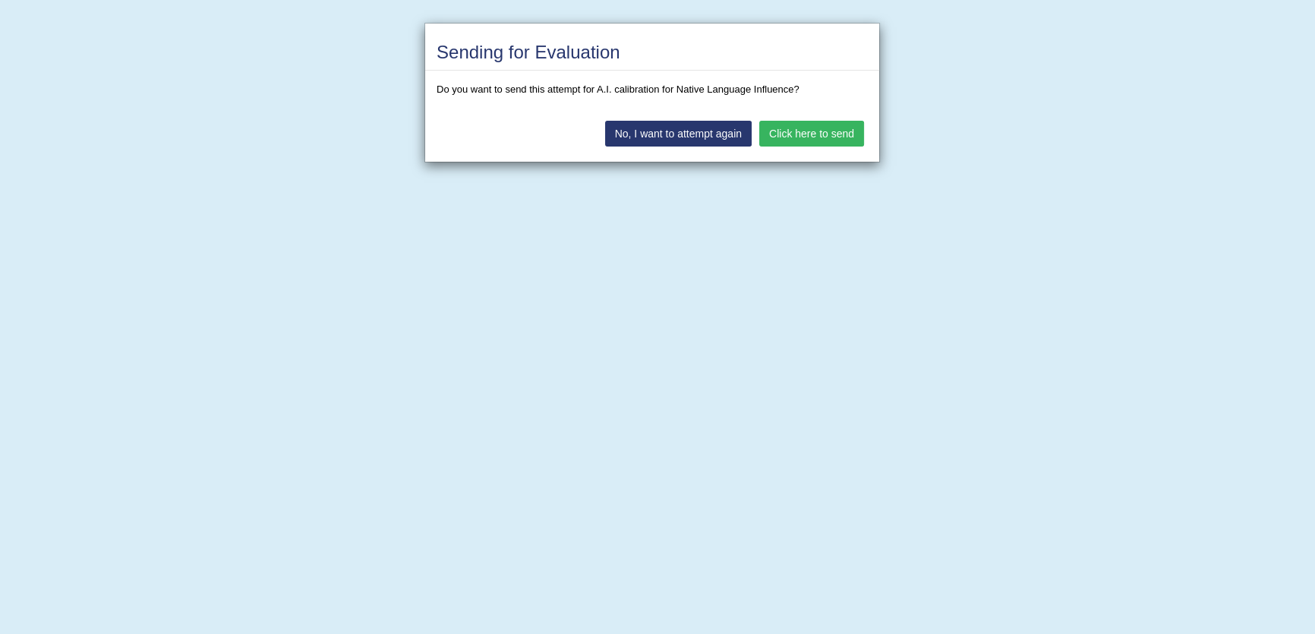
click at [801, 131] on button "Click here to send" at bounding box center [811, 134] width 105 height 26
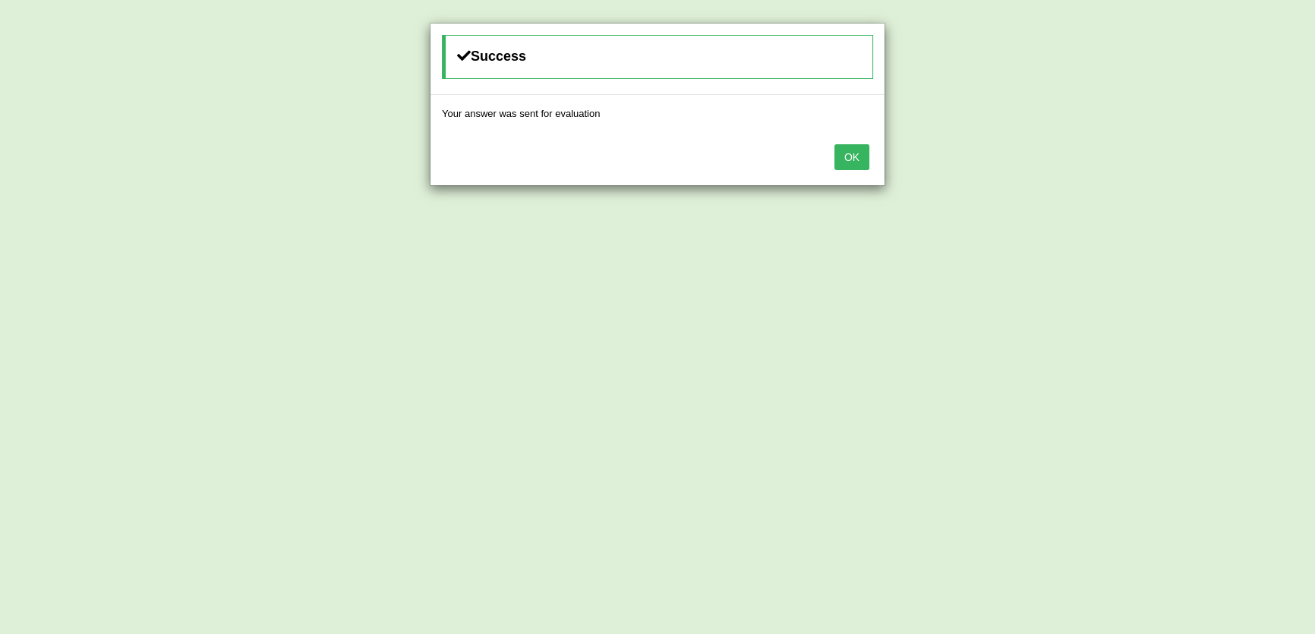
click at [854, 152] on button "OK" at bounding box center [851, 157] width 35 height 26
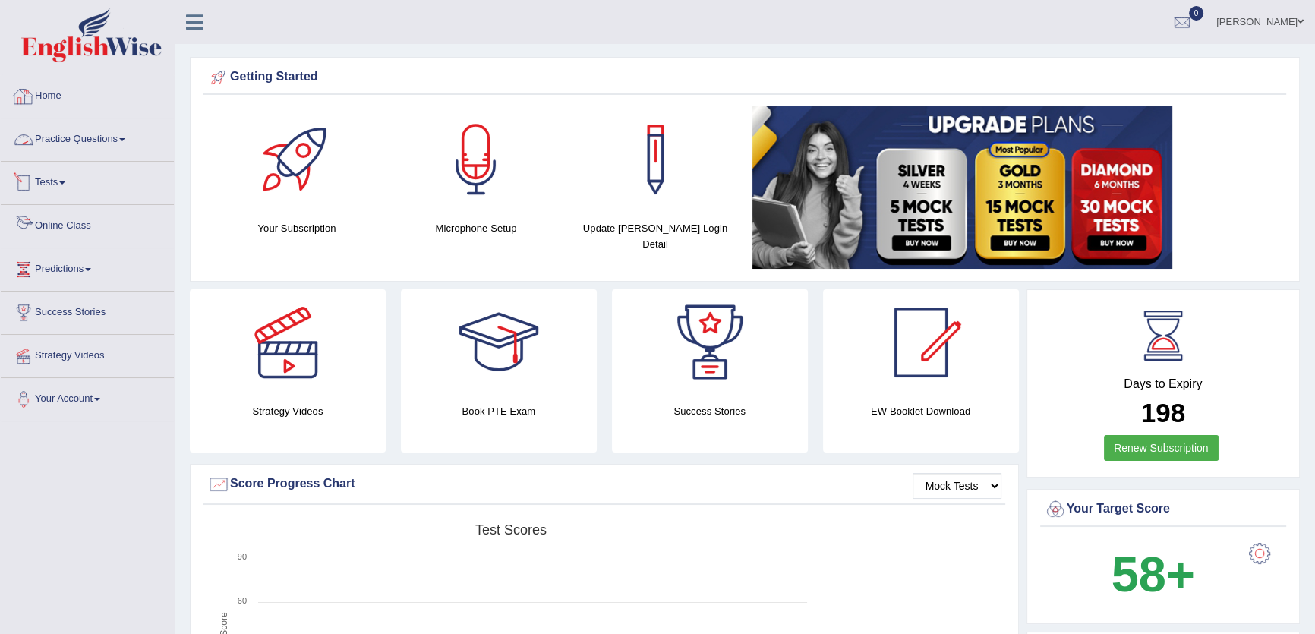
click at [71, 184] on link "Tests" at bounding box center [87, 181] width 173 height 38
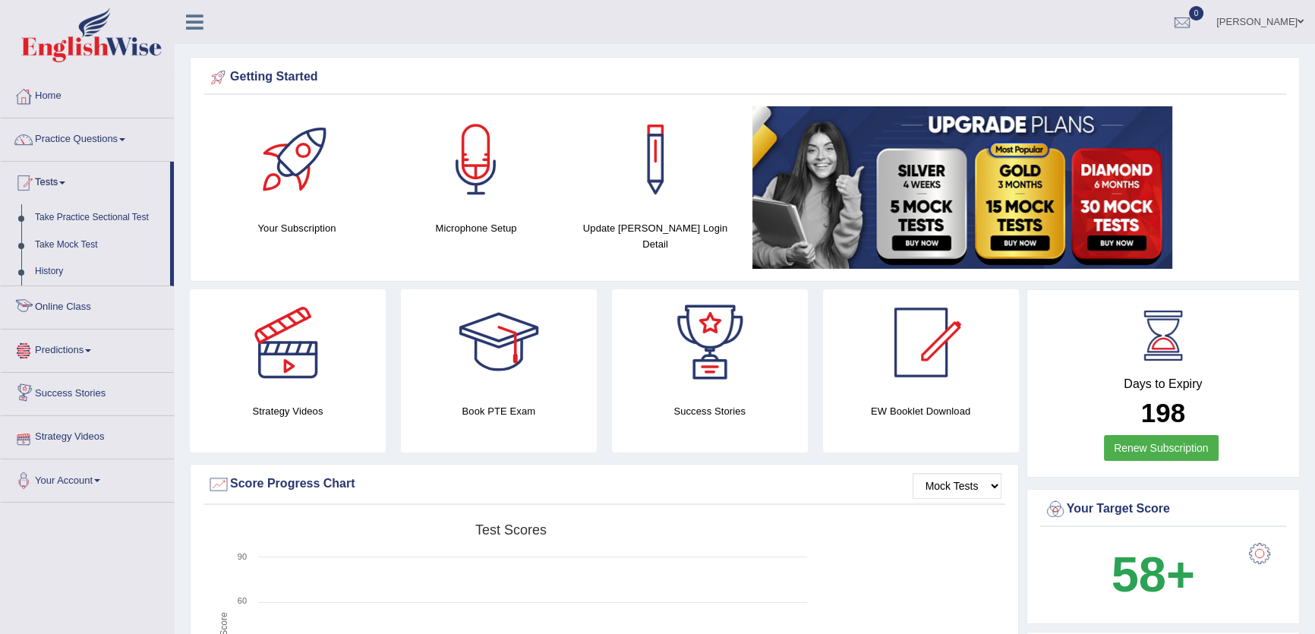
click at [81, 311] on link "Online Class" at bounding box center [87, 305] width 173 height 38
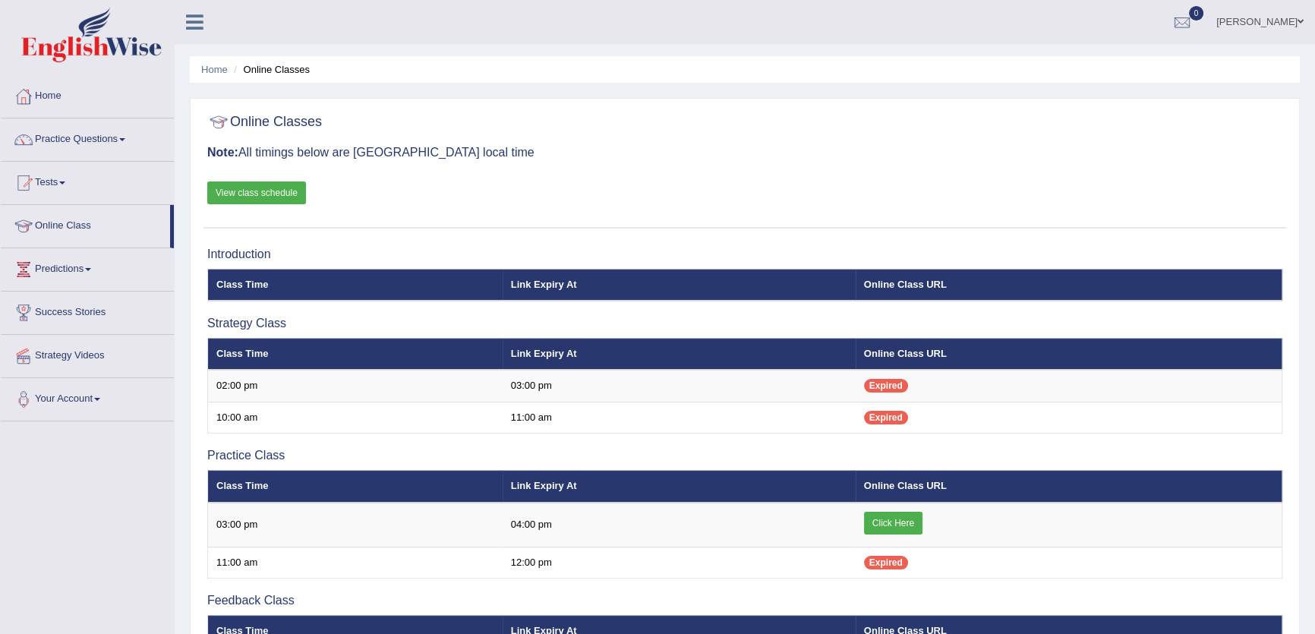
click at [280, 186] on link "View class schedule" at bounding box center [256, 192] width 99 height 23
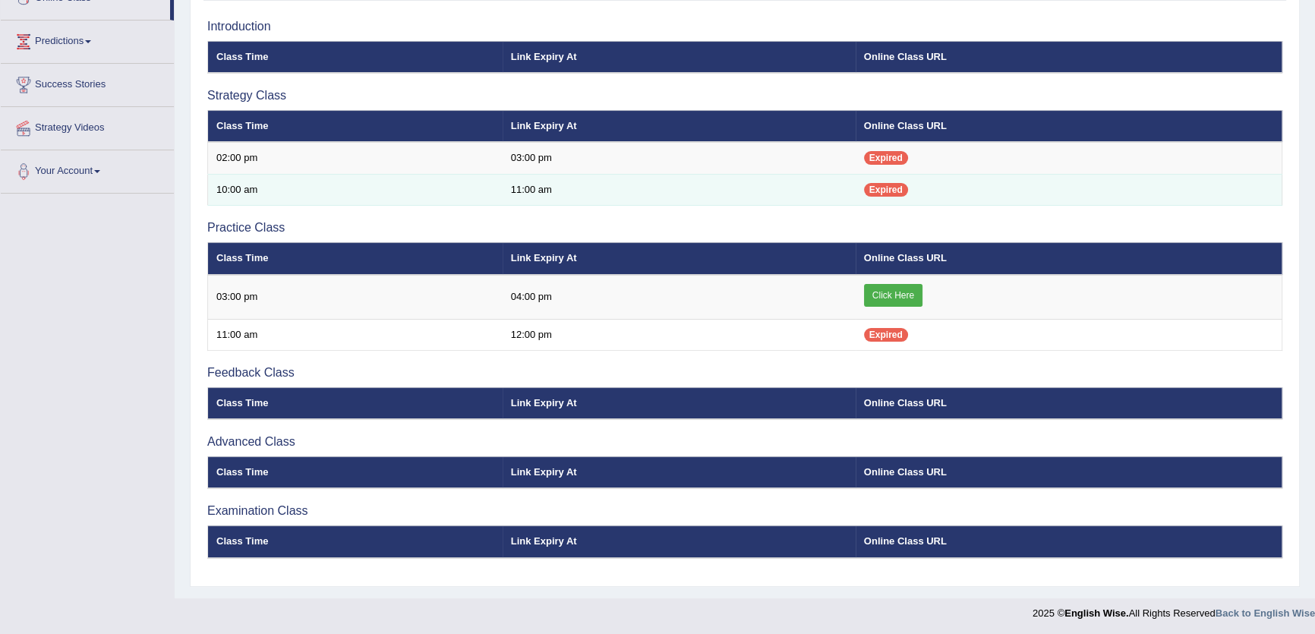
click at [921, 194] on td "Expired" at bounding box center [1069, 190] width 427 height 32
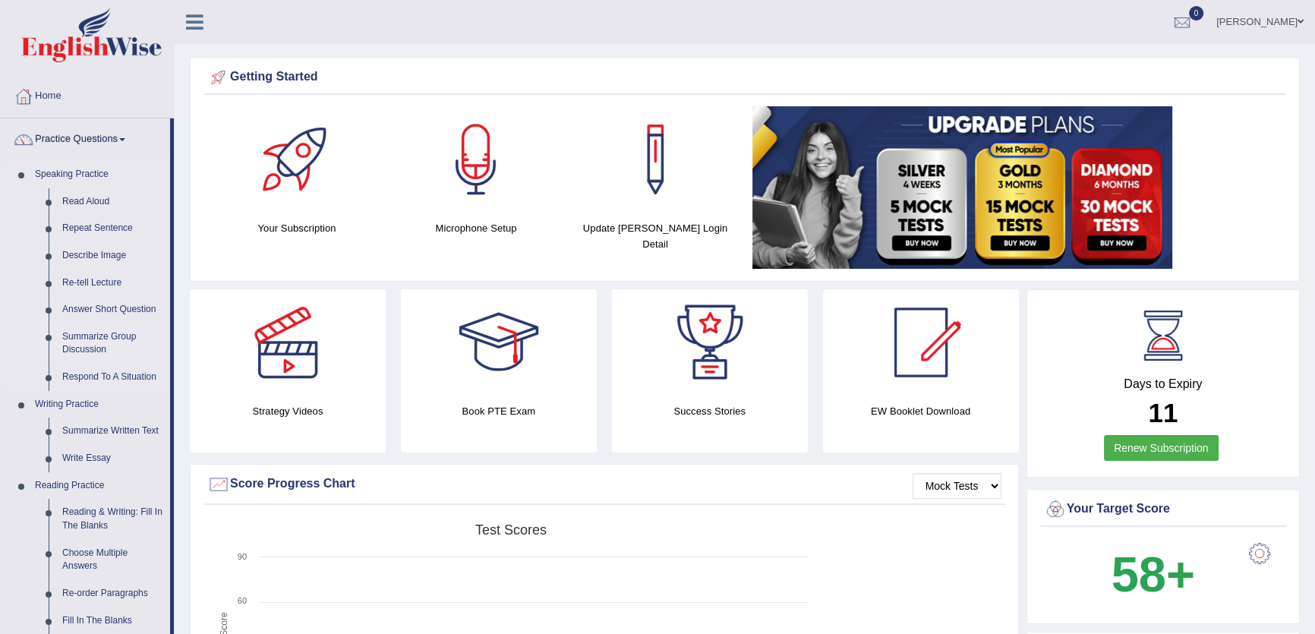
click at [115, 345] on link "Summarize Group Discussion" at bounding box center [112, 343] width 115 height 40
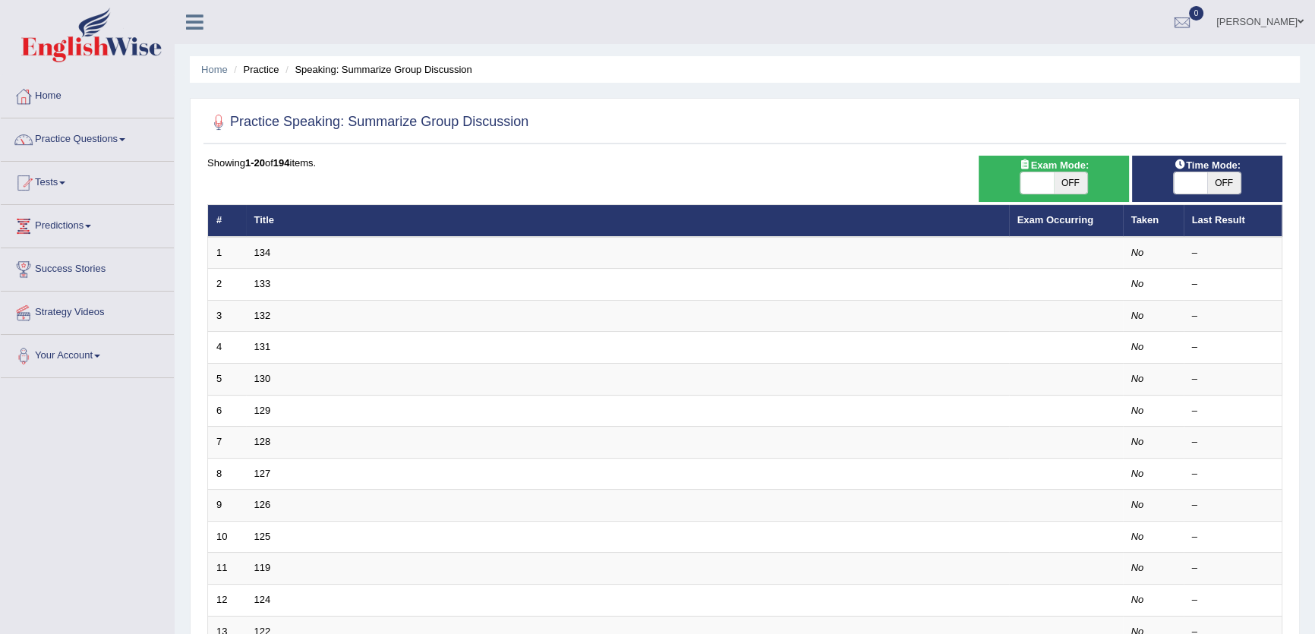
click at [270, 255] on td "134" at bounding box center [627, 253] width 763 height 32
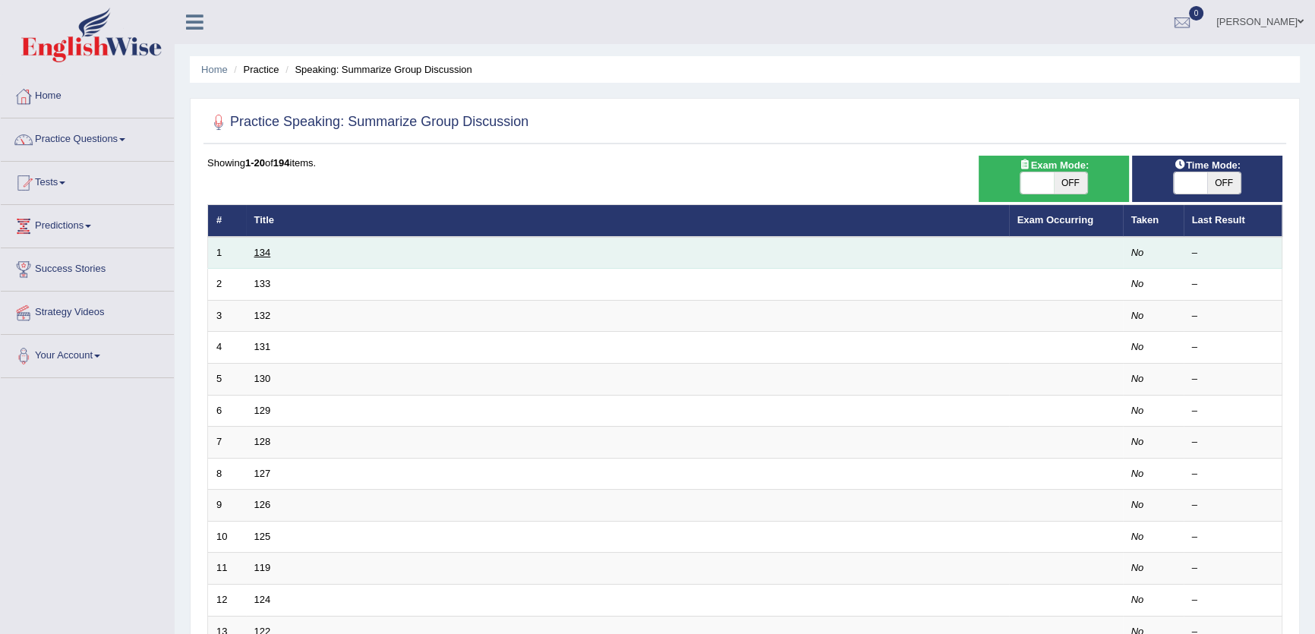
click at [267, 254] on link "134" at bounding box center [262, 252] width 17 height 11
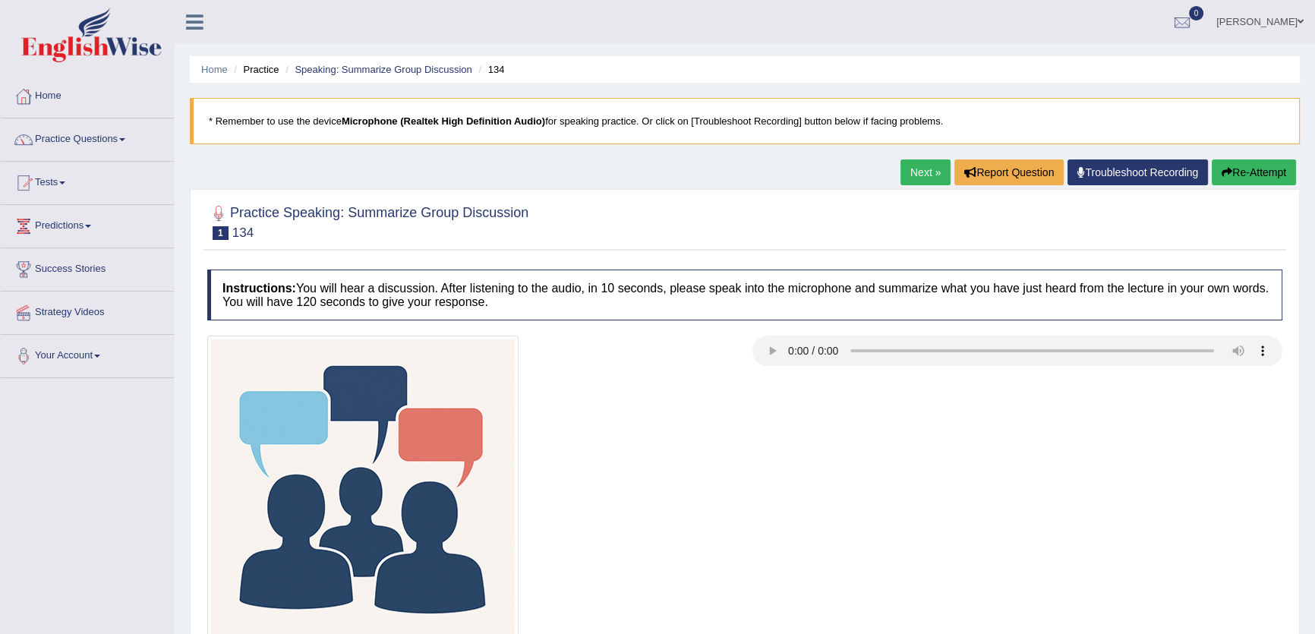
click at [919, 171] on link "Next »" at bounding box center [925, 172] width 50 height 26
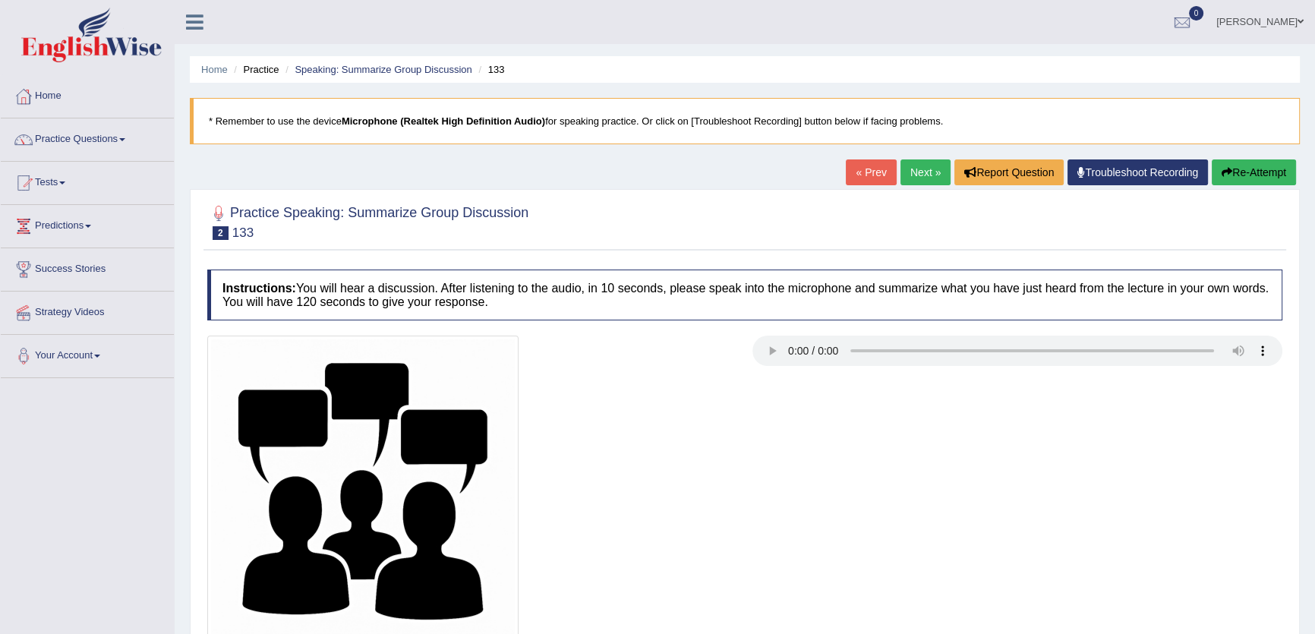
click at [300, 169] on div "Home Practice Speaking: Summarize Group Discussion 133 * Remember to use the de…" at bounding box center [745, 379] width 1140 height 759
click at [924, 159] on link "Next »" at bounding box center [925, 172] width 50 height 26
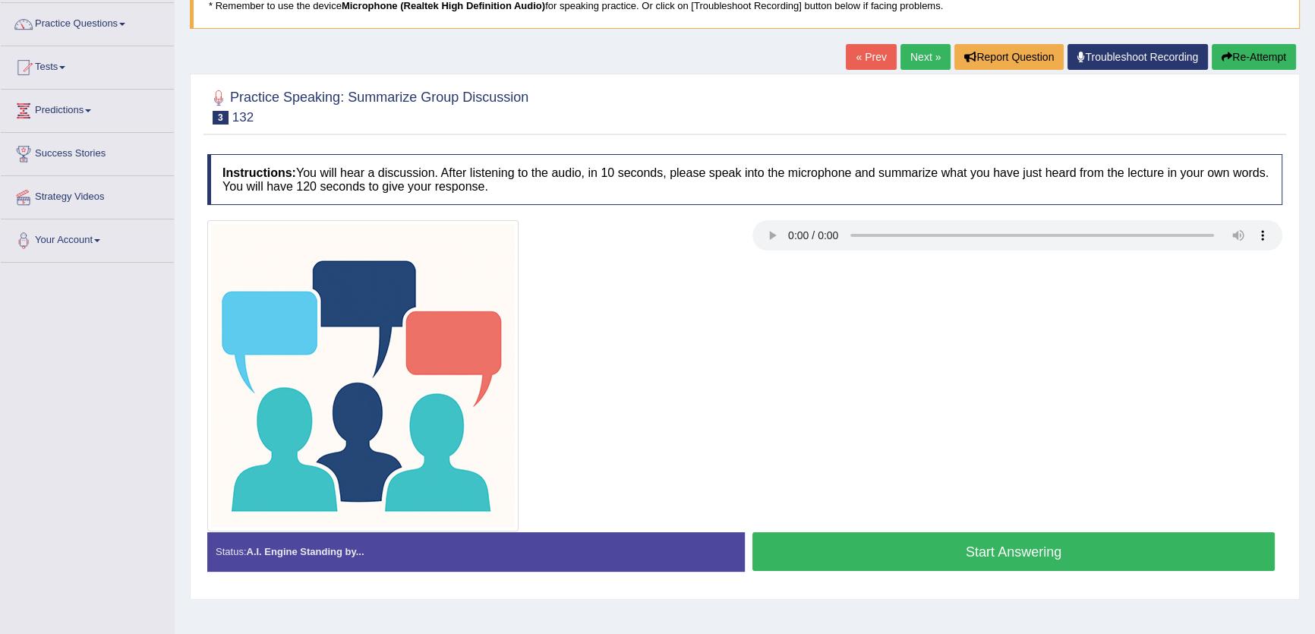
scroll to position [137, 0]
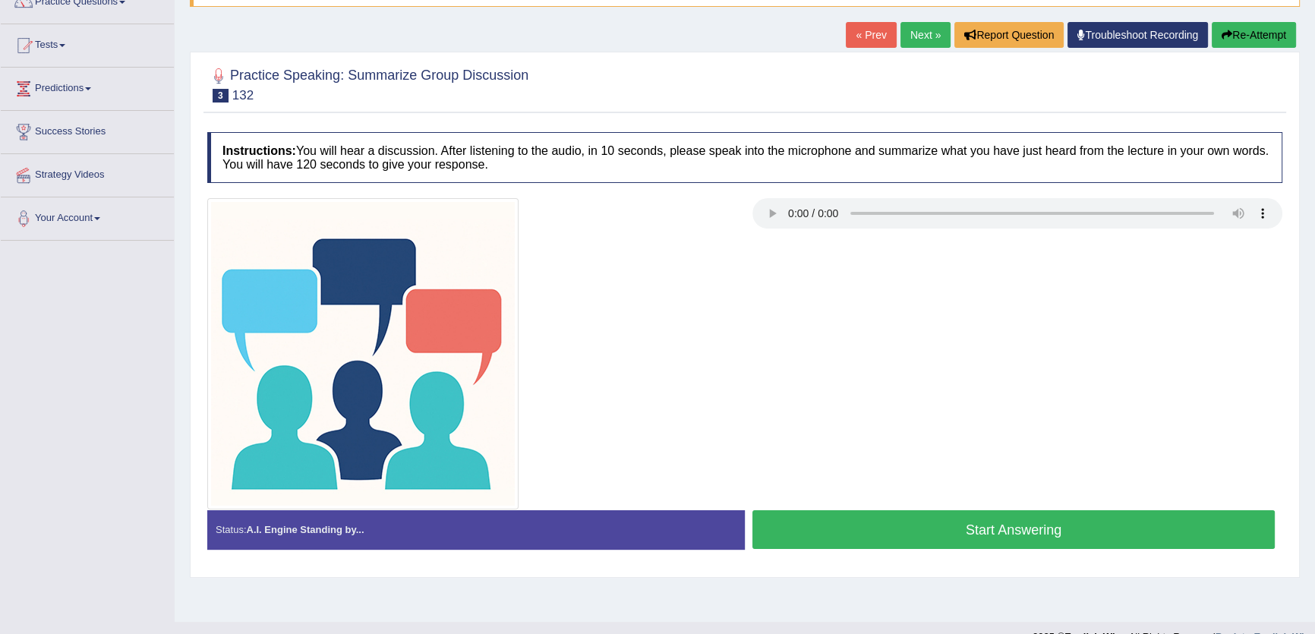
click at [1140, 539] on button "Start Answering" at bounding box center [1013, 529] width 522 height 39
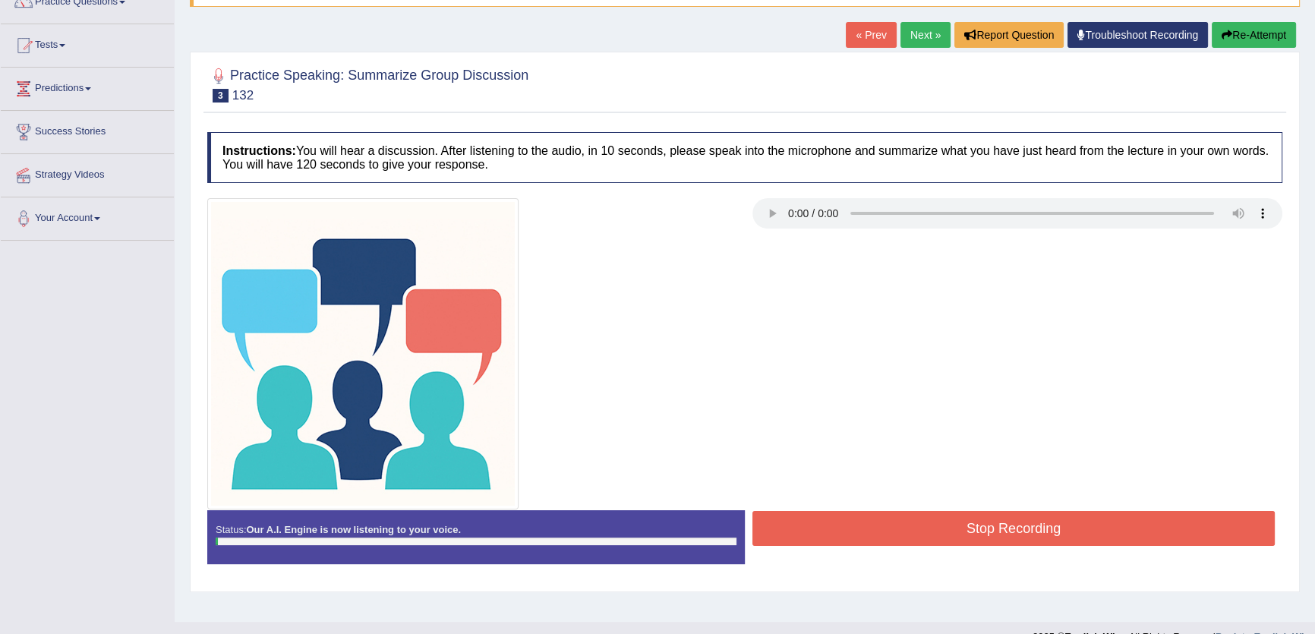
click at [1139, 539] on button "Stop Recording" at bounding box center [1013, 528] width 522 height 35
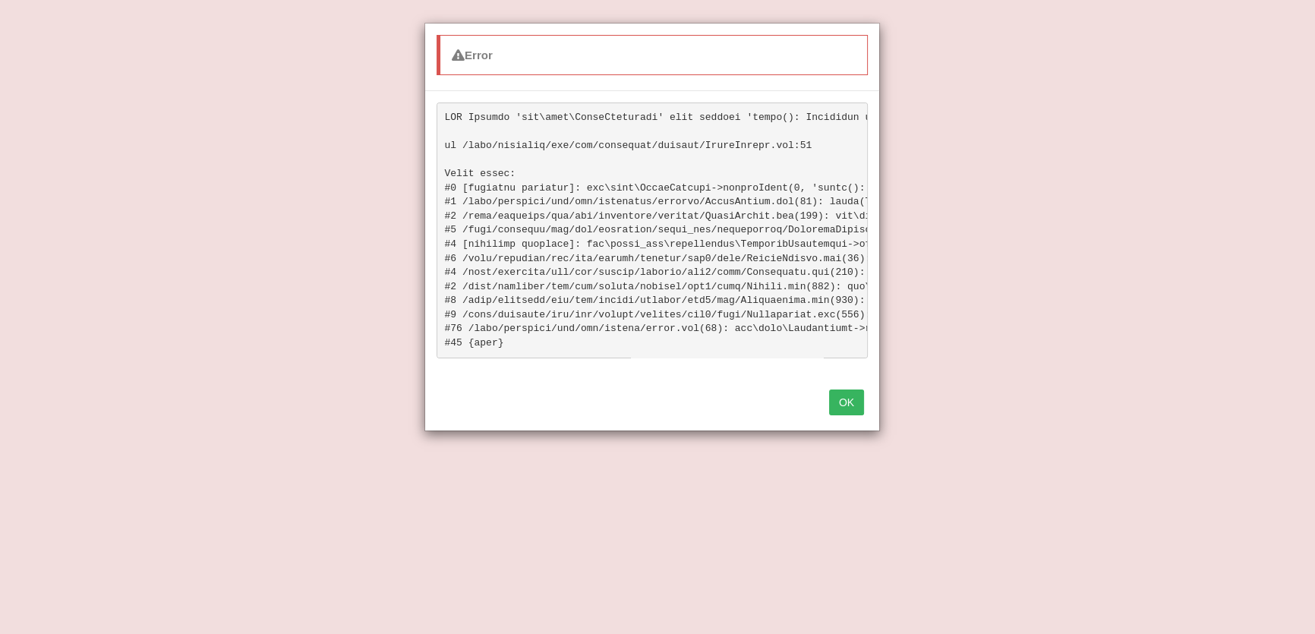
scroll to position [345, 0]
click at [844, 415] on button "OK" at bounding box center [846, 402] width 35 height 26
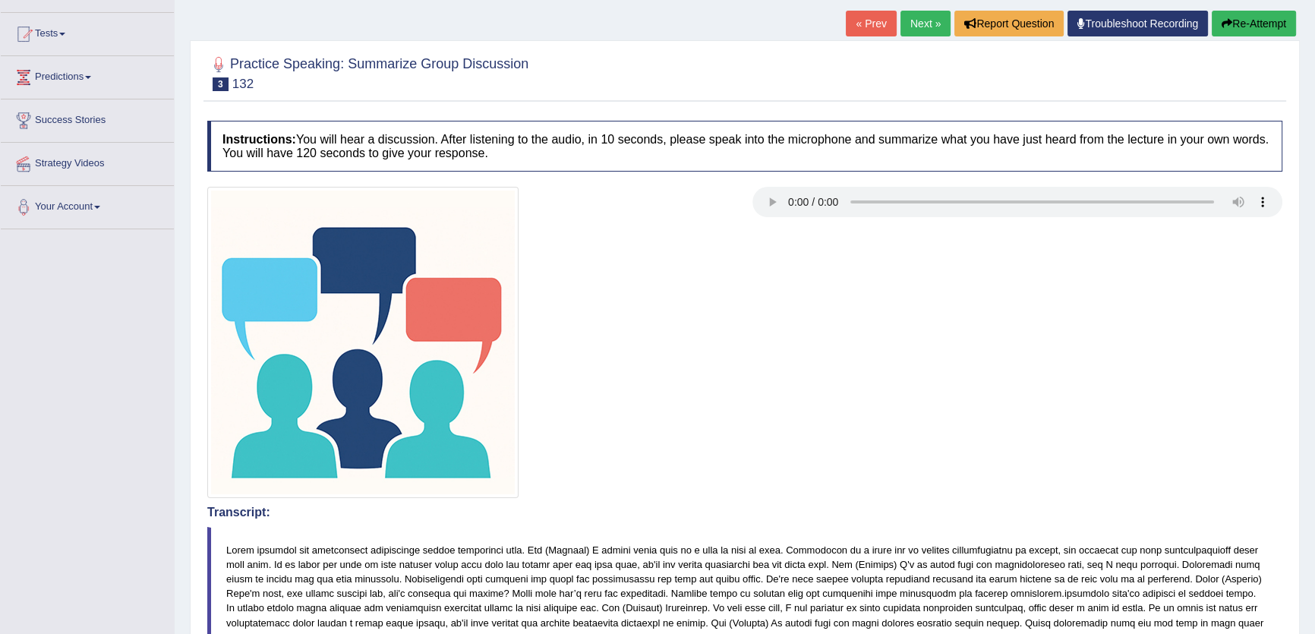
scroll to position [14, 0]
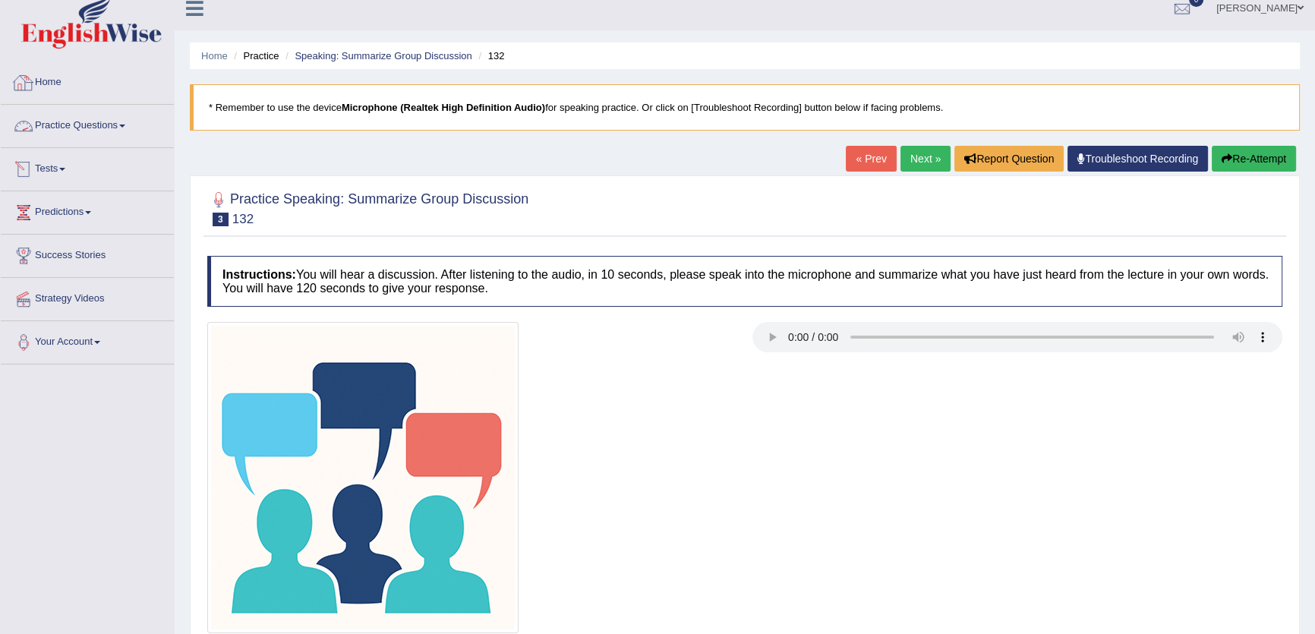
click at [113, 100] on li "Home" at bounding box center [87, 82] width 173 height 43
click at [107, 129] on link "Practice Questions" at bounding box center [87, 124] width 173 height 38
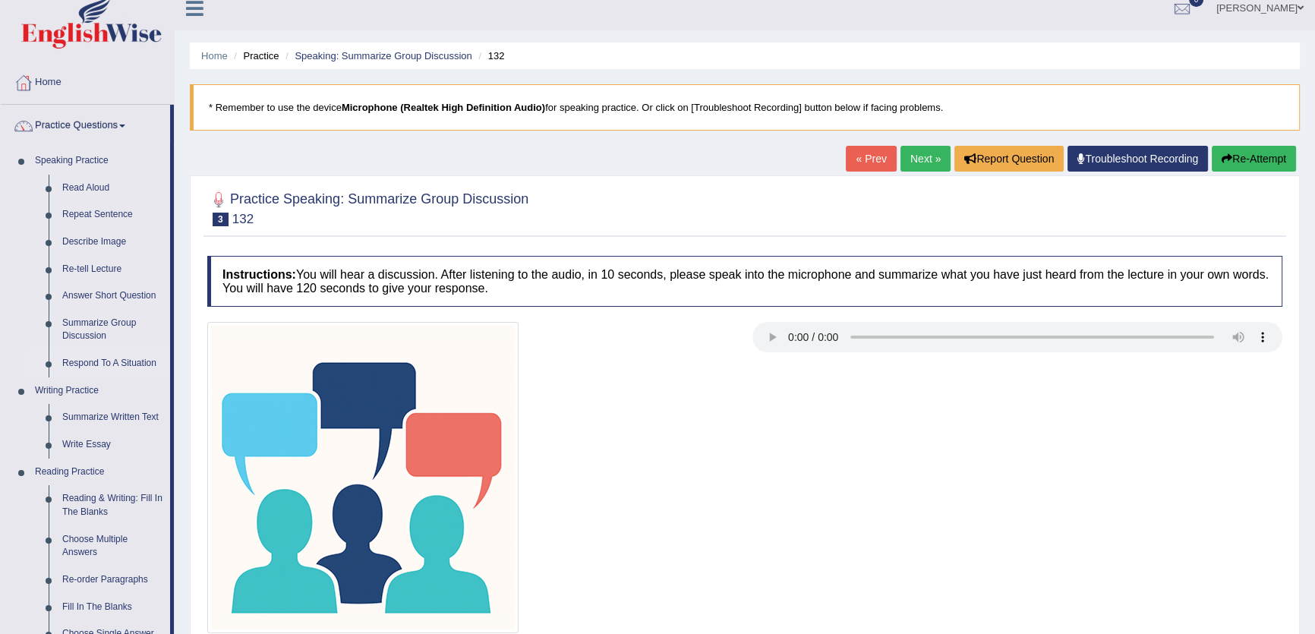
click at [119, 365] on link "Respond To A Situation" at bounding box center [112, 363] width 115 height 27
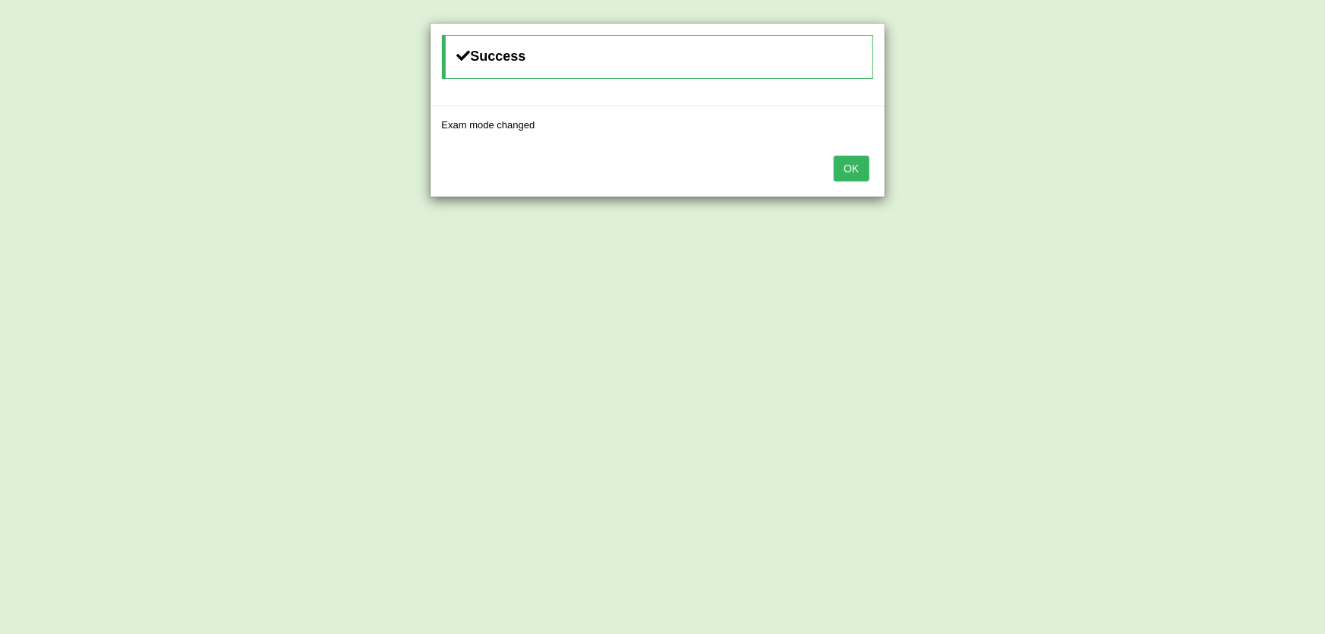
click at [873, 170] on div "OK" at bounding box center [657, 169] width 454 height 53
click at [849, 169] on button "OK" at bounding box center [851, 169] width 35 height 26
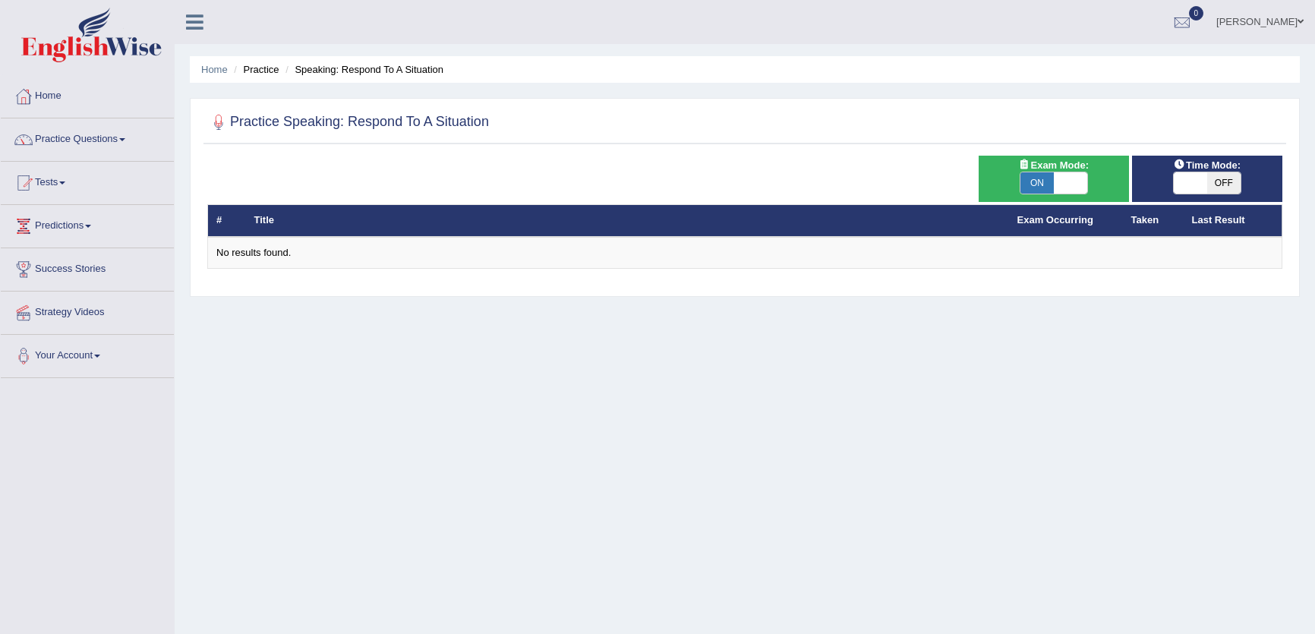
click at [1066, 181] on span at bounding box center [1070, 182] width 33 height 21
checkbox input "false"
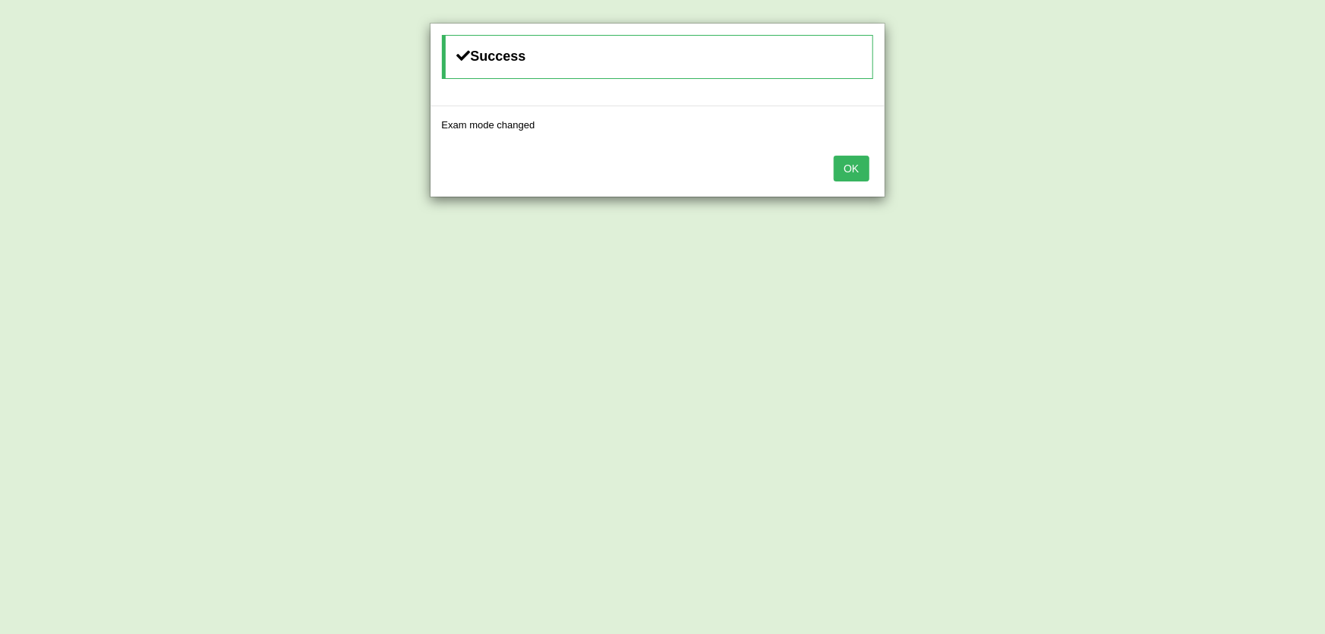
click at [863, 171] on button "OK" at bounding box center [851, 169] width 35 height 26
click at [850, 166] on button "OK" at bounding box center [851, 169] width 35 height 26
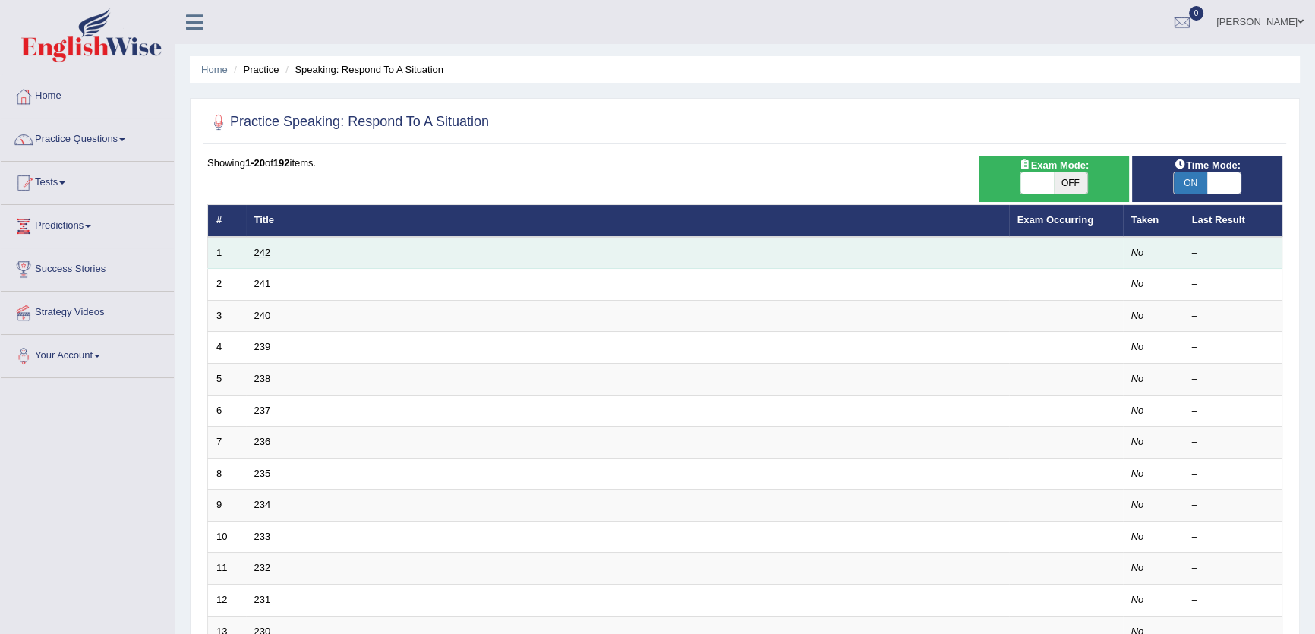
click at [260, 253] on link "242" at bounding box center [262, 252] width 17 height 11
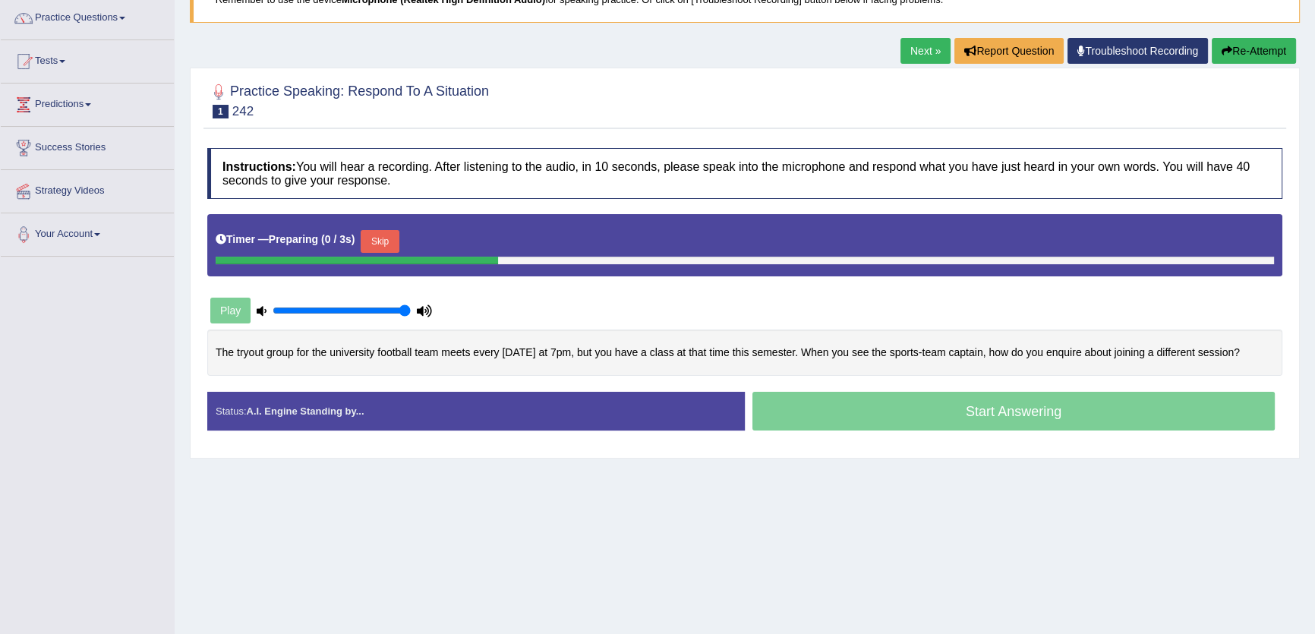
scroll to position [137, 0]
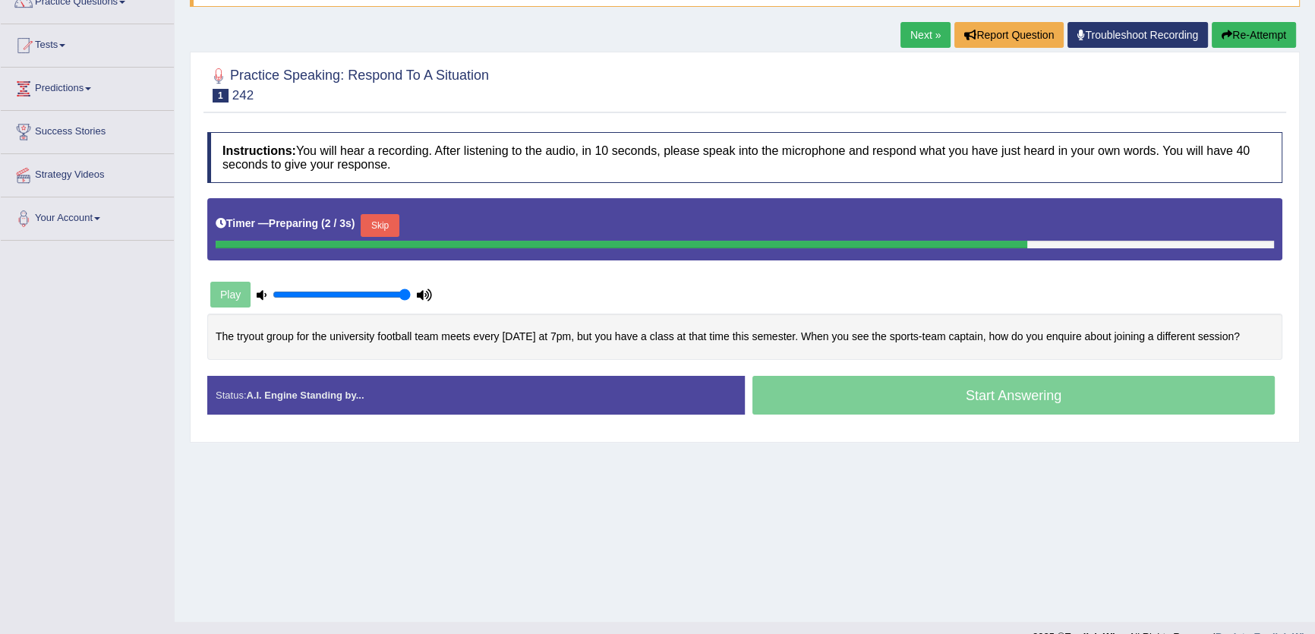
click at [905, 33] on link "Next »" at bounding box center [925, 35] width 50 height 26
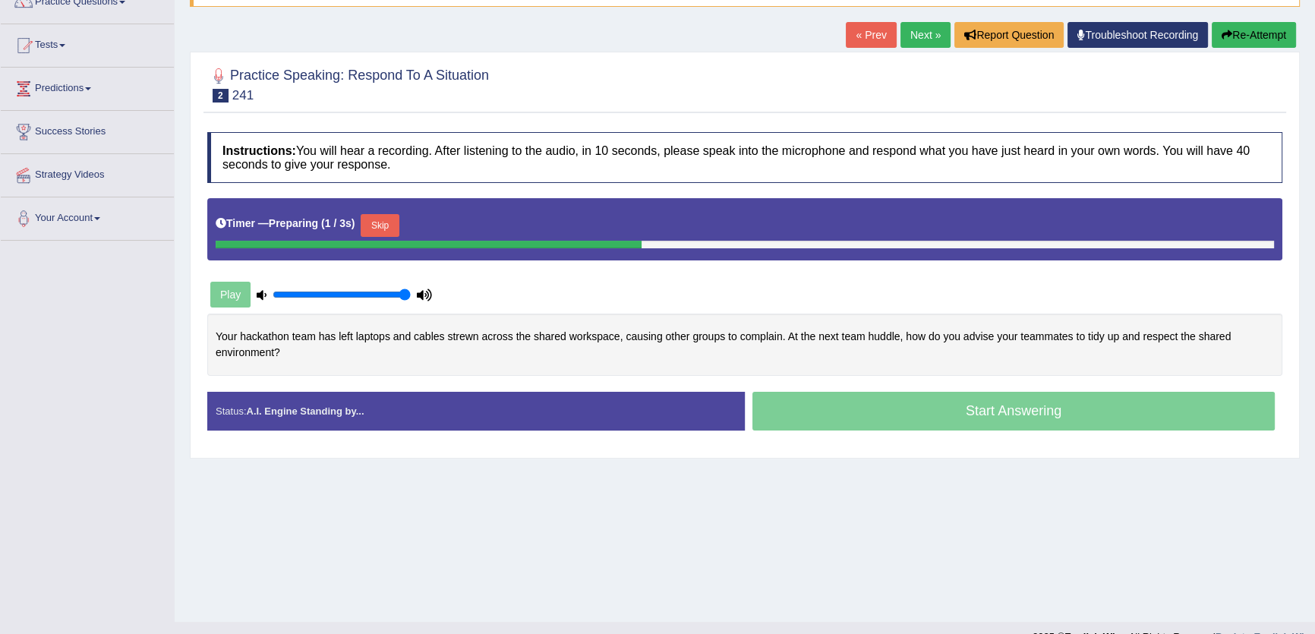
click at [908, 38] on link "Next »" at bounding box center [925, 35] width 50 height 26
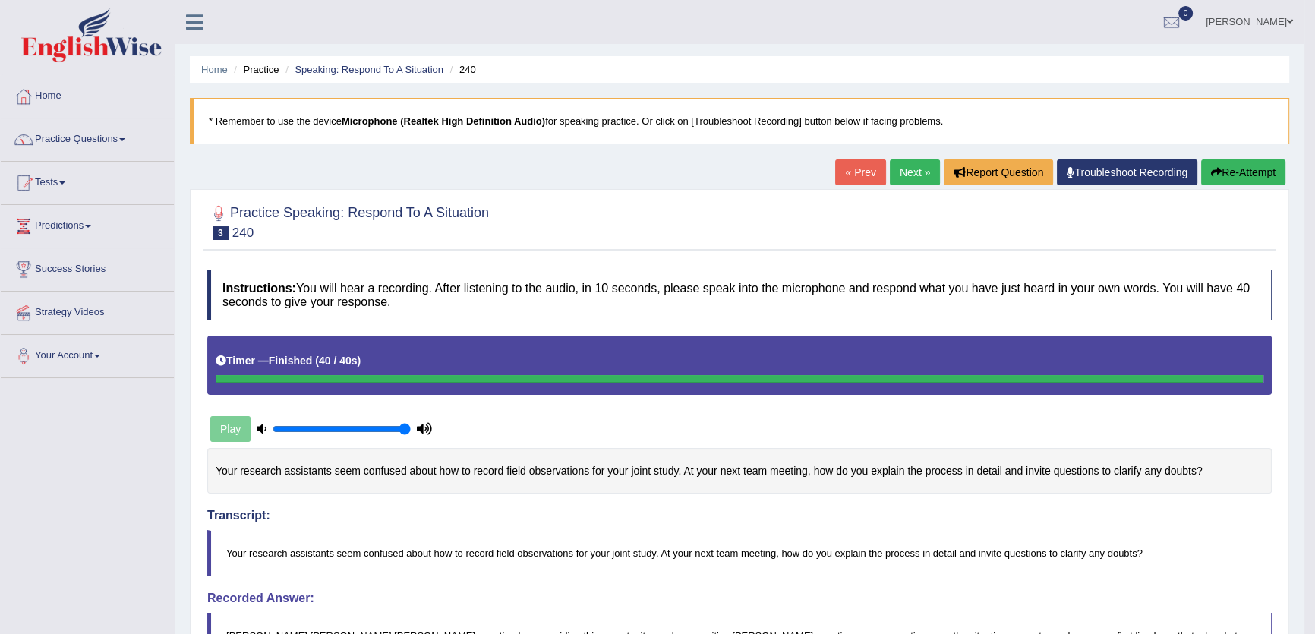
click at [911, 151] on div "Home Practice Speaking: Respond To A Situation 240 * Remember to use the device…" at bounding box center [740, 537] width 1130 height 1075
click at [901, 173] on link "Next »" at bounding box center [915, 172] width 50 height 26
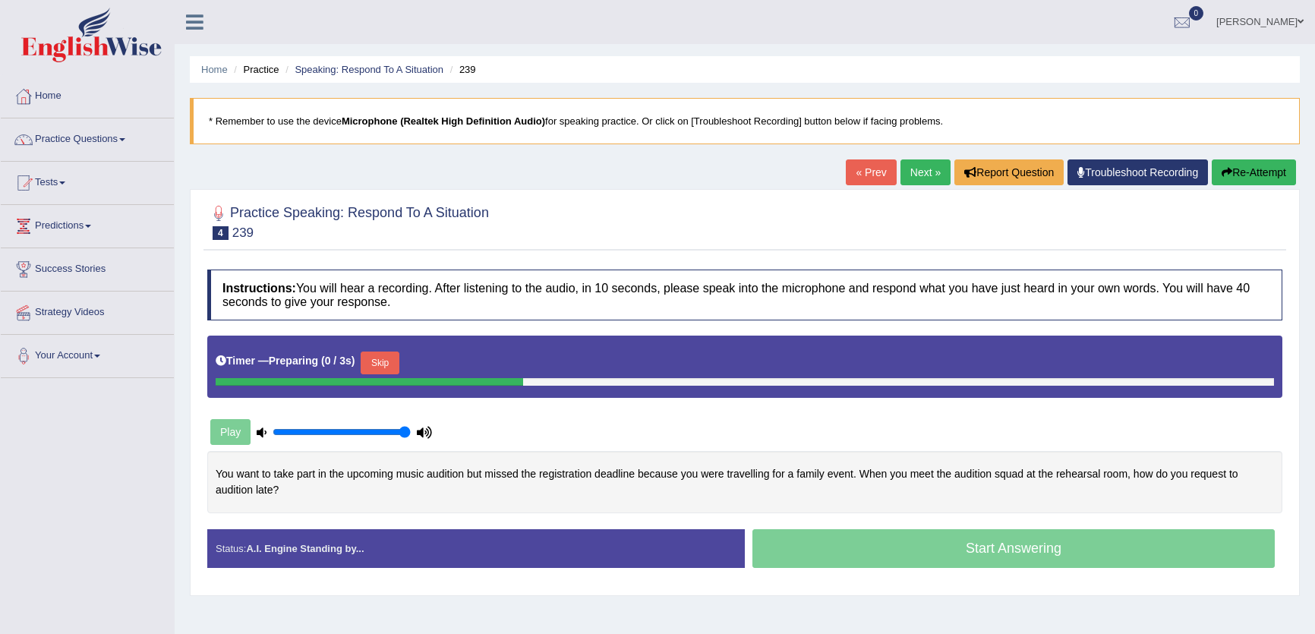
click at [383, 352] on div "Skip" at bounding box center [380, 365] width 38 height 27
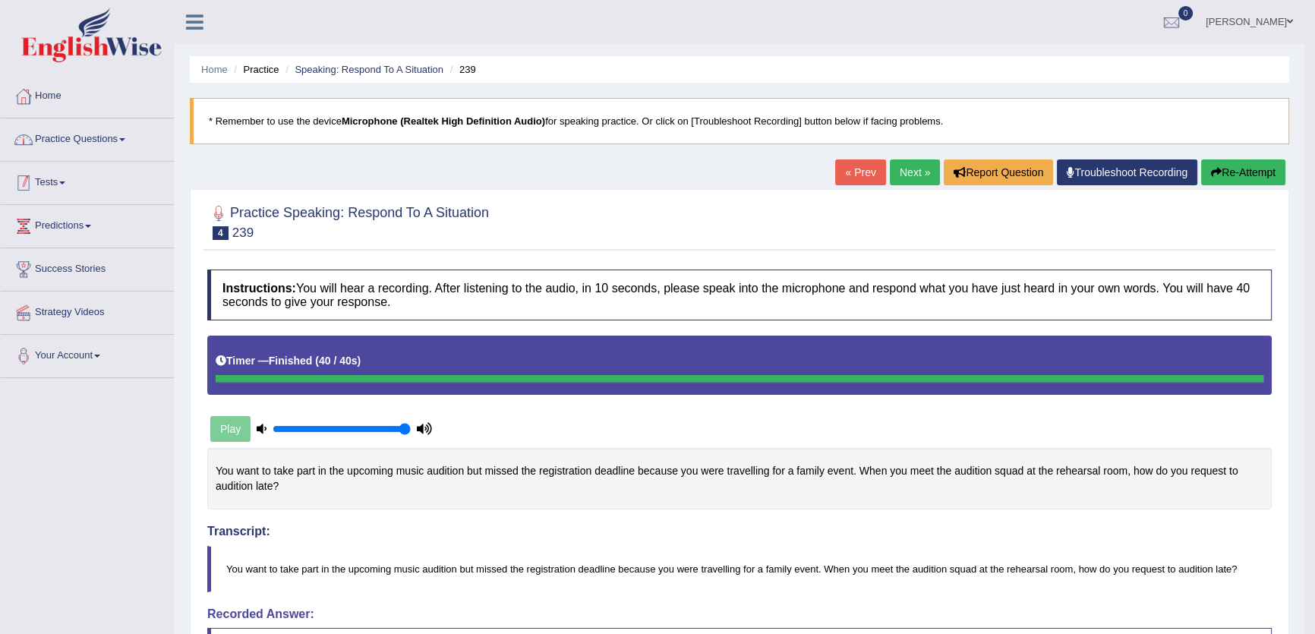
click at [121, 143] on link "Practice Questions" at bounding box center [87, 137] width 173 height 38
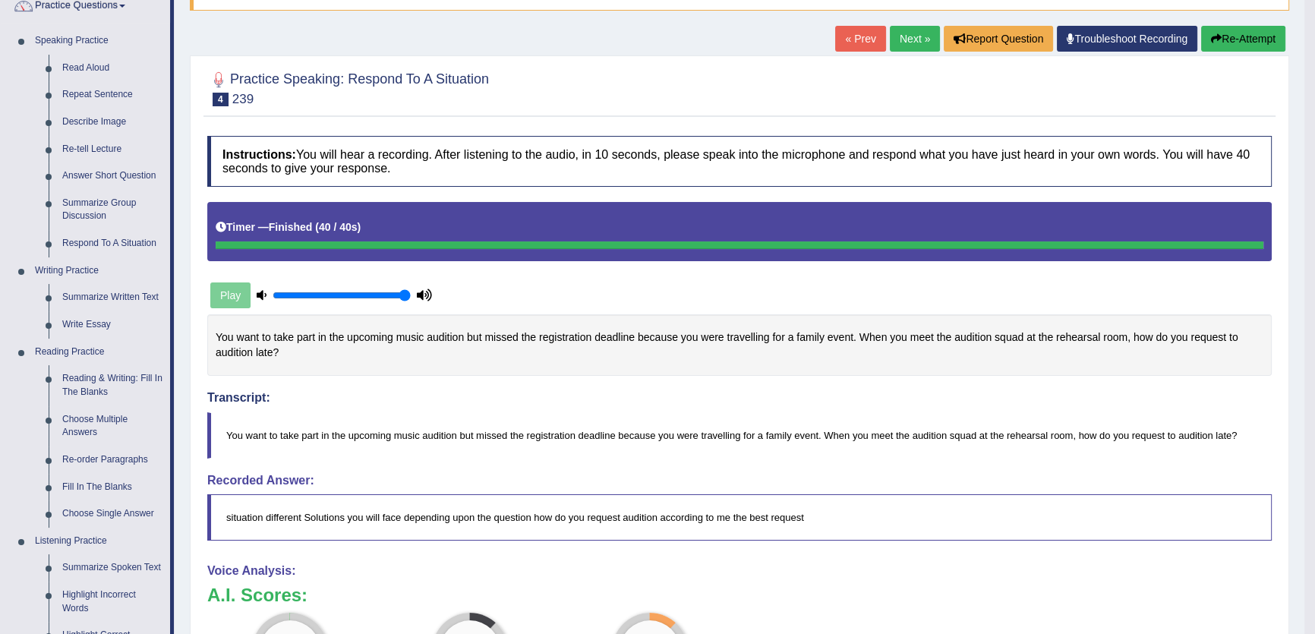
scroll to position [137, 0]
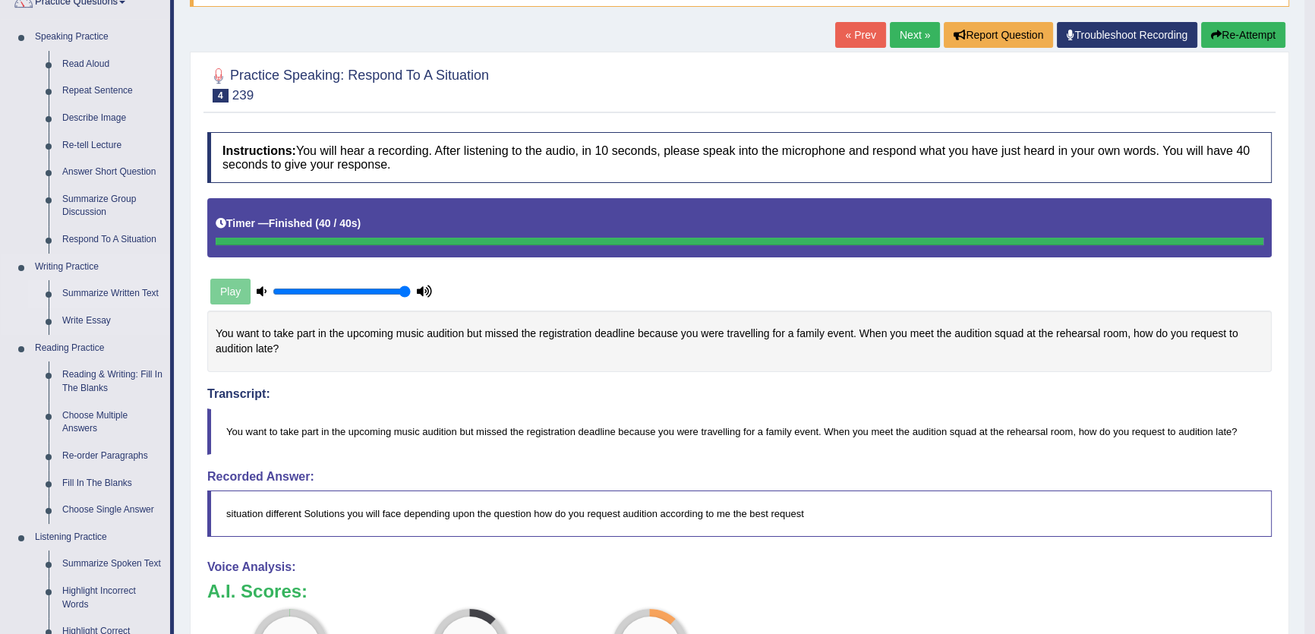
click at [106, 295] on link "Summarize Written Text" at bounding box center [112, 293] width 115 height 27
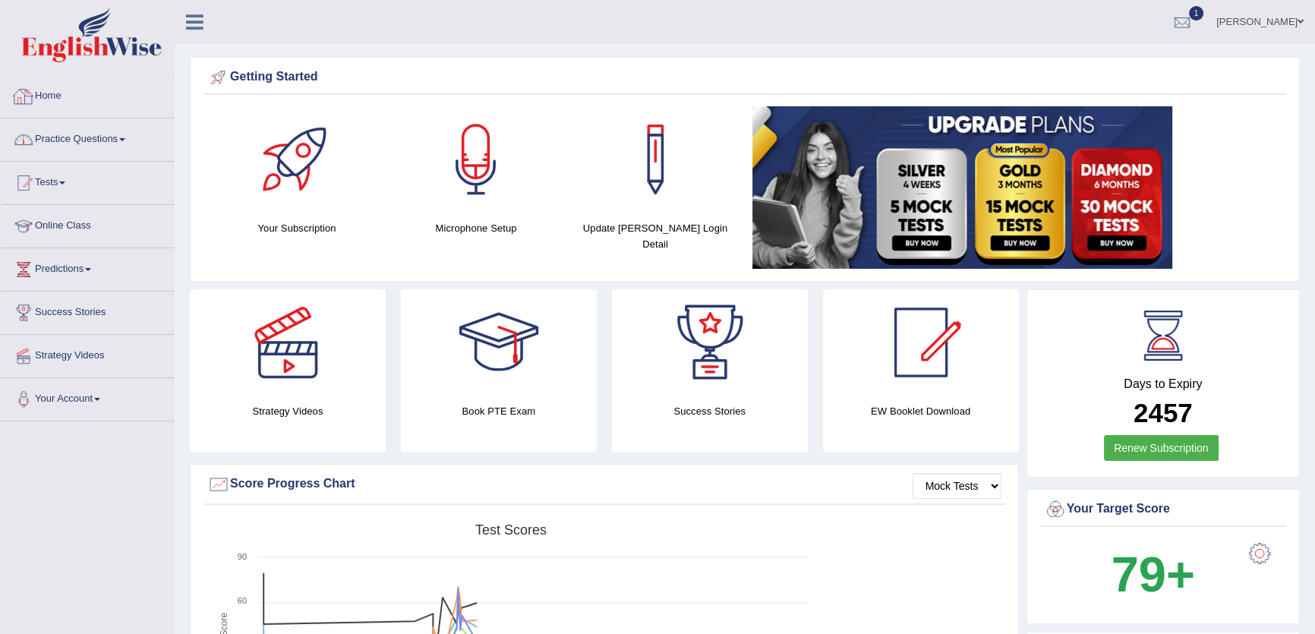
click at [82, 137] on link "Practice Questions" at bounding box center [87, 137] width 173 height 38
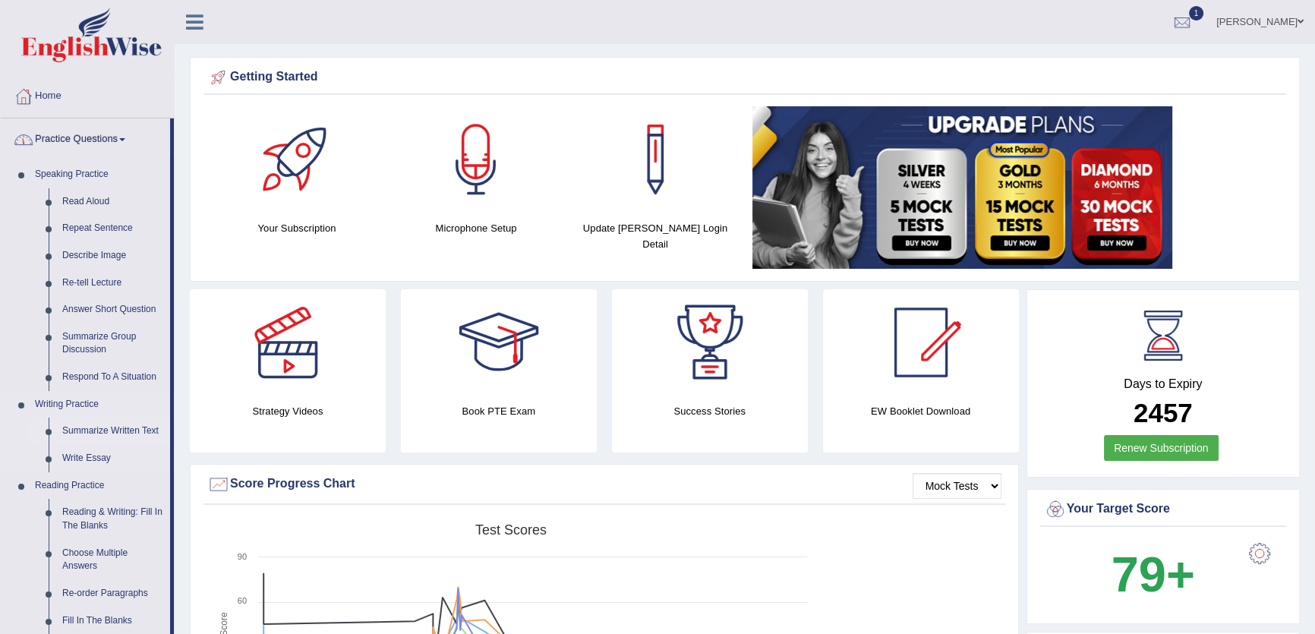
click at [121, 430] on link "Summarize Written Text" at bounding box center [112, 431] width 115 height 27
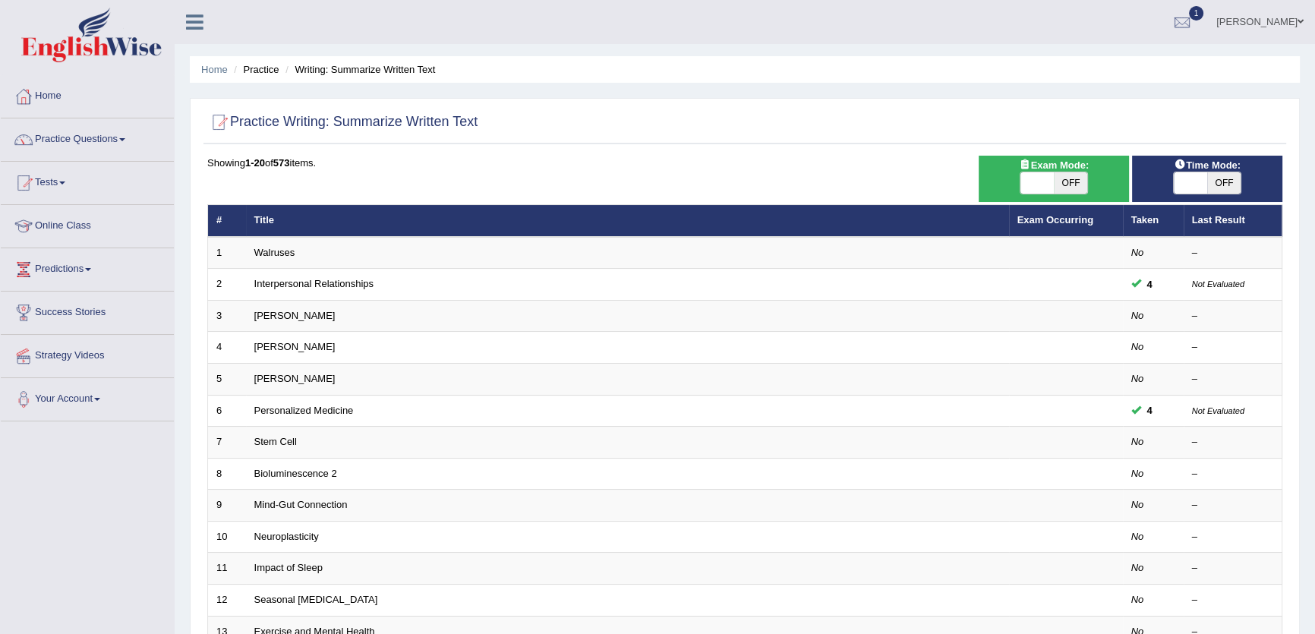
click at [345, 283] on link "Interpersonal Relationships" at bounding box center [314, 283] width 120 height 11
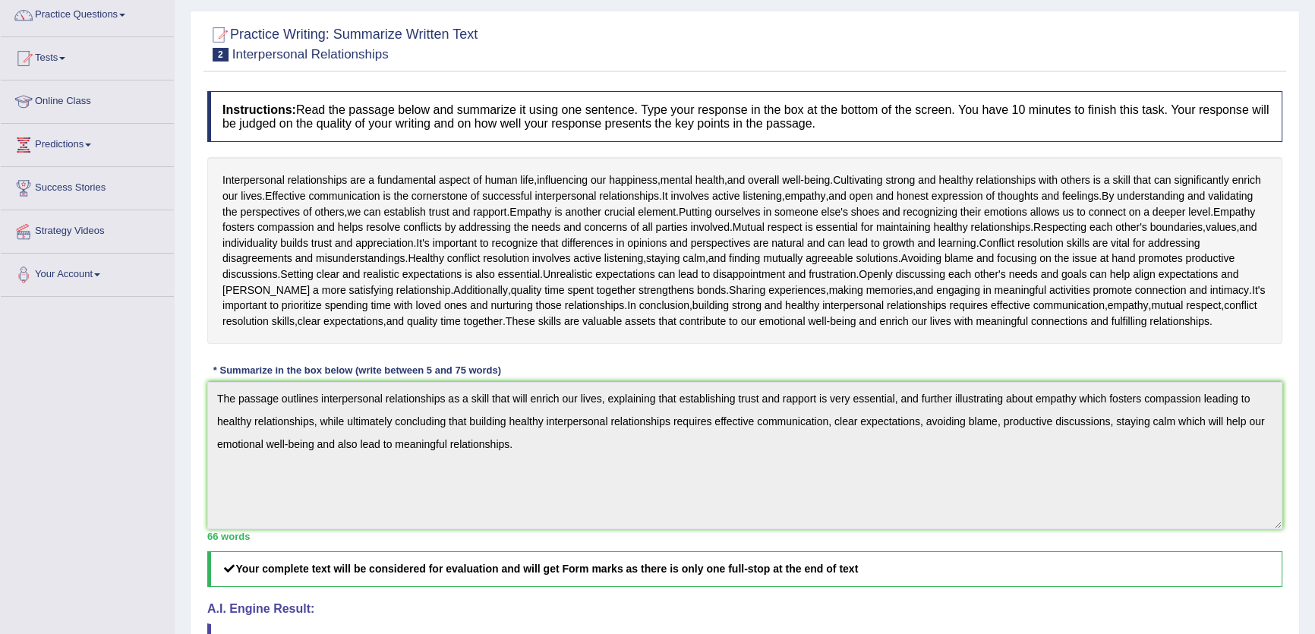
scroll to position [276, 0]
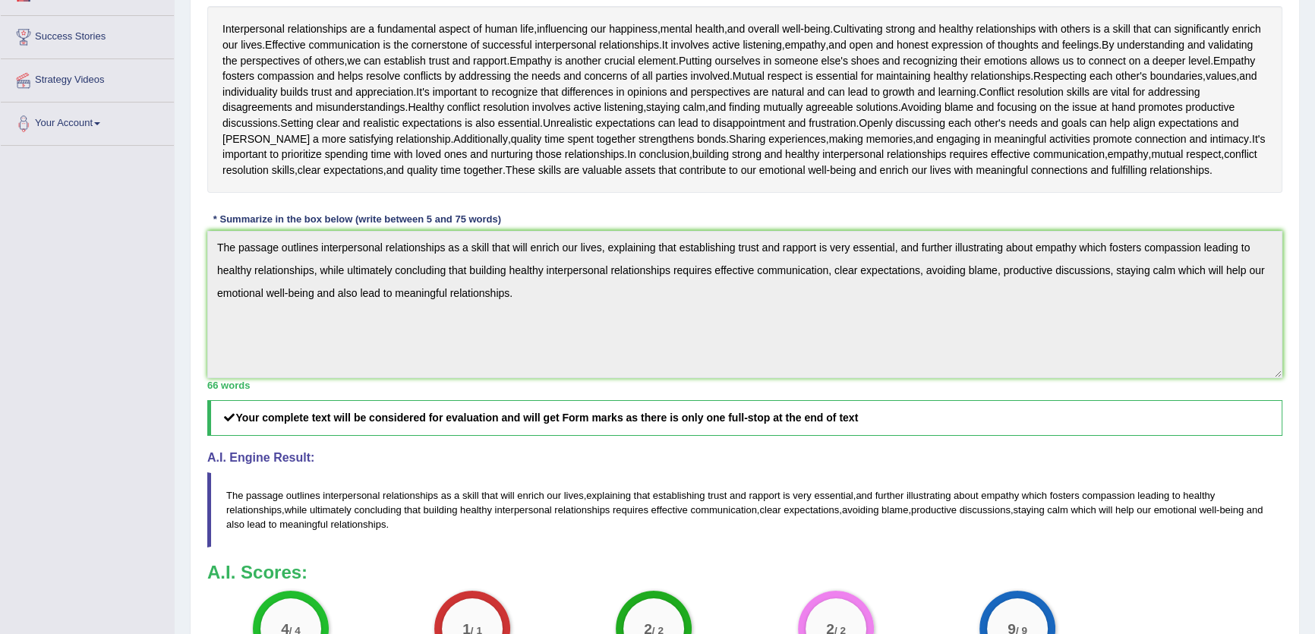
click at [146, 229] on div "Toggle navigation Home Practice Questions Speaking Practice Read Aloud Repeat S…" at bounding box center [657, 275] width 1315 height 1103
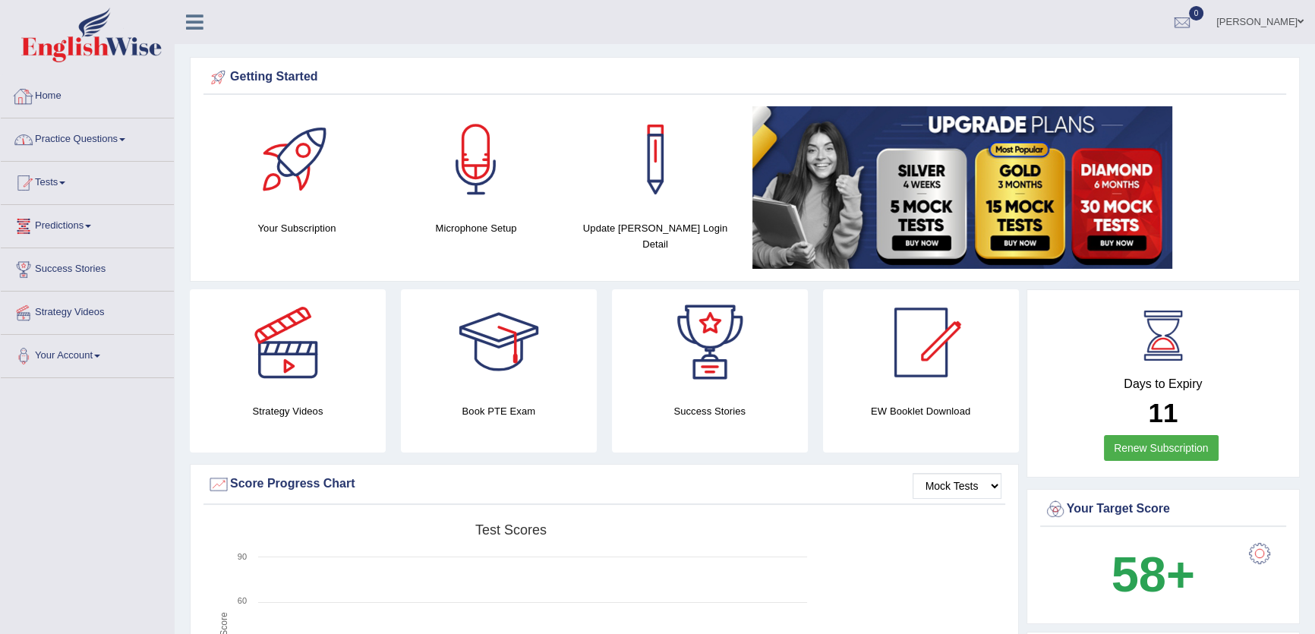
click at [118, 150] on link "Practice Questions" at bounding box center [87, 137] width 173 height 38
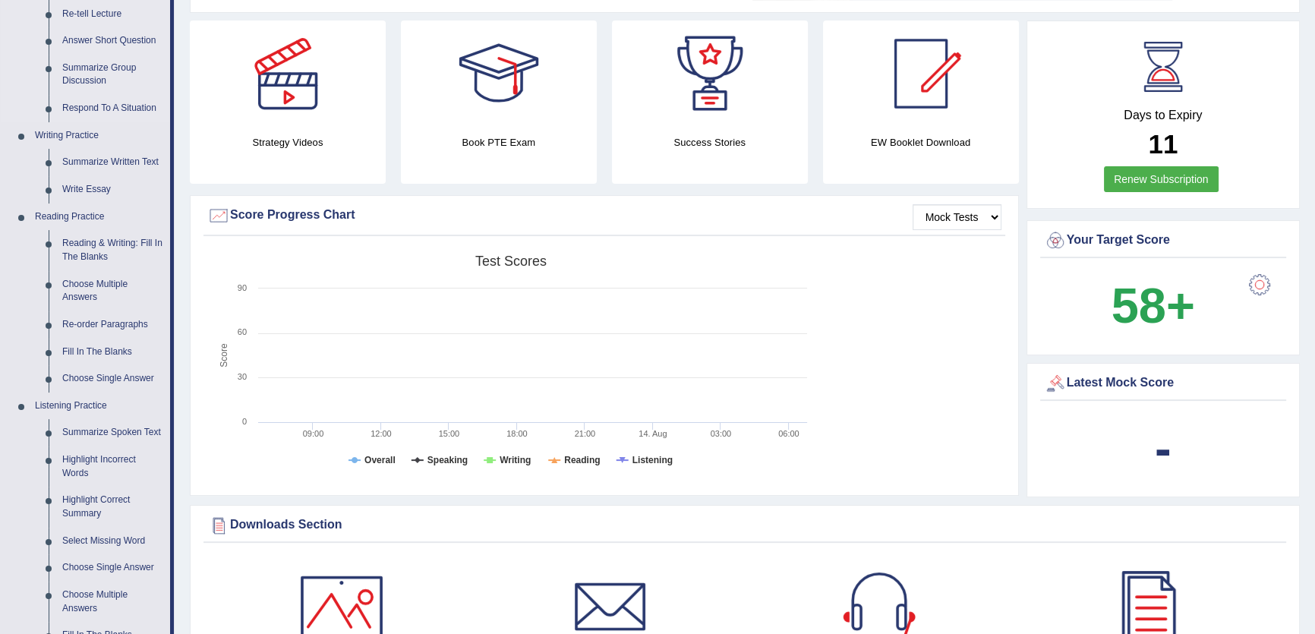
scroll to position [276, 0]
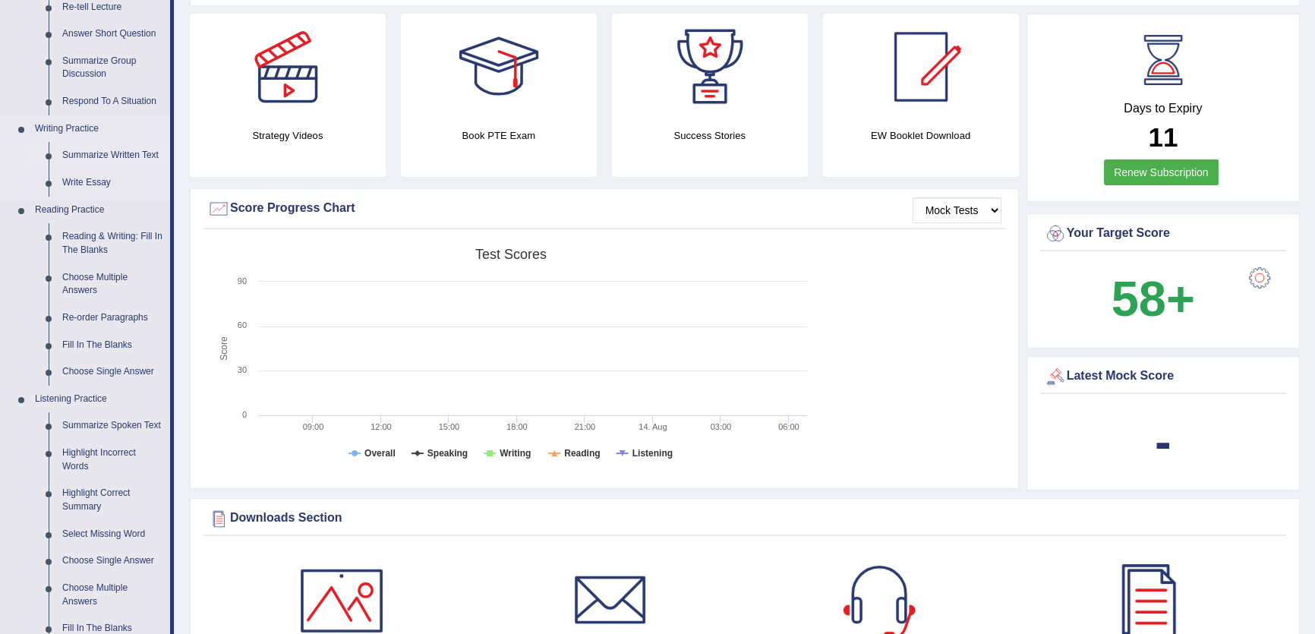
click at [104, 151] on link "Summarize Written Text" at bounding box center [112, 155] width 115 height 27
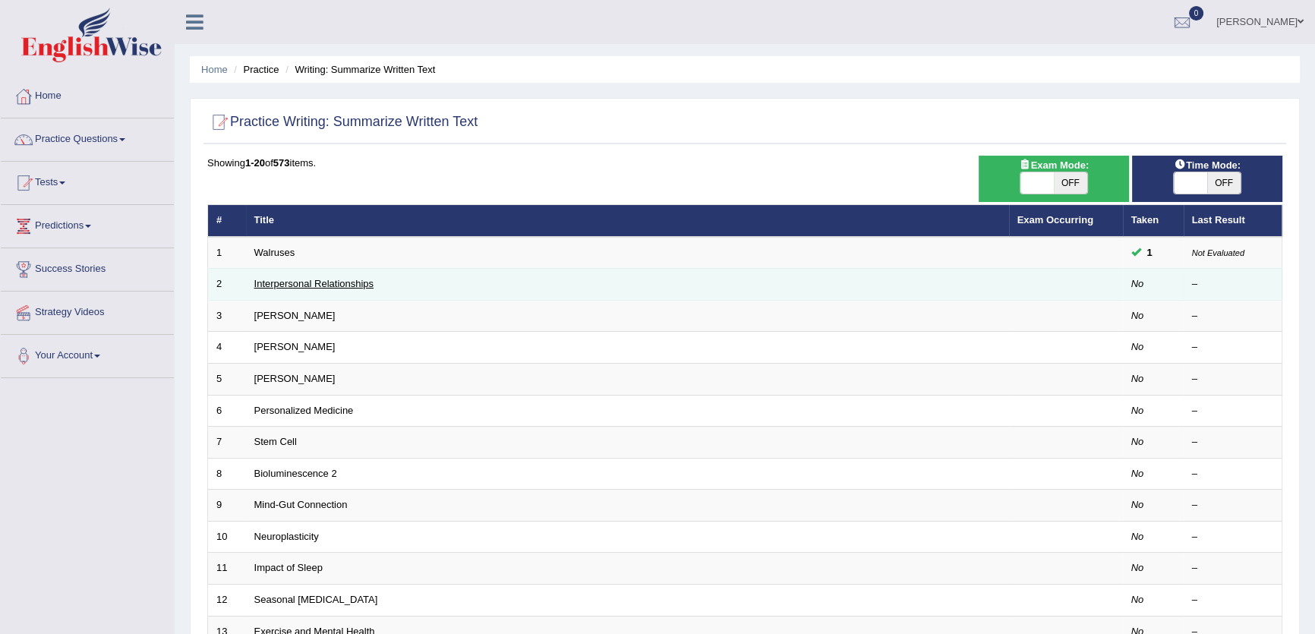
click at [333, 282] on link "Interpersonal Relationships" at bounding box center [314, 283] width 120 height 11
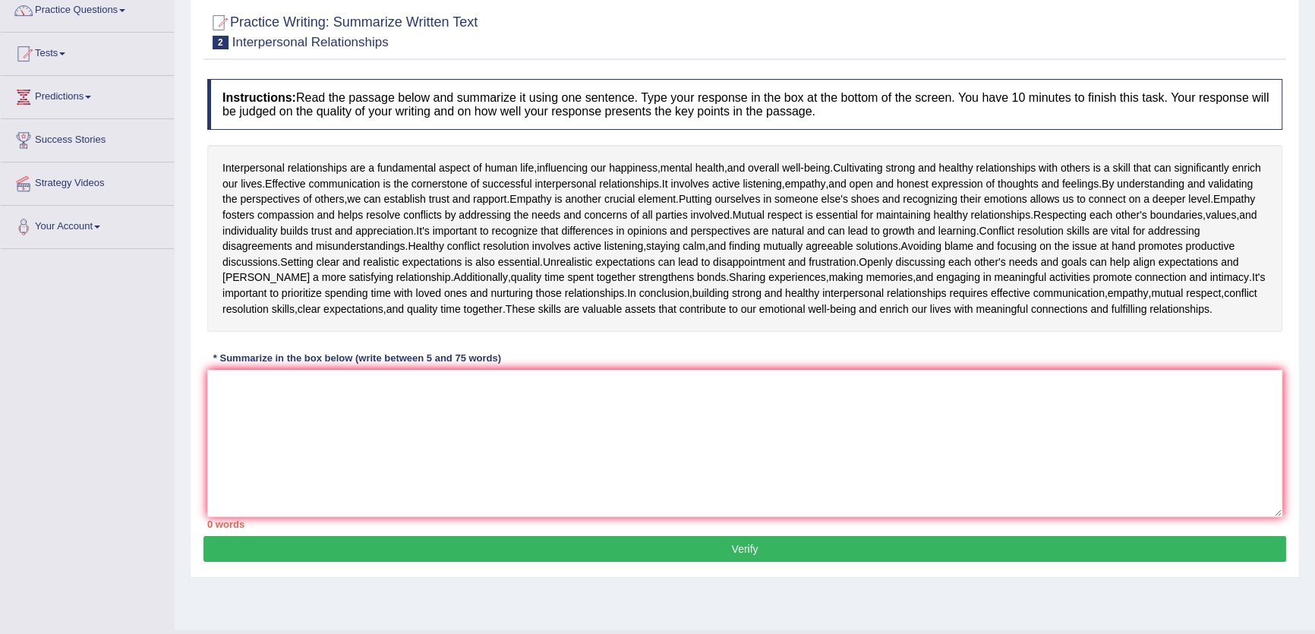
scroll to position [137, 0]
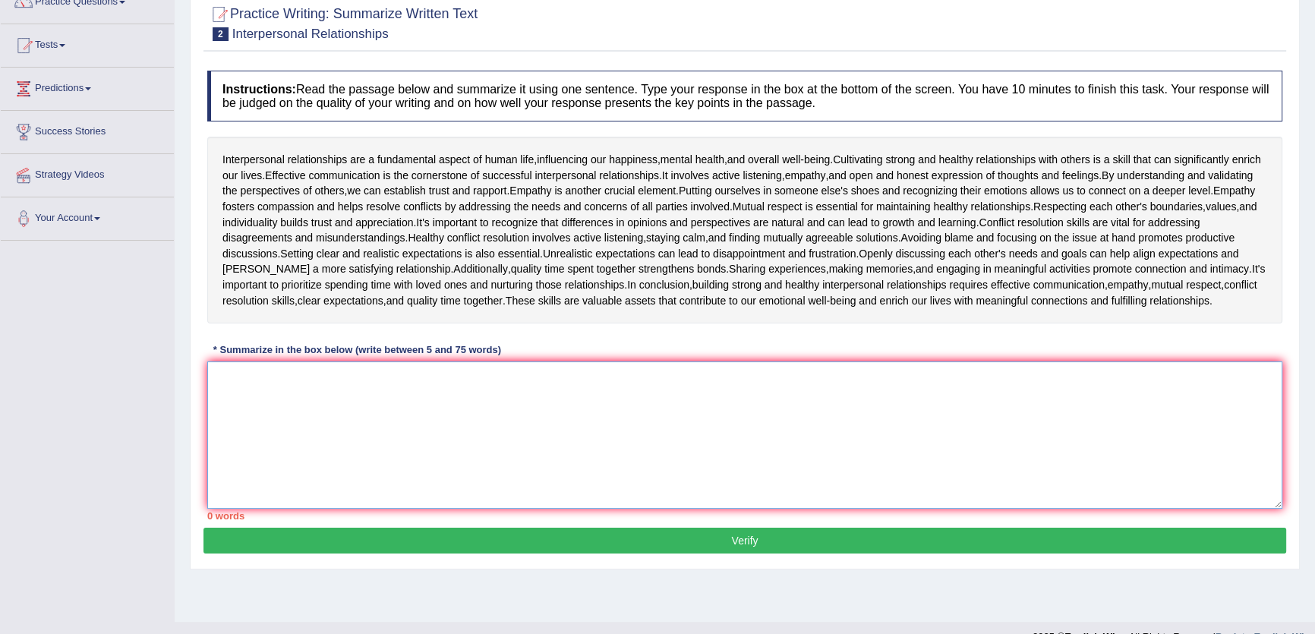
paste textarea "The passage outlines interpersonal relationships as a skill that will enrich ou…"
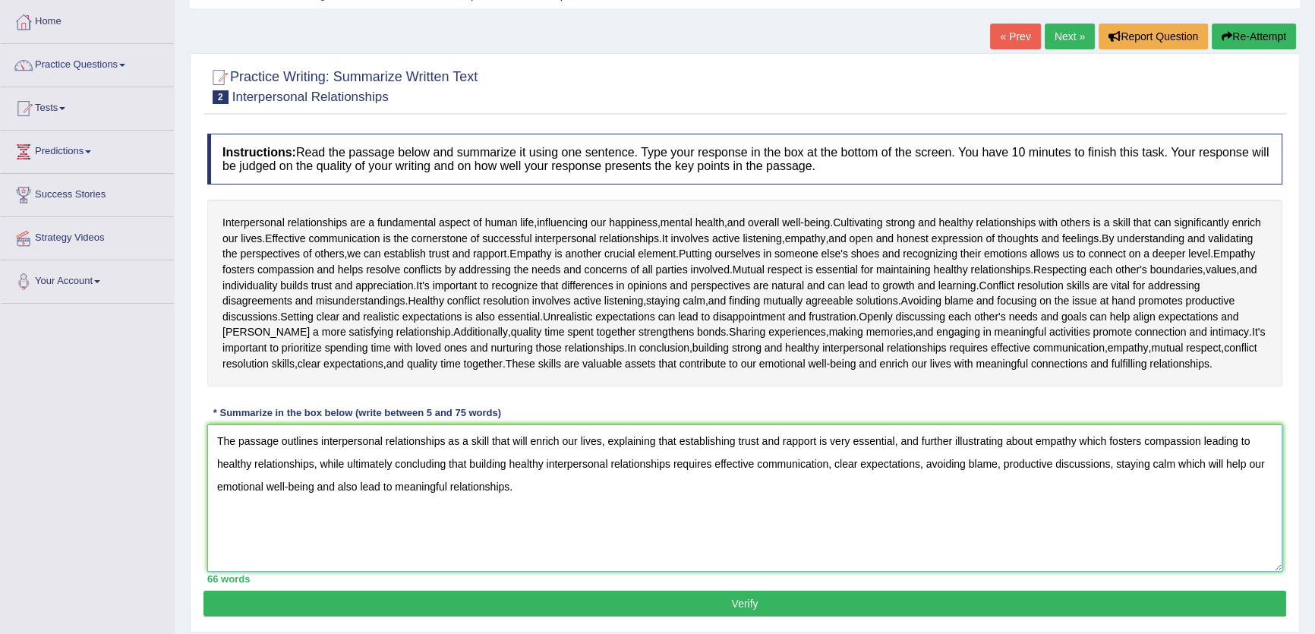
scroll to position [162, 0]
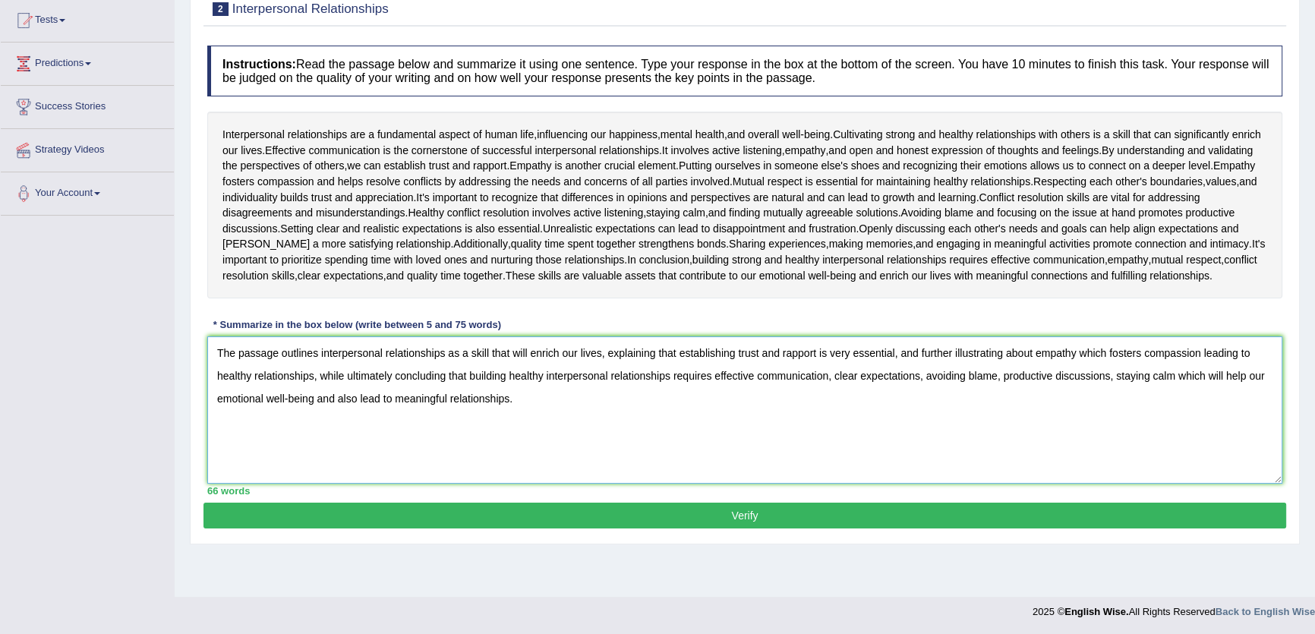
paste textarea "The passage outlines interpersonal relationships as a skill that will enrich ou…"
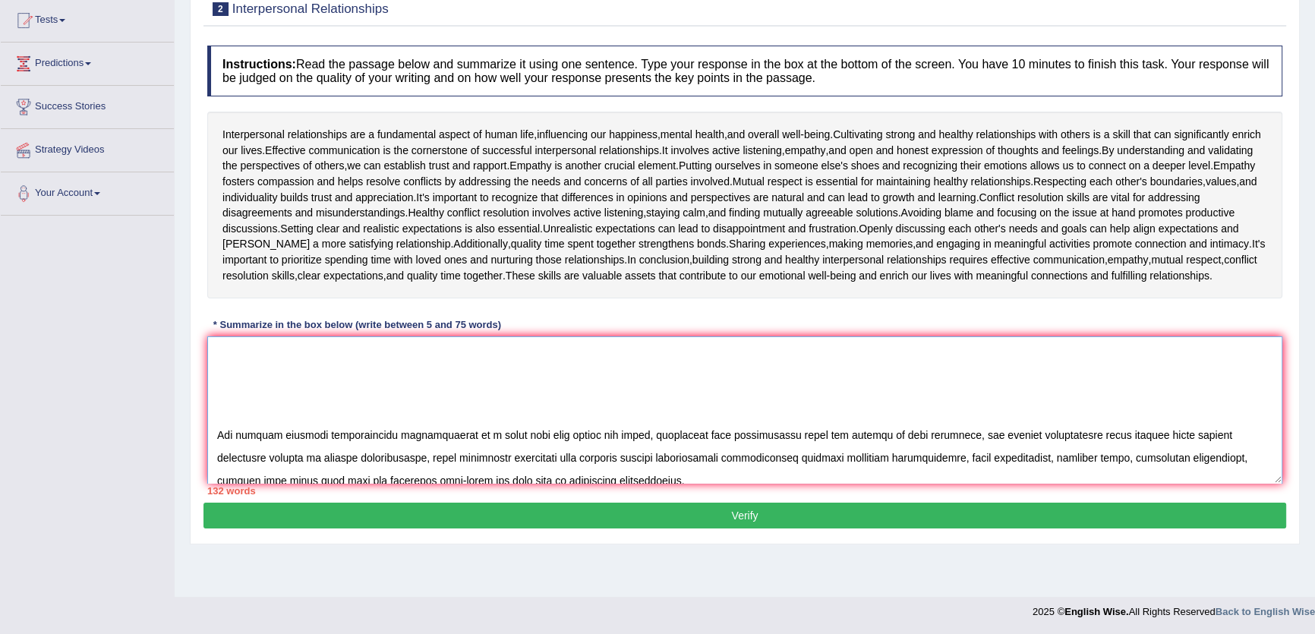
scroll to position [1220, 0]
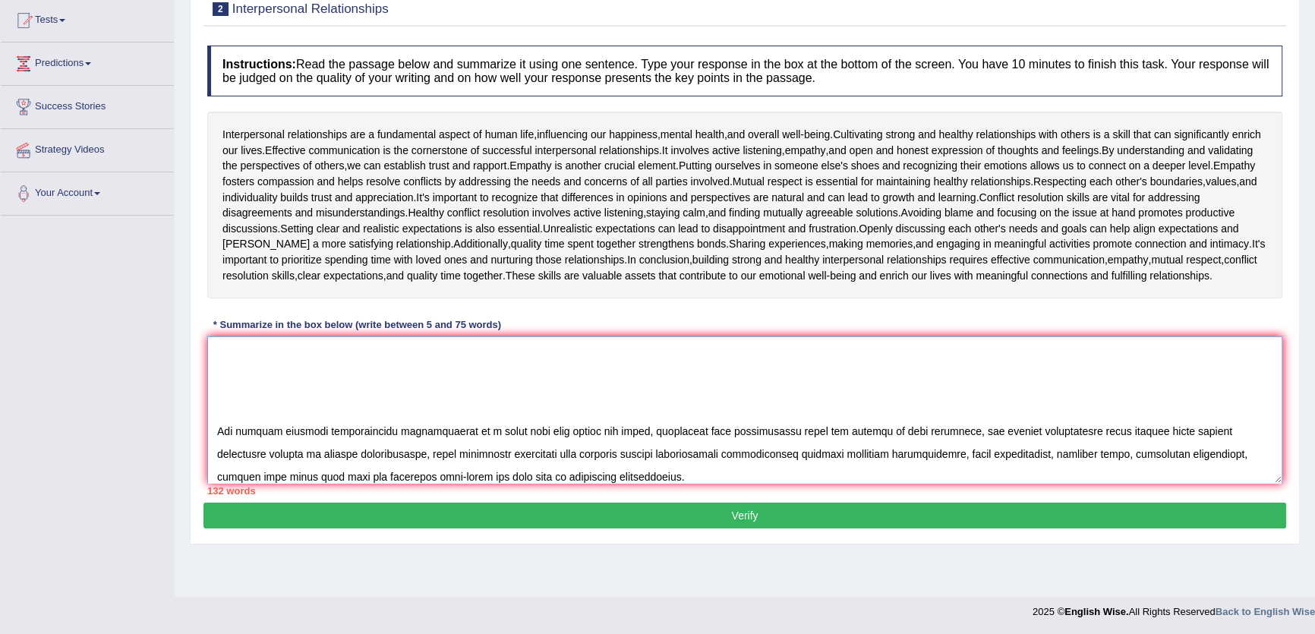
click at [214, 432] on textarea at bounding box center [744, 409] width 1075 height 147
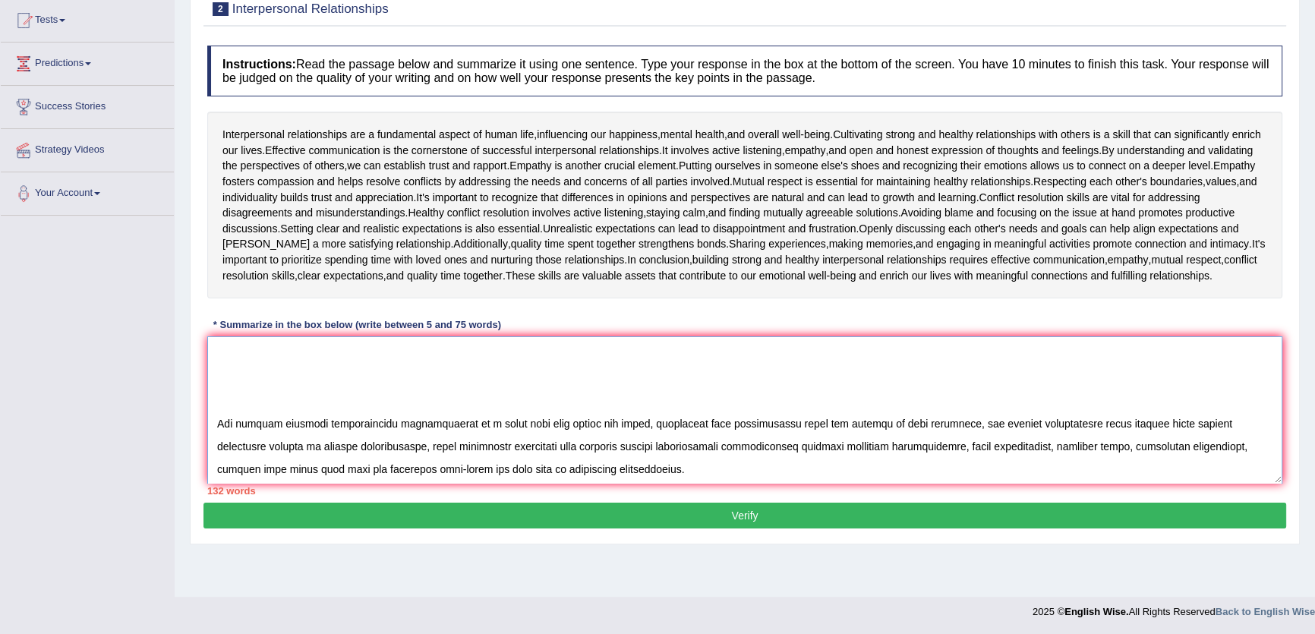
drag, startPoint x: 552, startPoint y: 470, endPoint x: 311, endPoint y: 428, distance: 244.3
click at [311, 428] on textarea at bounding box center [744, 409] width 1075 height 147
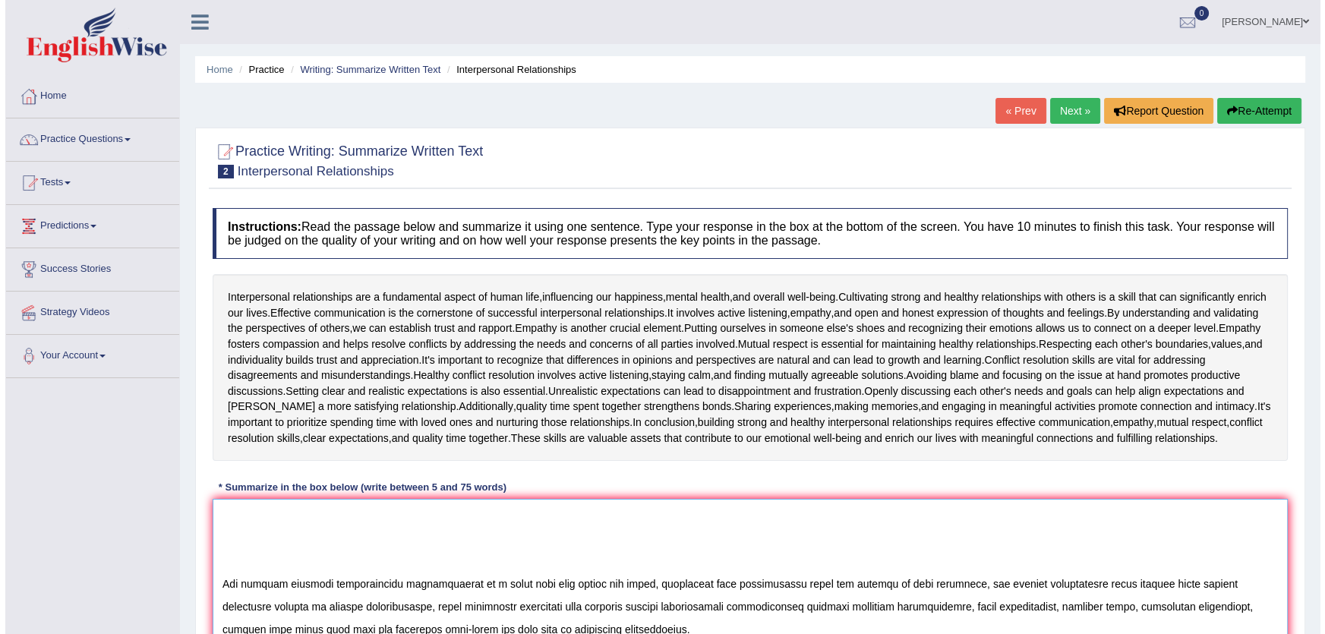
scroll to position [162, 0]
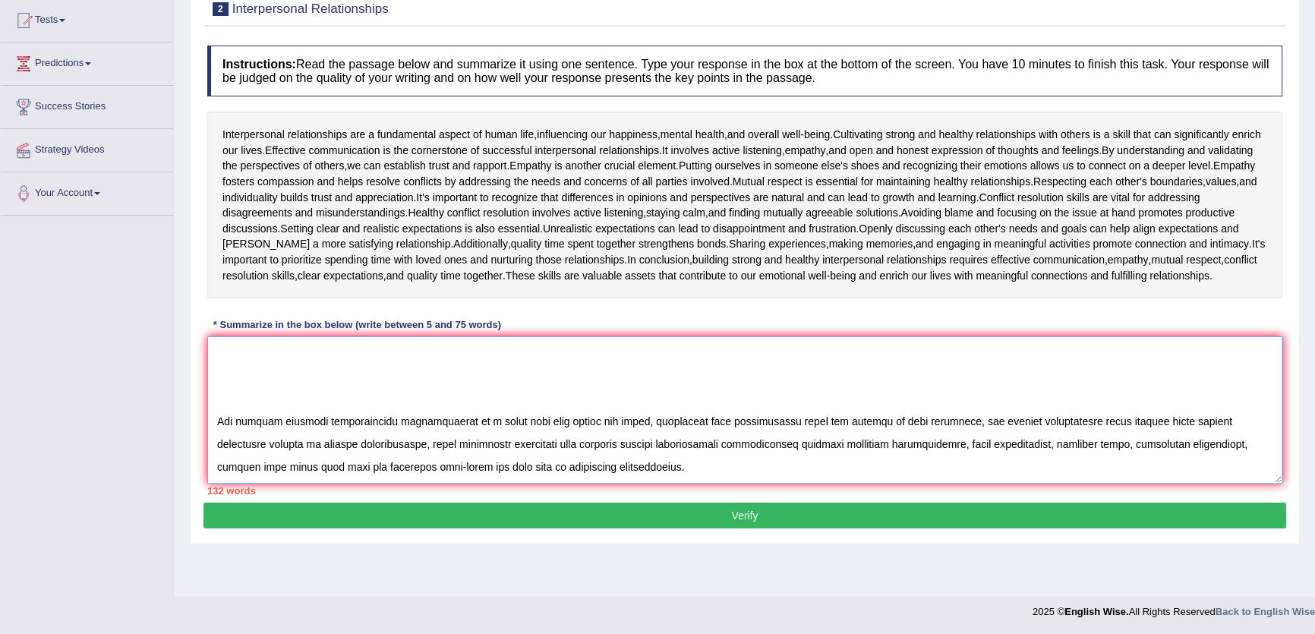
type textarea "The passage outlines interpersonal relationships as a skill that will enrich ou…"
click at [790, 524] on button "Verify" at bounding box center [744, 516] width 1083 height 26
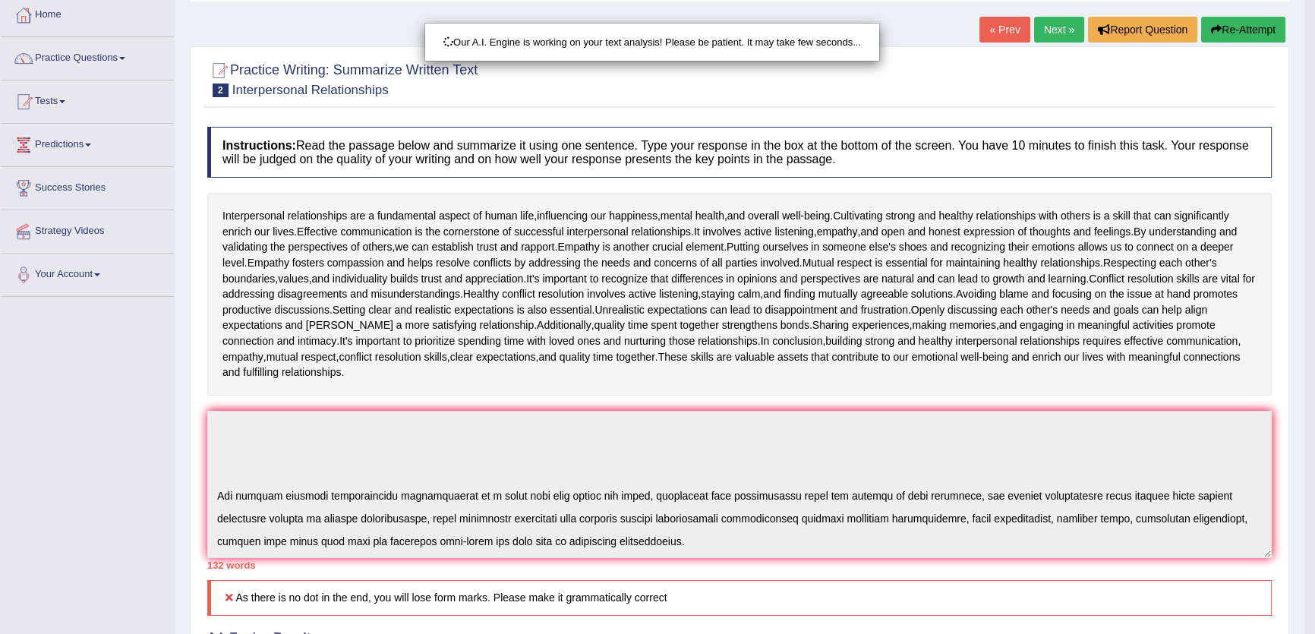
scroll to position [0, 0]
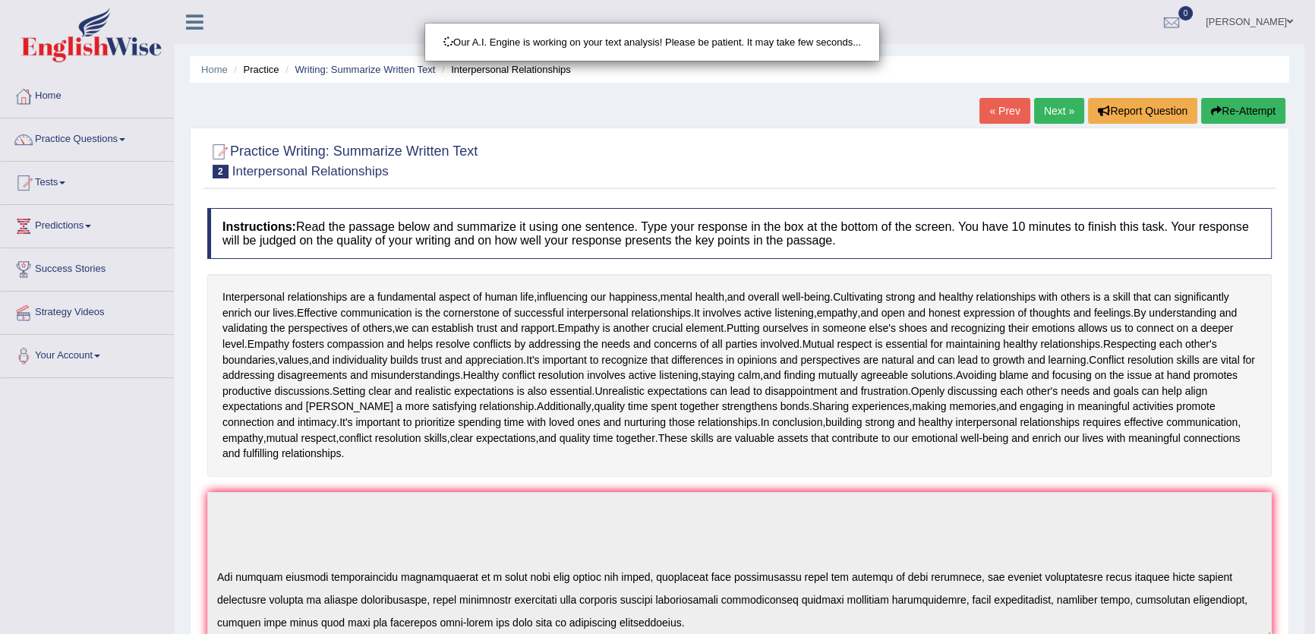
click at [1283, 121] on div "Our A.I. Engine is working on your text analysis! Please be patient. It may tak…" at bounding box center [657, 317] width 1315 height 634
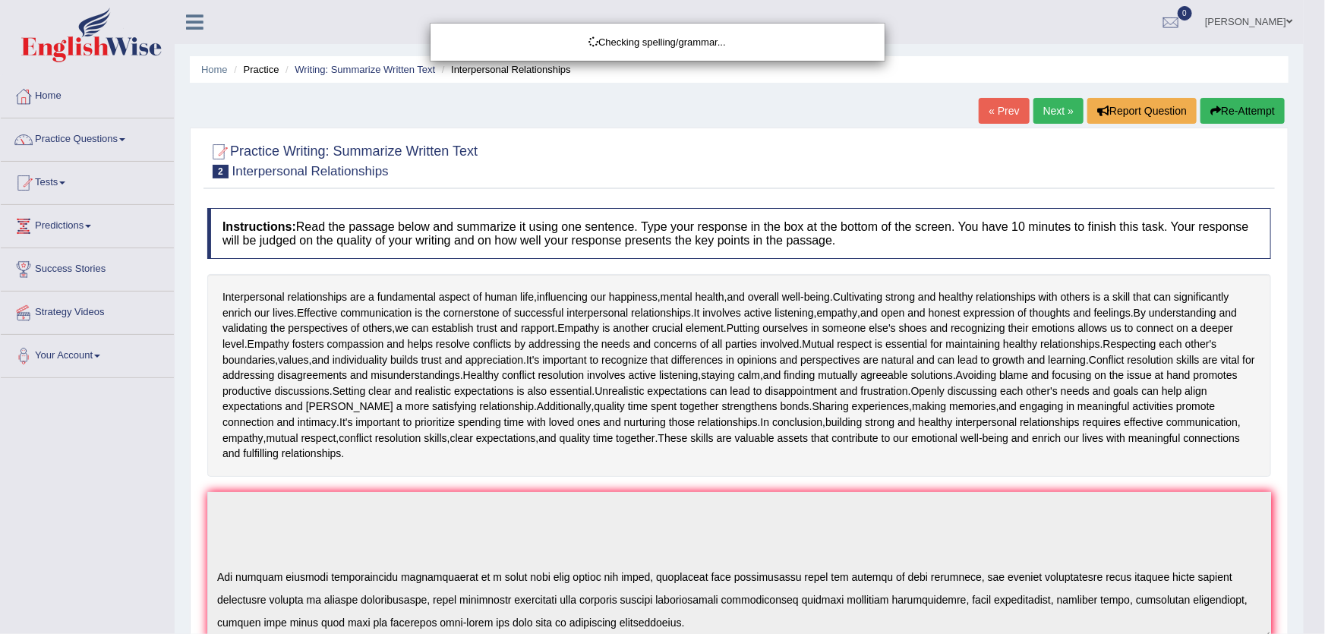
click at [1256, 115] on div "Checking spelling/grammar..." at bounding box center [662, 317] width 1325 height 634
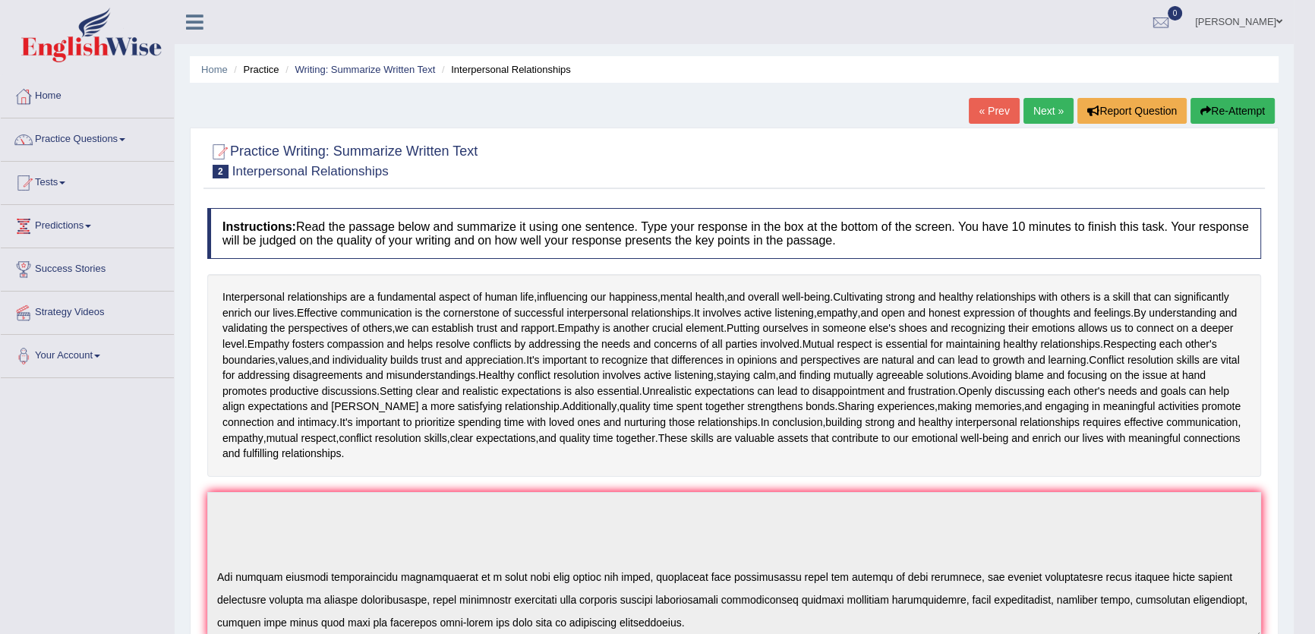
click at [1222, 111] on button "Re-Attempt" at bounding box center [1232, 111] width 84 height 26
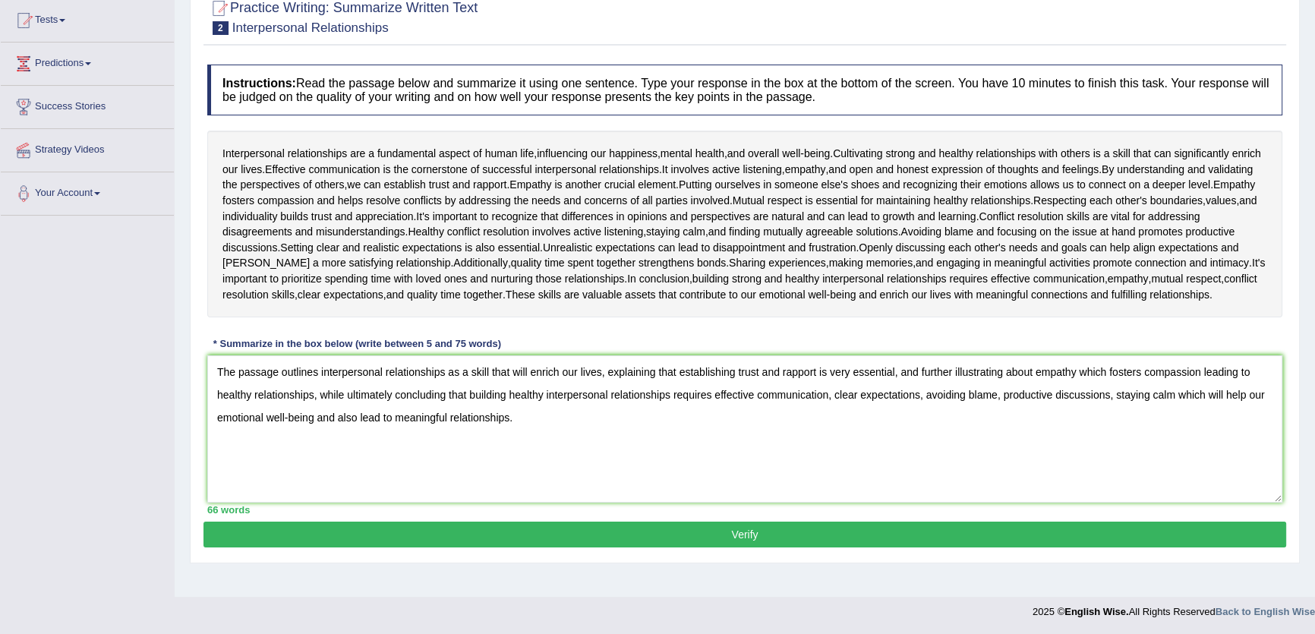
type textarea "The passage outlines interpersonal relationships as a skill that will enrich ou…"
click at [724, 526] on button "Verify" at bounding box center [744, 535] width 1083 height 26
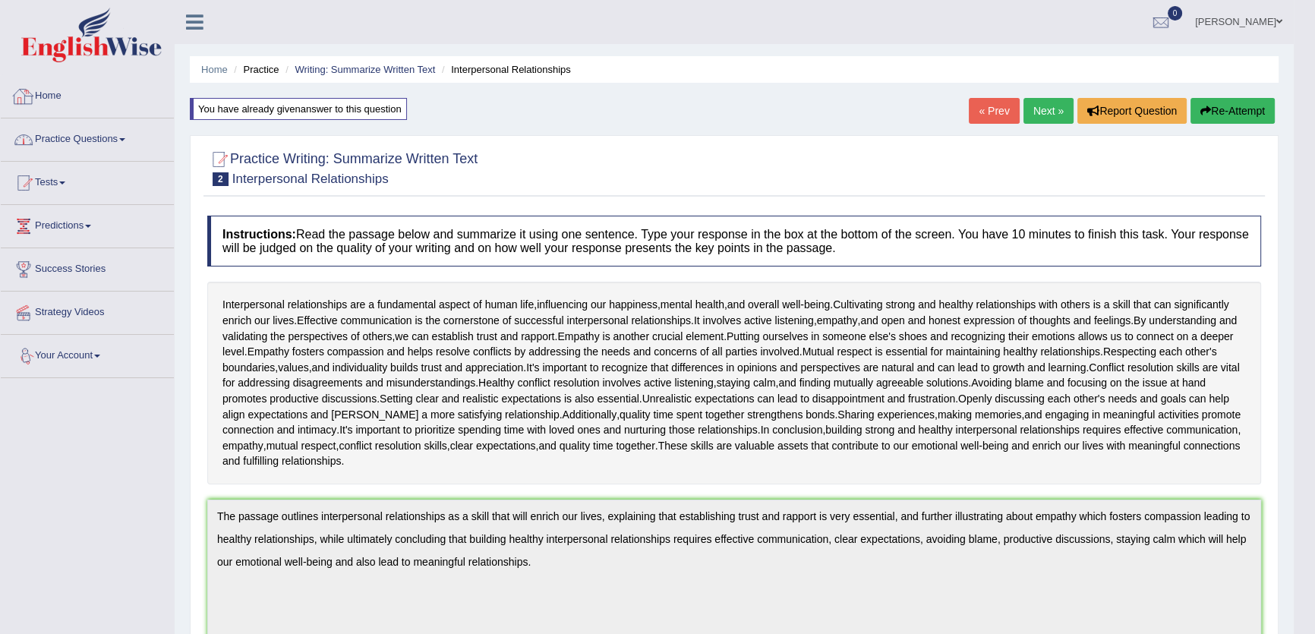
click at [137, 134] on link "Practice Questions" at bounding box center [87, 137] width 173 height 38
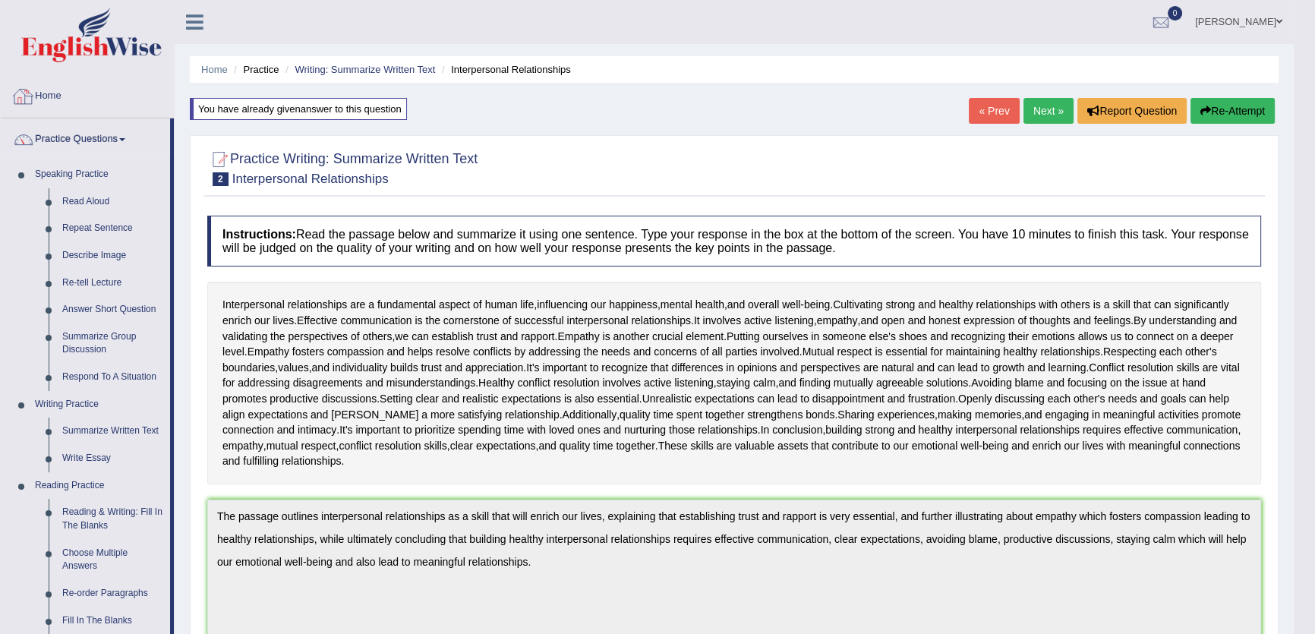
click at [46, 90] on link "Home" at bounding box center [87, 94] width 173 height 38
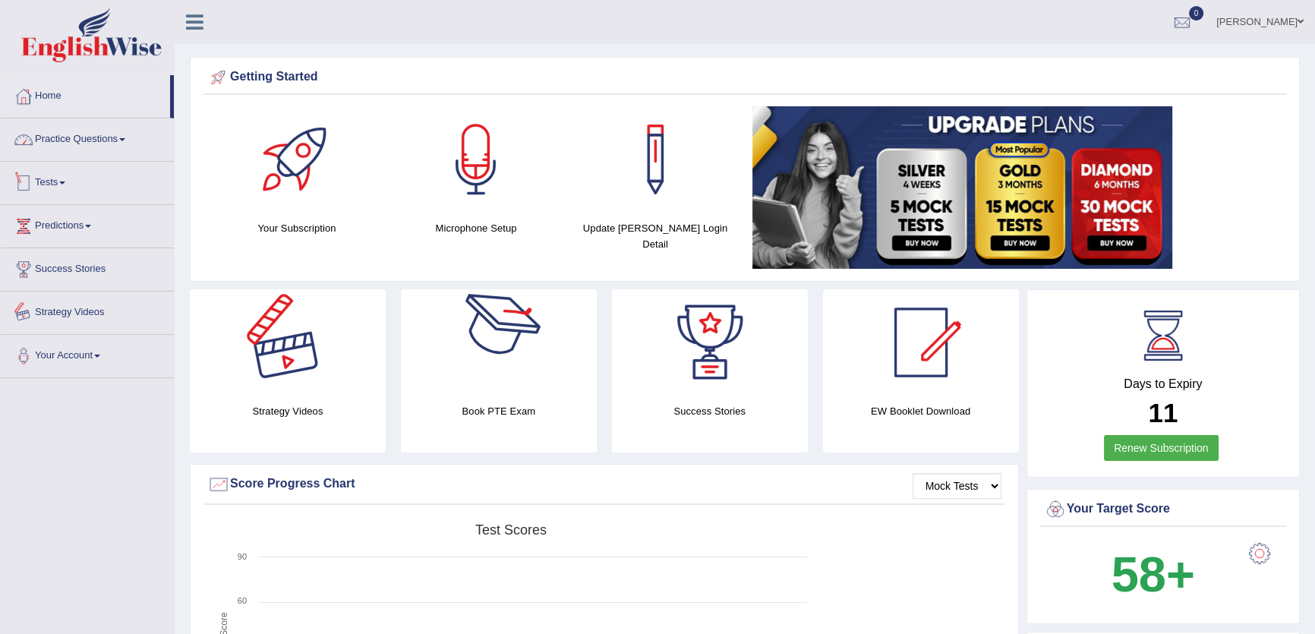
click at [99, 136] on link "Practice Questions" at bounding box center [87, 137] width 173 height 38
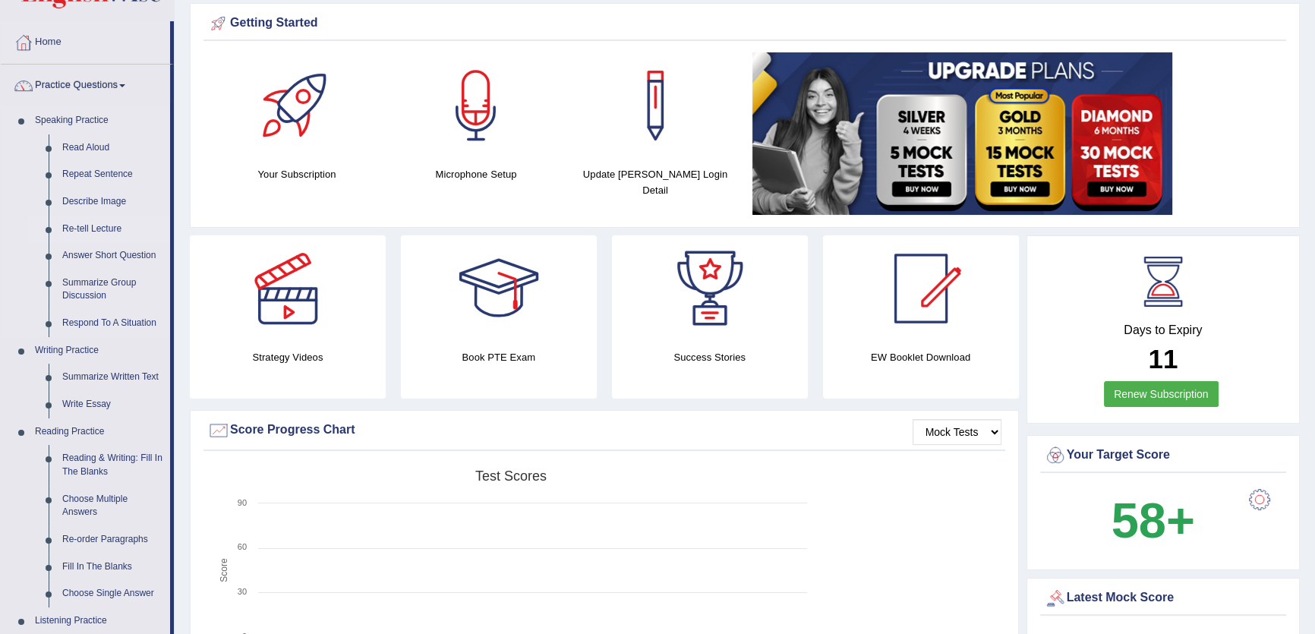
scroll to position [137, 0]
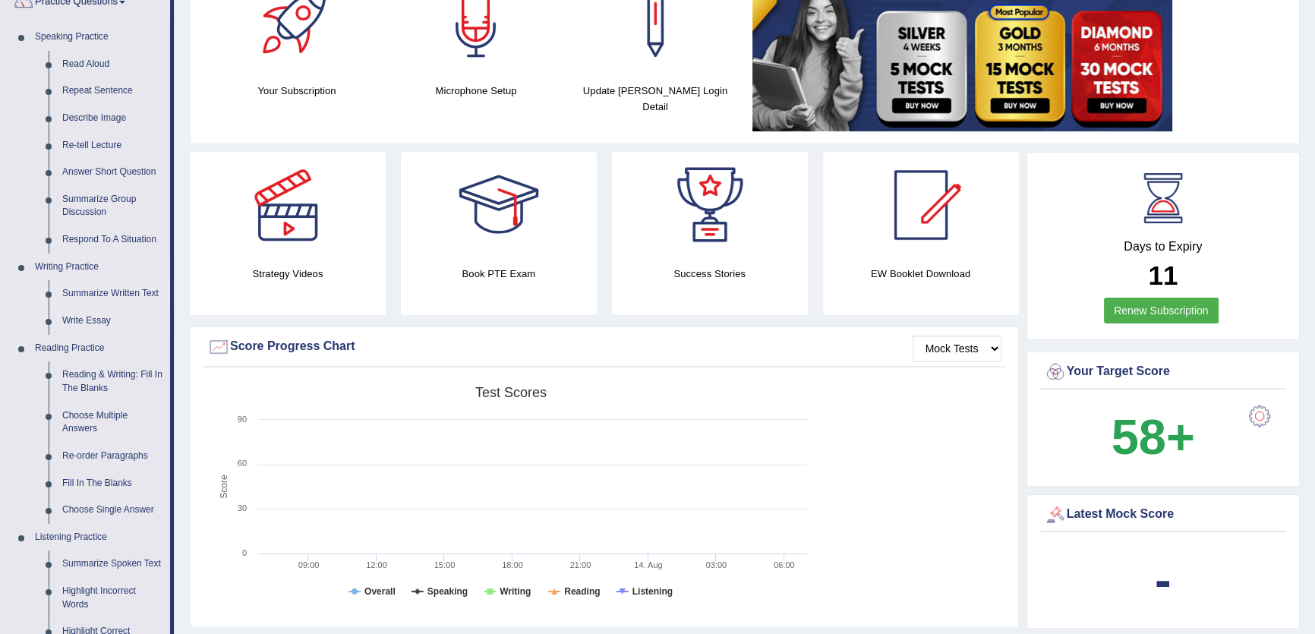
click at [95, 295] on link "Summarize Written Text" at bounding box center [112, 293] width 115 height 27
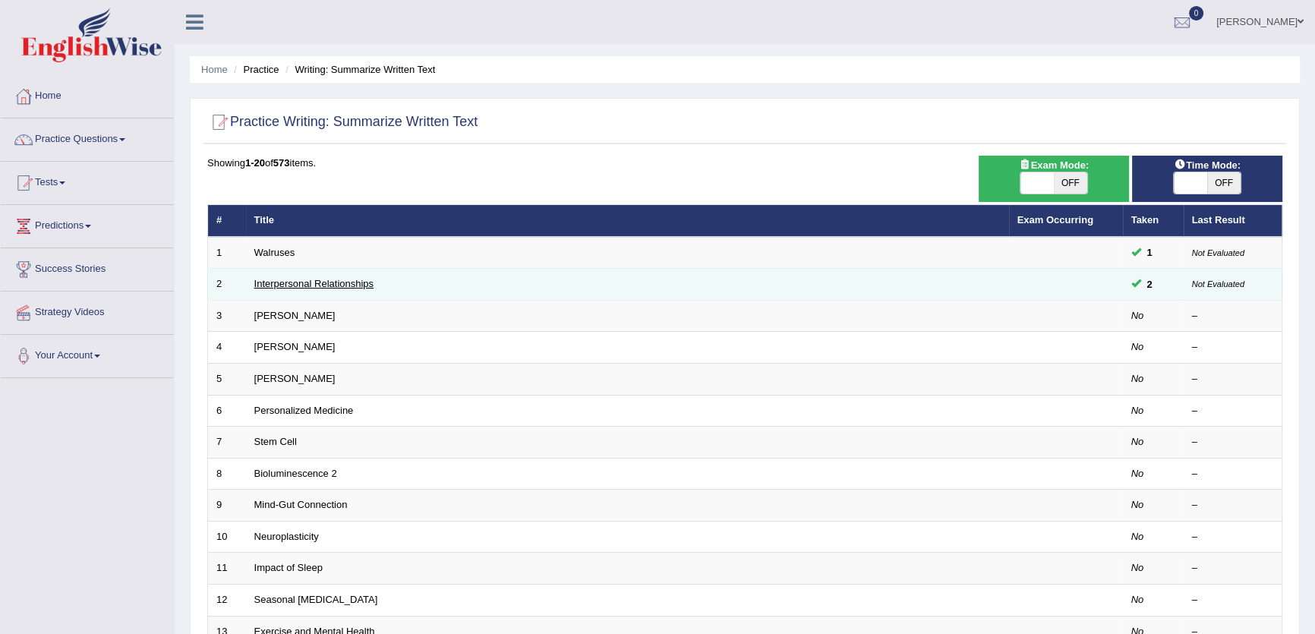
click at [330, 285] on link "Interpersonal Relationships" at bounding box center [314, 283] width 120 height 11
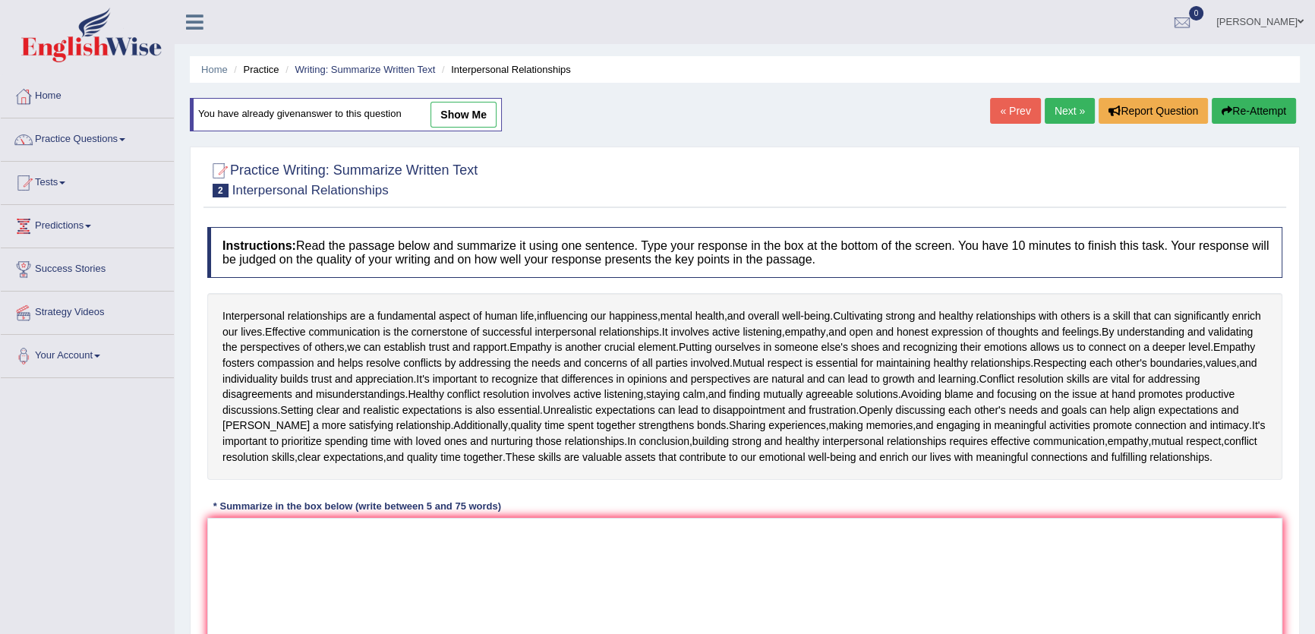
click at [466, 114] on link "show me" at bounding box center [463, 115] width 66 height 26
type textarea "The passage outlines interpersonal relationships as a skill that will enrich ou…"
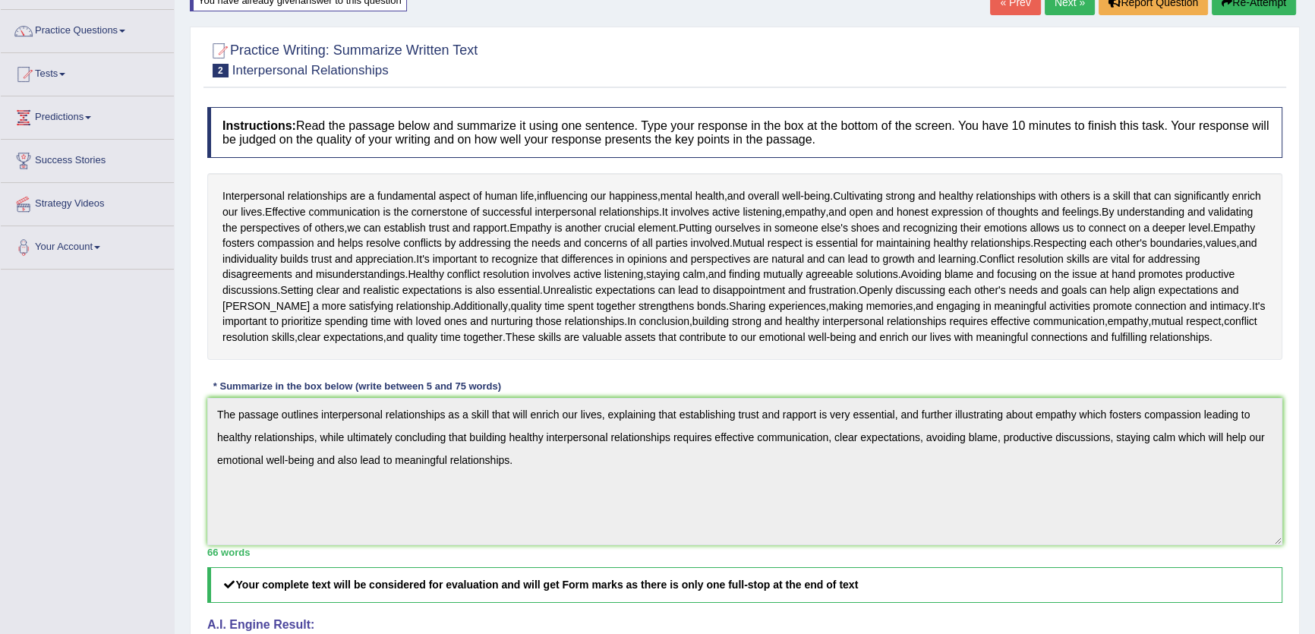
click at [197, 379] on div "Practice Writing: Summarize Written Text 2 Interpersonal Relationships Instruct…" at bounding box center [745, 490] width 1110 height 926
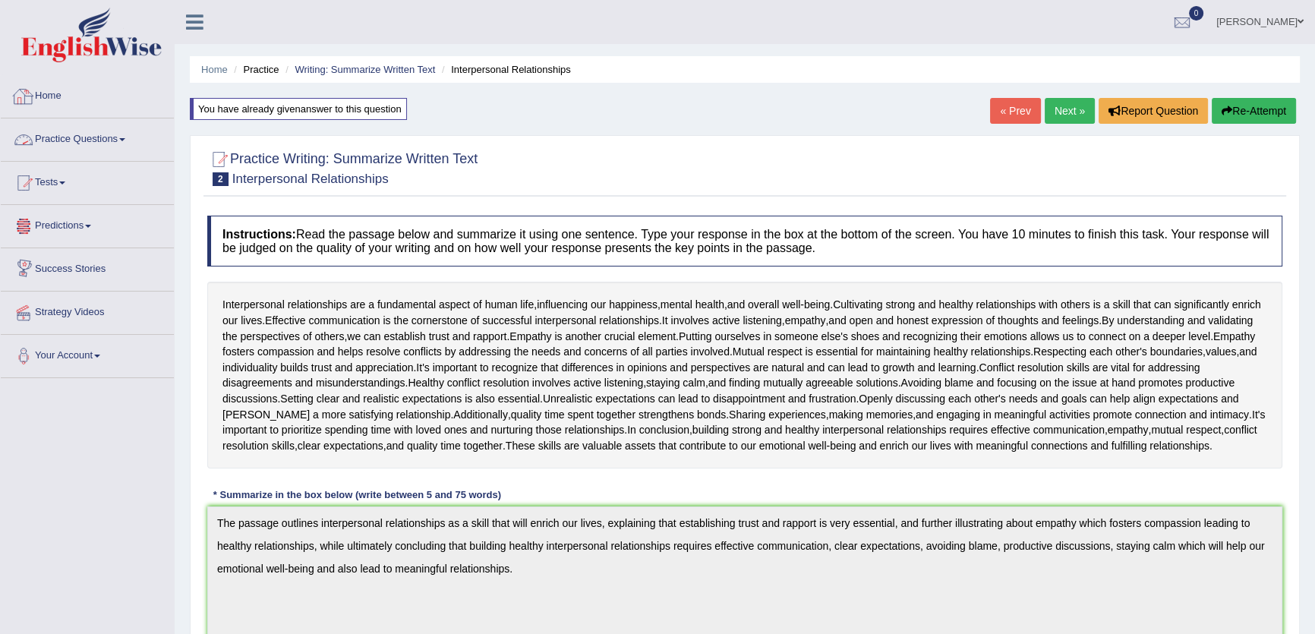
click at [116, 159] on li "Practice Questions Speaking Practice Read Aloud Repeat Sentence Describe Image …" at bounding box center [87, 139] width 173 height 43
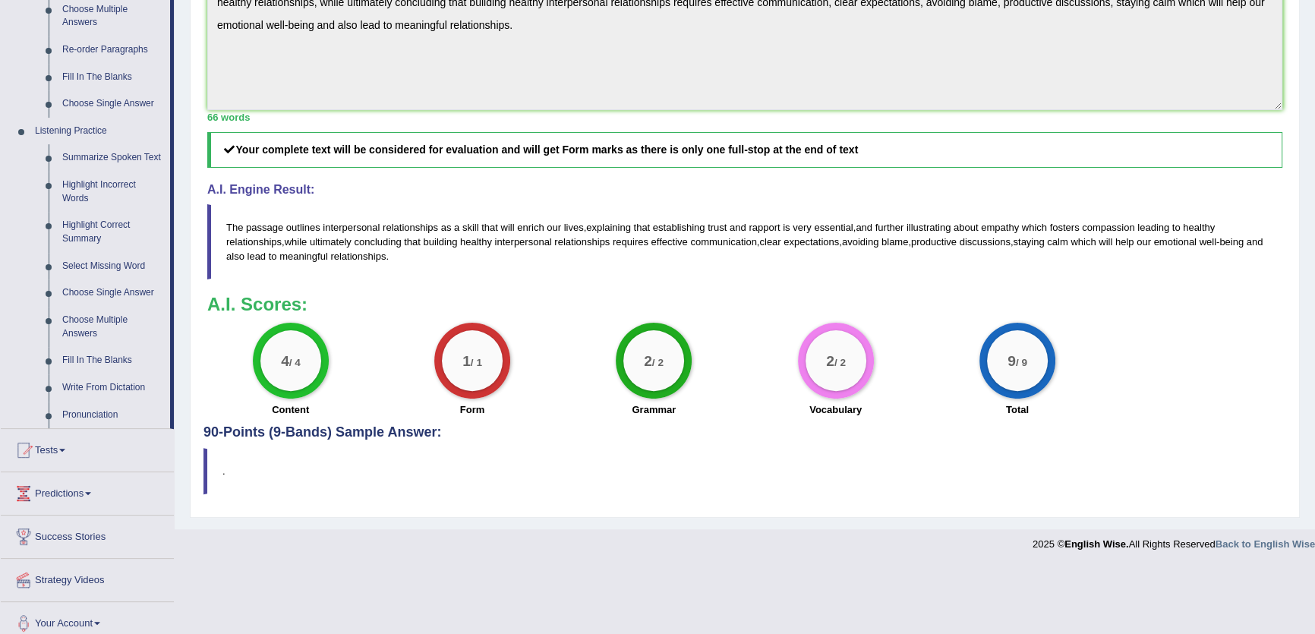
scroll to position [554, 0]
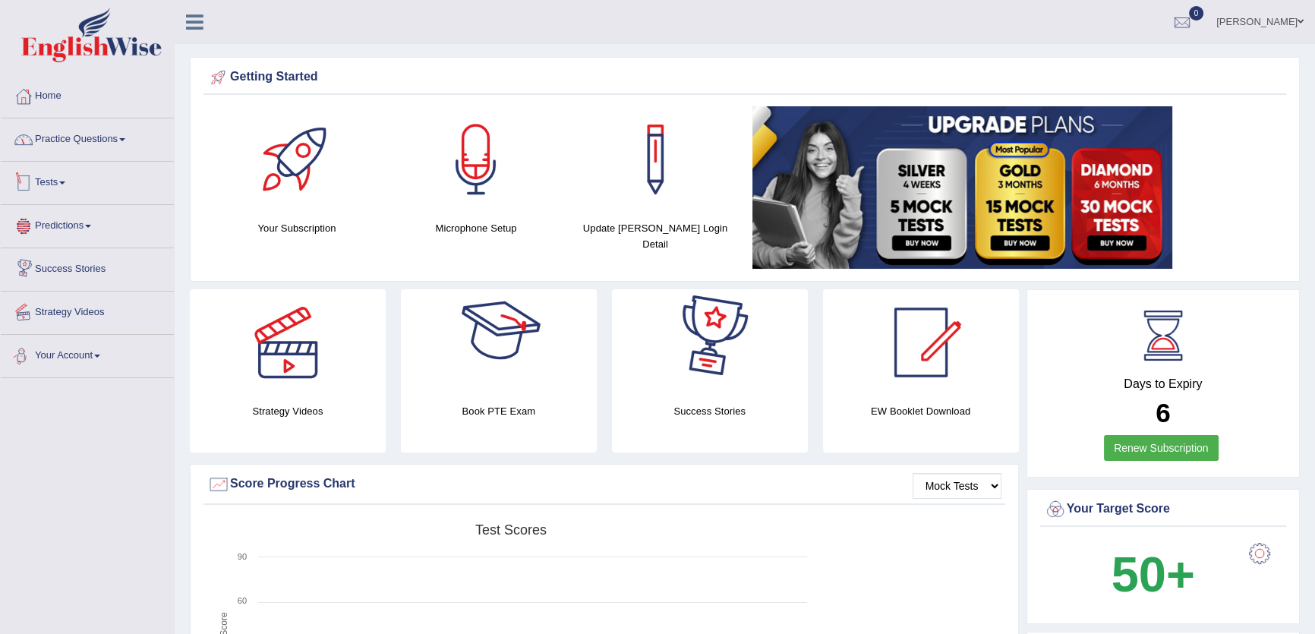
click at [106, 145] on link "Practice Questions" at bounding box center [87, 137] width 173 height 38
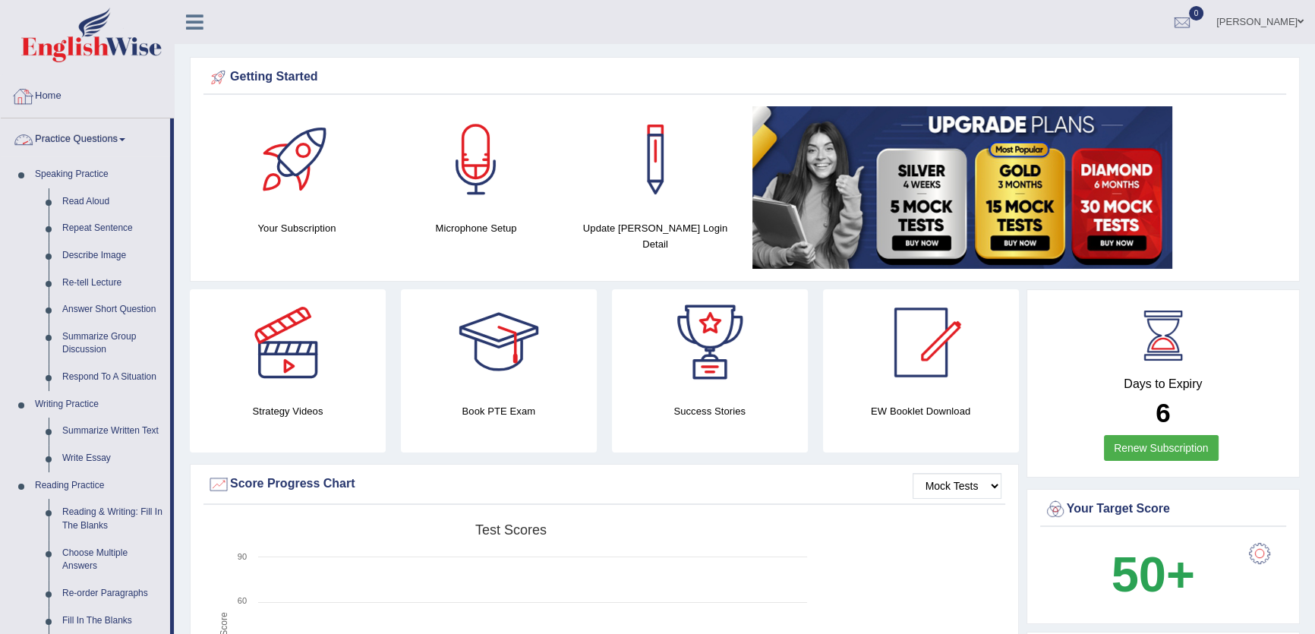
click at [112, 133] on link "Practice Questions" at bounding box center [85, 137] width 169 height 38
